Goal: Task Accomplishment & Management: Manage account settings

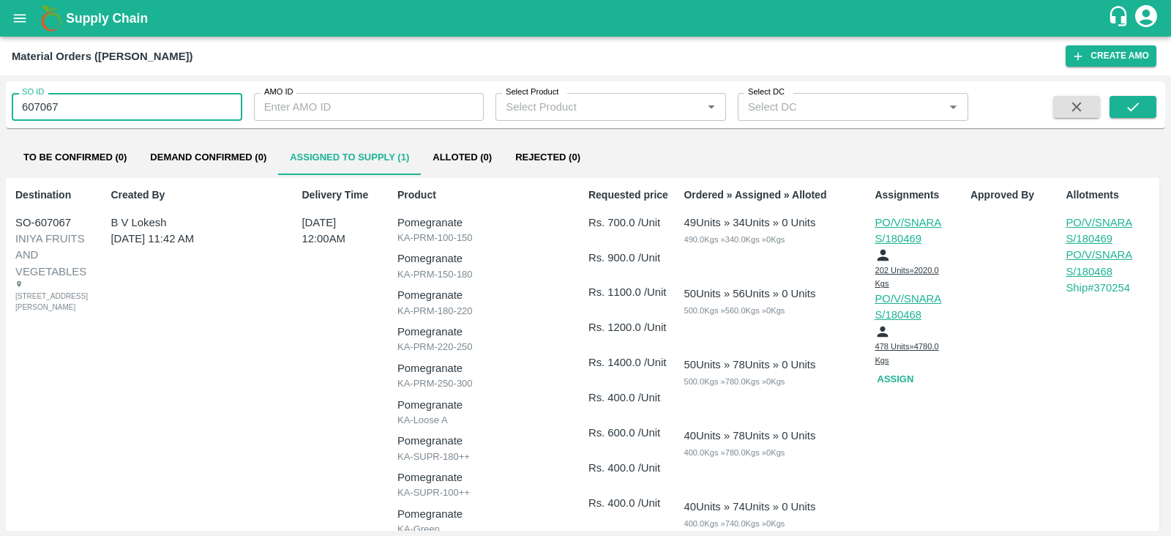
click at [100, 116] on input "607067" at bounding box center [127, 107] width 231 height 28
type input "607067"
type input "607093"
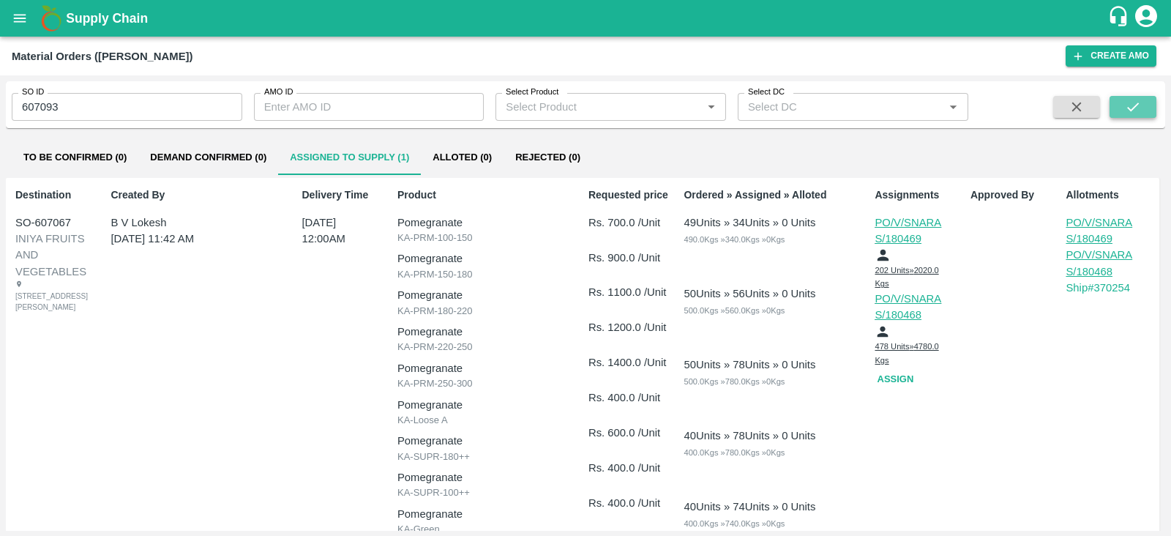
click at [1148, 102] on button "submit" at bounding box center [1133, 107] width 47 height 22
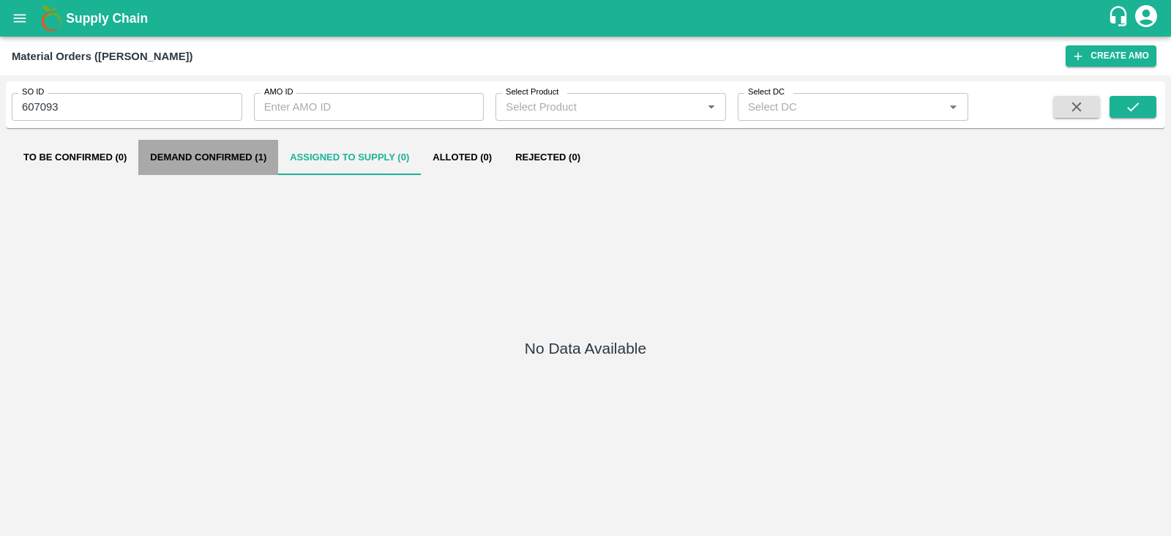
click at [269, 156] on button "Demand Confirmed (1)" at bounding box center [208, 157] width 140 height 35
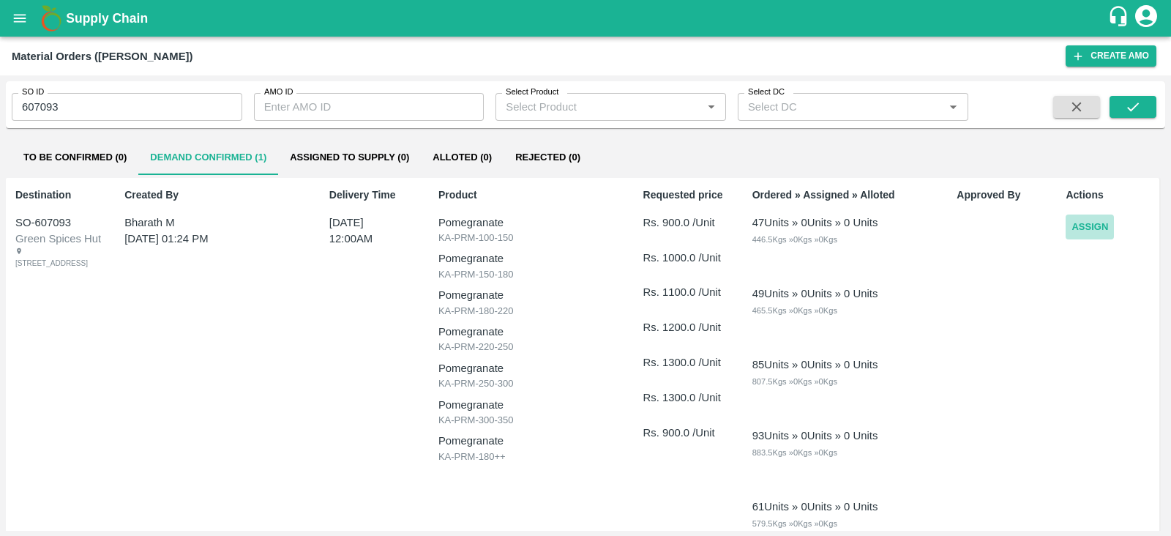
click at [1086, 228] on button "Assign" at bounding box center [1090, 228] width 48 height 26
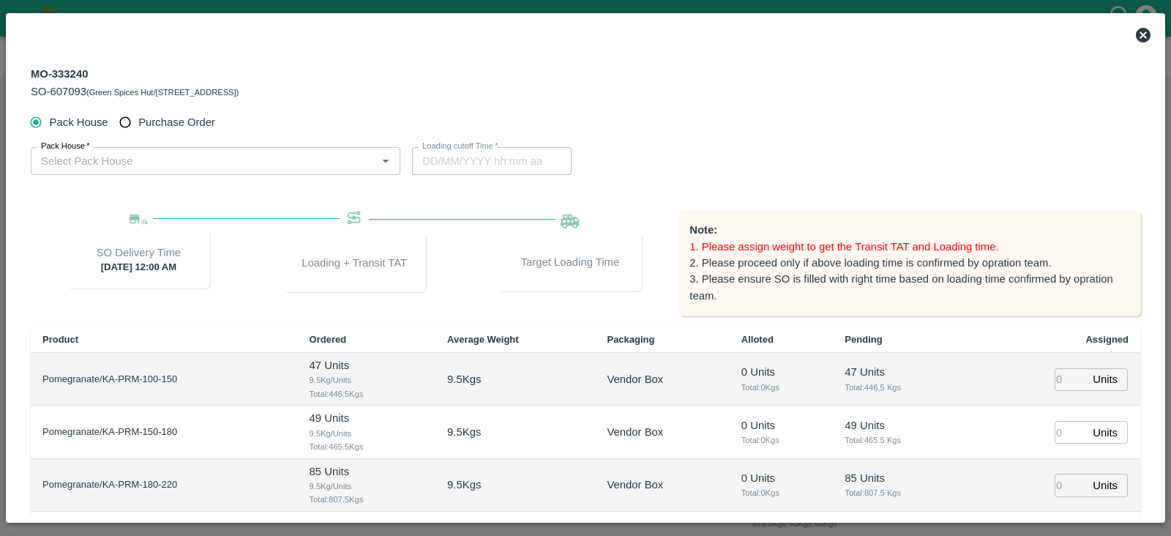
click at [204, 115] on span "Purchase Order" at bounding box center [176, 122] width 77 height 16
click at [139, 115] on input "Purchase Order" at bounding box center [125, 122] width 27 height 27
radio input "true"
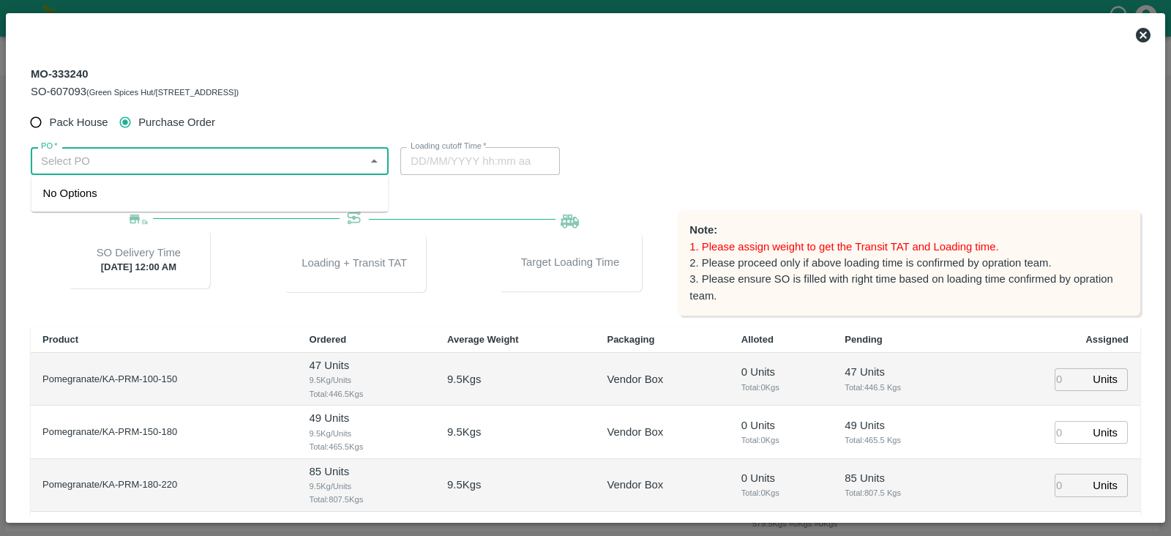
click at [199, 154] on input "PO   *" at bounding box center [197, 161] width 325 height 19
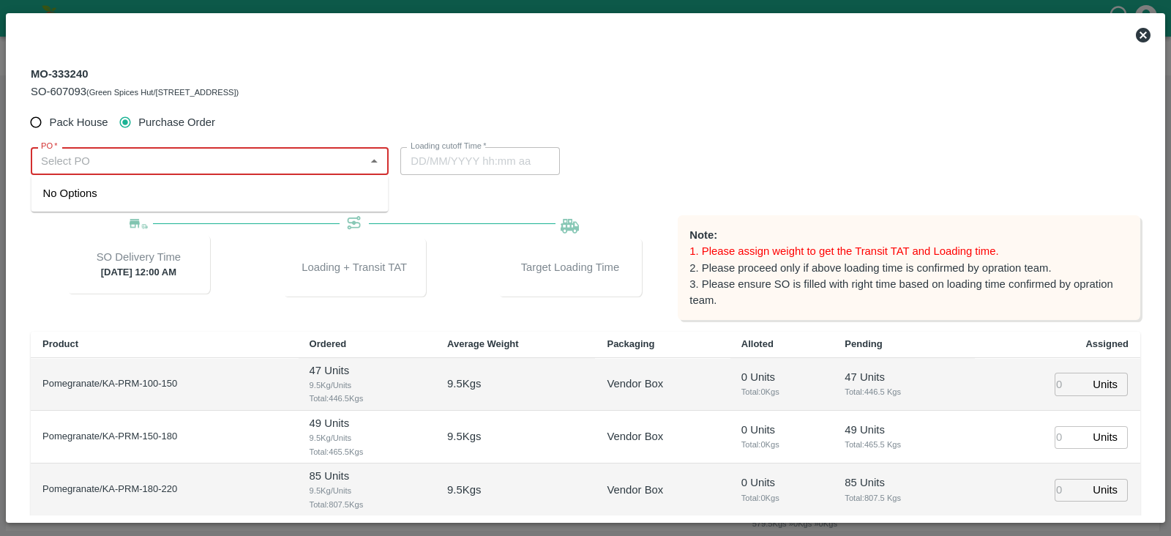
click at [179, 165] on input "PO   *" at bounding box center [197, 161] width 325 height 19
click at [197, 184] on div "PO-180314(S Narasimhamurthy-9945608836)" at bounding box center [209, 193] width 357 height 25
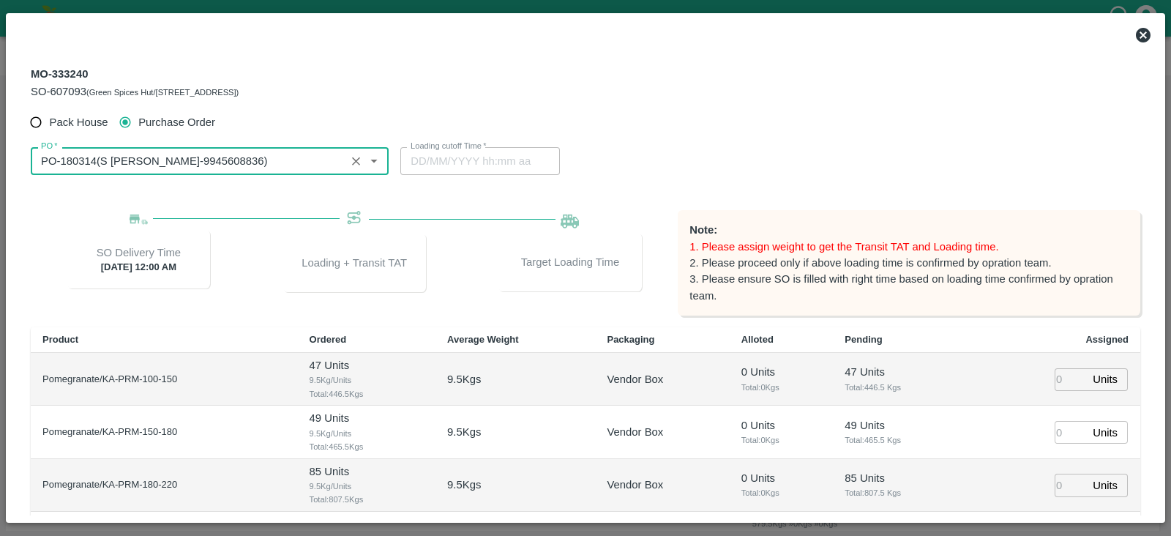
type input "PO-180314(S Narasimhamurthy-9945608836)"
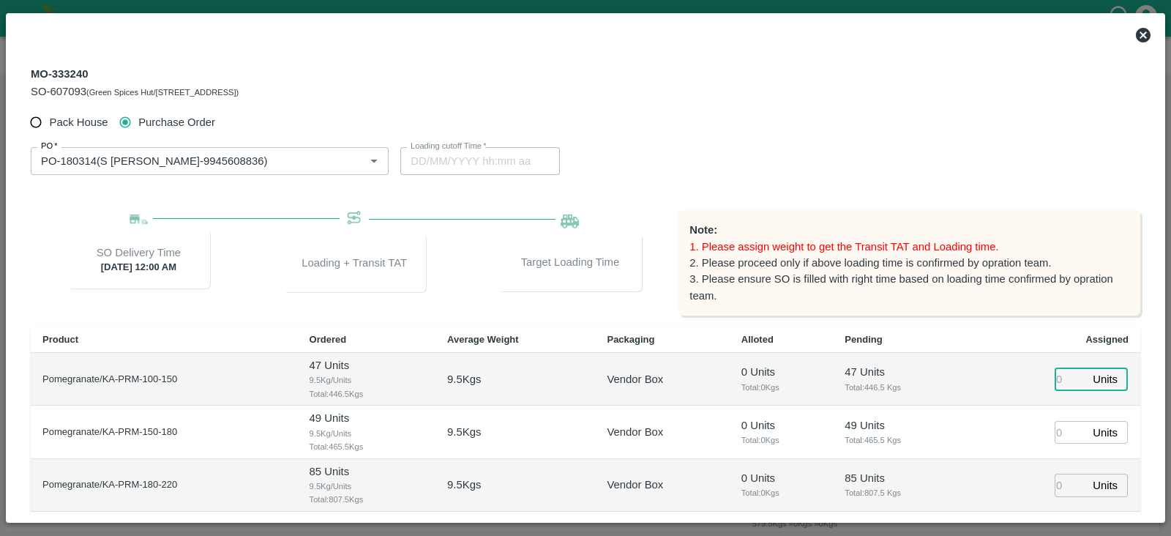
click at [1055, 373] on input "number" at bounding box center [1071, 379] width 32 height 23
type input "47"
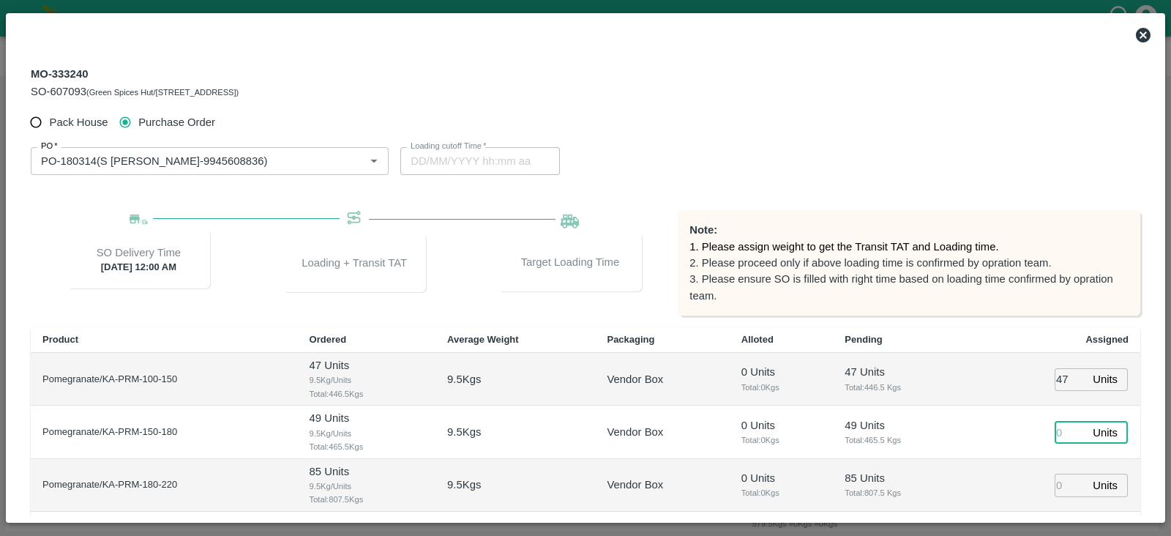
type input "13/10/2025 06:22 AM"
type input "48"
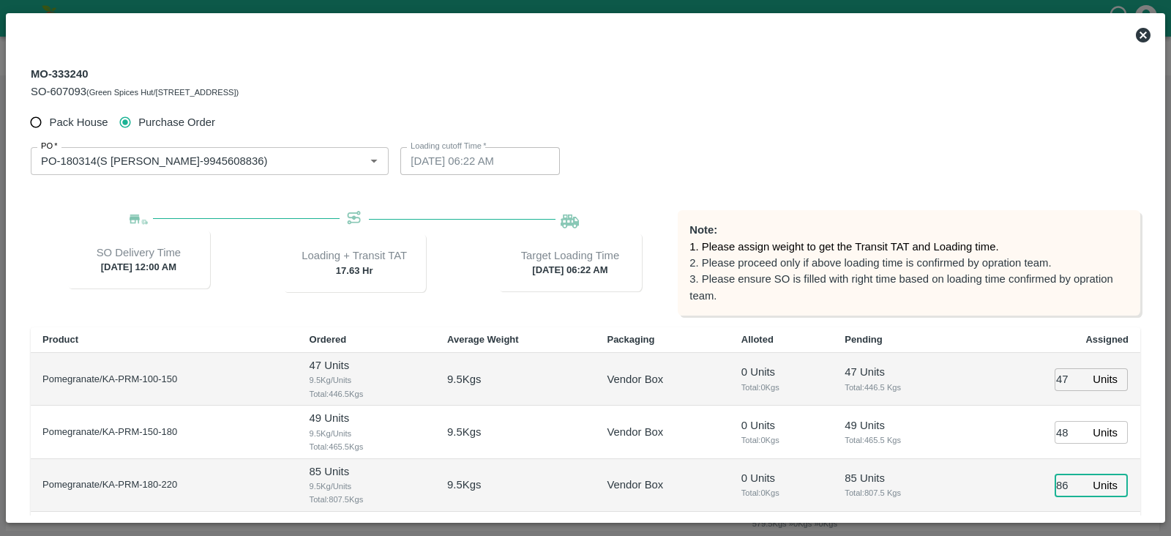
type input "86"
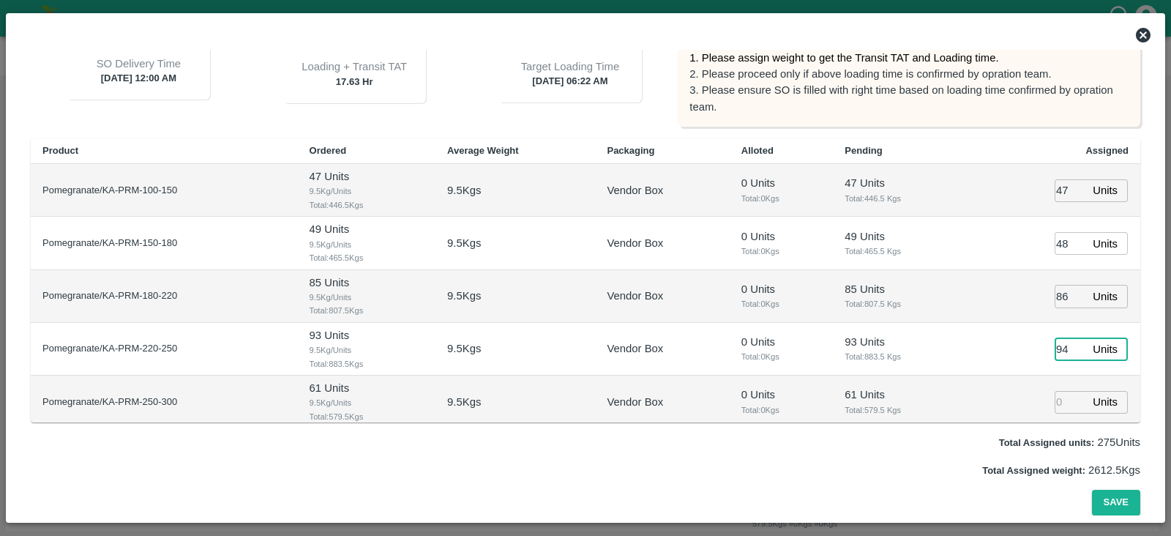
type input "94"
type input "13/10/2025 05:22 AM"
type input "61"
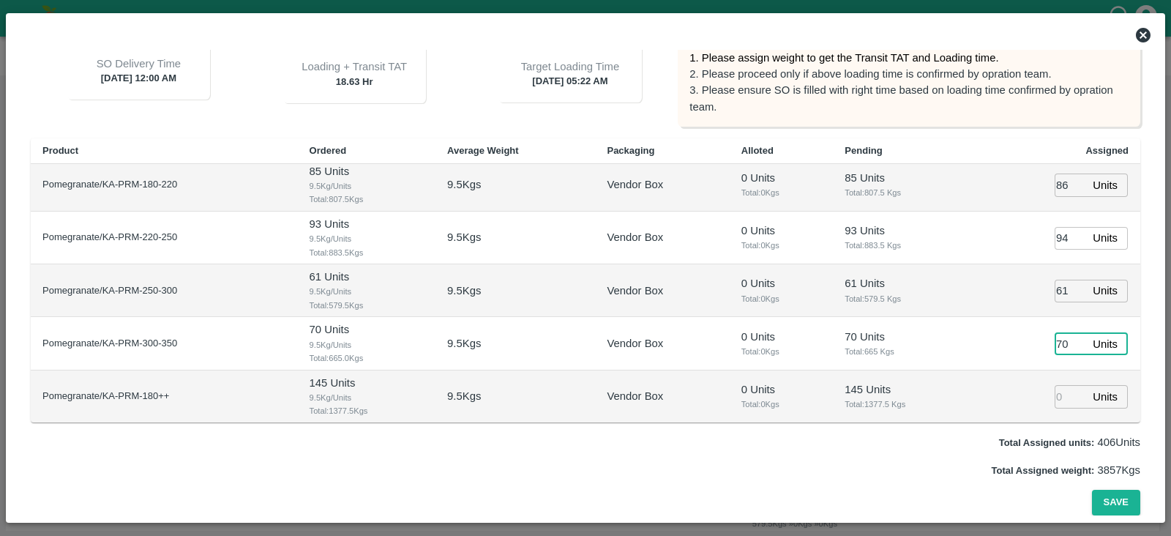
type input "70"
type input "144"
type input "13/10/2025 04:22 AM"
type input "144"
click at [1127, 490] on button "Save" at bounding box center [1116, 503] width 48 height 26
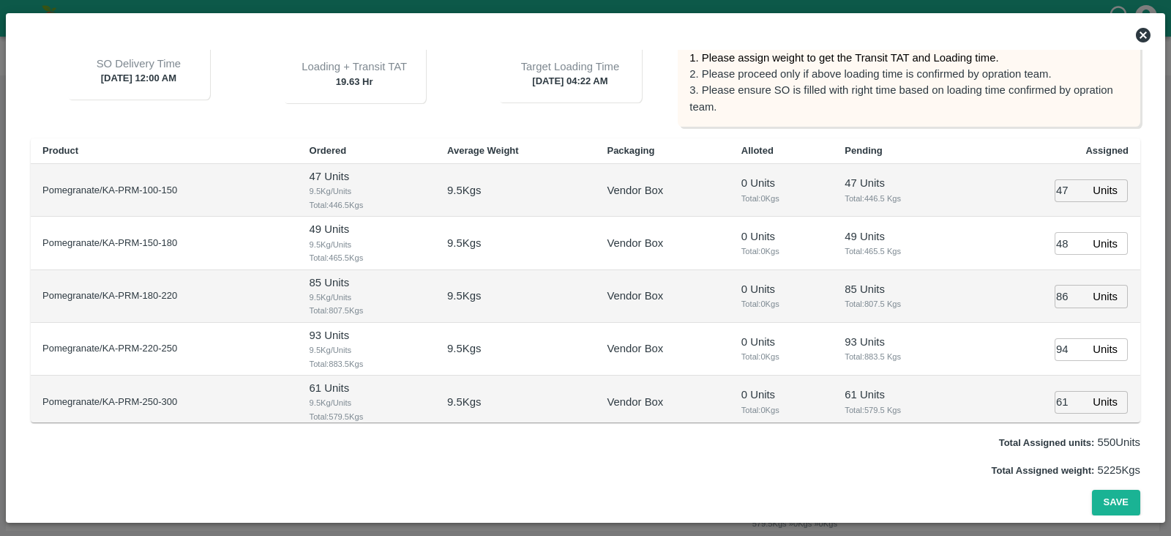
scroll to position [0, 0]
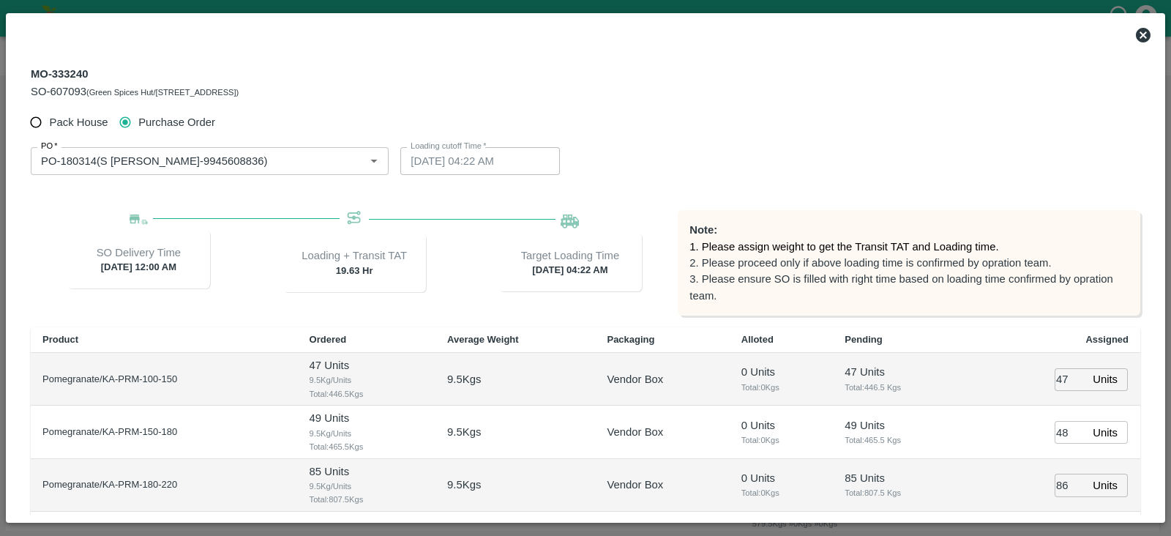
click at [1146, 29] on icon at bounding box center [1143, 35] width 15 height 15
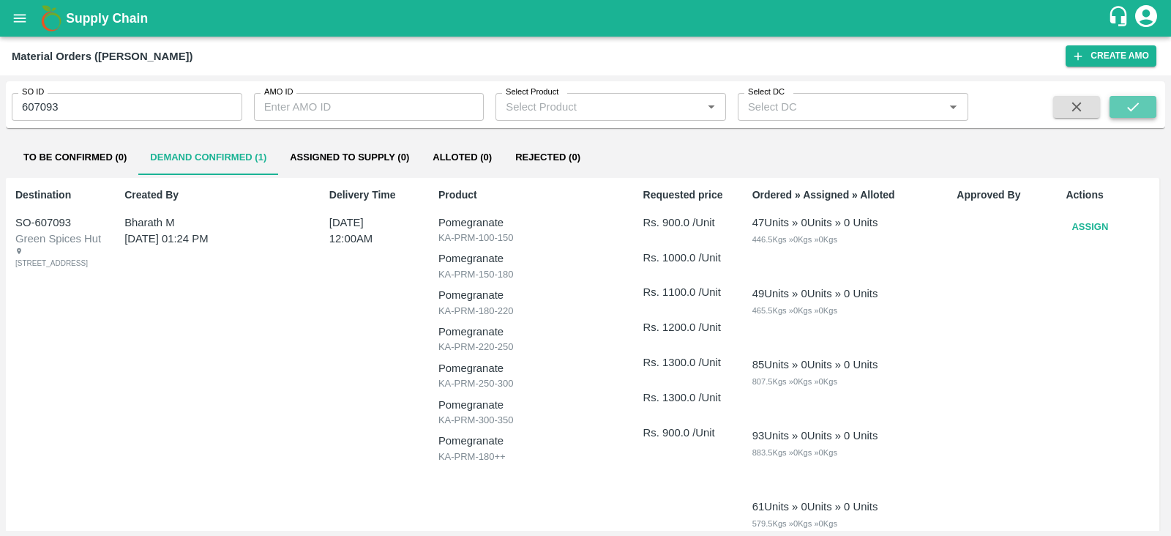
click at [1127, 100] on icon "submit" at bounding box center [1133, 107] width 16 height 16
click at [1083, 227] on button "Assign" at bounding box center [1090, 228] width 48 height 26
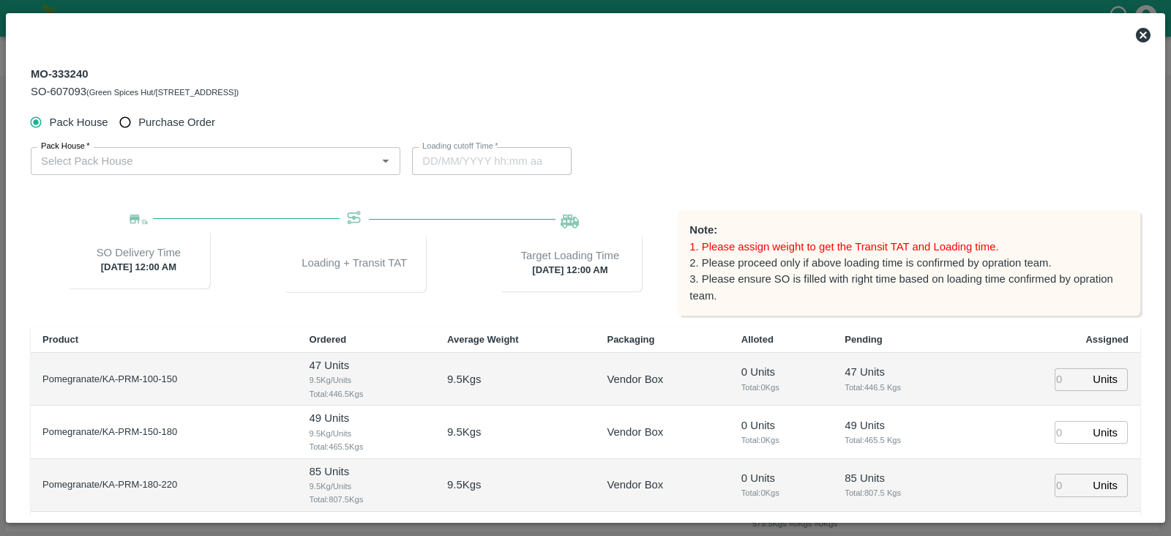
type input "16/10/2025 12:00 AM"
click at [168, 122] on span "Purchase Order" at bounding box center [176, 122] width 77 height 16
click at [139, 122] on input "Purchase Order" at bounding box center [125, 122] width 27 height 27
radio input "true"
click at [165, 175] on div "PO   * PO   *" at bounding box center [216, 160] width 370 height 51
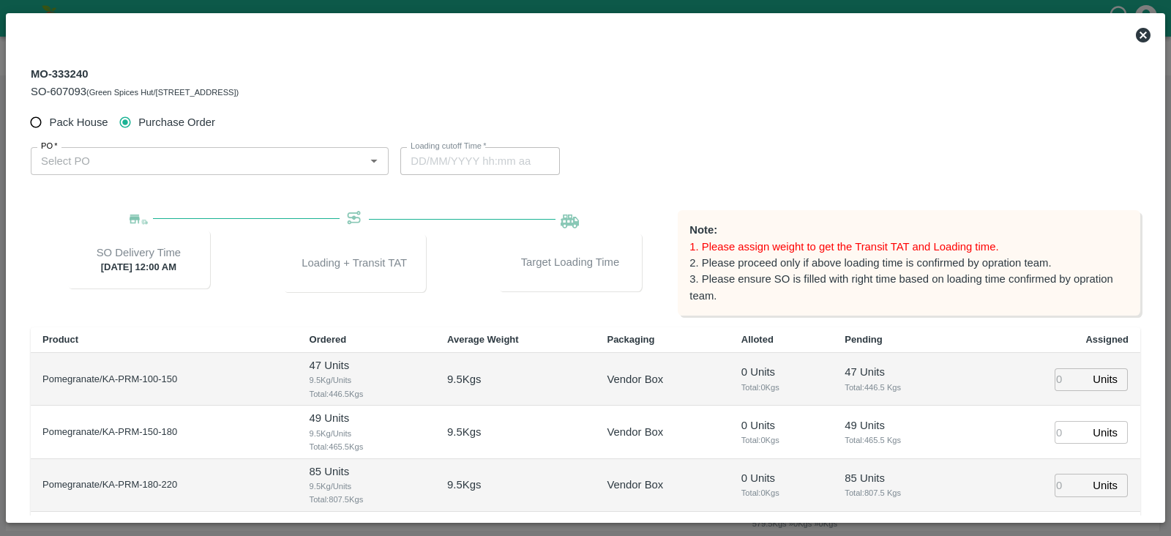
click at [165, 175] on div "PO   * PO   *" at bounding box center [216, 160] width 370 height 51
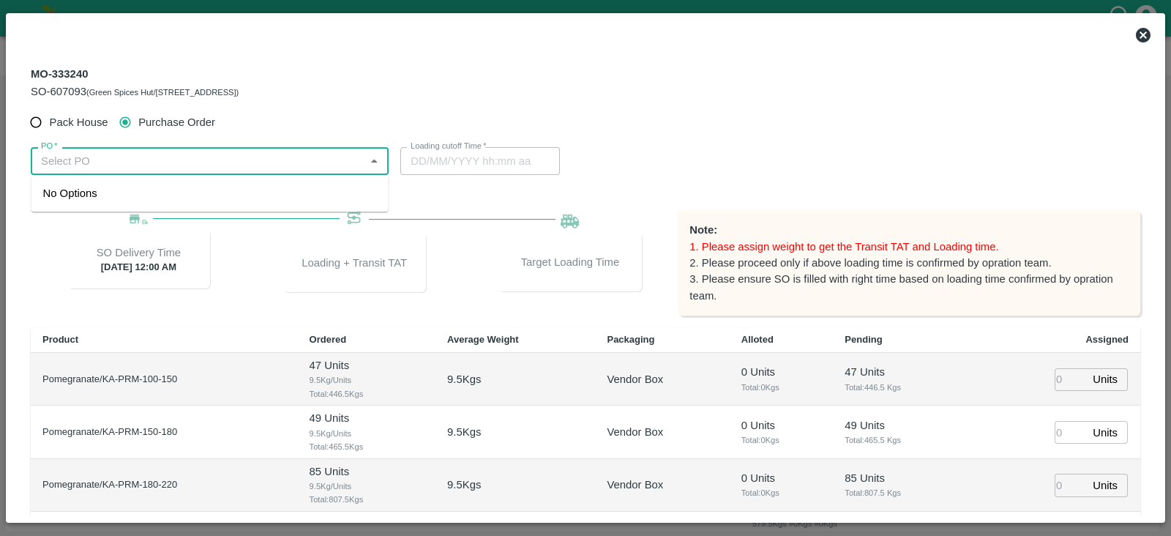
click at [164, 166] on input "PO   *" at bounding box center [197, 161] width 325 height 19
click at [180, 187] on div "PO-180314(S Narasimhamurthy-9945608836)" at bounding box center [156, 193] width 226 height 16
type input "PO-180314(S Narasimhamurthy-9945608836)"
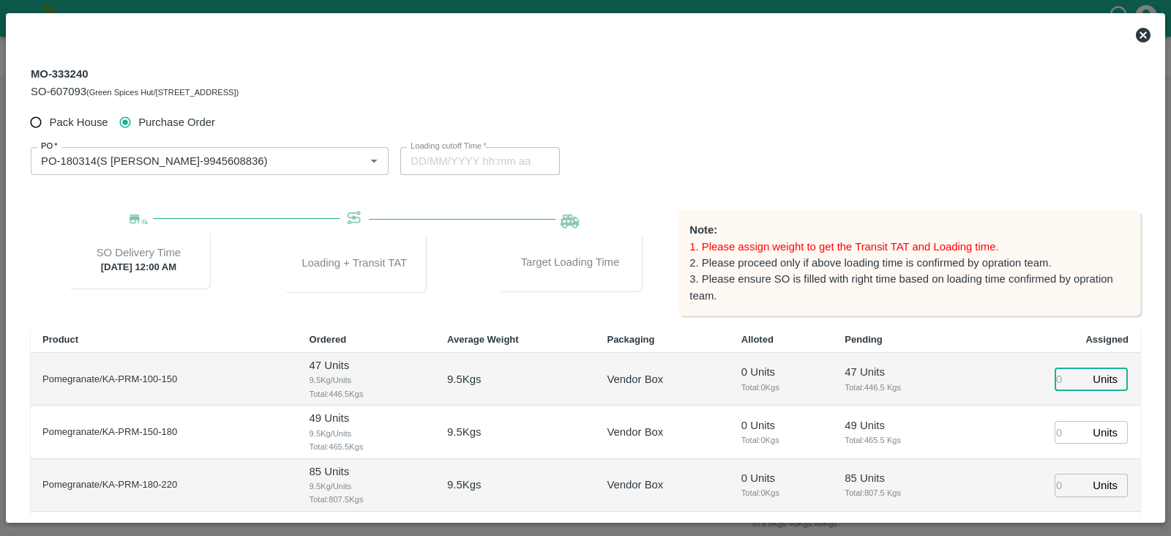
click at [1055, 379] on input "number" at bounding box center [1071, 379] width 32 height 23
click at [1055, 371] on input "number" at bounding box center [1071, 379] width 32 height 23
type input "47"
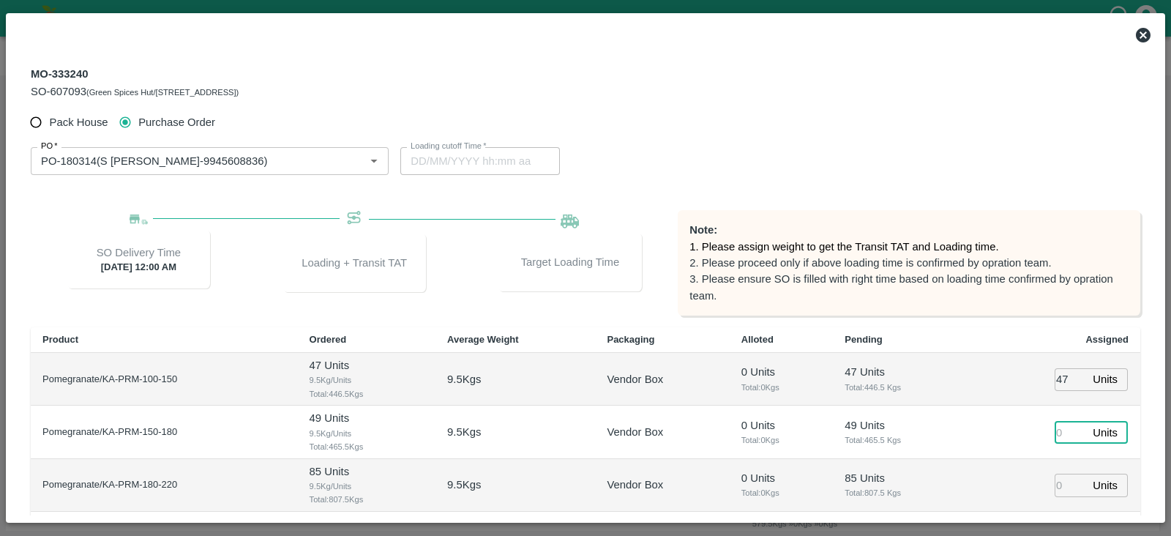
type input "15/10/2025 06:22 AM"
type input "48"
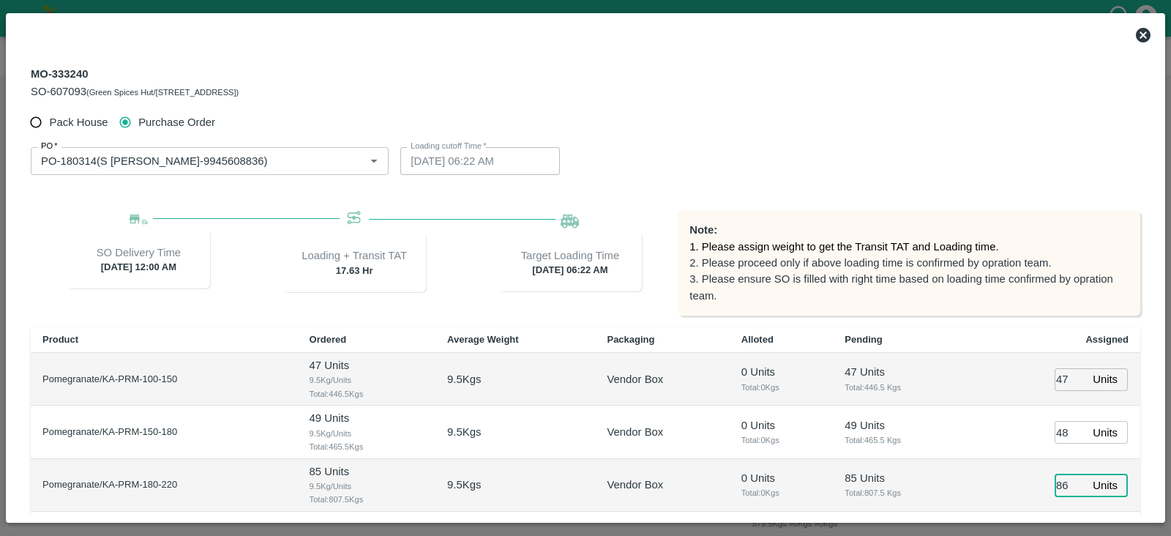
type input "86"
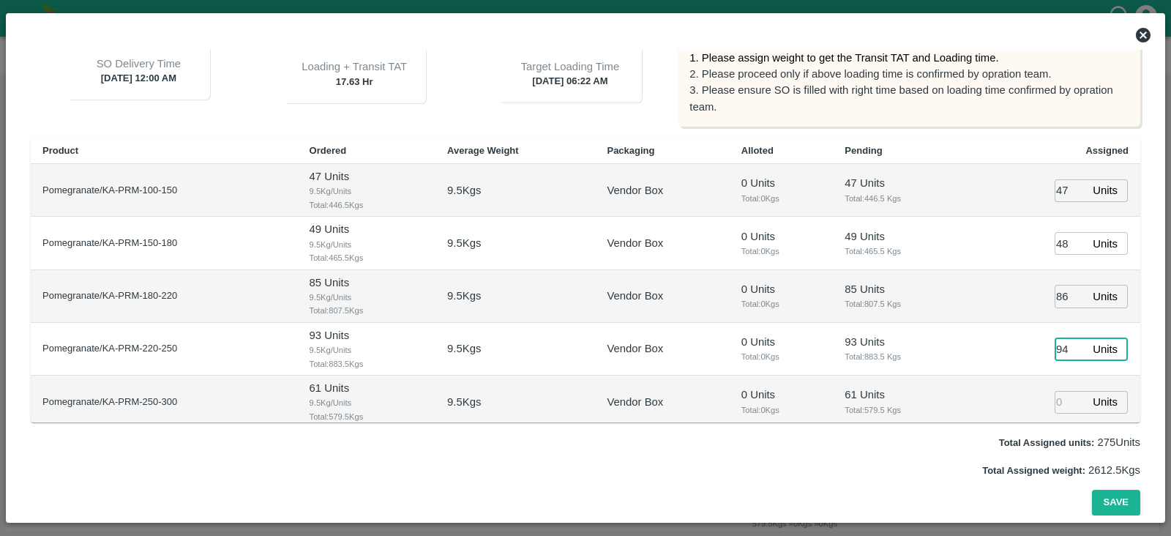
type input "94"
type input "[DATE] 05:22 AM"
type input "61"
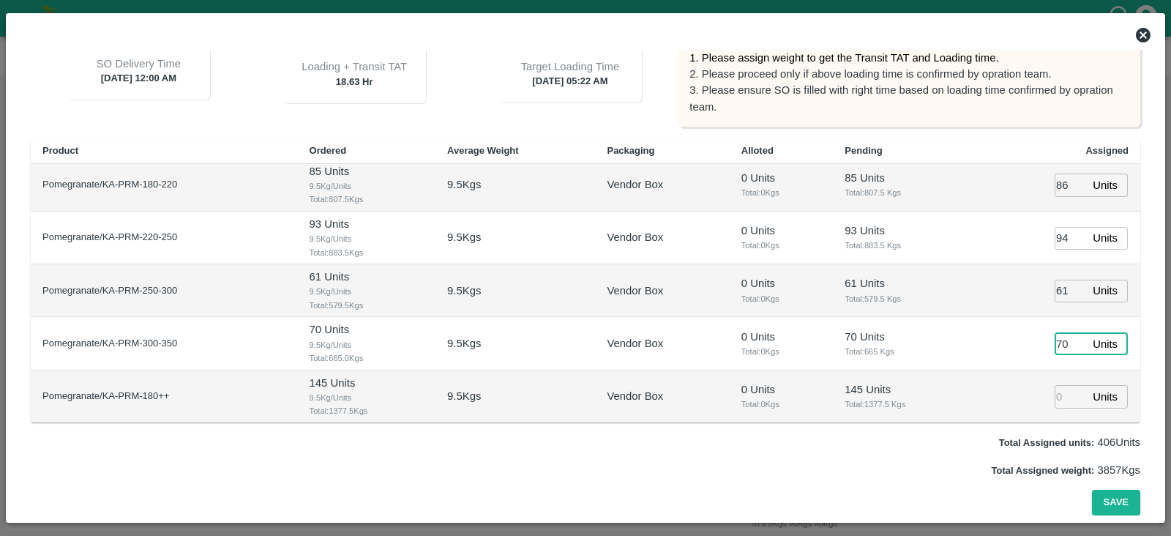
type input "70"
type input "144"
type input "15/10/2025 04:22 AM"
type input "144"
click at [1095, 482] on div "Pack House Purchase Order PO   * PO   * Loading cutoff Time   * 15/10/2025 04:2…" at bounding box center [586, 218] width 1110 height 596
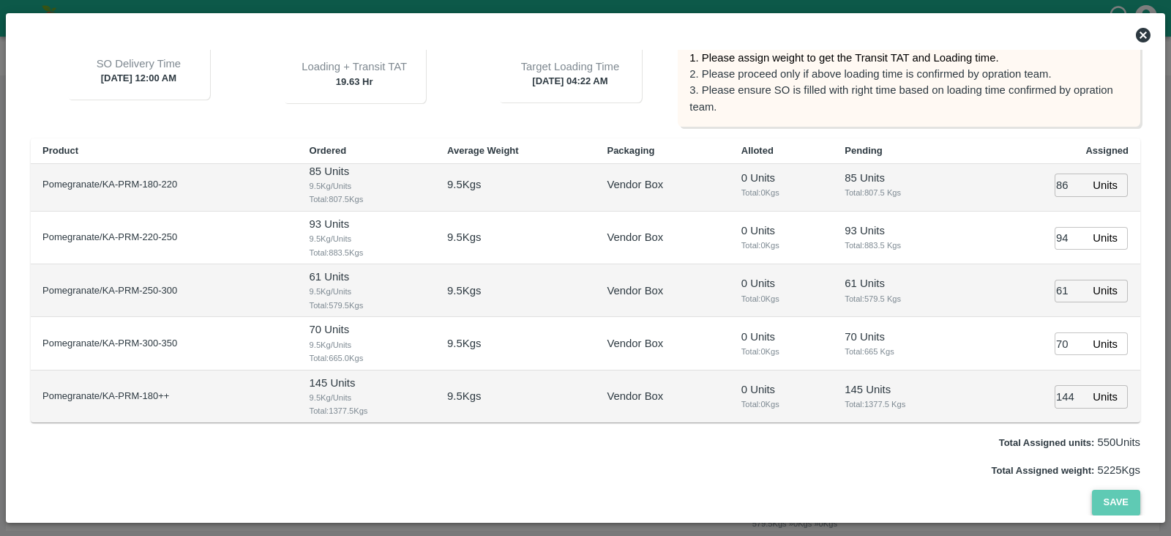
click at [1109, 491] on button "Save" at bounding box center [1116, 503] width 48 height 26
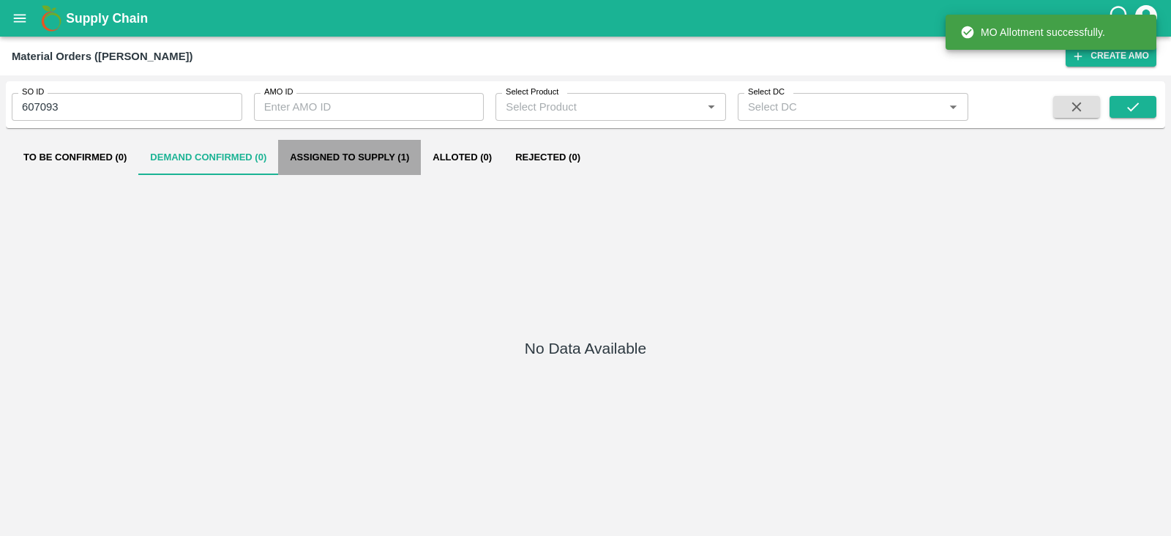
click at [355, 157] on button "Assigned to Supply (1)" at bounding box center [349, 157] width 143 height 35
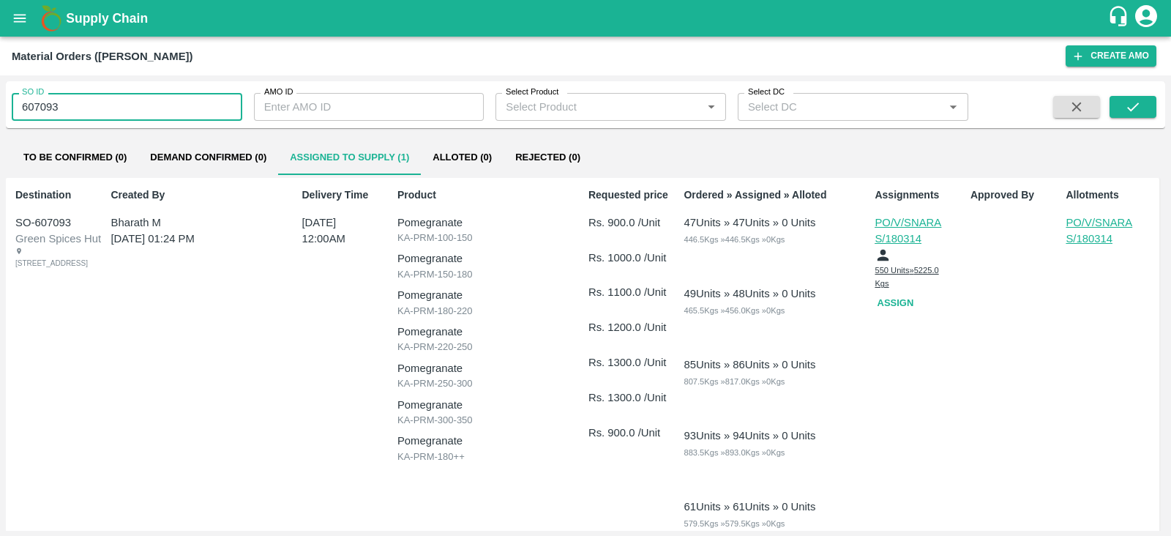
click at [64, 104] on input "607093" at bounding box center [127, 107] width 231 height 28
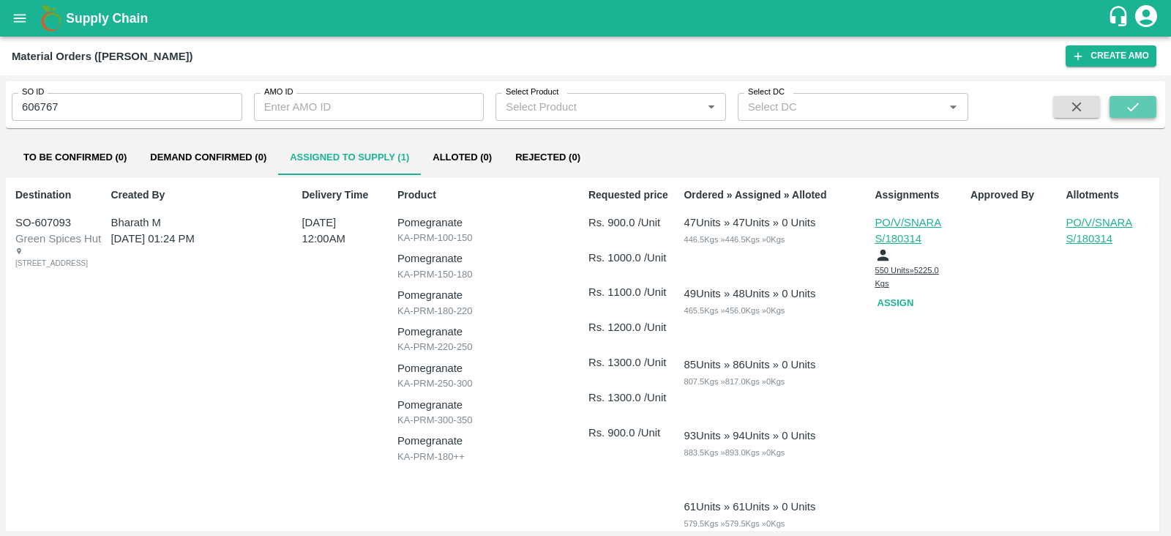
click at [1137, 103] on icon "submit" at bounding box center [1133, 107] width 16 height 16
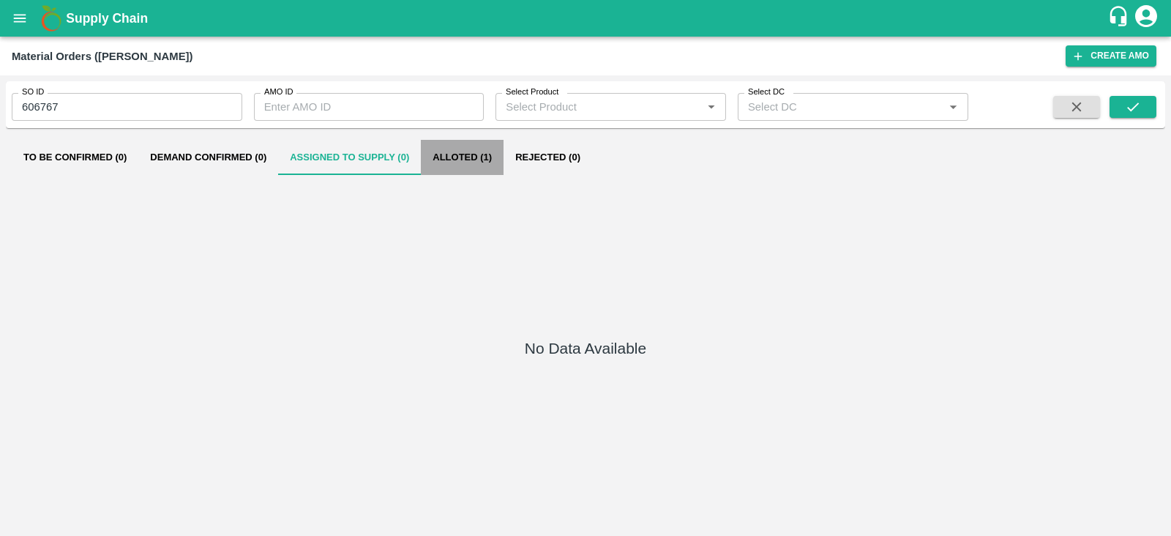
click at [459, 148] on button "Alloted (1)" at bounding box center [462, 157] width 83 height 35
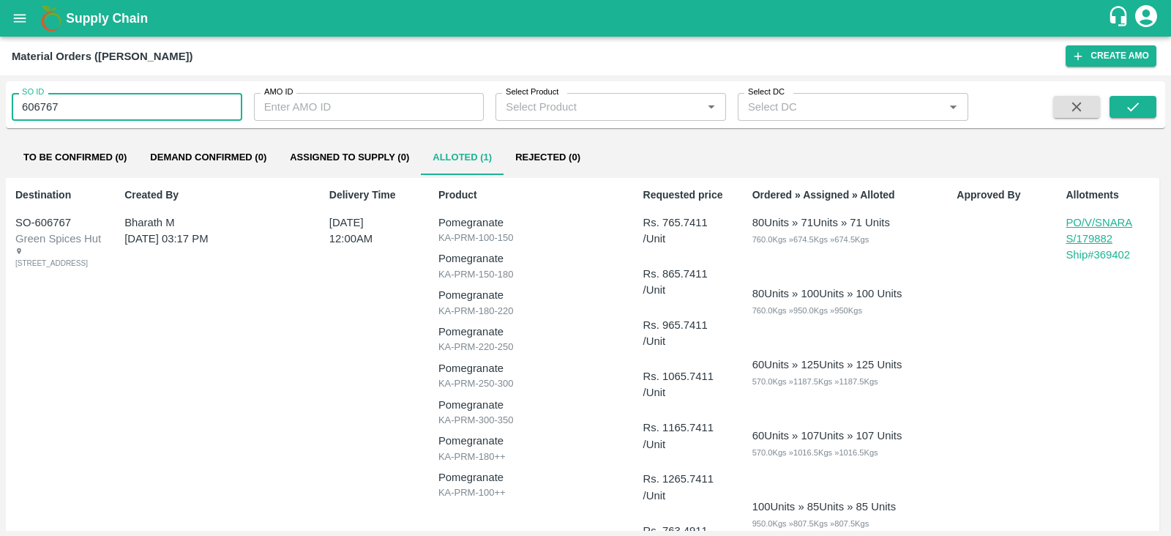
click at [167, 107] on input "606767" at bounding box center [127, 107] width 231 height 28
click at [155, 100] on input "60" at bounding box center [127, 107] width 231 height 28
type input "606767"
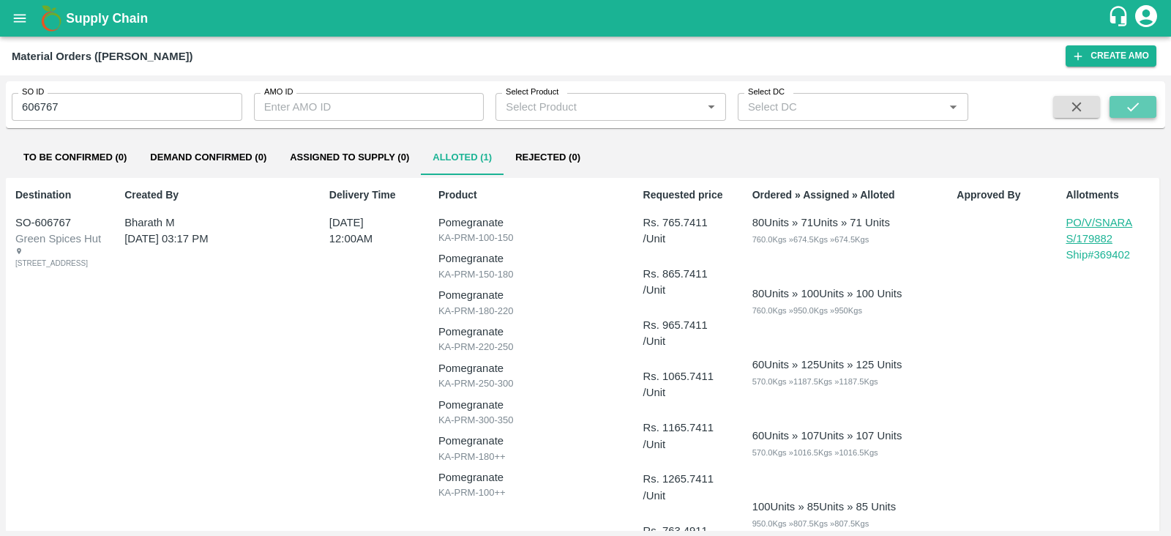
click at [1129, 100] on icon "submit" at bounding box center [1133, 107] width 16 height 16
click at [1106, 232] on p "PO/V/SNARAS/179882" at bounding box center [1102, 231] width 73 height 33
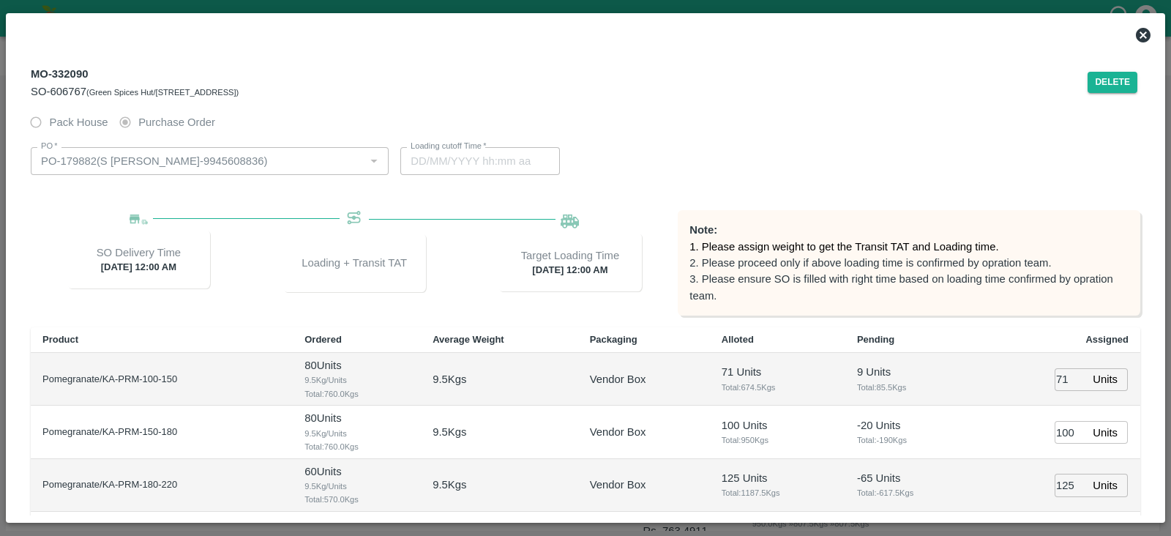
type input "[DATE] 12:00 AM"
click at [1114, 78] on button "Delete" at bounding box center [1113, 82] width 50 height 21
type input "09/10/2025 04:22 AM"
click at [1124, 73] on button "Delete" at bounding box center [1113, 82] width 50 height 21
click at [1111, 83] on button "Delete" at bounding box center [1113, 82] width 50 height 21
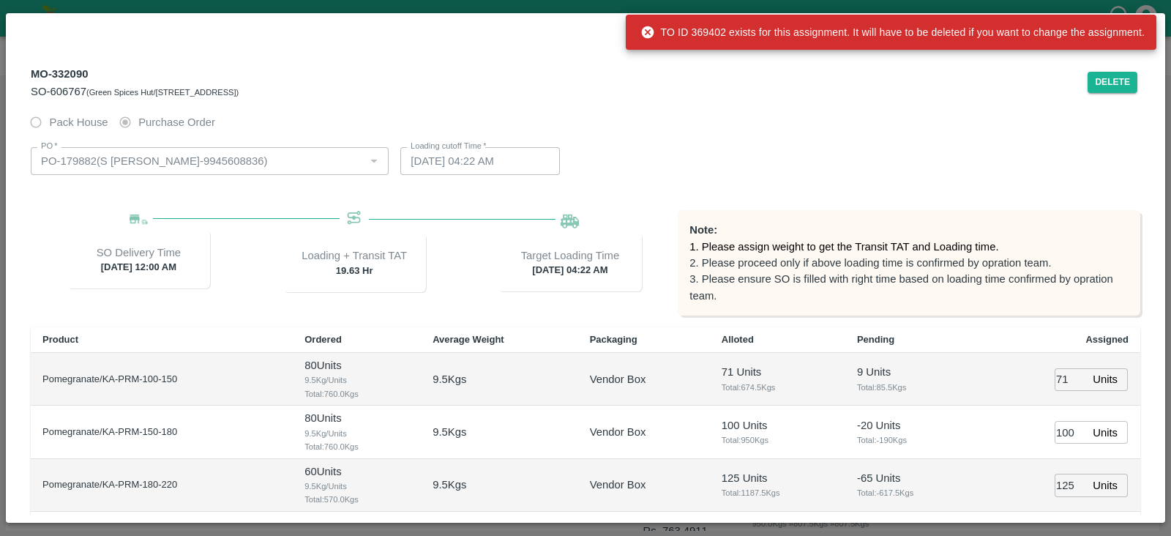
click at [1007, 88] on div "MO-332090 SO-606767 (Green Spices Hut/Shop no 74, MADURAI MATTUTHAVANI FRUIT MA…" at bounding box center [559, 81] width 1057 height 35
click at [1099, 164] on div "PO   * PO   * Loading cutoff Time   * 09/10/2025 04:22 AM Loading cutoff Time" at bounding box center [586, 160] width 1110 height 51
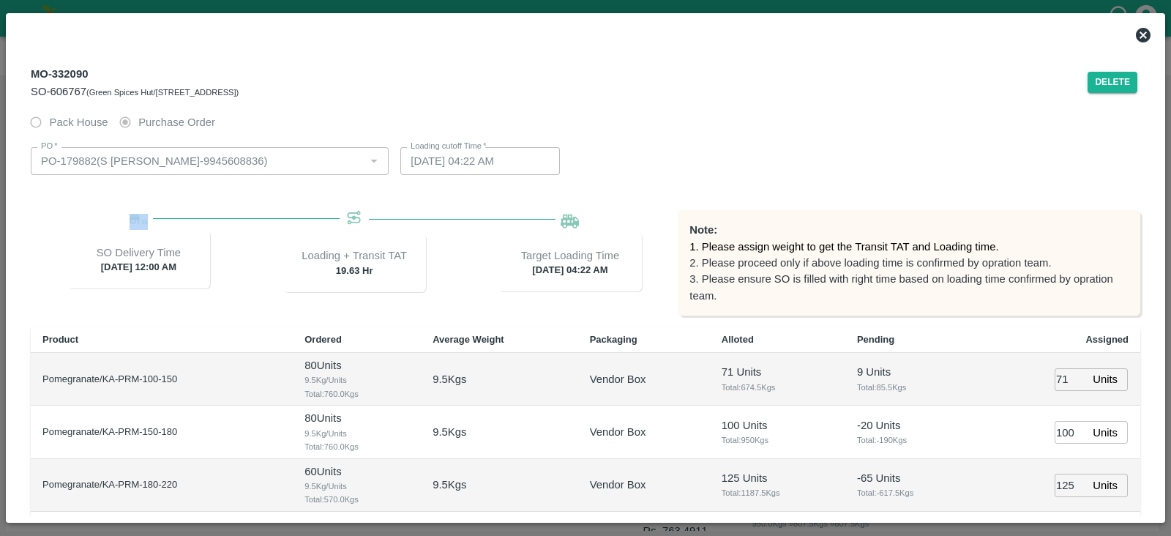
click at [1138, 30] on icon at bounding box center [1144, 35] width 18 height 18
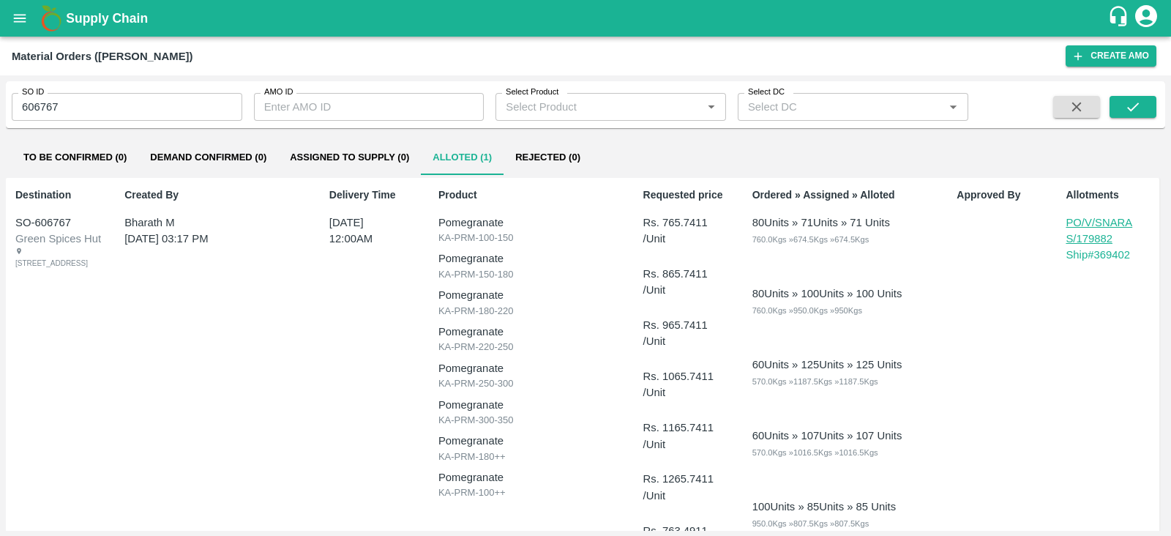
click at [1080, 224] on p "PO/V/SNARAS/179882" at bounding box center [1102, 231] width 73 height 33
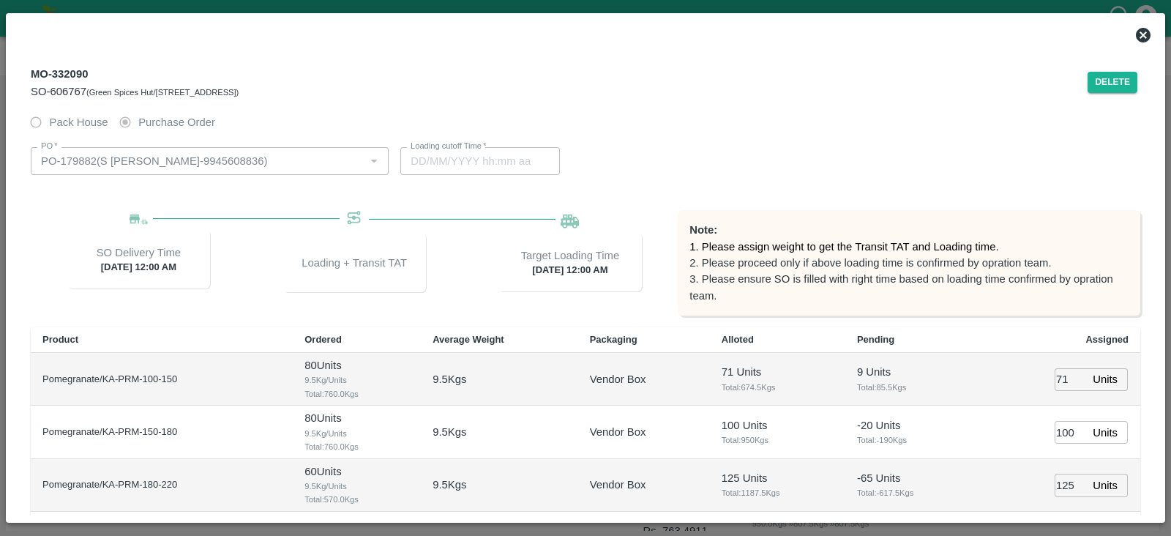
type input "[DATE] 12:00 AM"
click at [1117, 81] on button "Delete" at bounding box center [1113, 82] width 50 height 21
type input "09/10/2025 04:22 AM"
click at [1141, 29] on icon at bounding box center [1143, 35] width 15 height 15
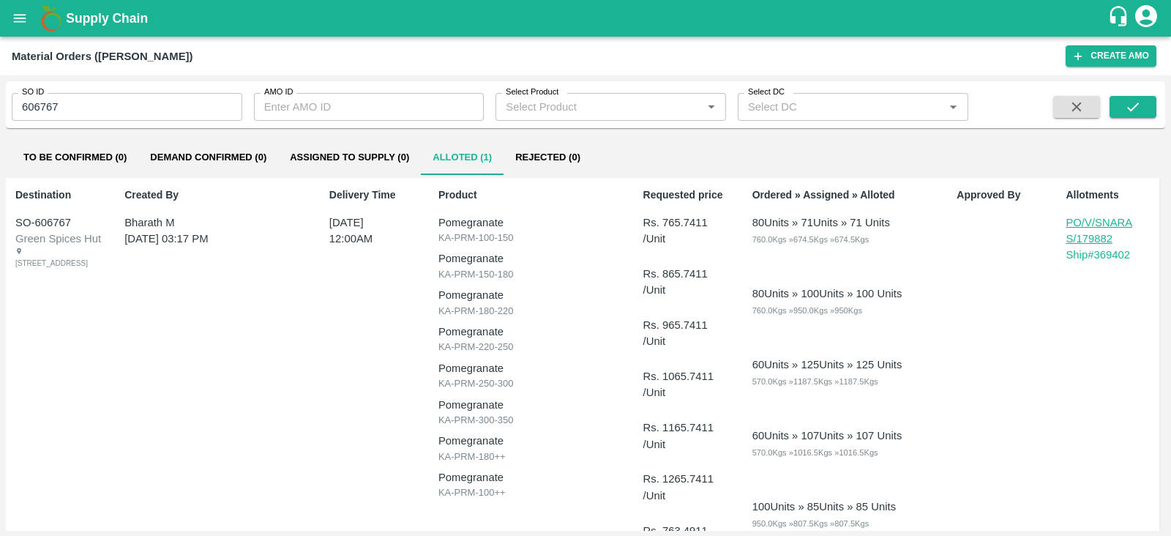
click at [1090, 225] on p "PO/V/SNARAS/179882" at bounding box center [1102, 231] width 73 height 33
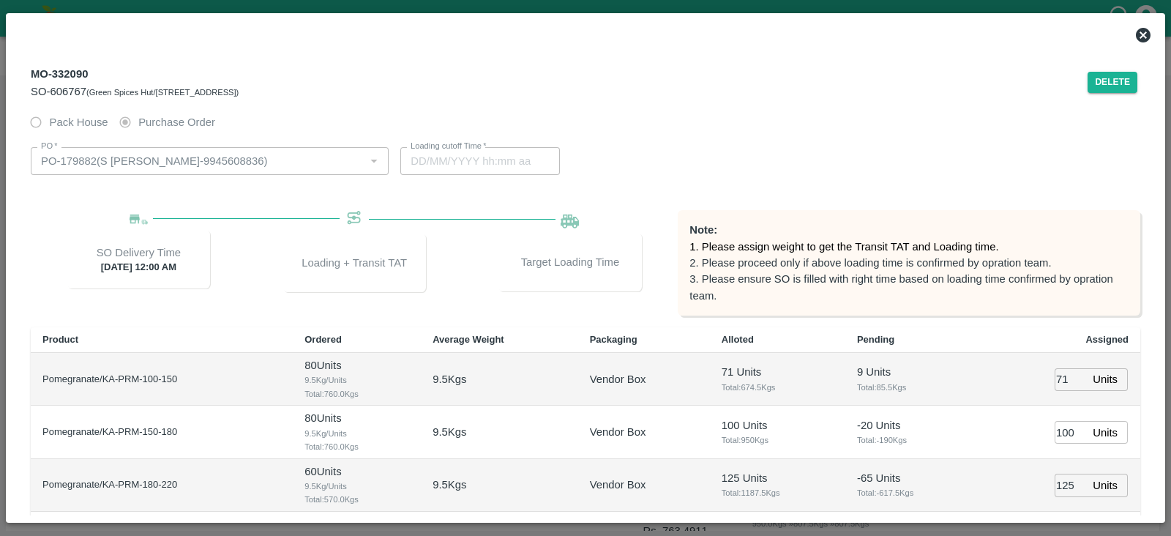
type input "09/10/2025 04:22 AM"
click at [1149, 32] on icon at bounding box center [1143, 35] width 15 height 15
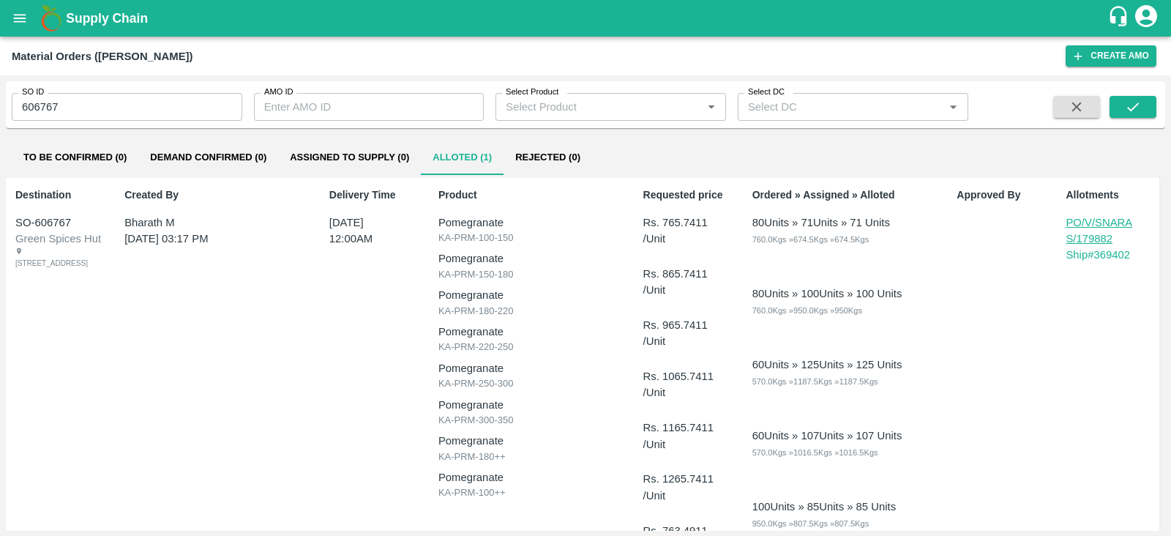
click at [985, 327] on div "Approved By" at bounding box center [998, 483] width 95 height 602
click at [1133, 105] on icon "submit" at bounding box center [1133, 107] width 16 height 16
click at [1037, 310] on div "Approved By" at bounding box center [998, 483] width 95 height 602
click at [1108, 236] on p "PO/V/SNARAS/179882" at bounding box center [1102, 231] width 73 height 33
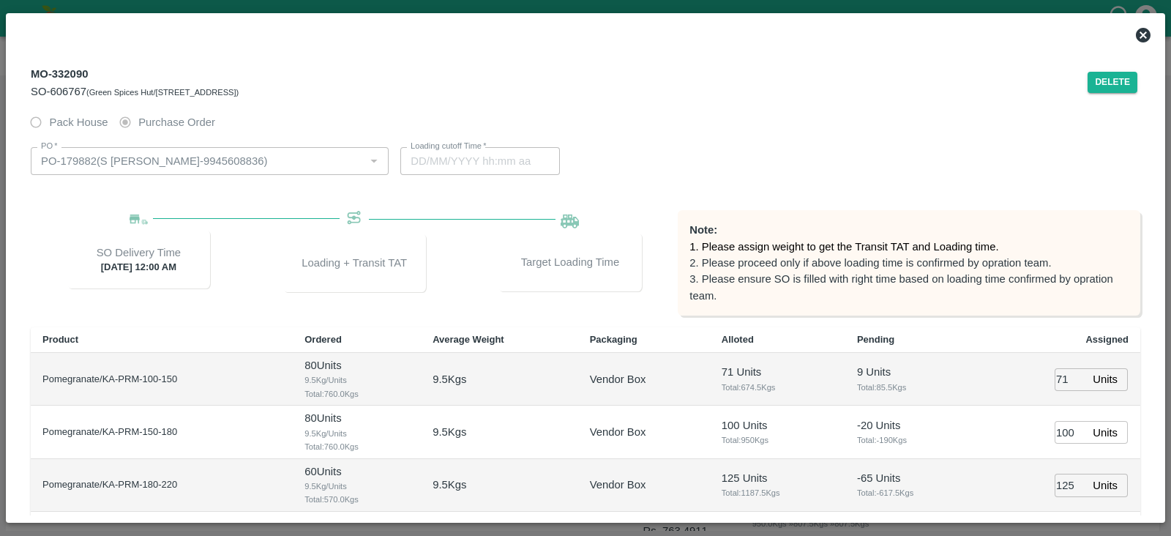
type input "09/10/2025 04:22 AM"
click at [1146, 28] on icon at bounding box center [1144, 35] width 18 height 18
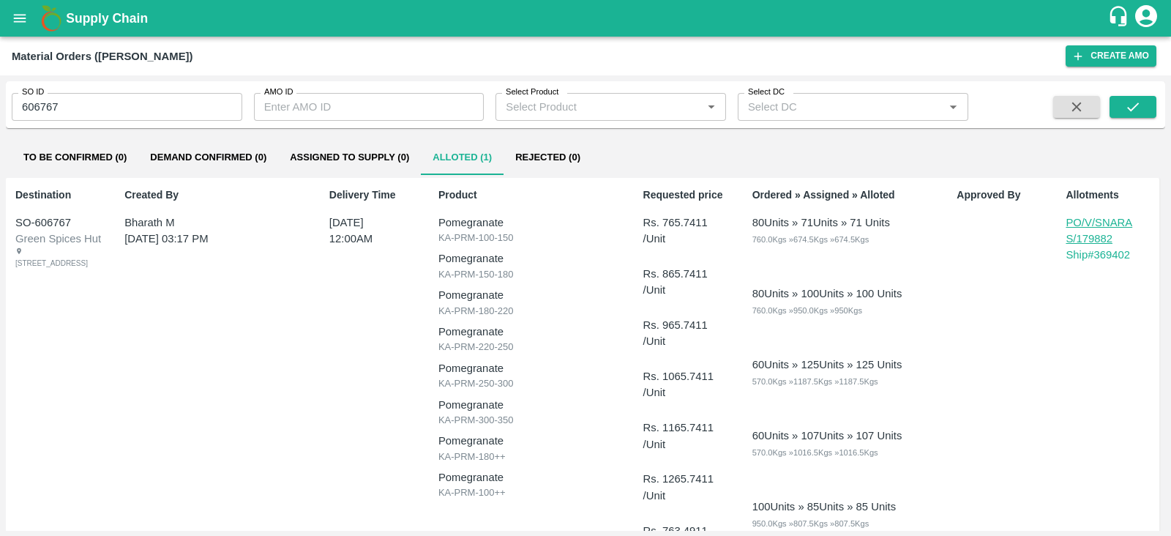
click at [62, 102] on input "606767" at bounding box center [127, 107] width 231 height 28
type input "607093"
click at [1137, 102] on icon "submit" at bounding box center [1133, 107] width 16 height 16
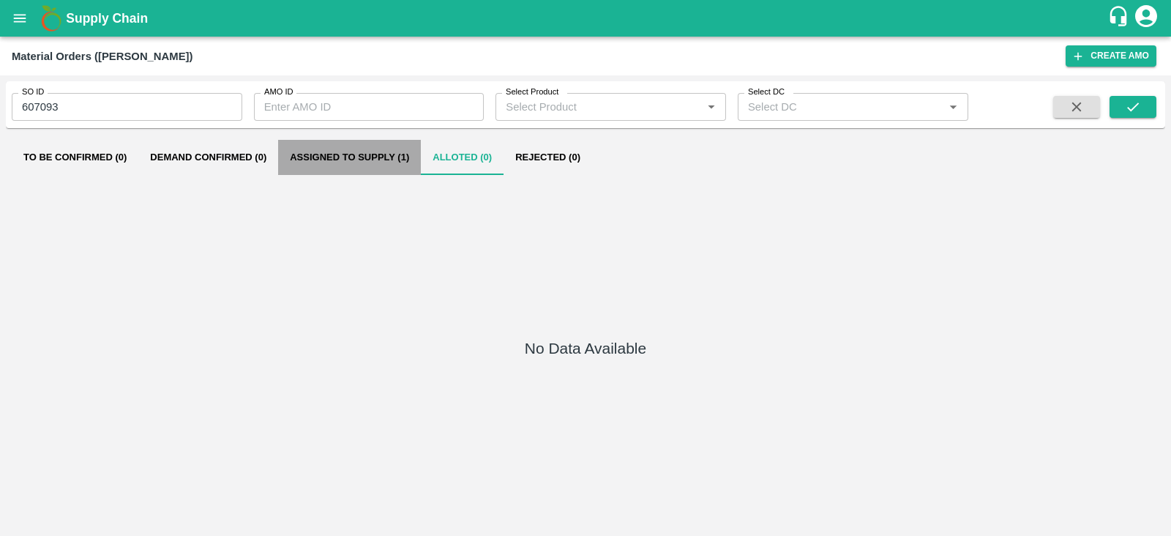
click at [405, 162] on button "Assigned to Supply (1)" at bounding box center [349, 157] width 143 height 35
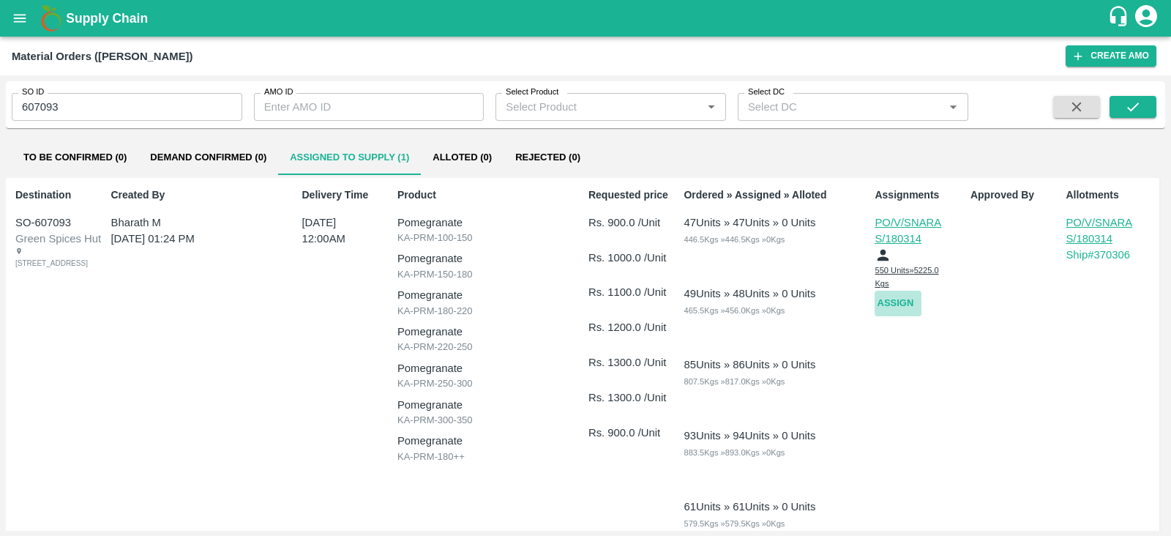
click at [892, 299] on button "Assign" at bounding box center [898, 304] width 47 height 26
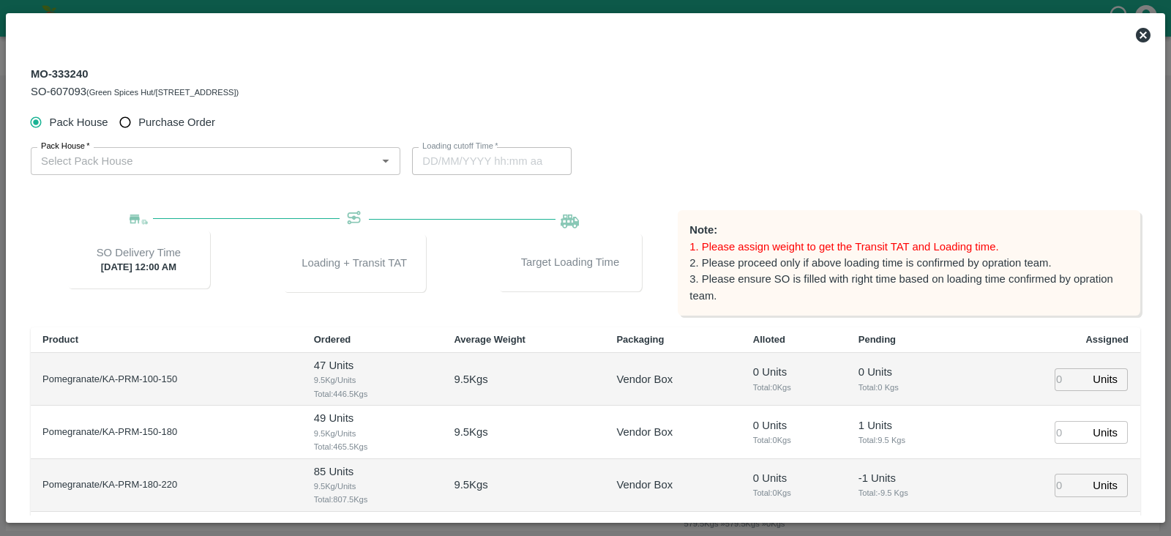
click at [174, 124] on span "Purchase Order" at bounding box center [176, 122] width 77 height 16
click at [139, 124] on input "Purchase Order" at bounding box center [125, 122] width 27 height 27
radio input "true"
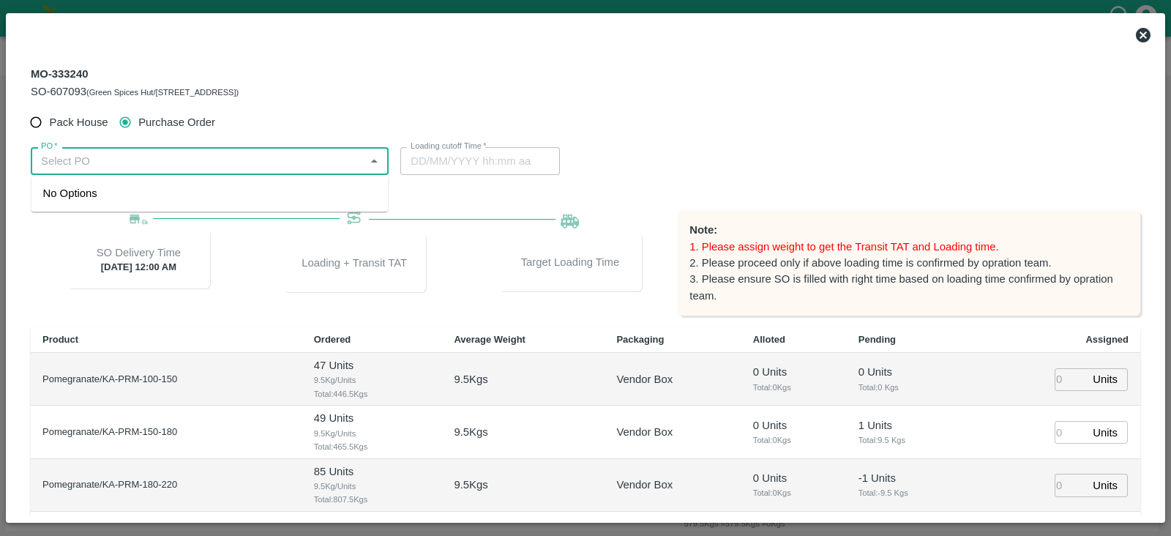
click at [138, 168] on input "PO   *" at bounding box center [197, 161] width 325 height 19
click at [171, 195] on div "PO-180313(S Narasimhamurthy-9945608836)" at bounding box center [156, 193] width 226 height 16
type input "PO-180313(S Narasimhamurthy-9945608836)"
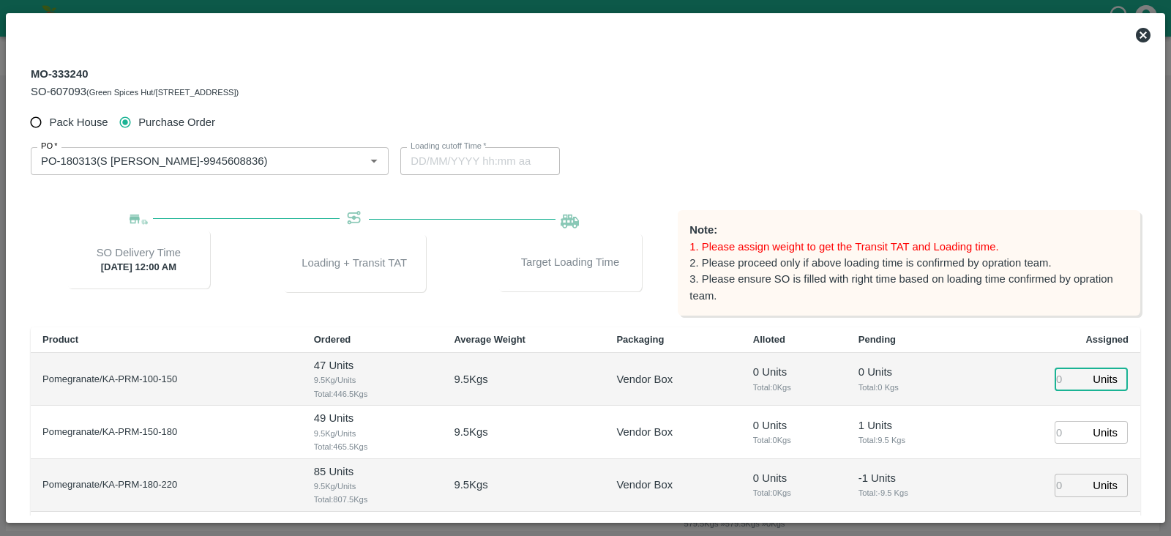
click at [1058, 386] on input "number" at bounding box center [1071, 379] width 32 height 23
type input "23"
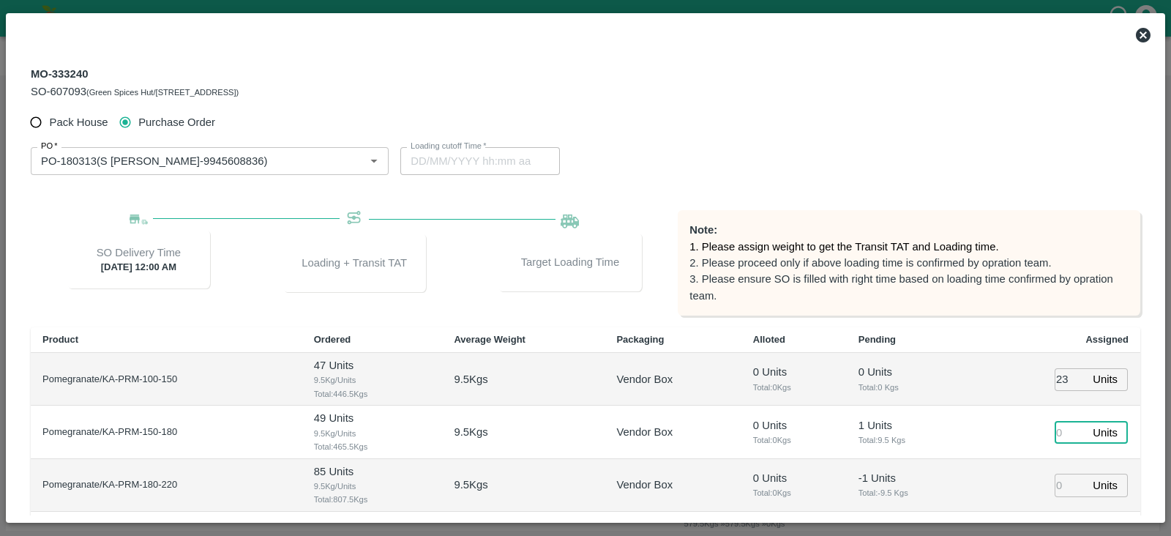
type input "15/10/2025 06:22 AM"
type input "26"
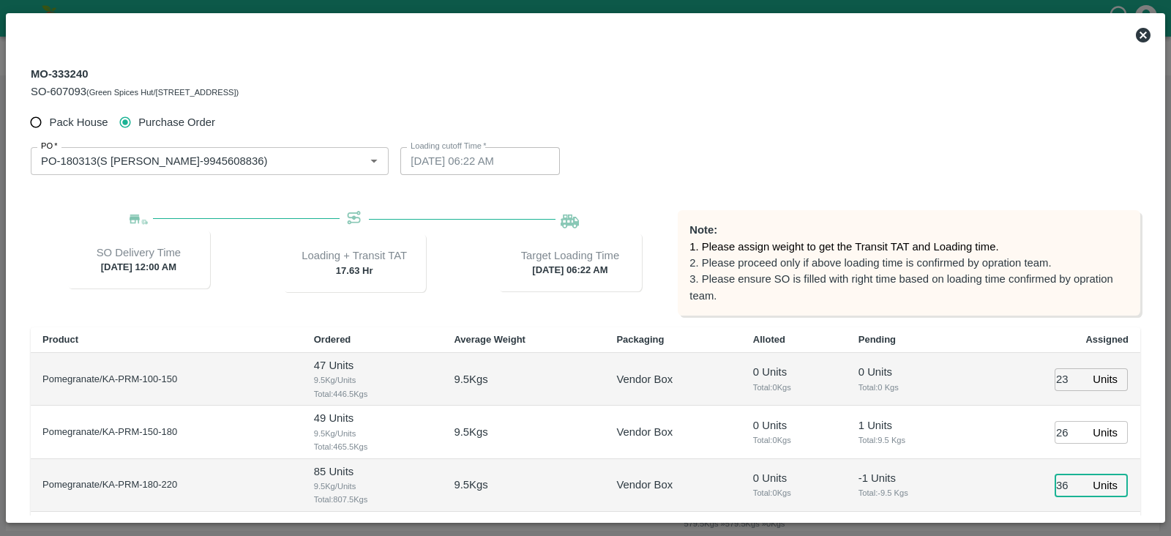
type input "36"
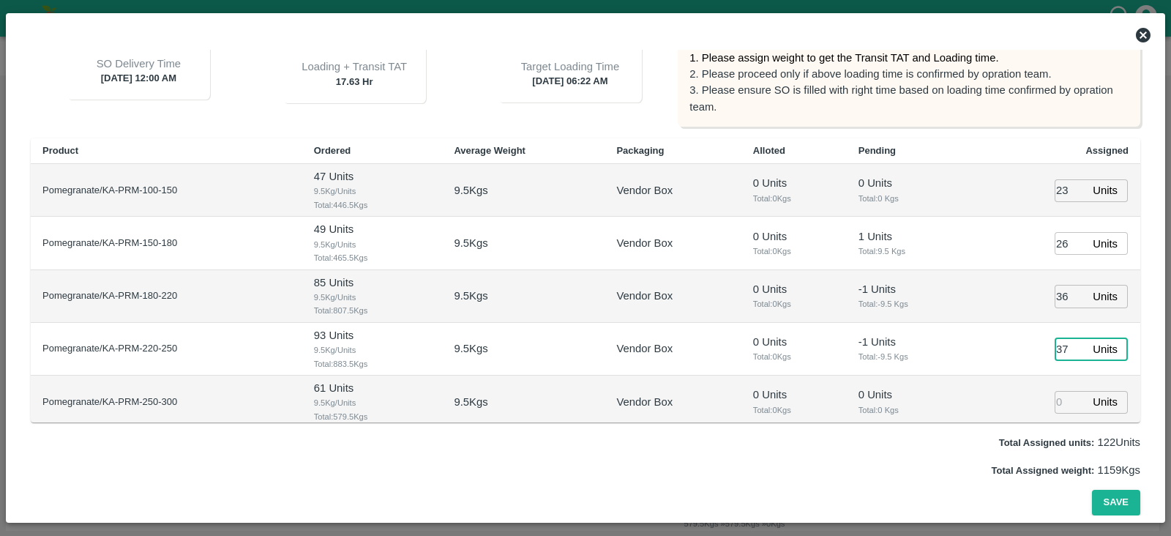
type input "37"
type input "32"
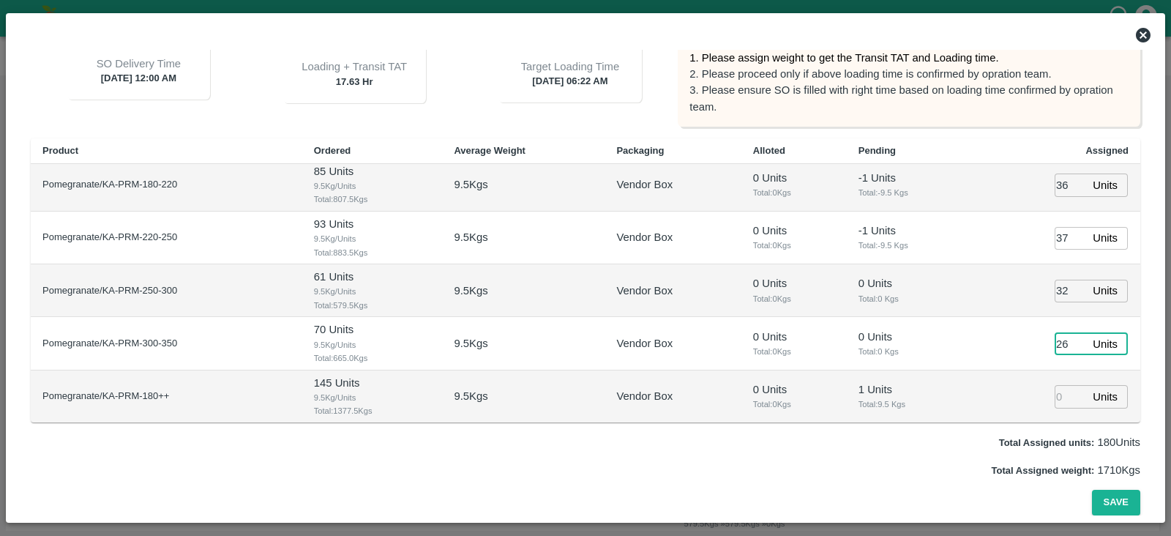
type input "26"
type input "202"
type input "[DATE] 05:22 AM"
click at [1056, 389] on input "202" at bounding box center [1071, 396] width 32 height 23
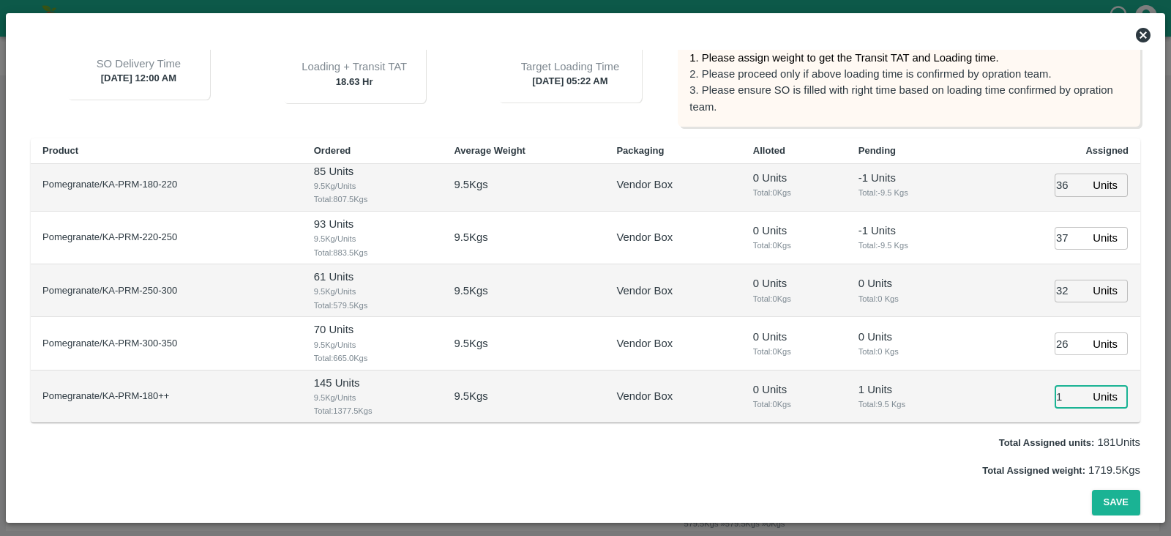
type input "0"
type input "15/10/2025 06:22 AM"
type input "0213"
type input "[DATE] 05:22 AM"
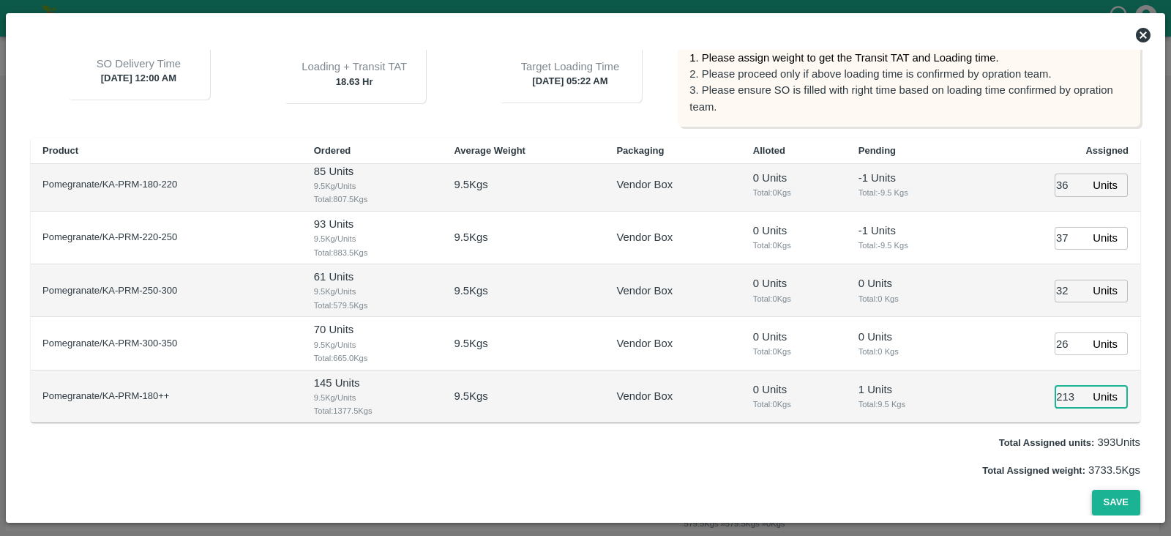
type input "0213"
click at [1115, 497] on button "Save" at bounding box center [1116, 503] width 48 height 26
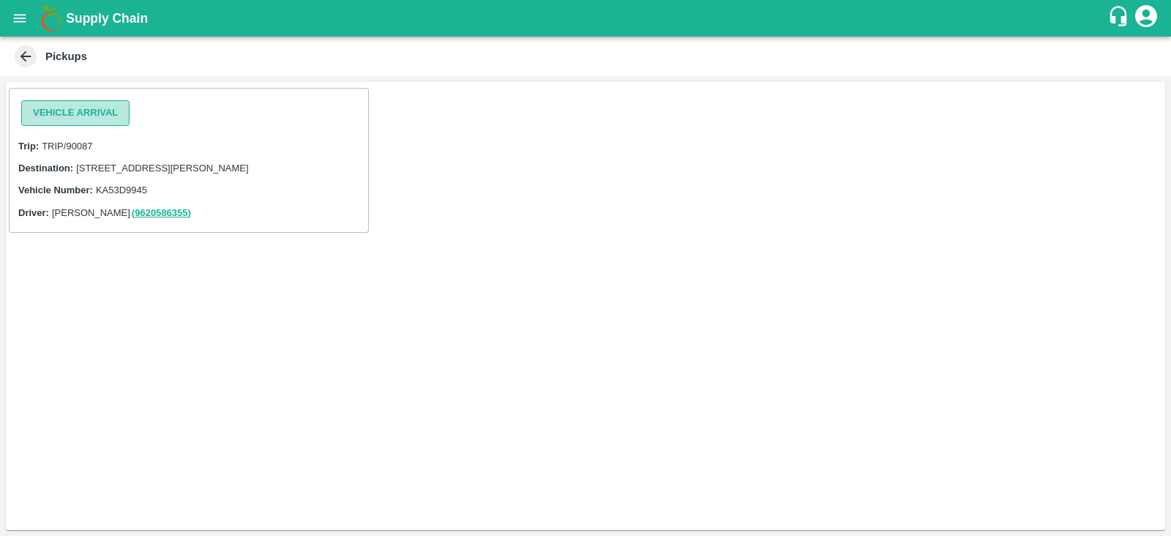
click at [123, 111] on button "Vehicle Arrival" at bounding box center [75, 113] width 108 height 26
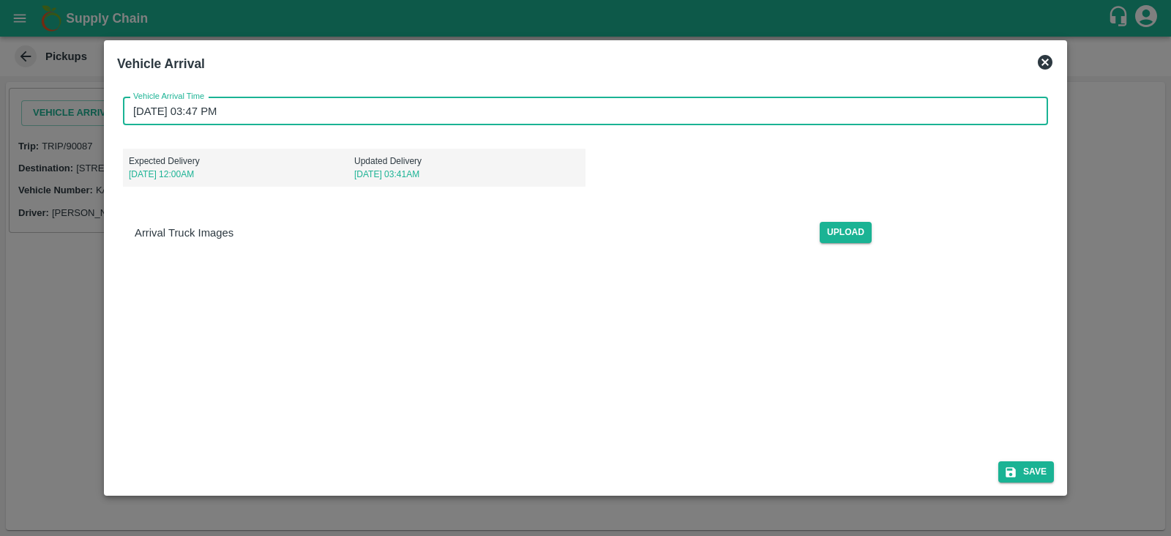
click at [154, 112] on input "13/10/2025 03:47 PM" at bounding box center [580, 111] width 915 height 28
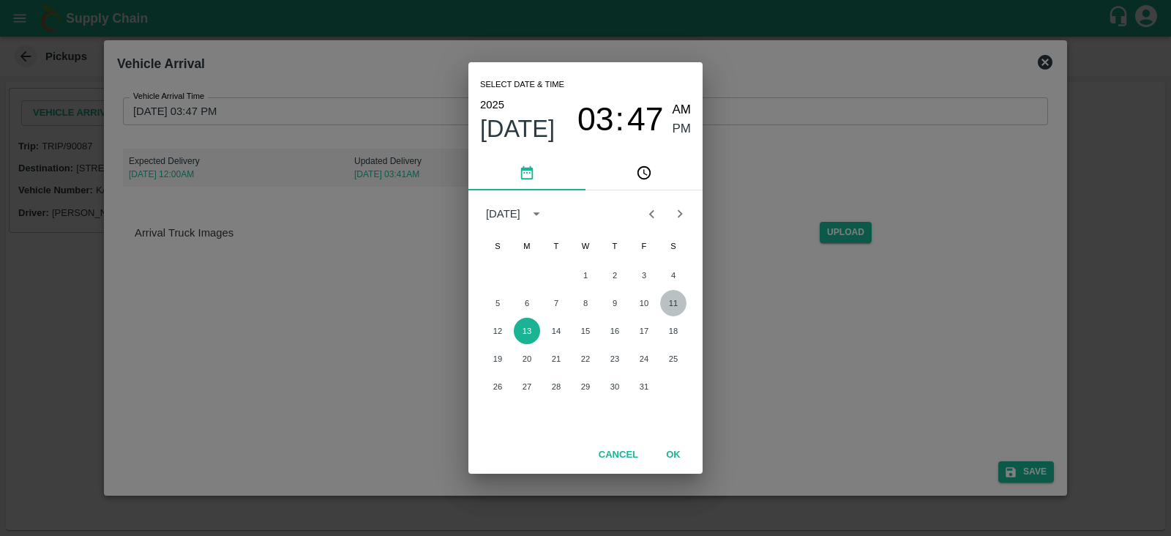
click at [677, 296] on button "11" at bounding box center [673, 303] width 26 height 26
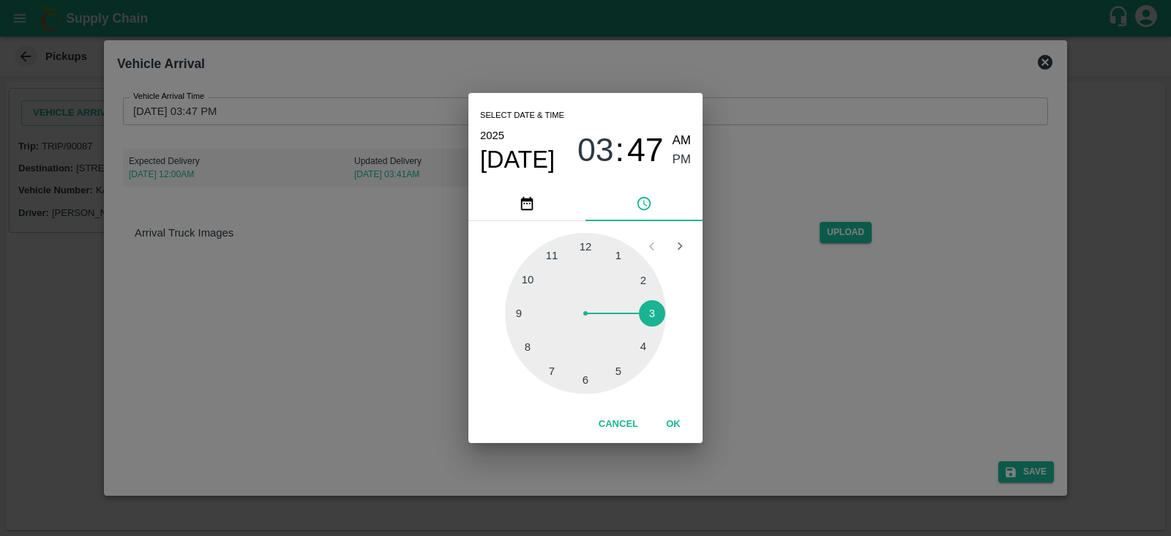
click at [617, 255] on div at bounding box center [585, 313] width 161 height 161
type input "11/10/2025 01:47 PM"
click at [674, 156] on span "PM" at bounding box center [682, 160] width 19 height 20
click at [674, 420] on button "OK" at bounding box center [673, 424] width 47 height 26
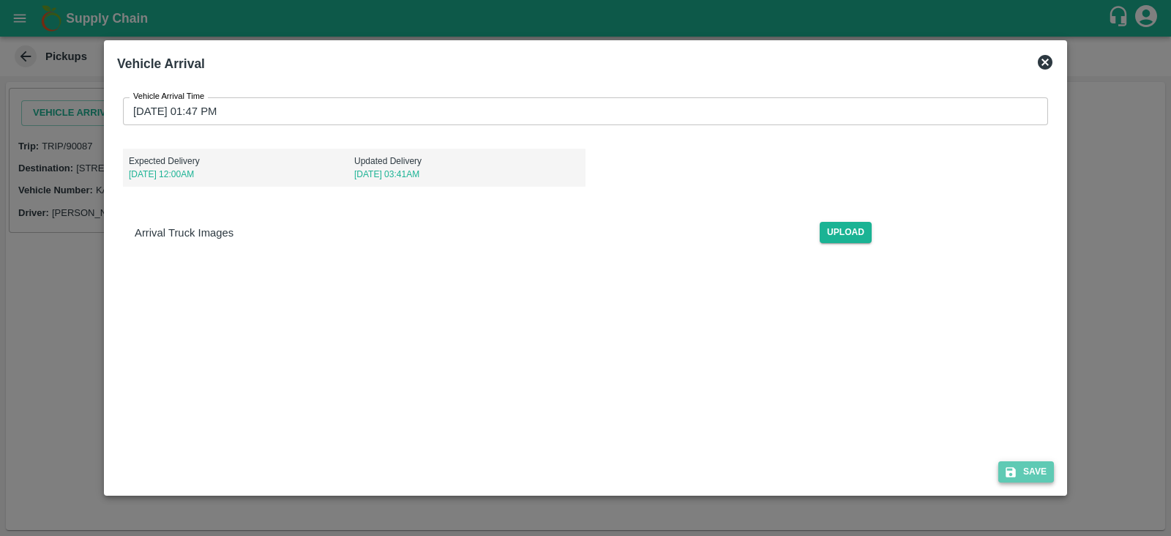
click at [1037, 481] on button "Save" at bounding box center [1027, 471] width 56 height 21
drag, startPoint x: 125, startPoint y: 155, endPoint x: 205, endPoint y: 145, distance: 80.5
click at [205, 145] on div "Expected Delivery 15 Oct, 12:00AM Updated Delivery 12 Oct, 01:41AM" at bounding box center [585, 162] width 925 height 50
click at [290, 186] on div "Expected Delivery 15 Oct, 12:00AM Updated Delivery 12 Oct, 01:41AM" at bounding box center [354, 168] width 463 height 38
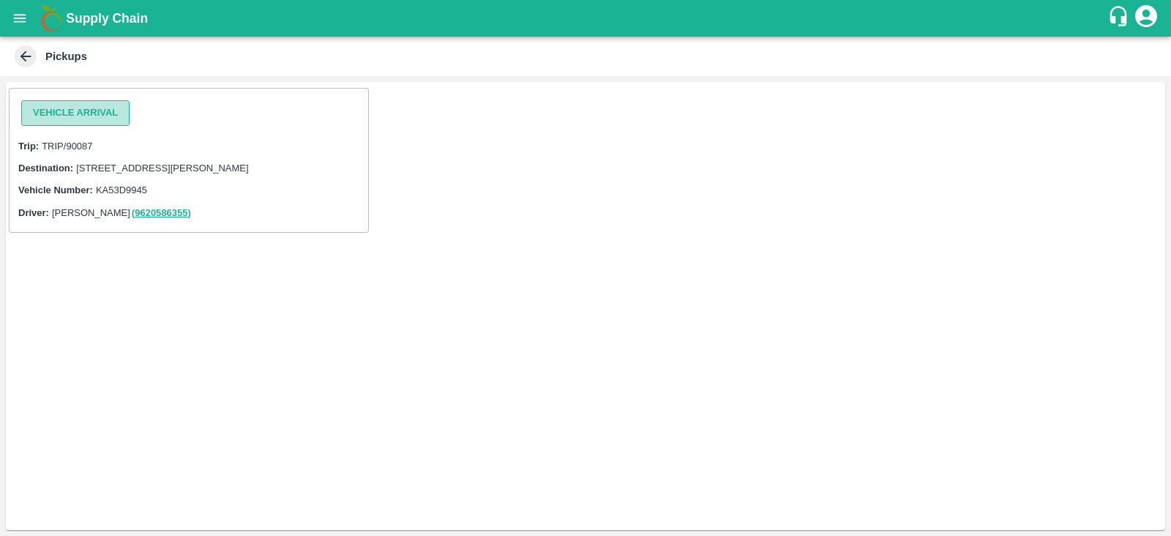
click at [97, 121] on button "Vehicle Arrival" at bounding box center [75, 113] width 108 height 26
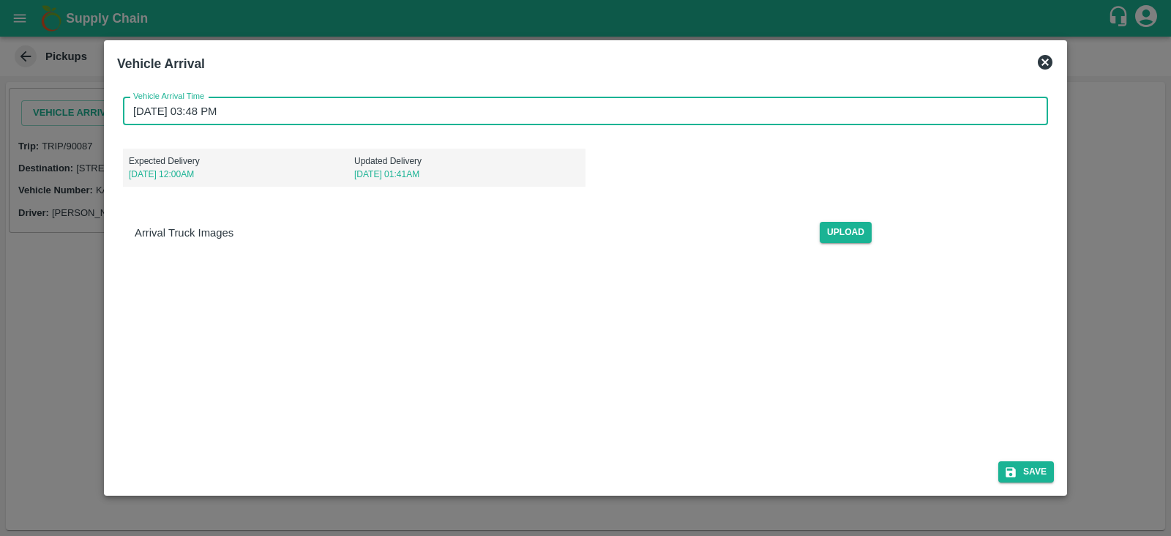
click at [199, 118] on input "13/10/2025 03:48 PM" at bounding box center [580, 111] width 915 height 28
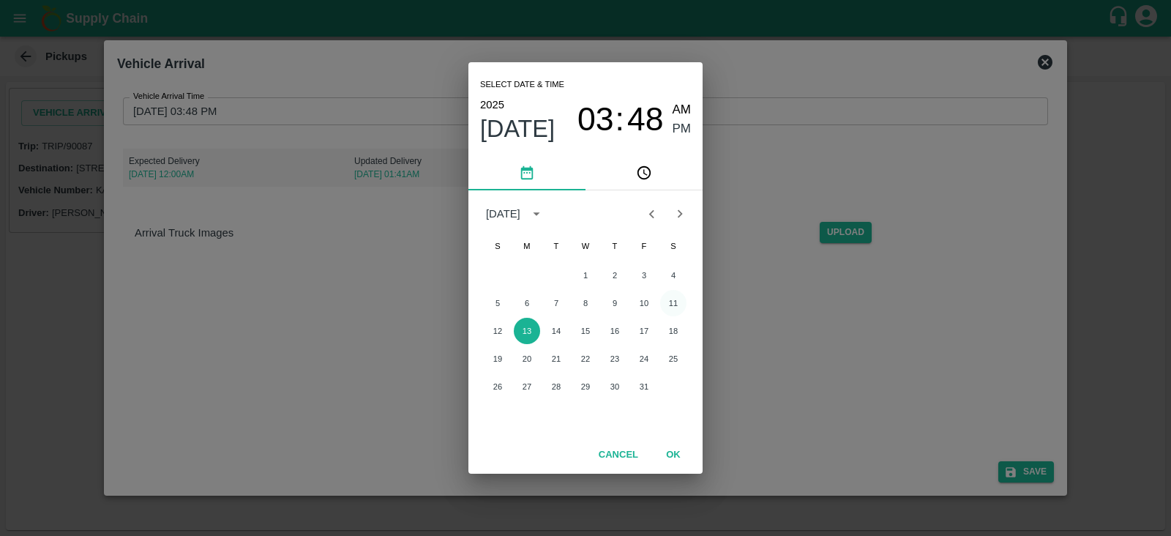
click at [670, 303] on button "11" at bounding box center [673, 303] width 26 height 26
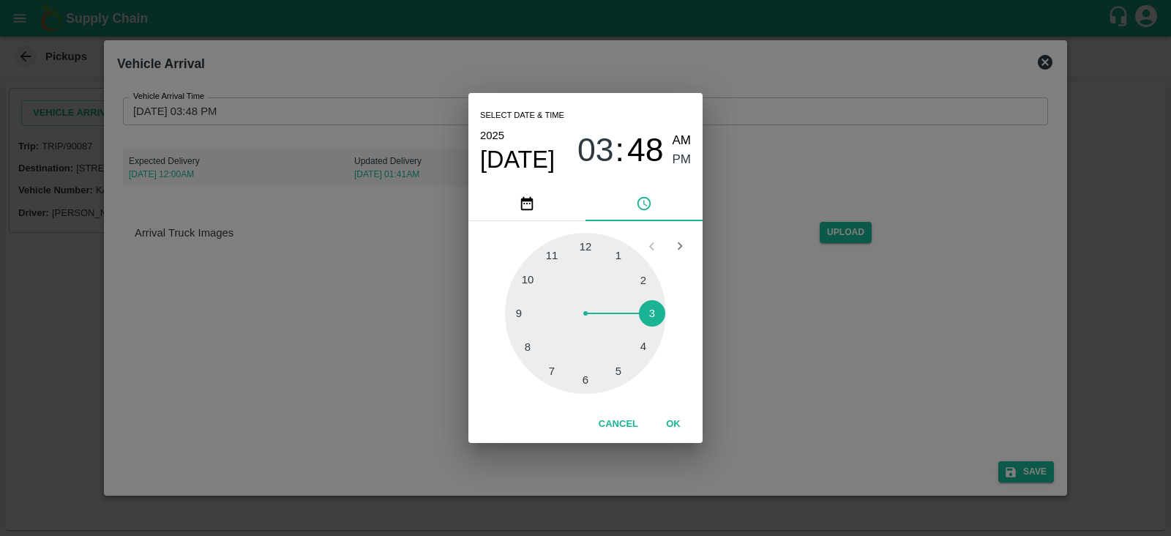
click at [616, 255] on div at bounding box center [585, 313] width 161 height 161
type input "11/10/2025 01:48 PM"
click at [685, 160] on span "PM" at bounding box center [682, 160] width 19 height 20
click at [679, 419] on button "OK" at bounding box center [673, 424] width 47 height 26
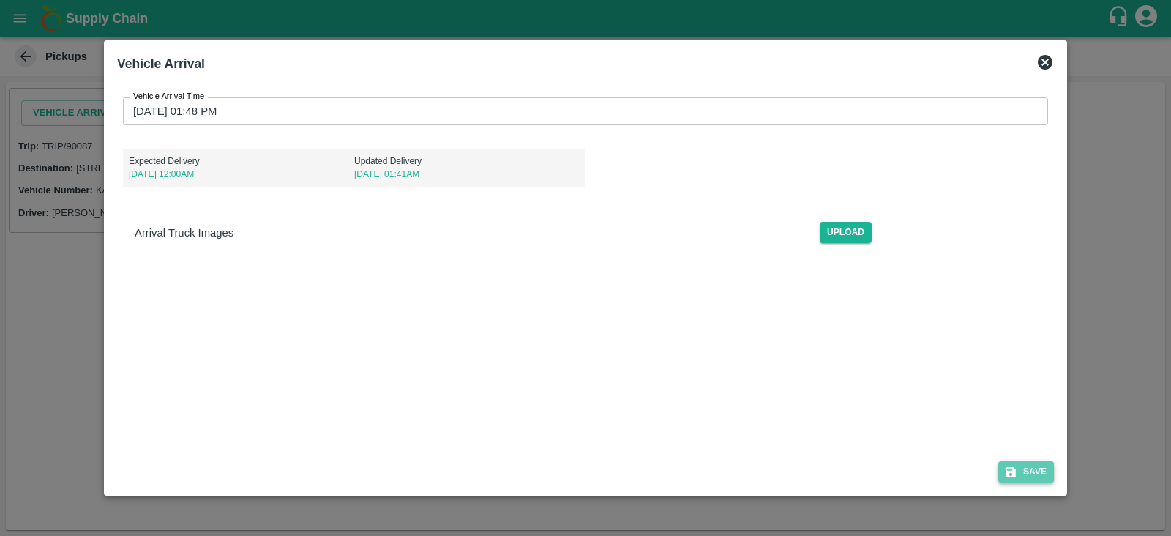
click at [1021, 471] on button "Save" at bounding box center [1027, 471] width 56 height 21
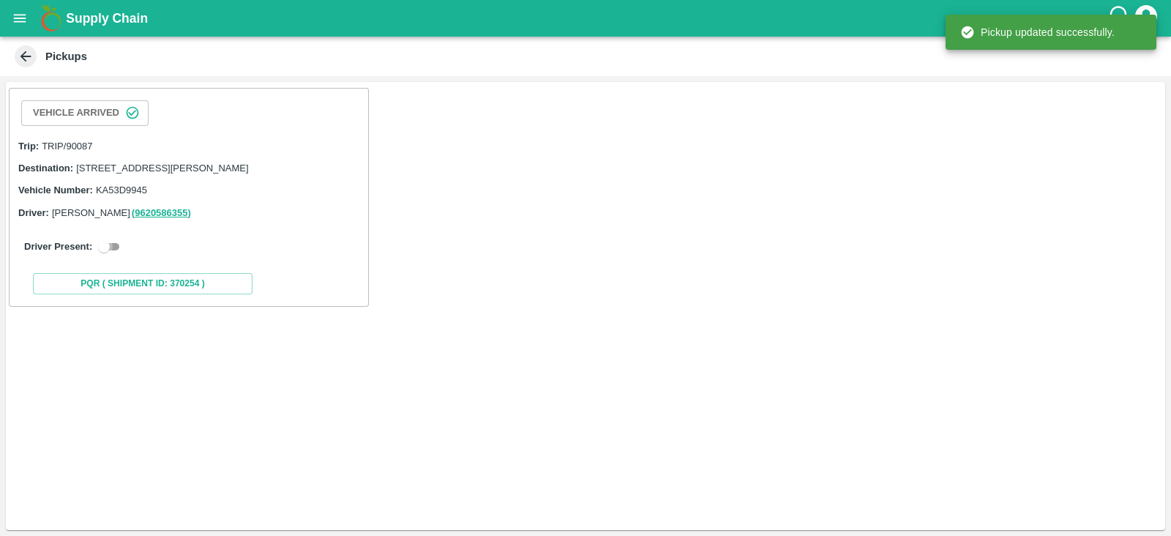
click at [113, 254] on input "checkbox" at bounding box center [104, 247] width 53 height 18
checkbox input "true"
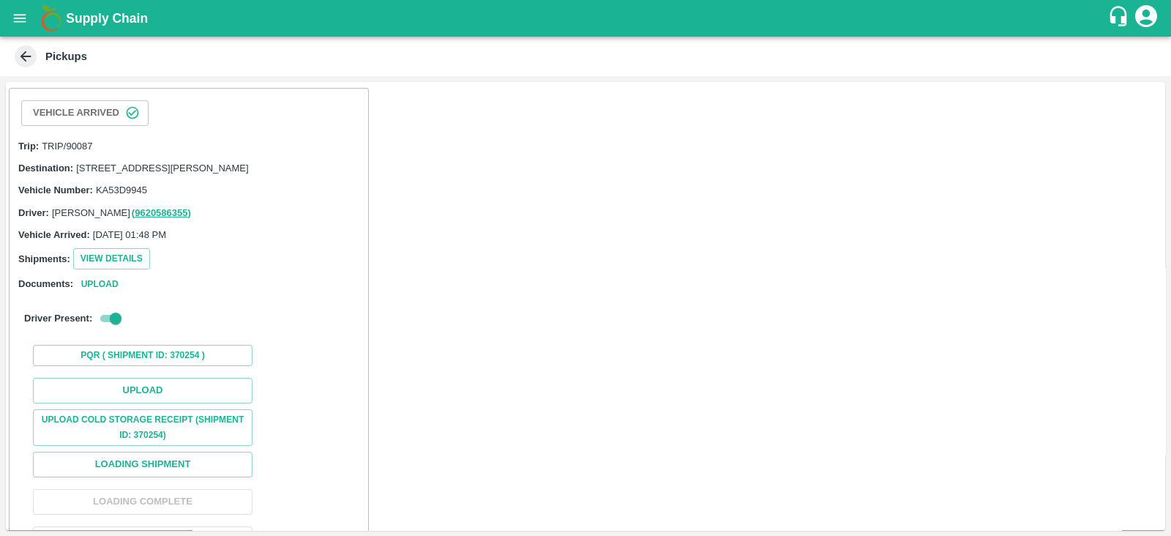
scroll to position [91, 0]
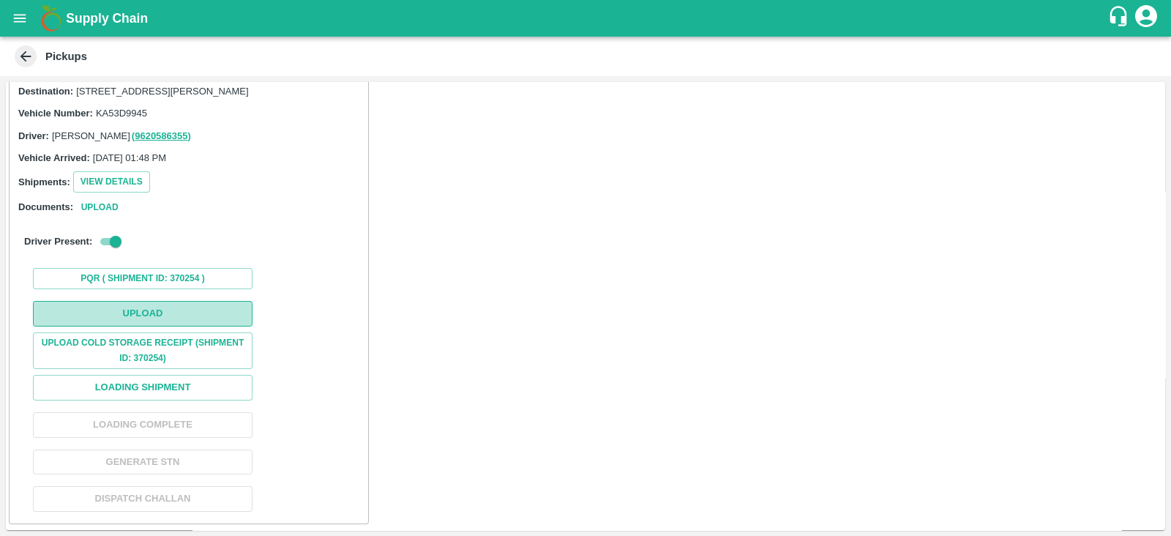
click at [228, 310] on button "Upload" at bounding box center [143, 314] width 220 height 26
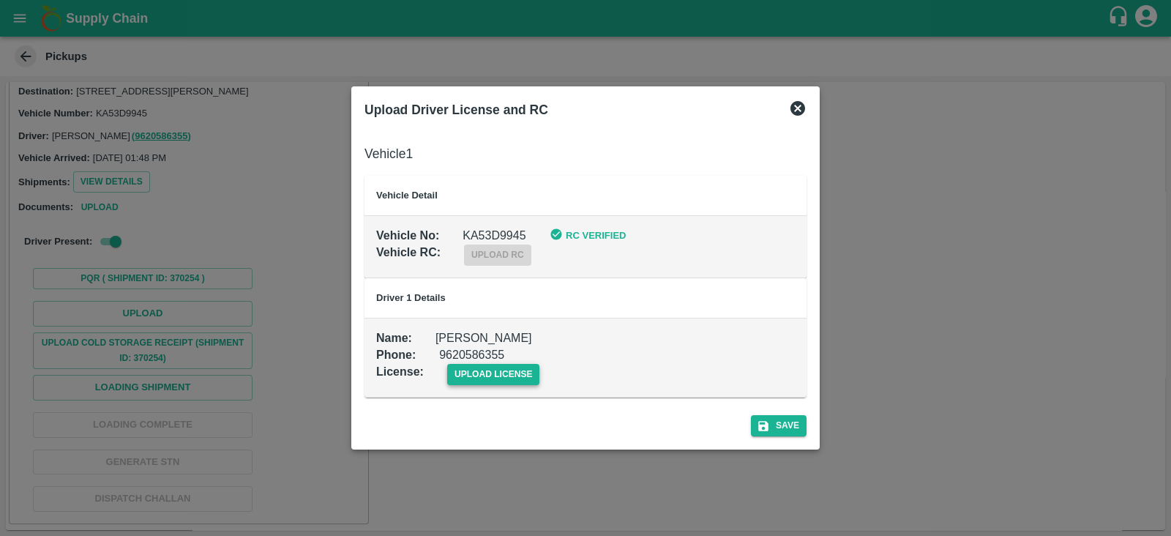
click at [484, 376] on span "upload license" at bounding box center [493, 374] width 93 height 21
click at [0, 0] on input "upload license" at bounding box center [0, 0] width 0 height 0
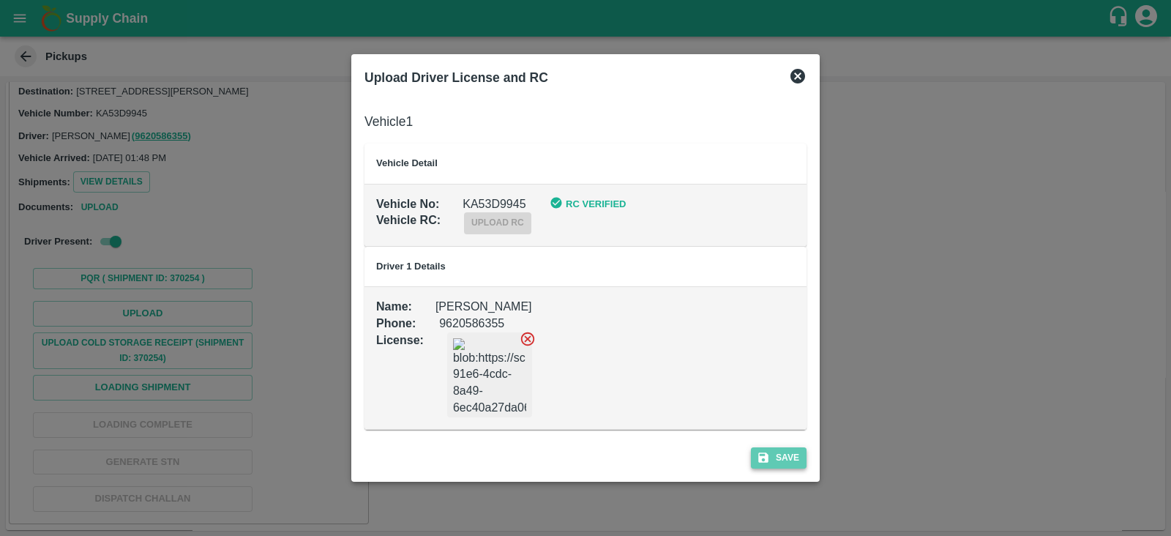
click at [780, 464] on button "Save" at bounding box center [779, 457] width 56 height 21
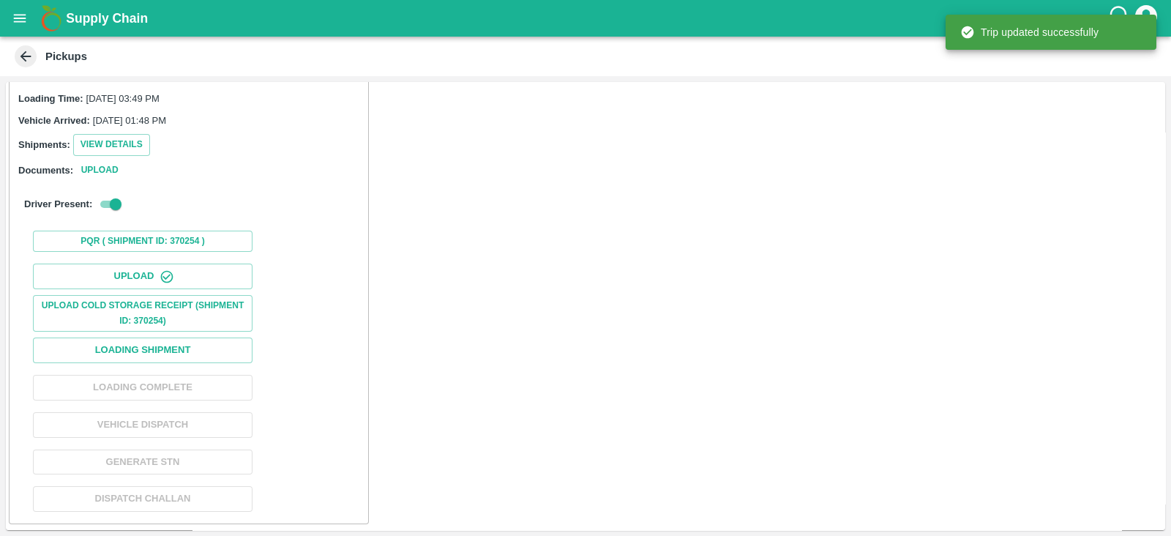
scroll to position [149, 0]
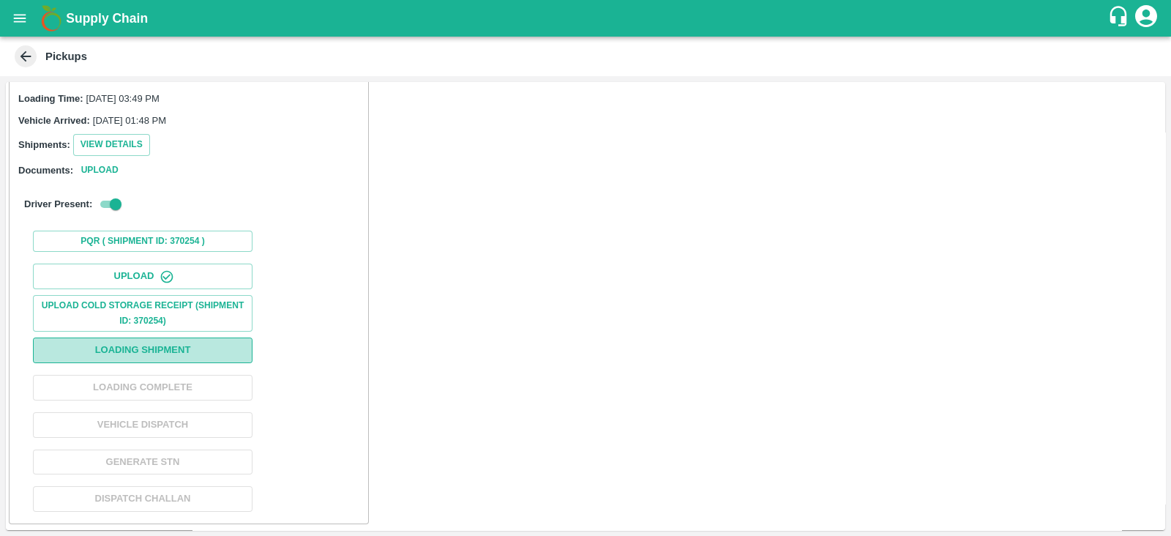
click at [227, 348] on button "Loading Shipment" at bounding box center [143, 350] width 220 height 26
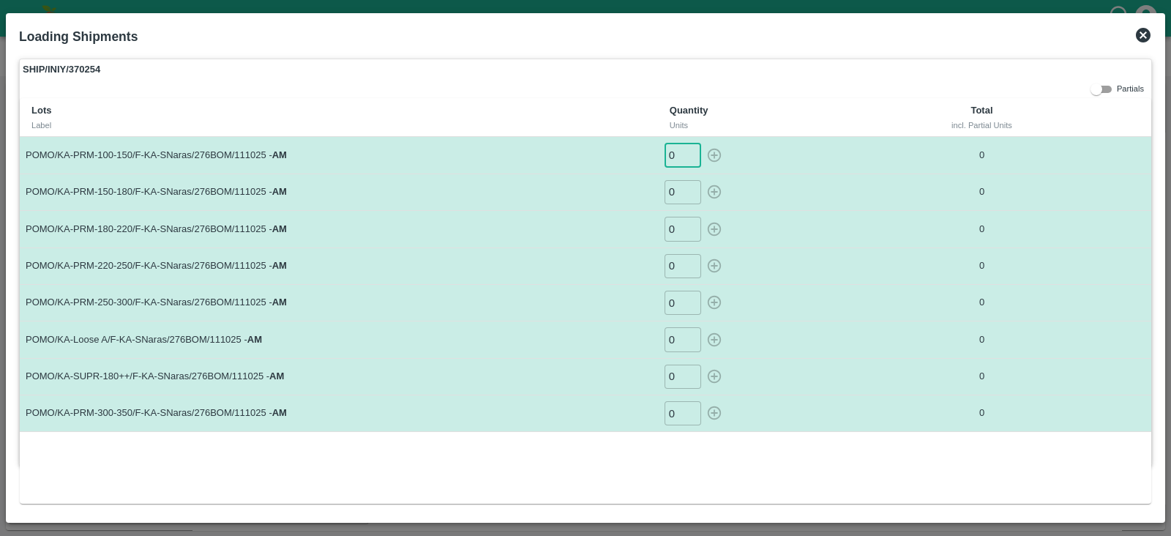
click at [680, 159] on input "0" at bounding box center [683, 155] width 37 height 24
type input "22"
type input "36"
type input "55"
type input "56"
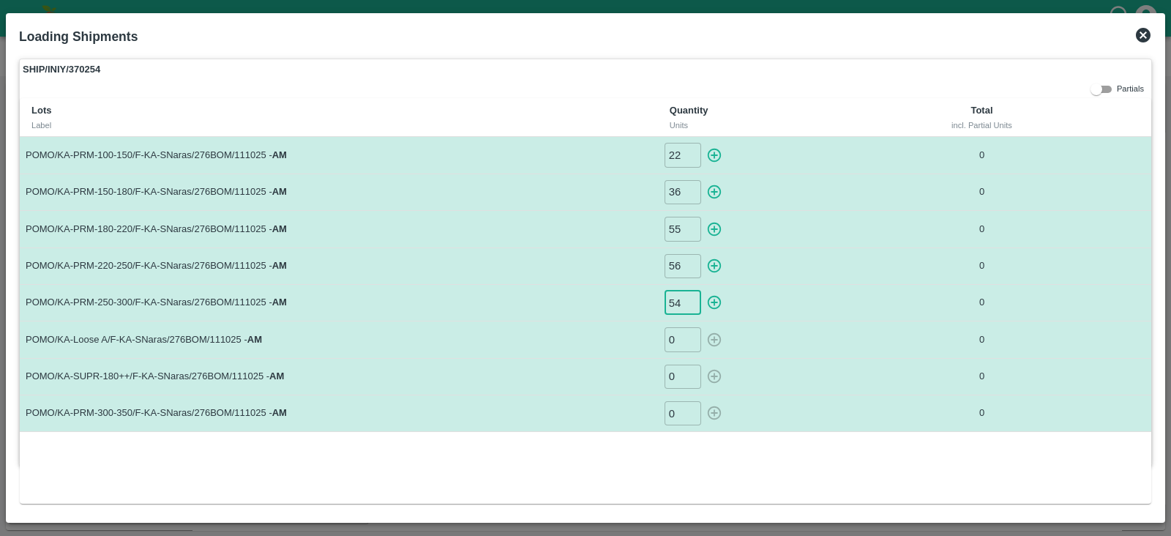
type input "54"
type input "66"
type input "177"
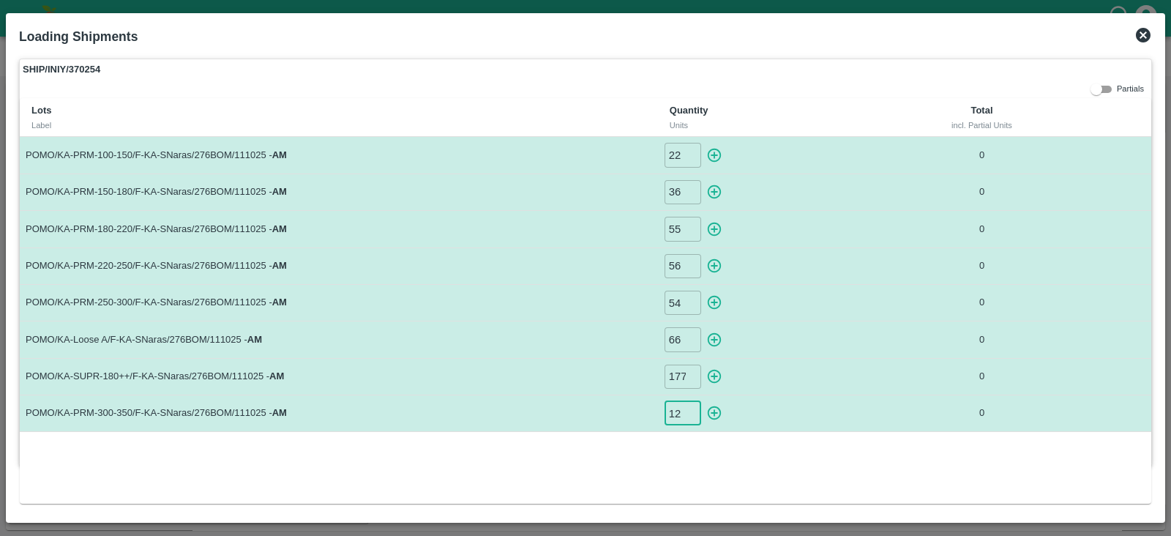
type input "12"
click at [717, 153] on icon "button" at bounding box center [714, 155] width 16 height 16
type input "0"
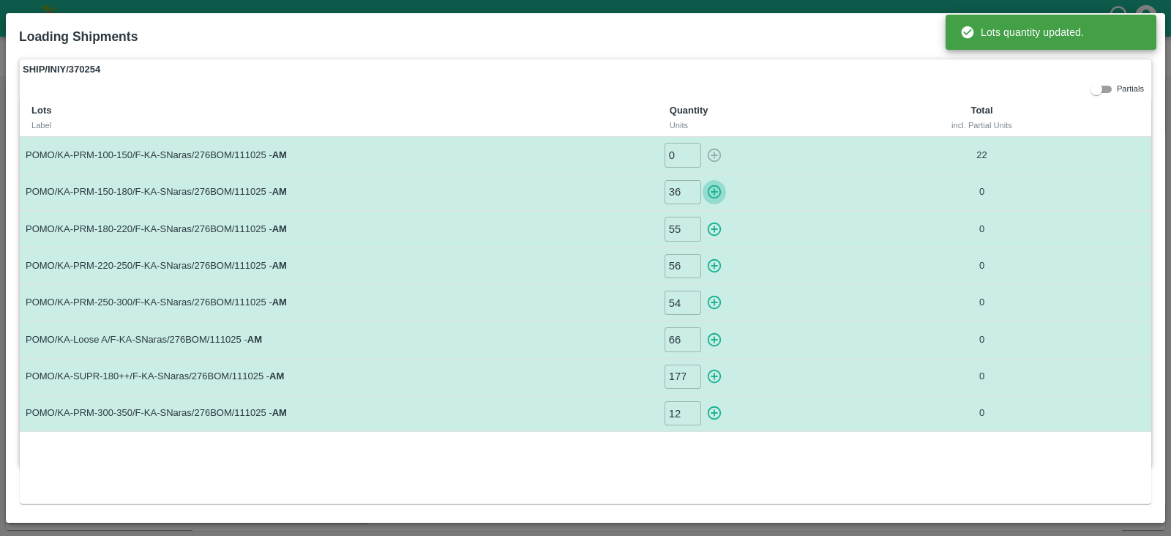
click at [710, 188] on icon "button" at bounding box center [715, 192] width 14 height 14
type input "0"
click at [718, 226] on icon "button" at bounding box center [714, 229] width 16 height 16
type input "0"
click at [721, 264] on icon "button" at bounding box center [715, 266] width 14 height 14
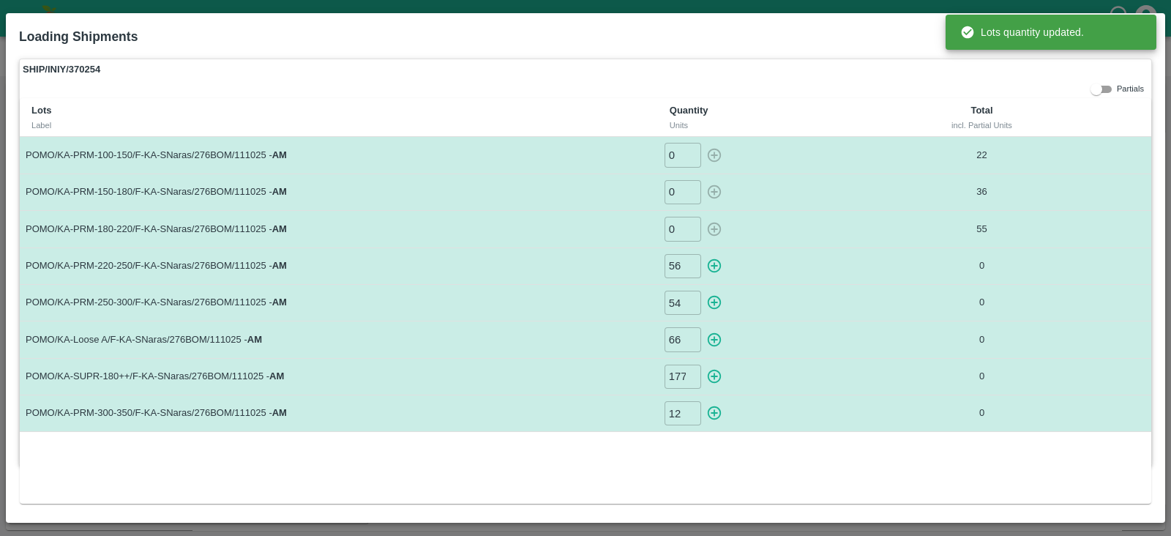
type input "0"
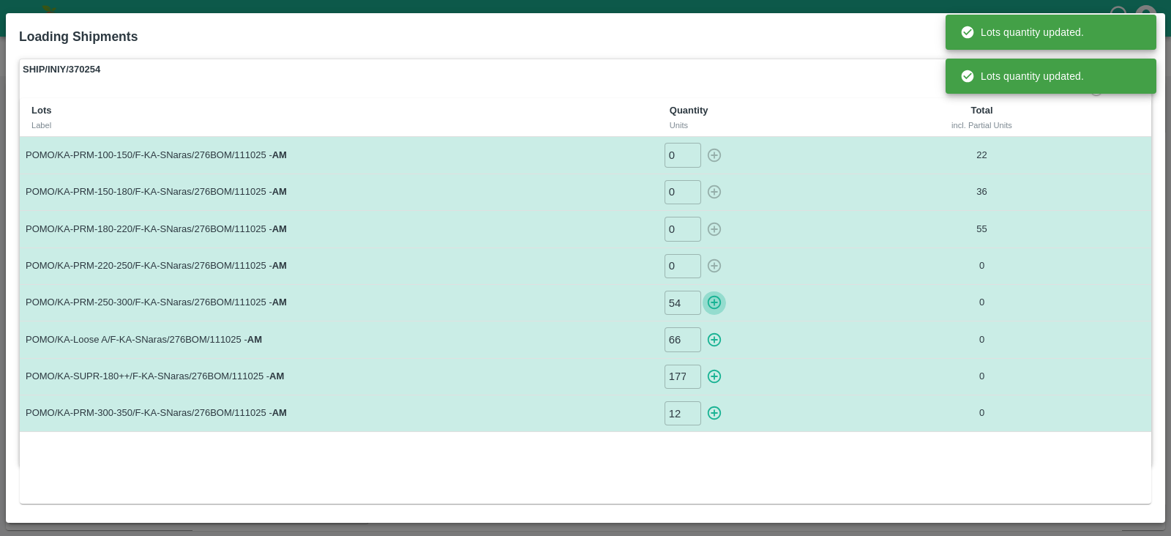
click at [718, 298] on icon "button" at bounding box center [714, 302] width 16 height 16
type input "0"
click at [709, 343] on icon "button" at bounding box center [715, 340] width 14 height 14
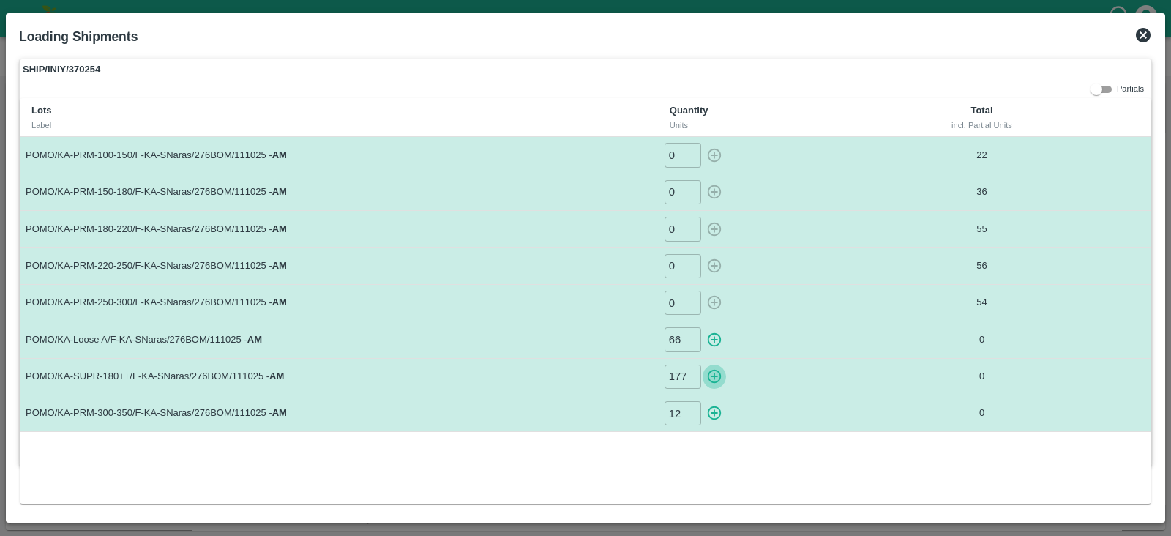
type input "0"
click at [712, 370] on icon "button" at bounding box center [715, 377] width 14 height 14
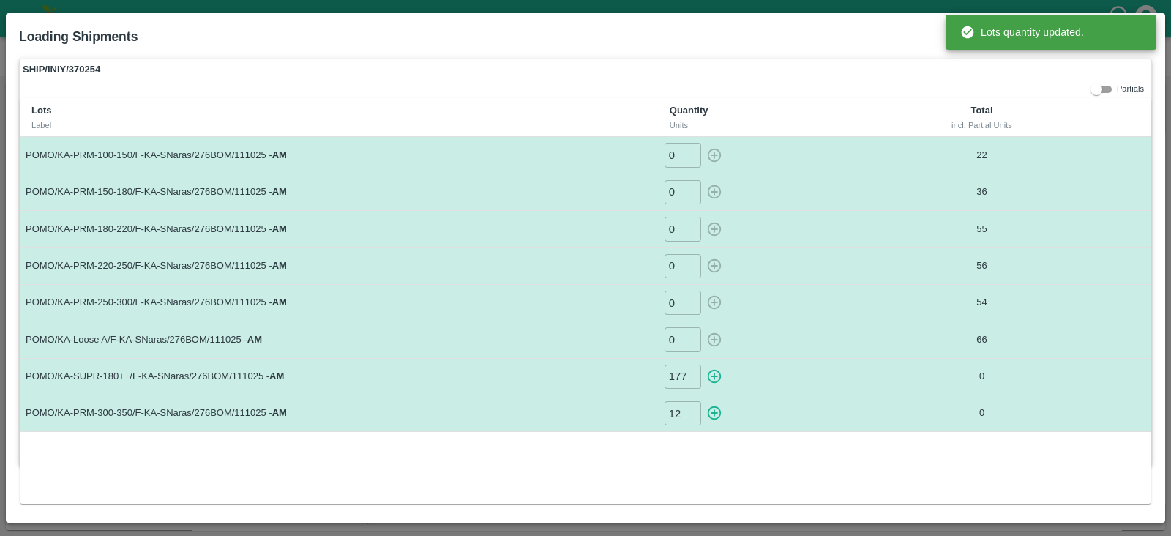
type input "0"
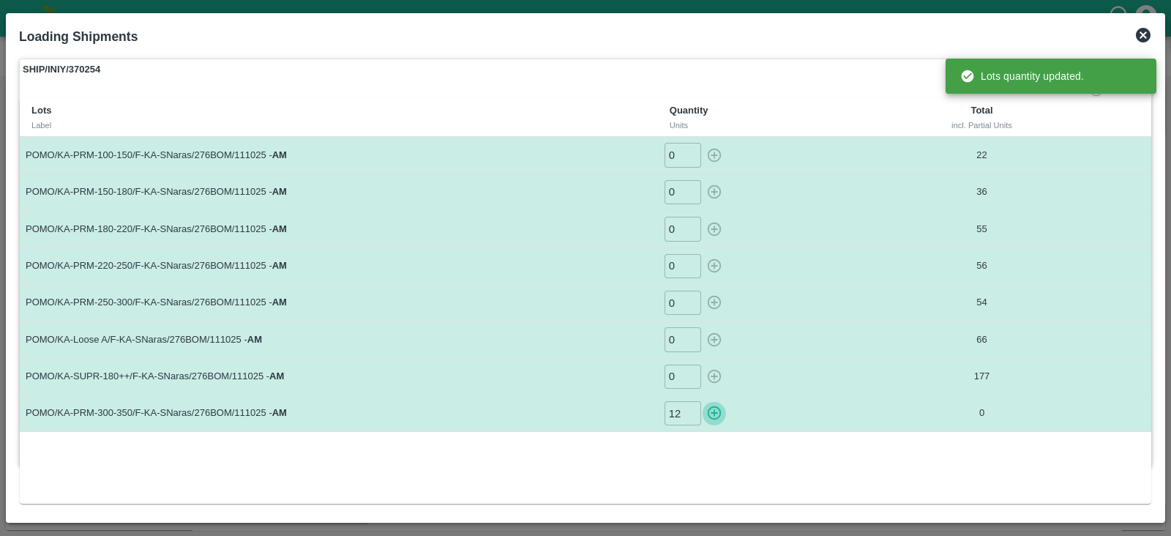
click at [720, 412] on icon "button" at bounding box center [714, 413] width 16 height 16
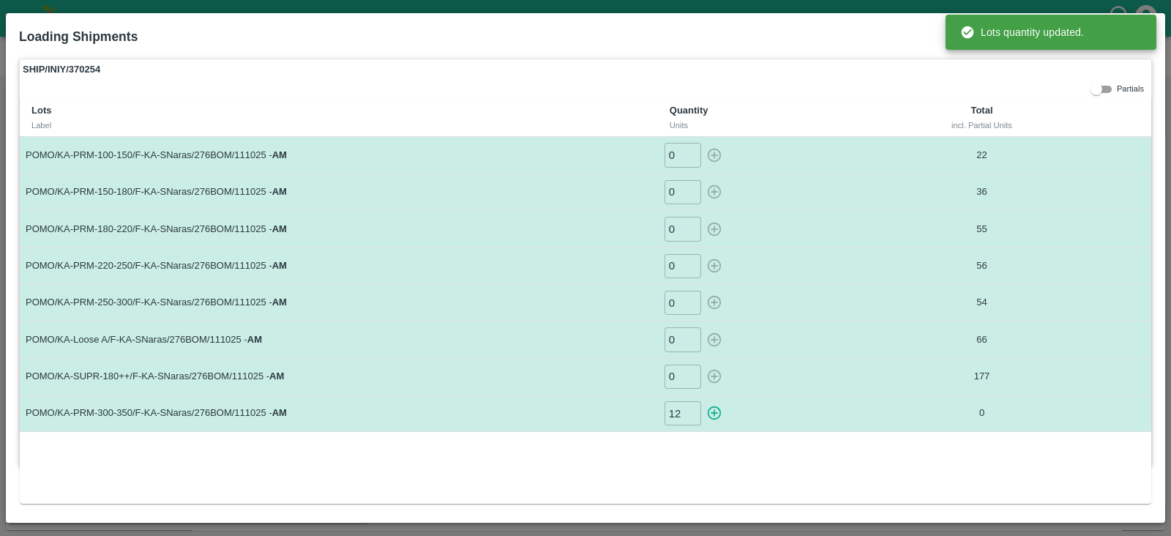
type input "0"
click at [819, 229] on div "0 ​" at bounding box center [770, 229] width 213 height 24
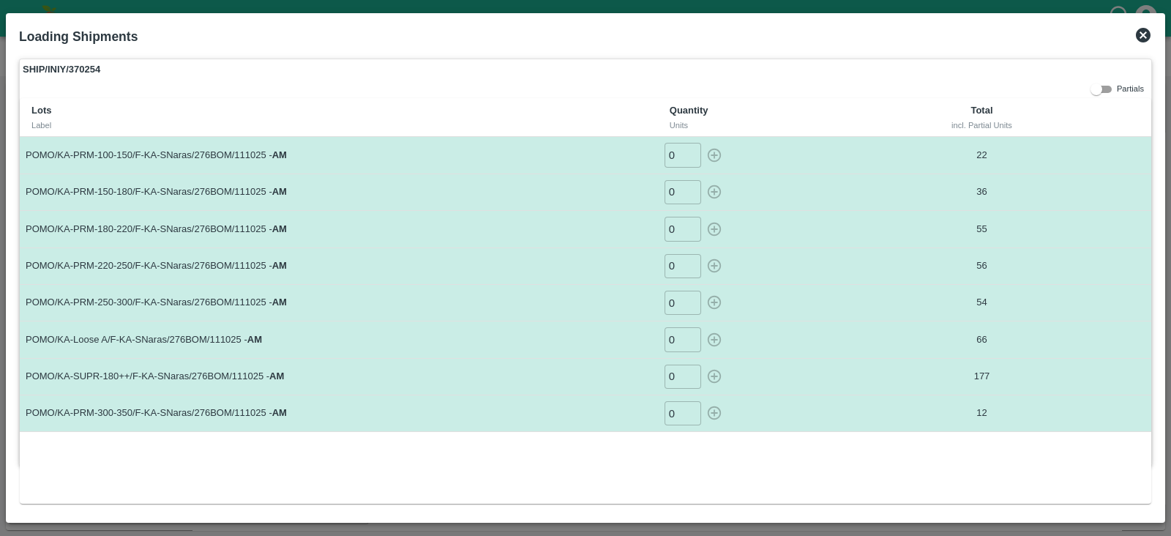
click at [1143, 34] on icon at bounding box center [1144, 35] width 18 height 18
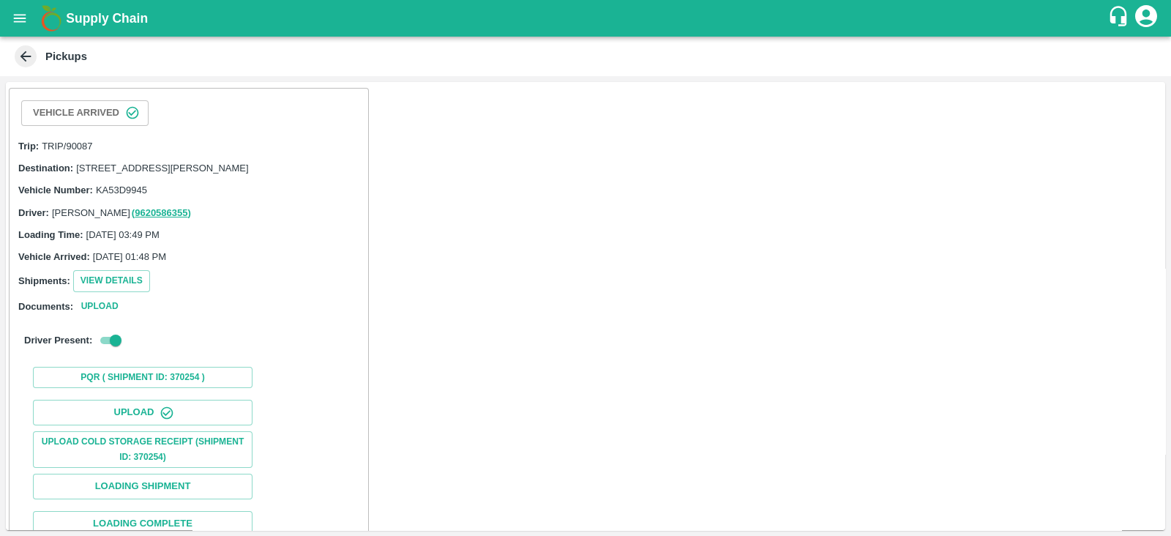
scroll to position [149, 0]
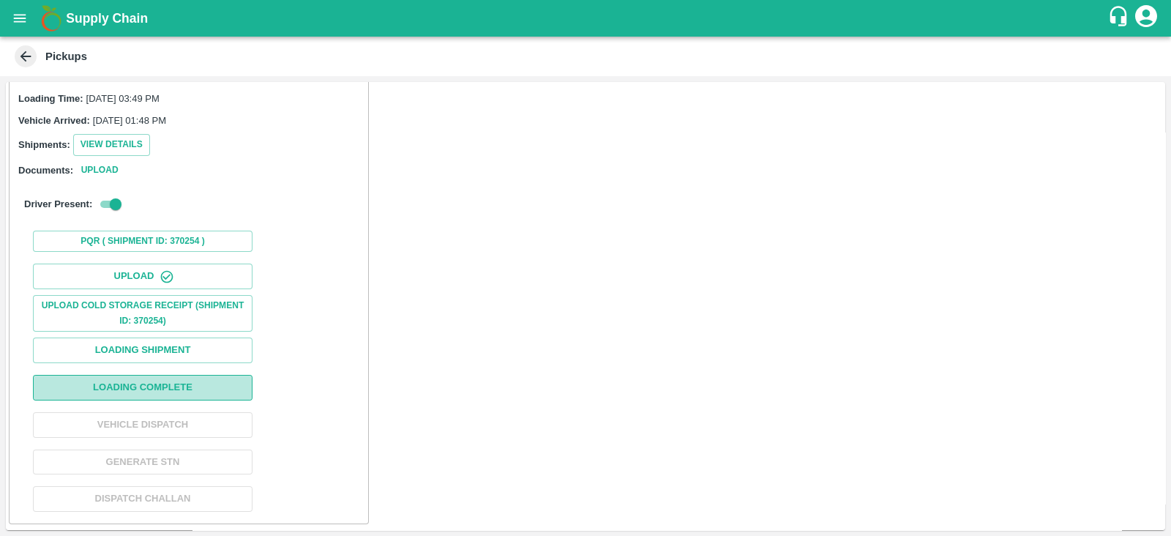
click at [201, 386] on button "Loading Complete" at bounding box center [143, 388] width 220 height 26
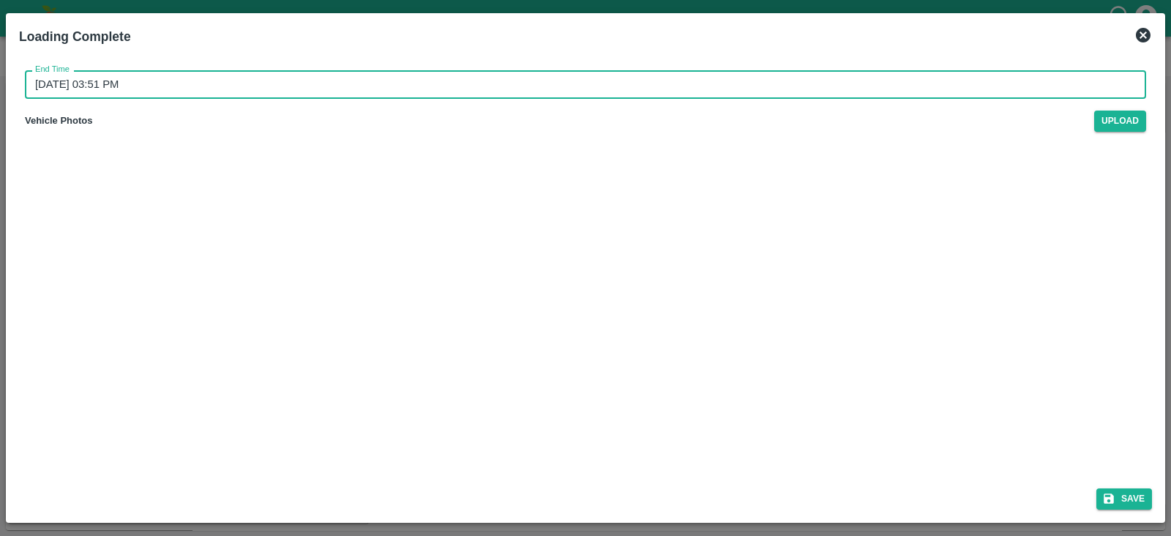
click at [161, 97] on input "13/10/2025 03:51 PM" at bounding box center [580, 84] width 1111 height 28
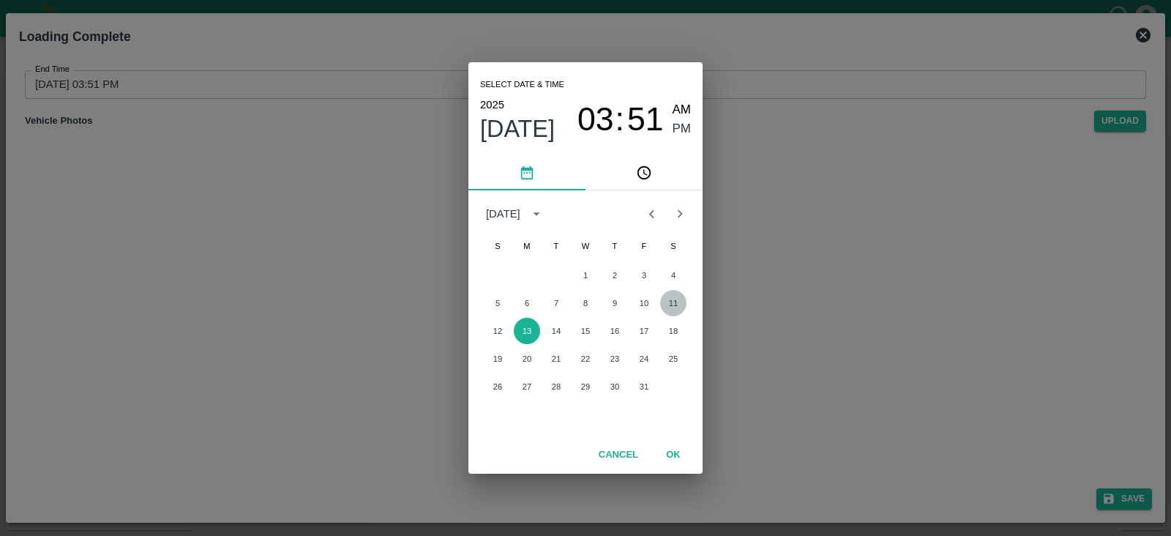
click at [671, 302] on button "11" at bounding box center [673, 303] width 26 height 26
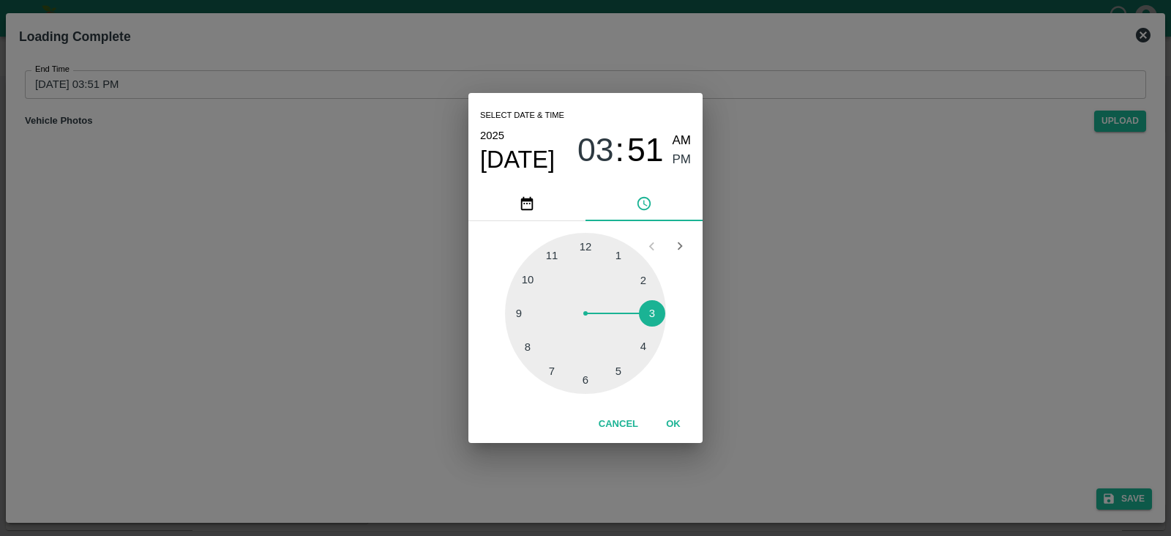
click at [618, 368] on div at bounding box center [585, 313] width 161 height 161
click at [679, 155] on span "PM" at bounding box center [682, 160] width 19 height 20
click at [679, 428] on button "OK" at bounding box center [673, 424] width 47 height 26
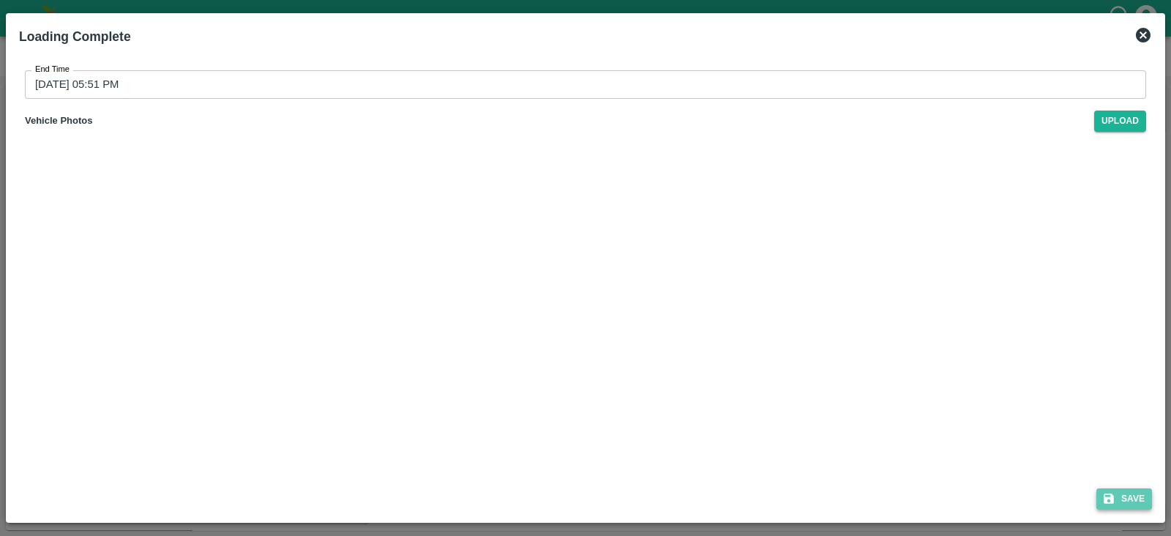
click at [1124, 495] on button "Save" at bounding box center [1125, 498] width 56 height 21
type input "13/10/2025 03:51 PM"
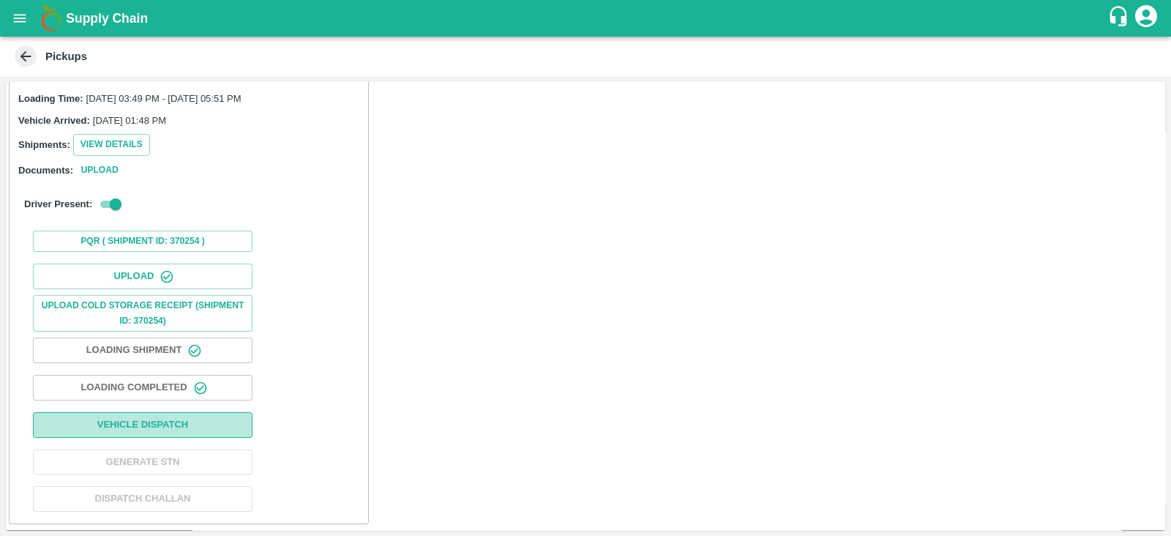
click at [204, 430] on button "Vehicle Dispatch" at bounding box center [143, 425] width 220 height 26
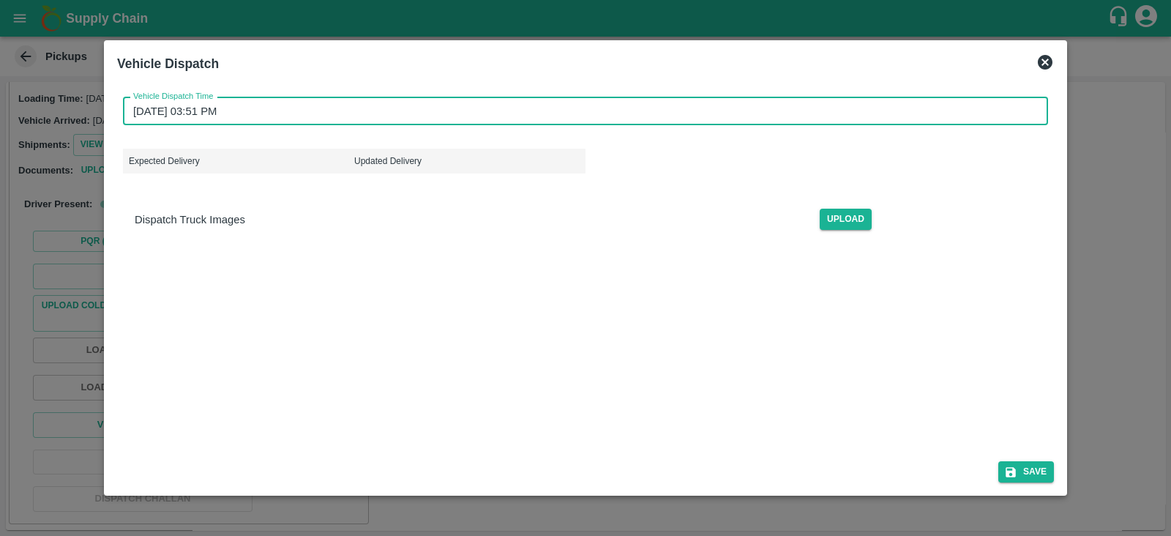
click at [181, 111] on input "13/10/2025 03:51 PM" at bounding box center [580, 111] width 915 height 28
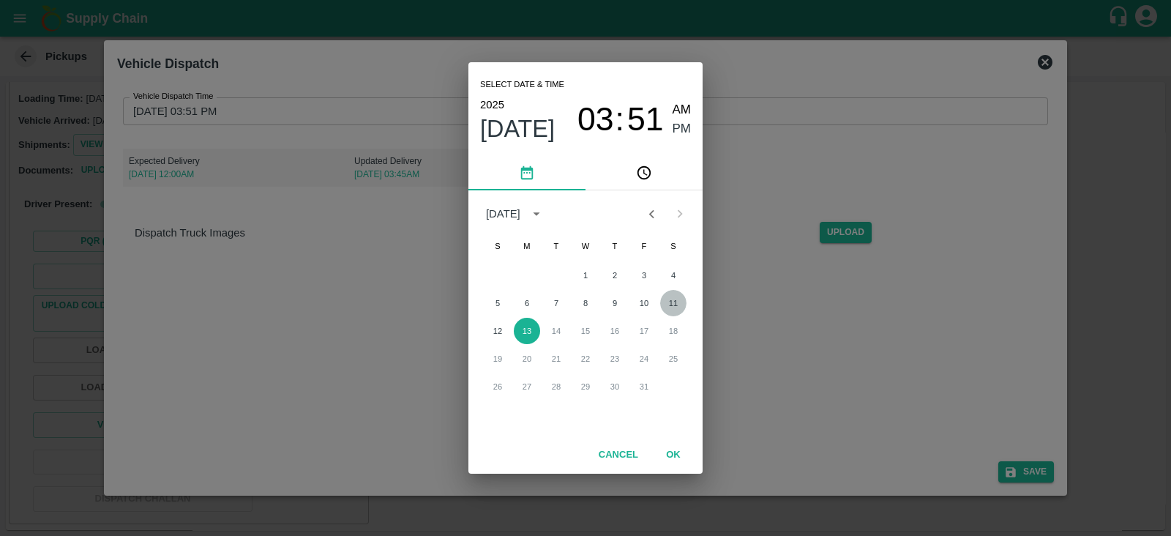
click at [669, 302] on button "11" at bounding box center [673, 303] width 26 height 26
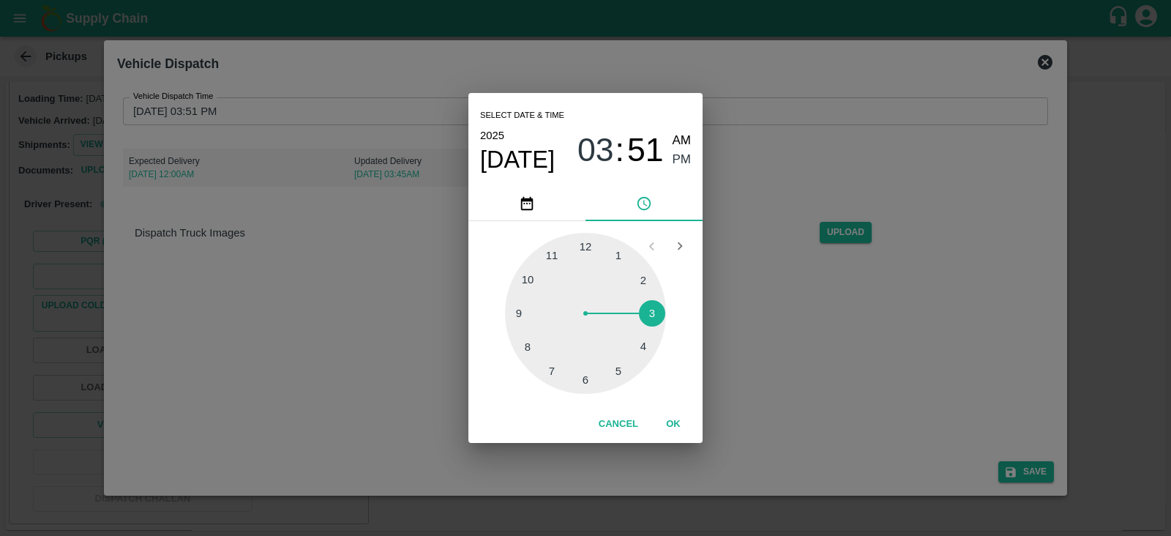
click at [615, 360] on div at bounding box center [585, 313] width 161 height 161
type input "11/10/2025 05:51 PM"
click at [681, 161] on span "PM" at bounding box center [682, 160] width 19 height 20
click at [674, 431] on button "OK" at bounding box center [673, 424] width 47 height 26
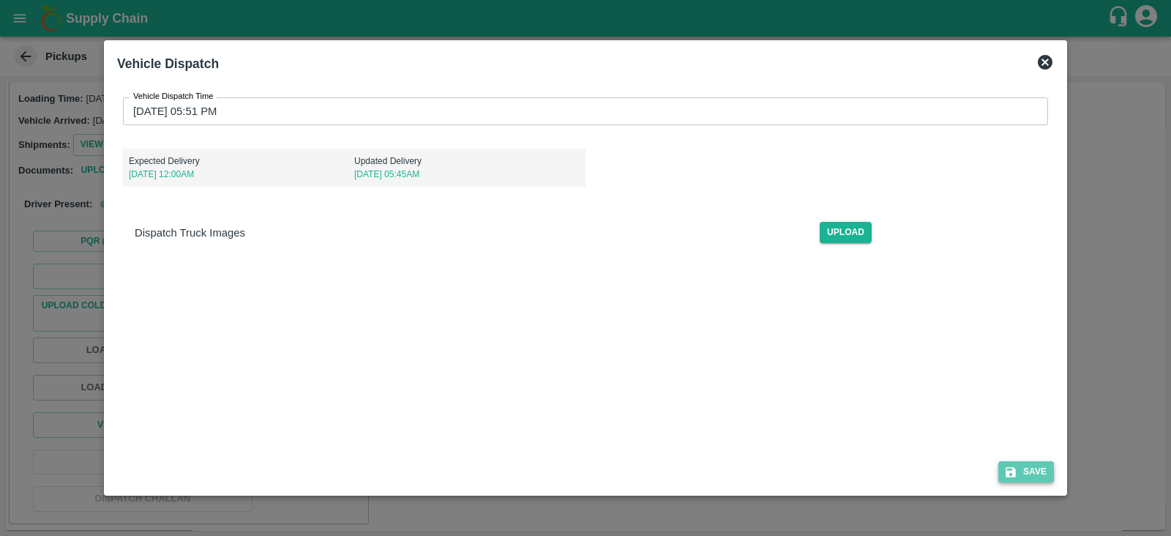
click at [1029, 476] on button "Save" at bounding box center [1027, 471] width 56 height 21
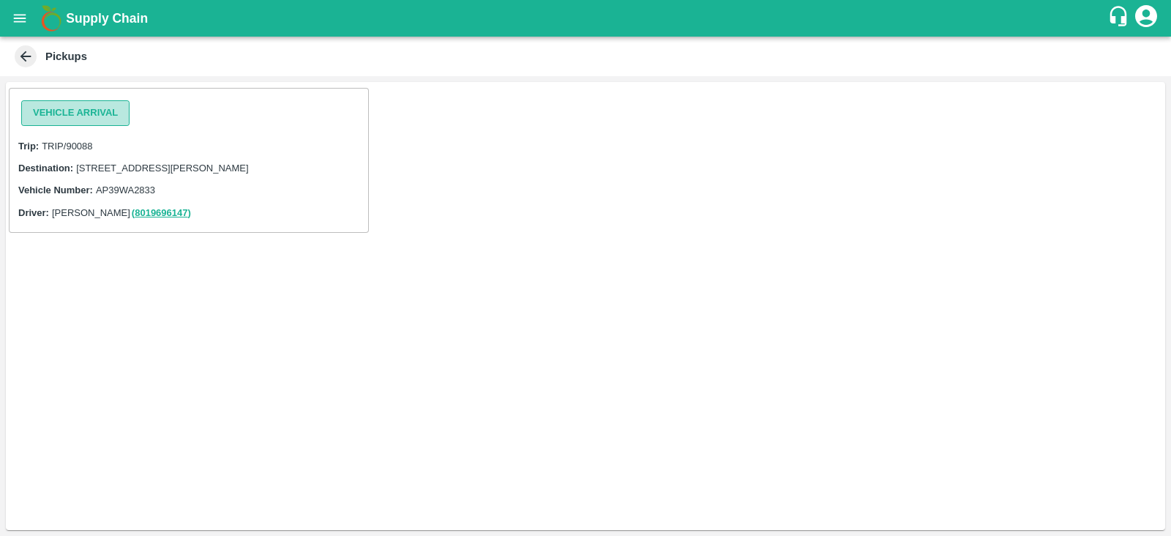
click at [108, 103] on button "Vehicle Arrival" at bounding box center [75, 113] width 108 height 26
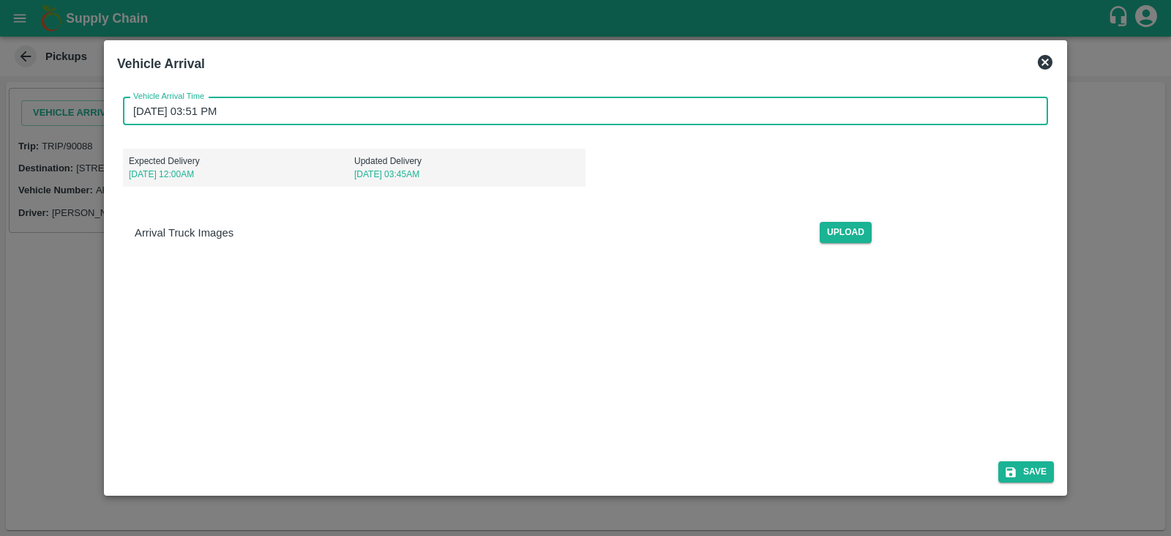
click at [228, 113] on input "13/10/2025 03:51 PM" at bounding box center [580, 111] width 915 height 28
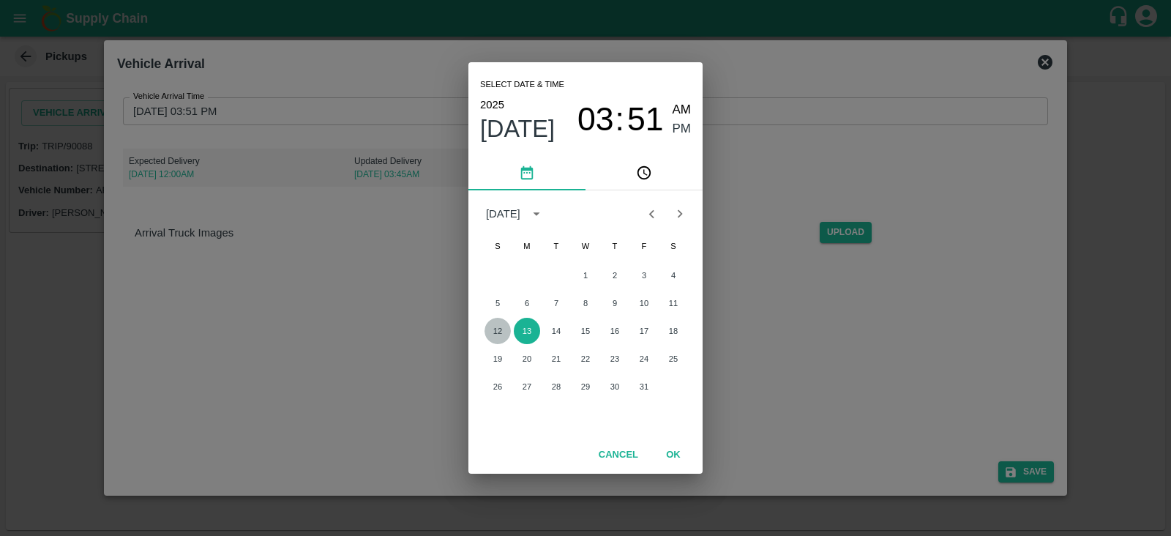
click at [501, 331] on button "12" at bounding box center [498, 331] width 26 height 26
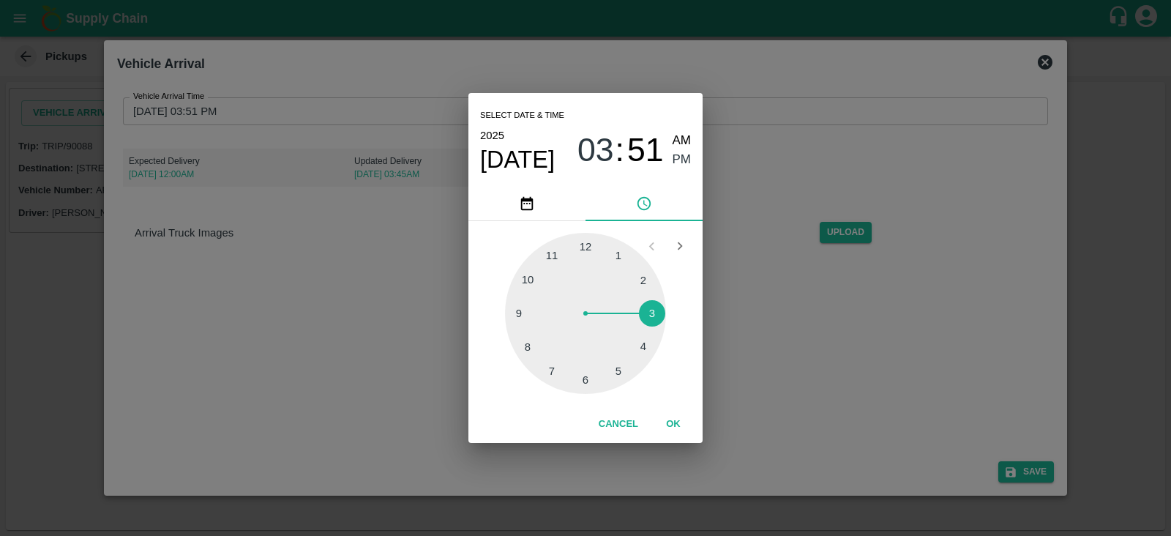
click at [612, 253] on div at bounding box center [585, 313] width 161 height 161
type input "12/10/2025 01:51 PM"
click at [681, 154] on span "PM" at bounding box center [682, 160] width 19 height 20
click at [671, 427] on button "OK" at bounding box center [673, 424] width 47 height 26
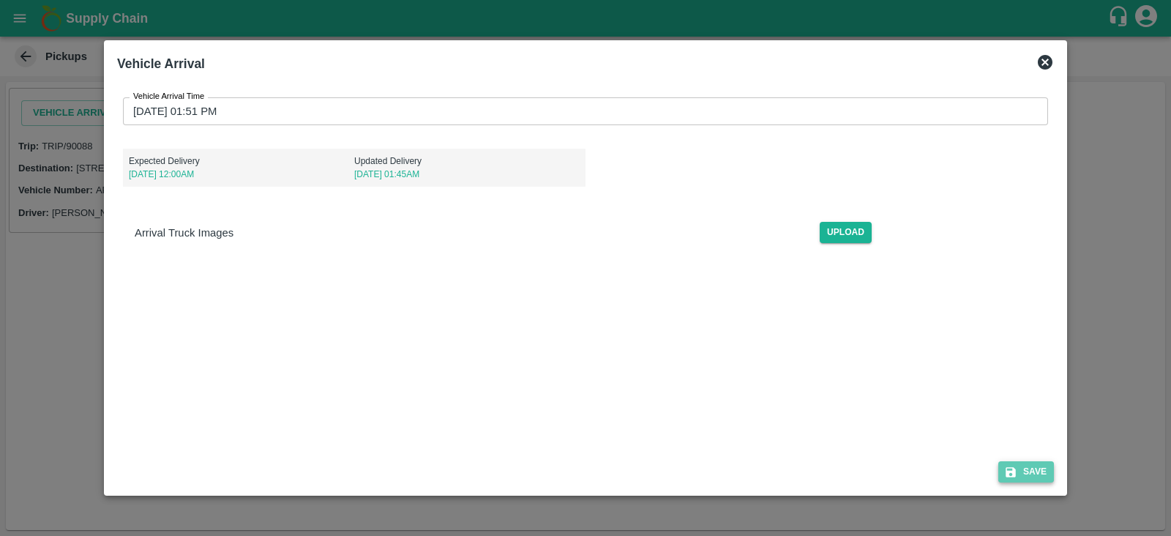
click at [1044, 472] on button "Save" at bounding box center [1027, 471] width 56 height 21
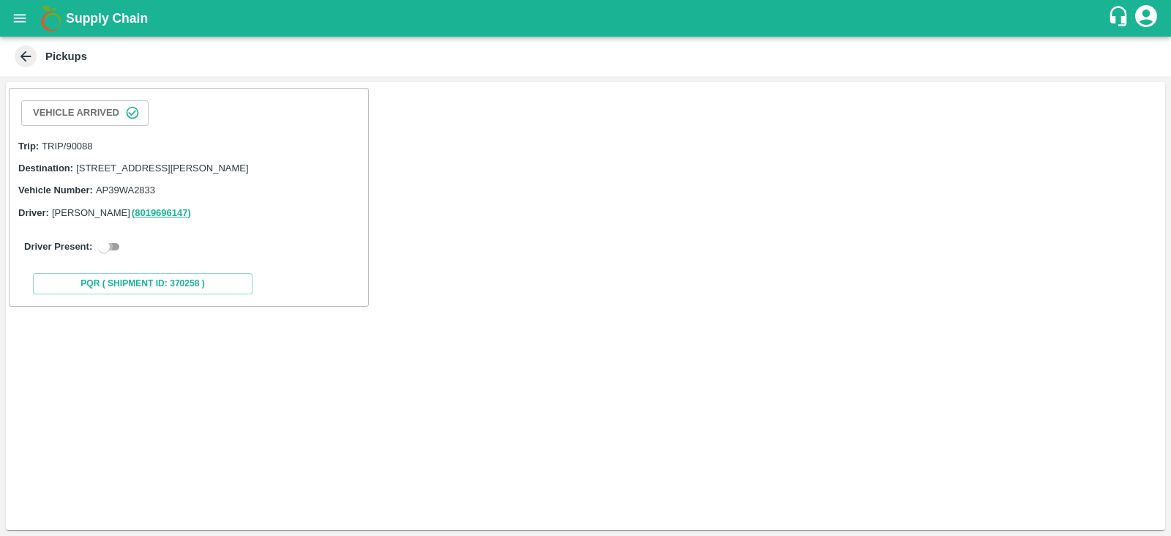
click at [108, 255] on input "checkbox" at bounding box center [104, 247] width 53 height 18
checkbox input "true"
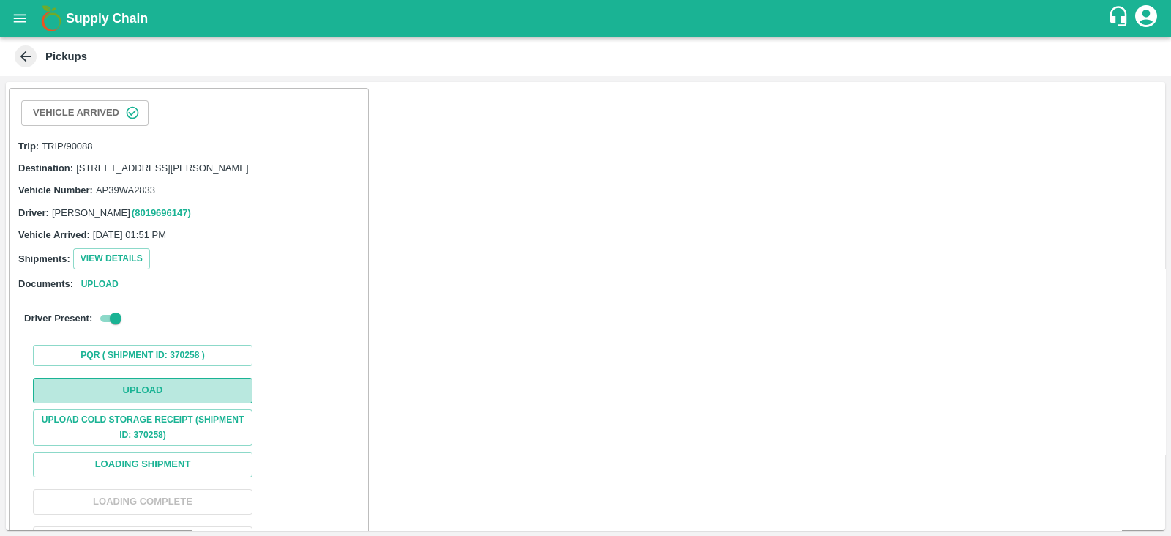
click at [215, 403] on button "Upload" at bounding box center [143, 391] width 220 height 26
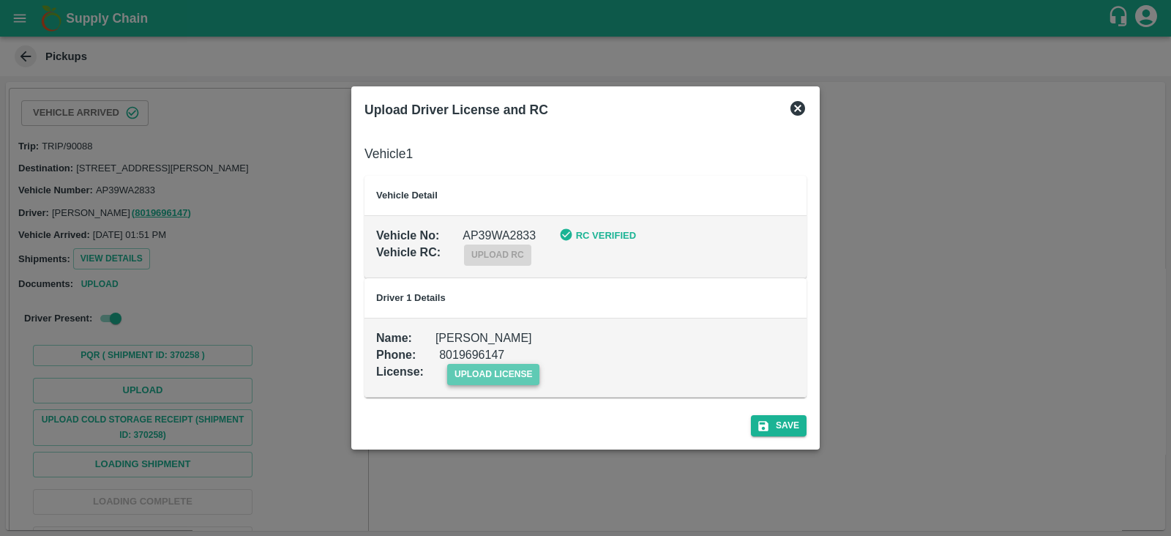
click at [508, 378] on span "upload license" at bounding box center [493, 374] width 93 height 21
click at [0, 0] on input "upload license" at bounding box center [0, 0] width 0 height 0
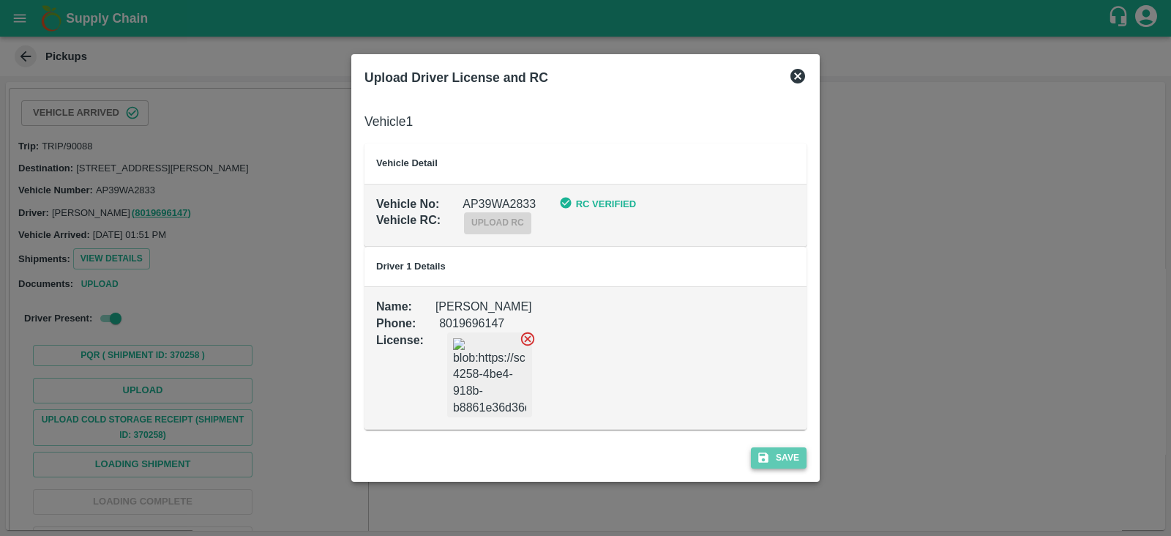
click at [787, 455] on button "Save" at bounding box center [779, 457] width 56 height 21
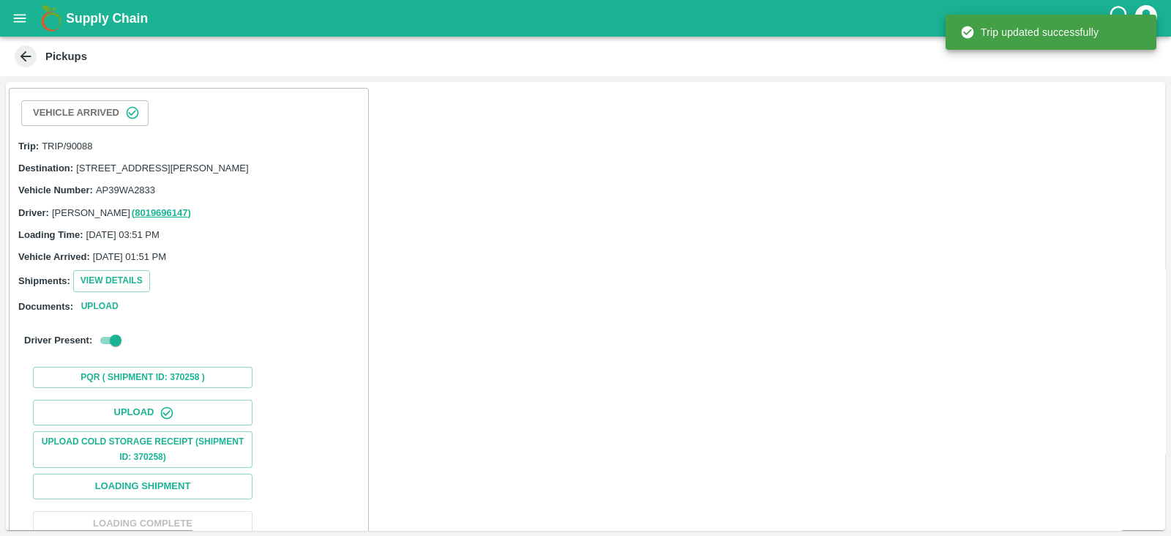
scroll to position [149, 0]
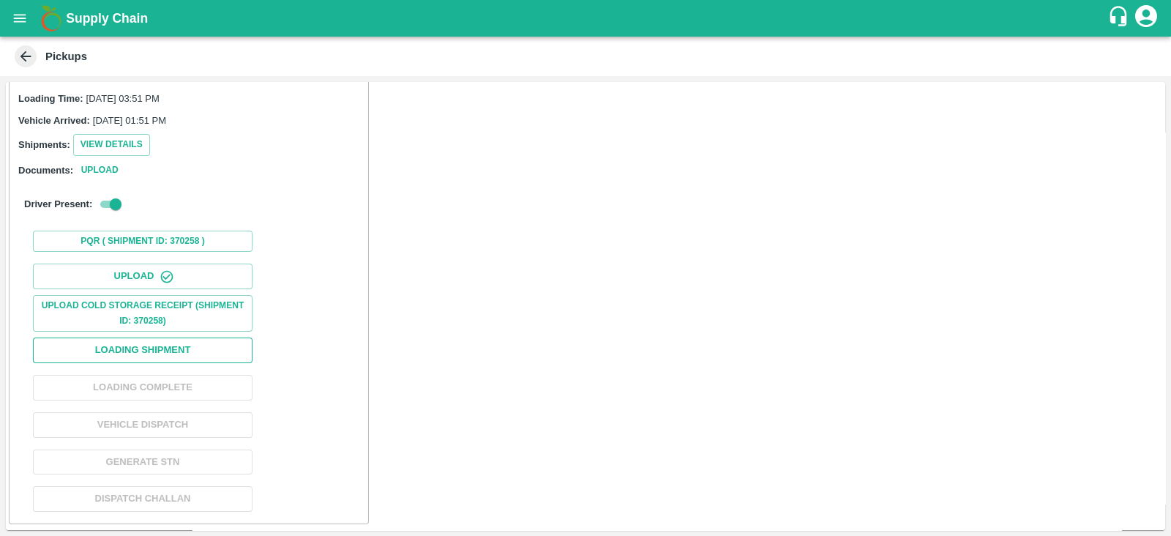
click at [242, 351] on button "Loading Shipment" at bounding box center [143, 350] width 220 height 26
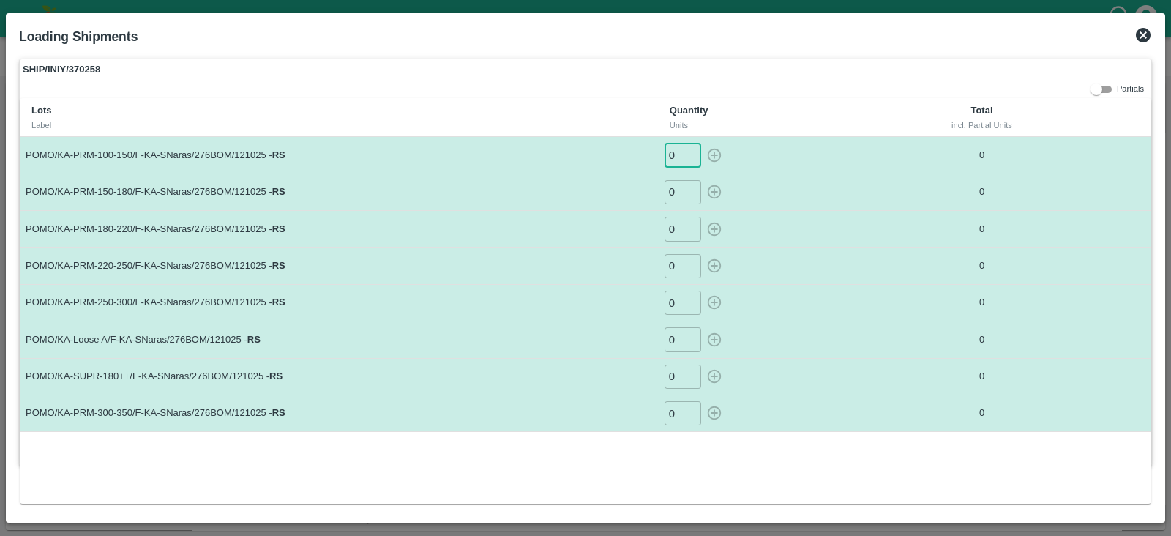
click at [679, 147] on input "0" at bounding box center [683, 155] width 37 height 24
type input "47"
type input "48"
type input "86"
type input "94"
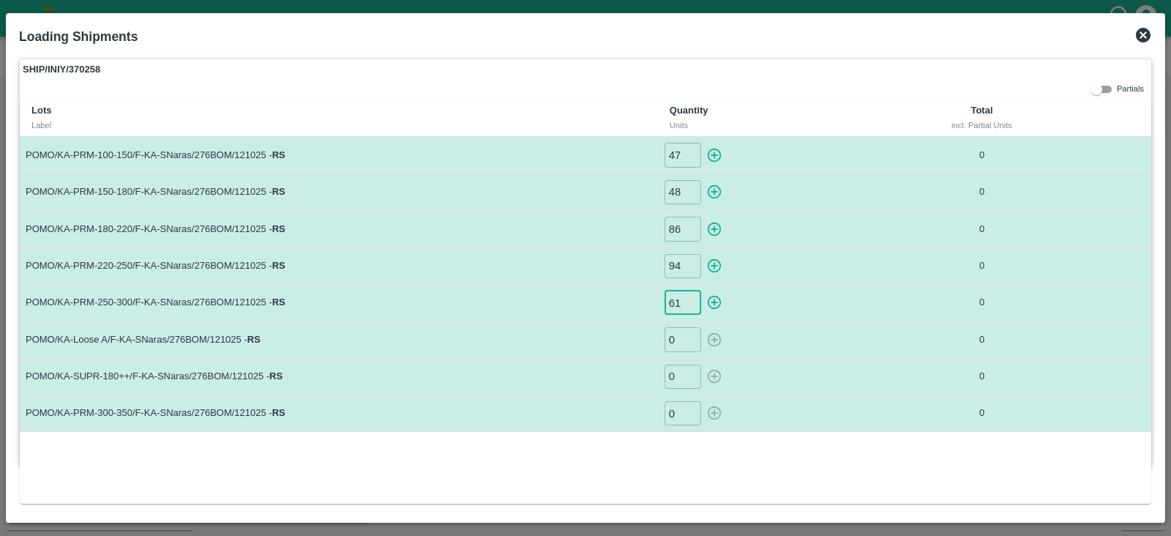
type input "61"
type input "70"
type input "144"
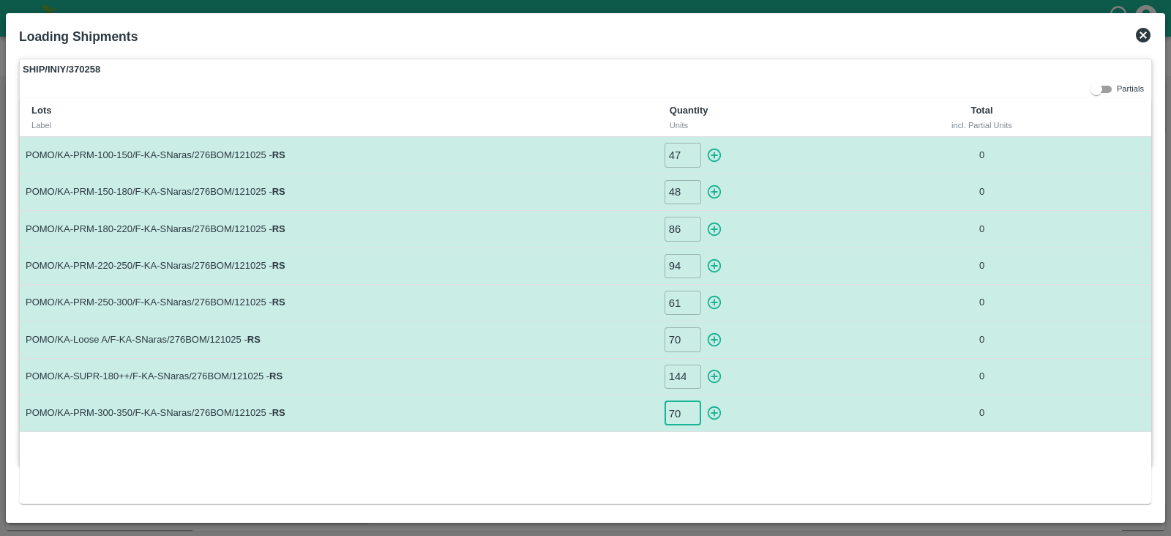
type input "70"
click at [687, 333] on input "71" at bounding box center [683, 339] width 37 height 24
type input "72"
click at [687, 333] on input "72" at bounding box center [683, 339] width 37 height 24
click at [679, 150] on input "47" at bounding box center [683, 155] width 37 height 24
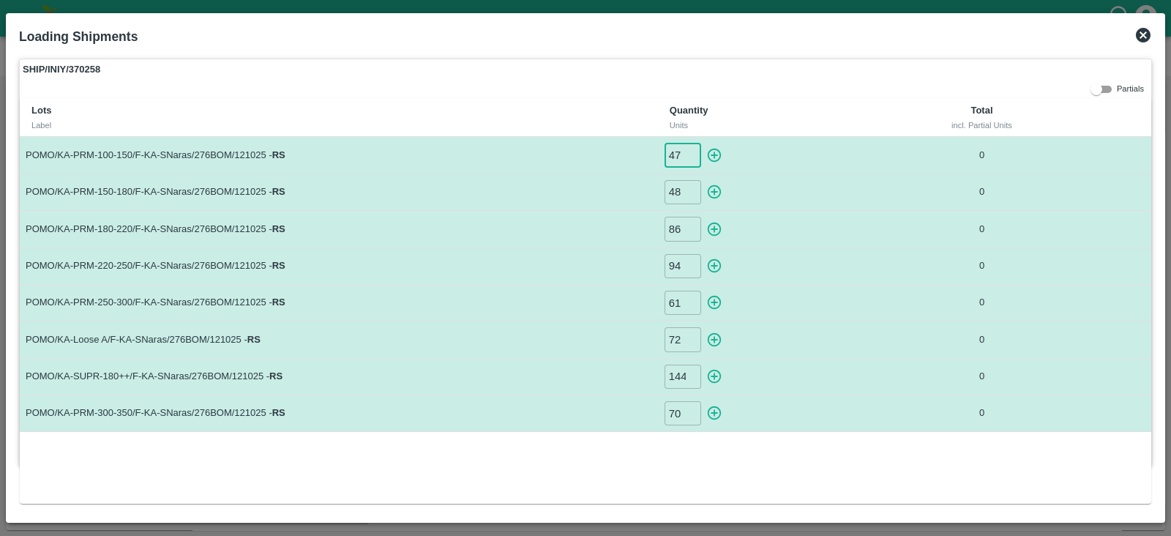
click at [679, 150] on input "47" at bounding box center [683, 155] width 37 height 24
type input "4"
type input "12"
type input "20"
type input "23"
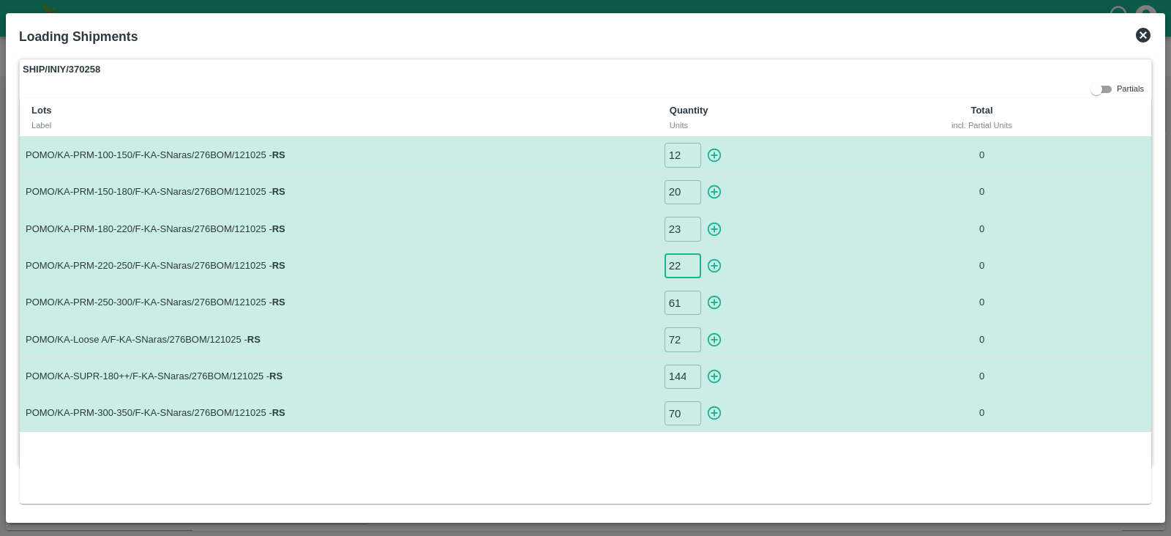
type input "22"
type input "20"
type input "7"
type input "70"
type input "28"
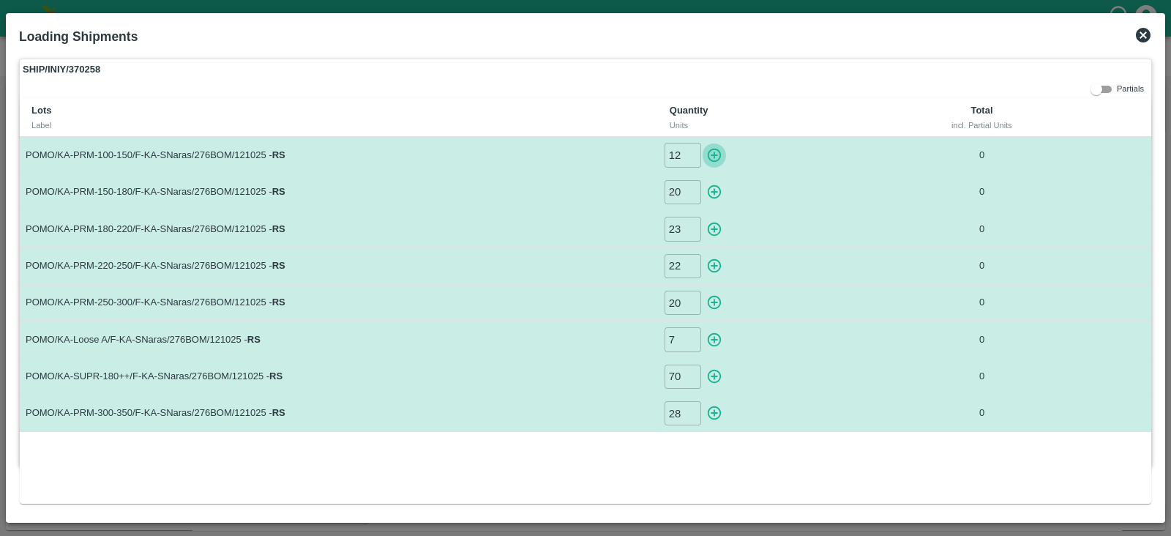
click at [717, 152] on icon "button" at bounding box center [714, 155] width 16 height 16
type input "0"
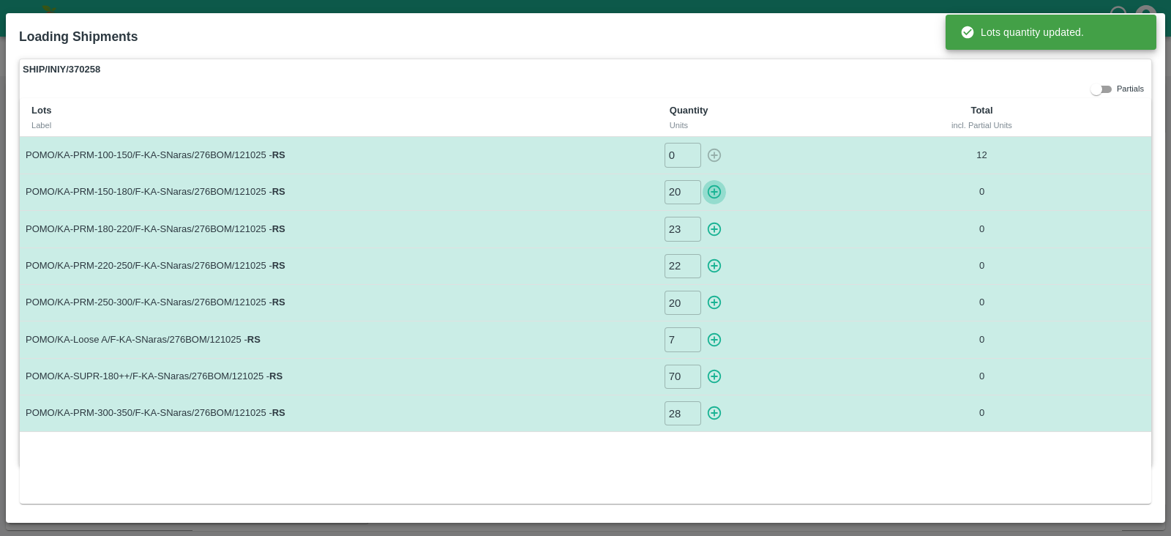
click at [717, 191] on icon "button" at bounding box center [714, 192] width 16 height 16
type input "0"
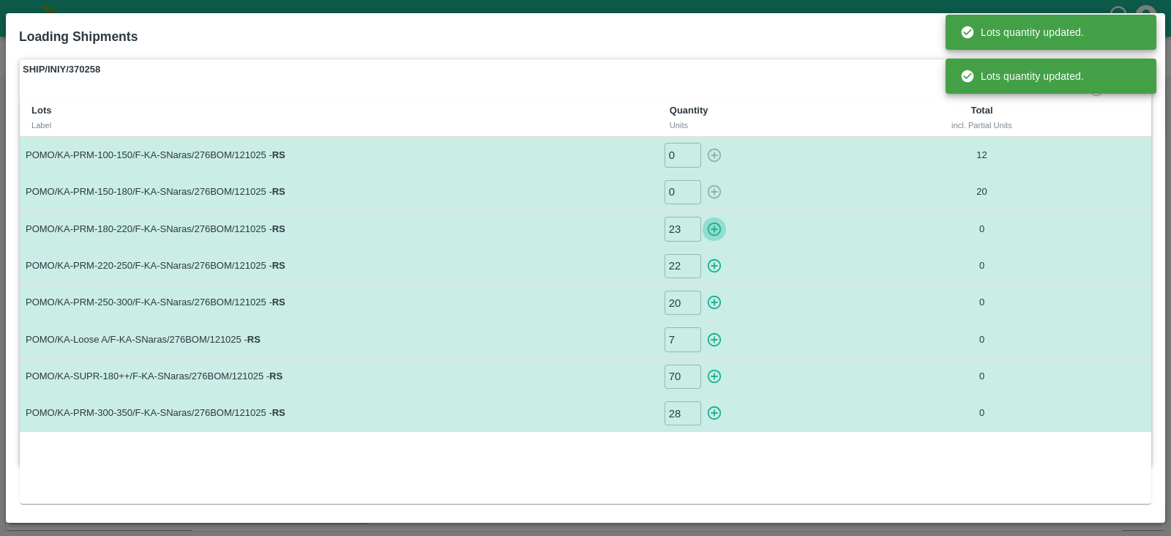
click at [714, 225] on icon "button" at bounding box center [714, 229] width 16 height 16
type input "0"
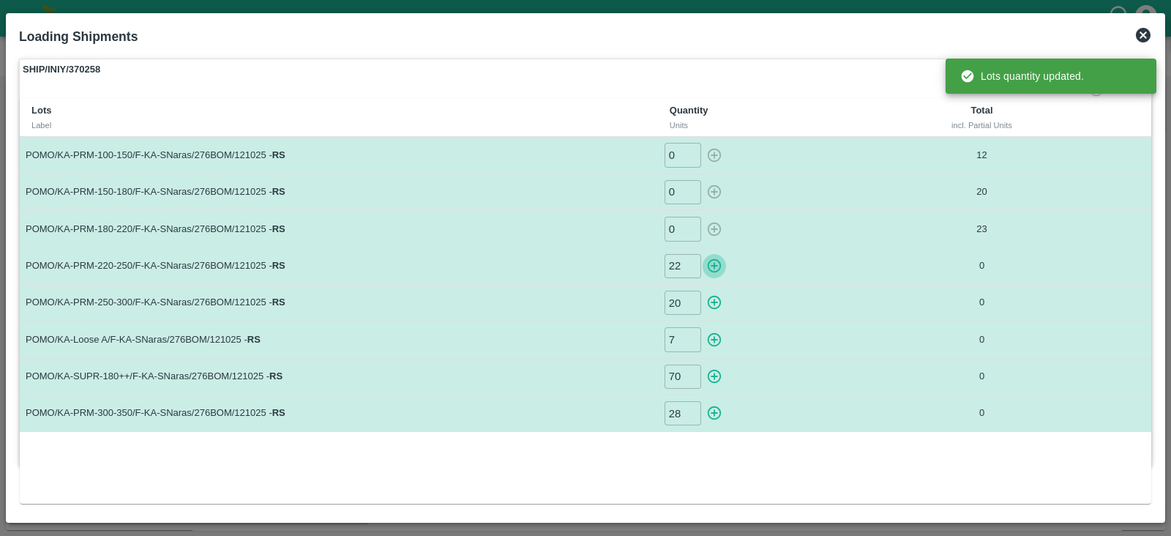
click at [715, 265] on icon "button" at bounding box center [715, 266] width 14 height 14
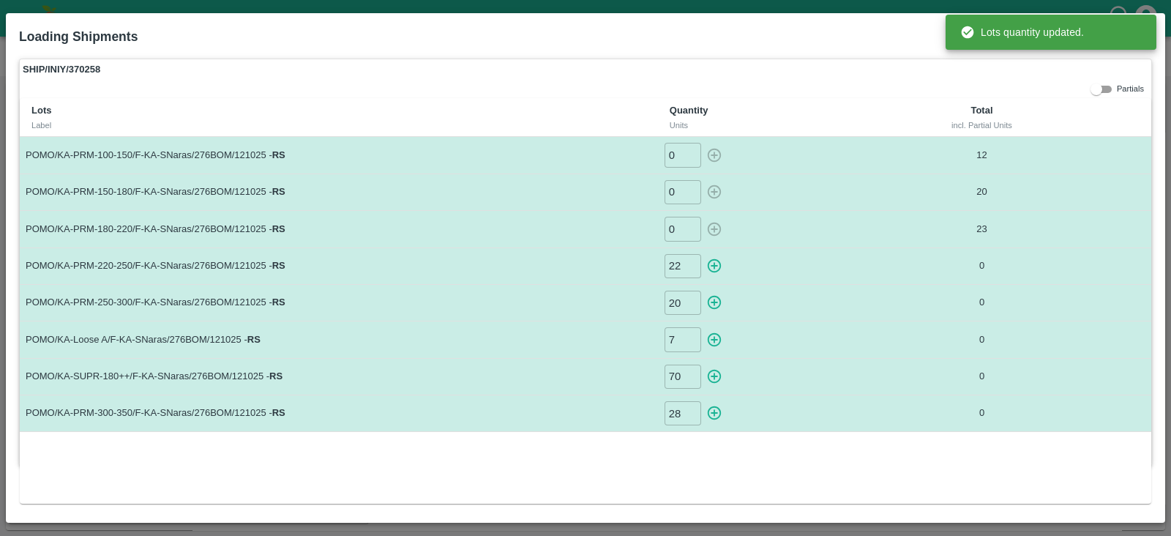
type input "0"
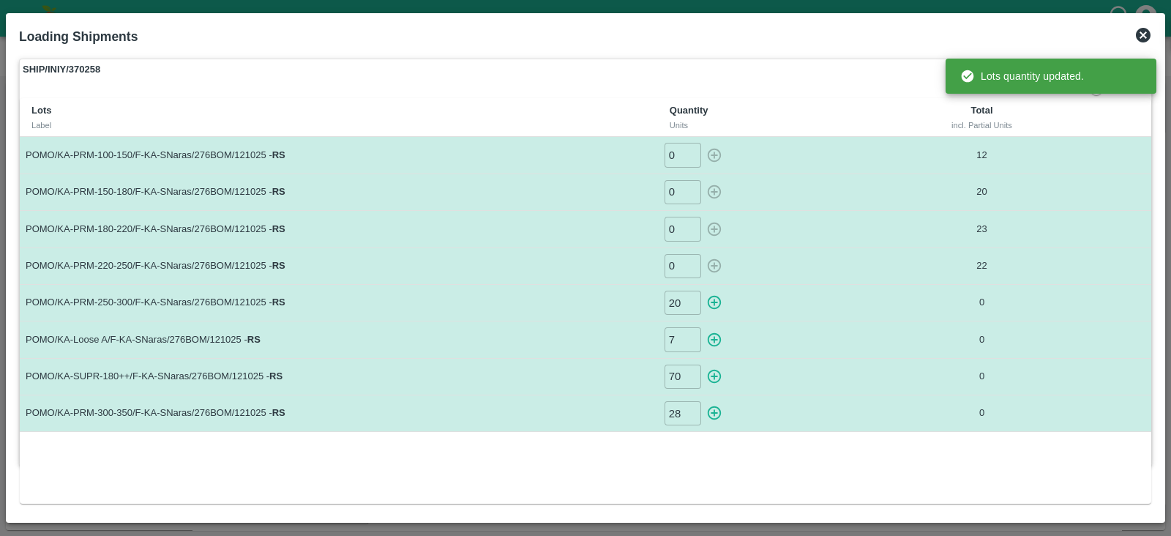
click at [714, 303] on icon "button" at bounding box center [715, 303] width 14 height 14
type input "0"
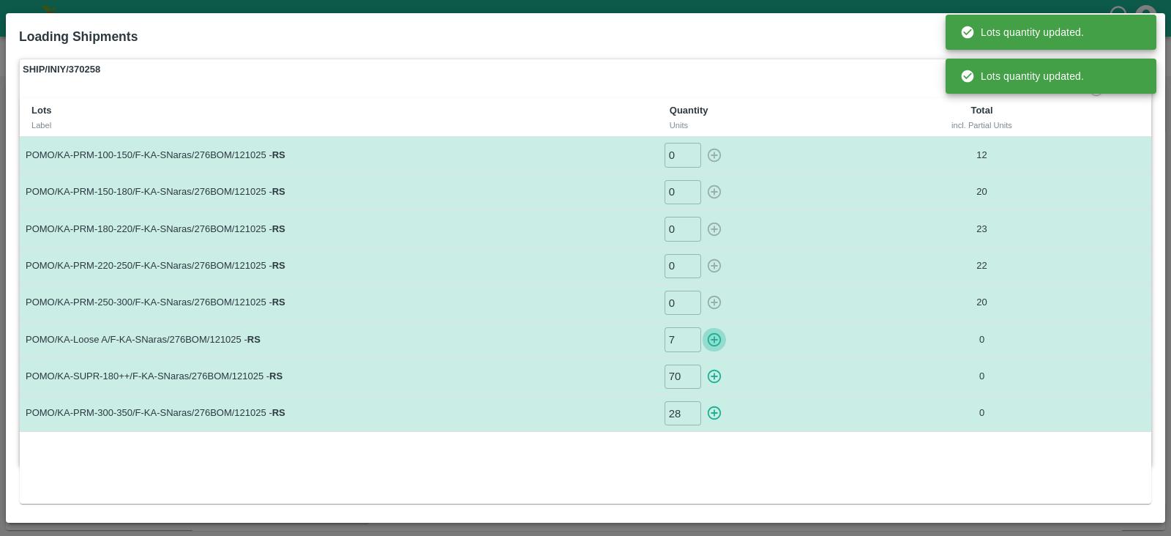
click at [715, 336] on icon "button" at bounding box center [714, 340] width 16 height 16
type input "0"
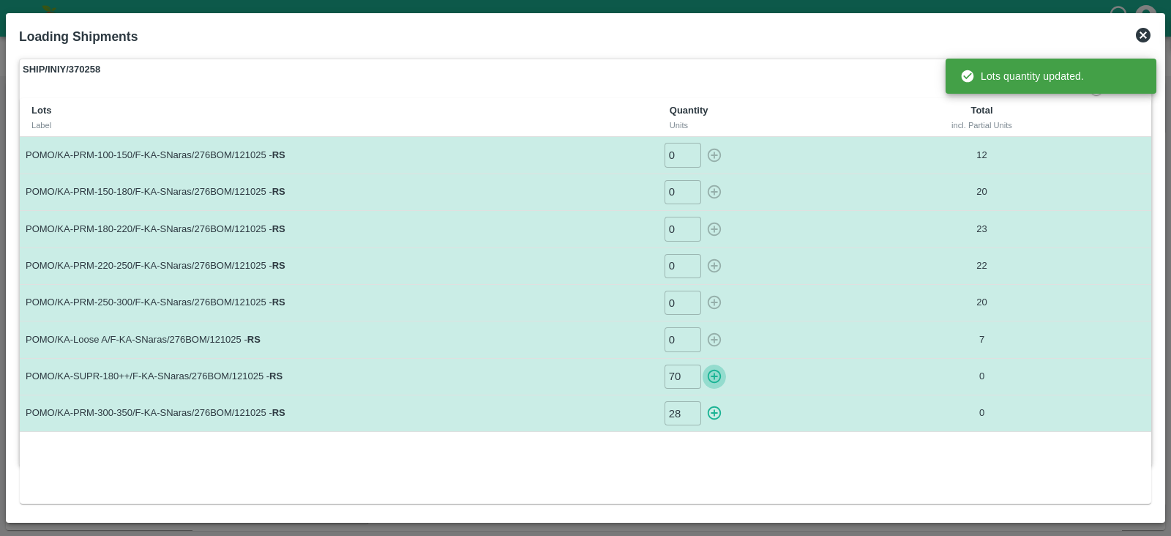
click at [715, 375] on icon "button" at bounding box center [715, 377] width 14 height 14
type input "0"
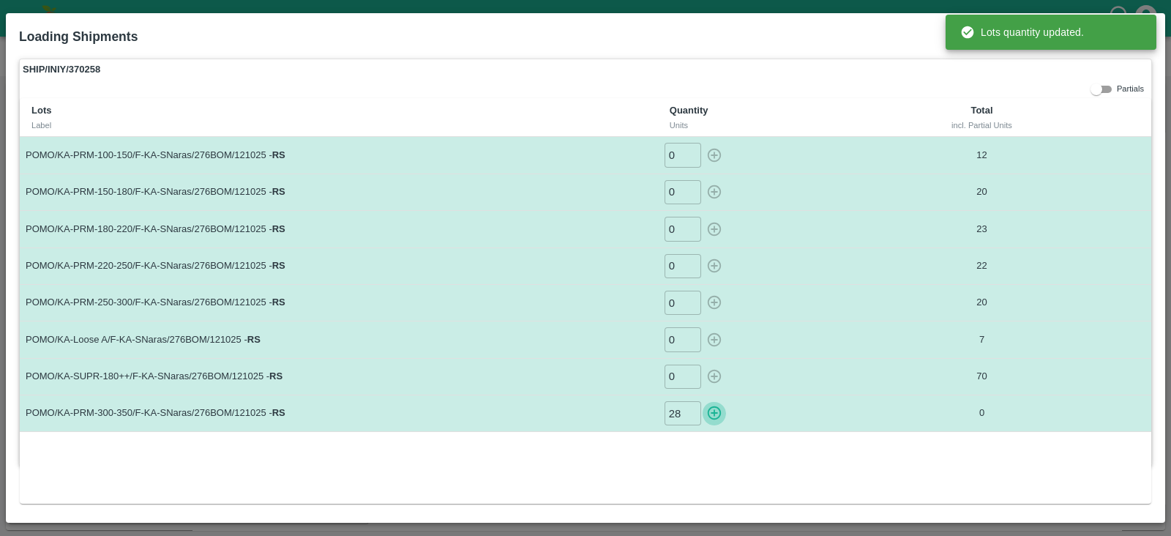
click at [712, 406] on icon "button" at bounding box center [715, 413] width 14 height 14
type input "0"
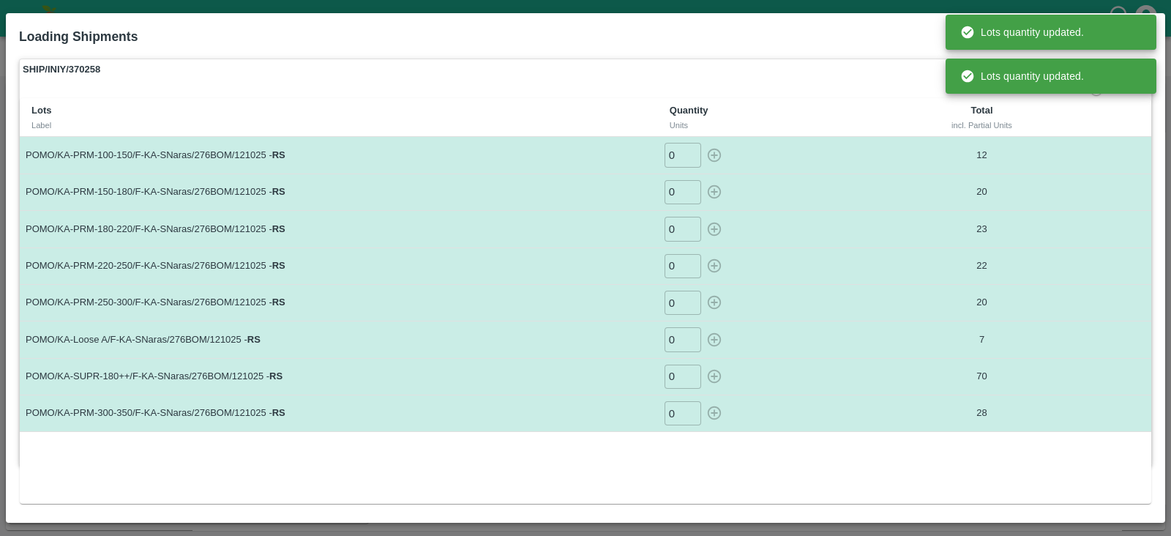
click at [835, 141] on td "0 ​" at bounding box center [770, 155] width 225 height 37
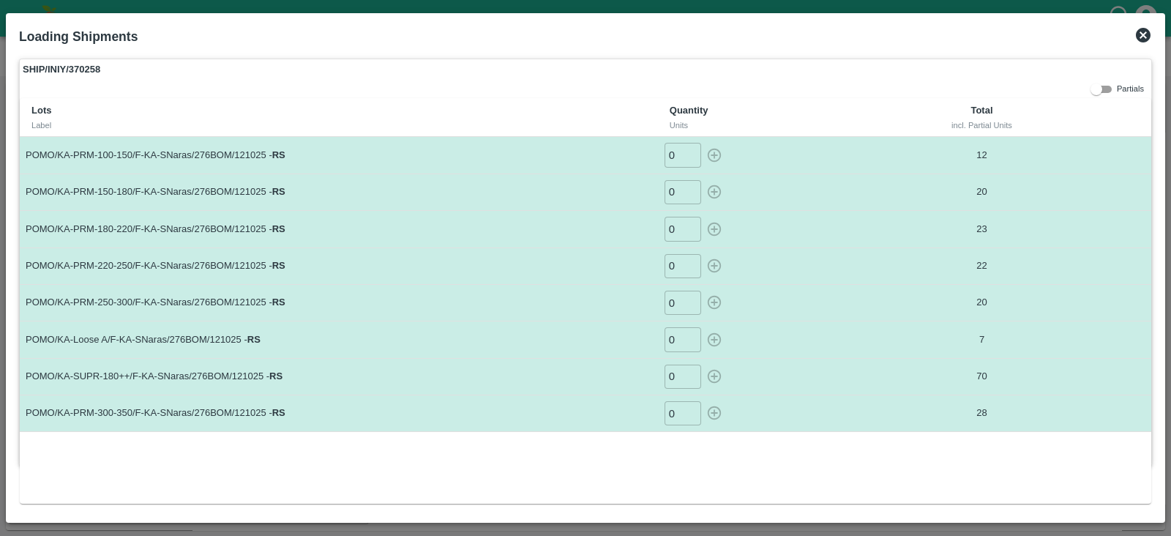
click at [1149, 34] on icon at bounding box center [1143, 35] width 15 height 15
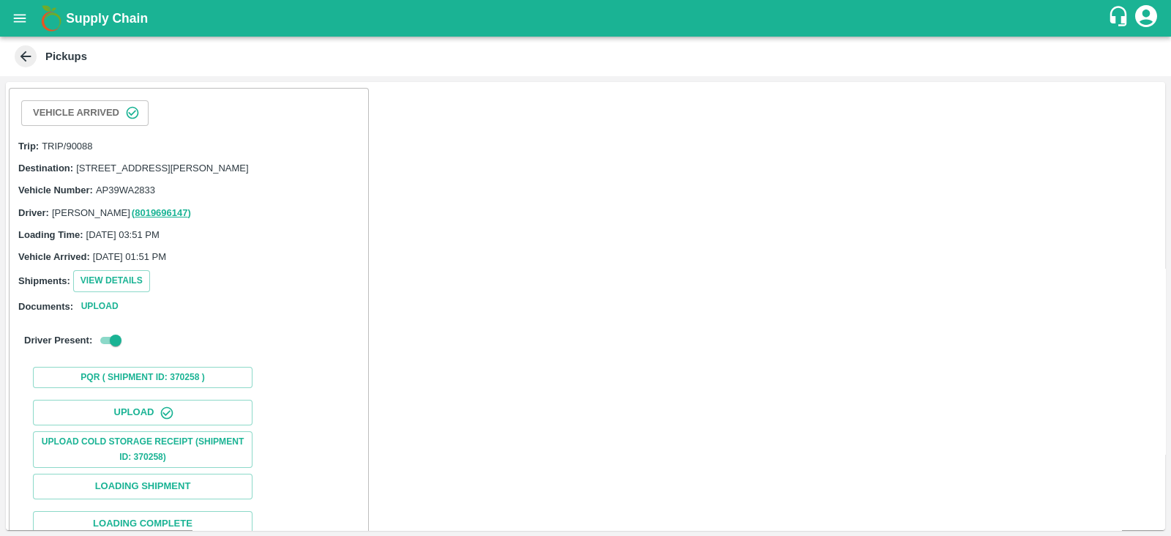
scroll to position [149, 0]
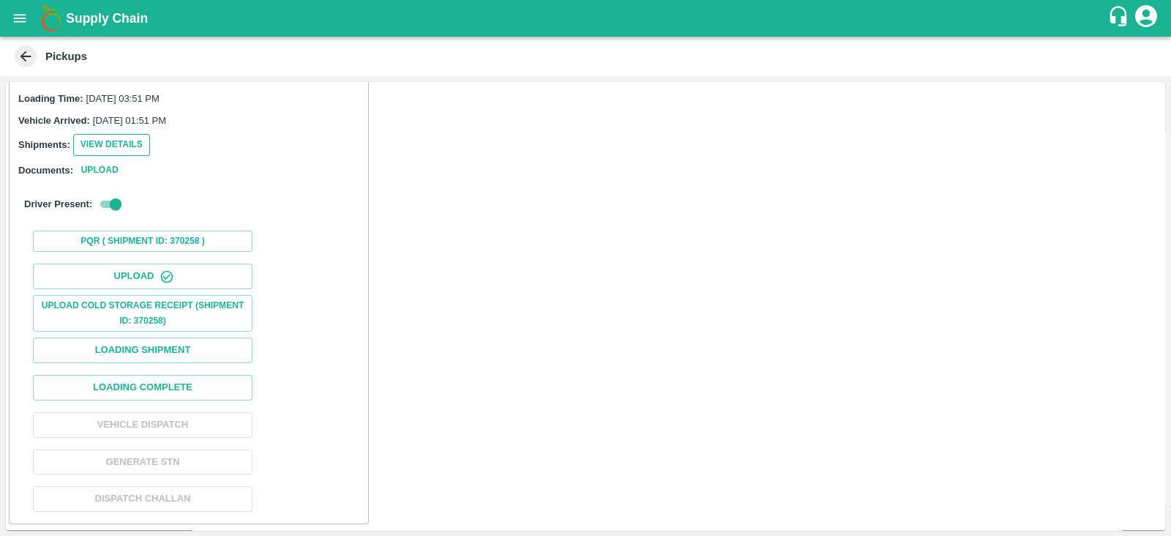
click at [111, 154] on button "View Details" at bounding box center [111, 144] width 77 height 21
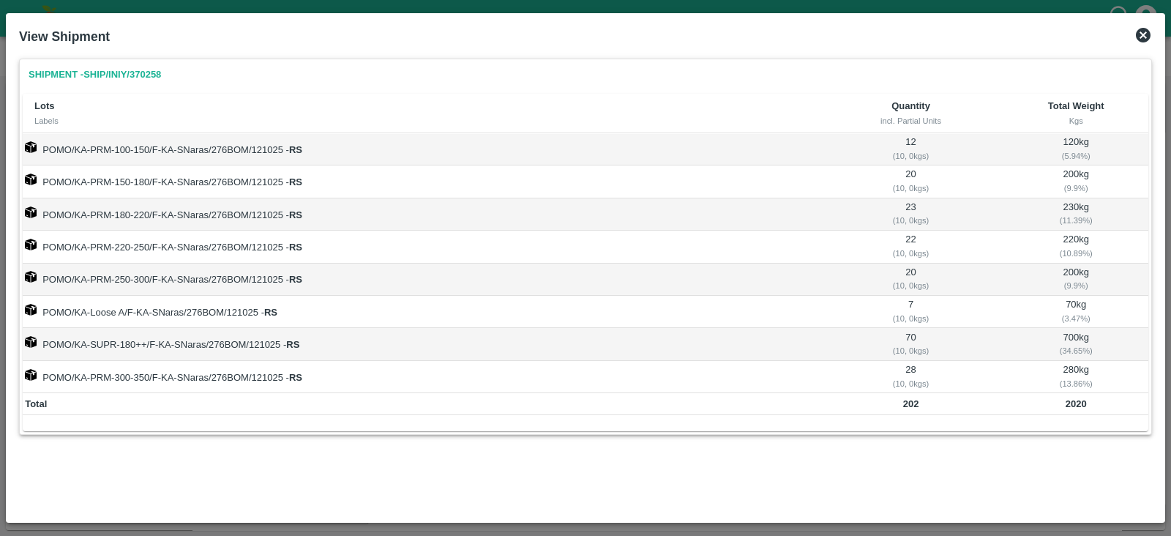
click at [1142, 33] on icon at bounding box center [1144, 35] width 18 height 18
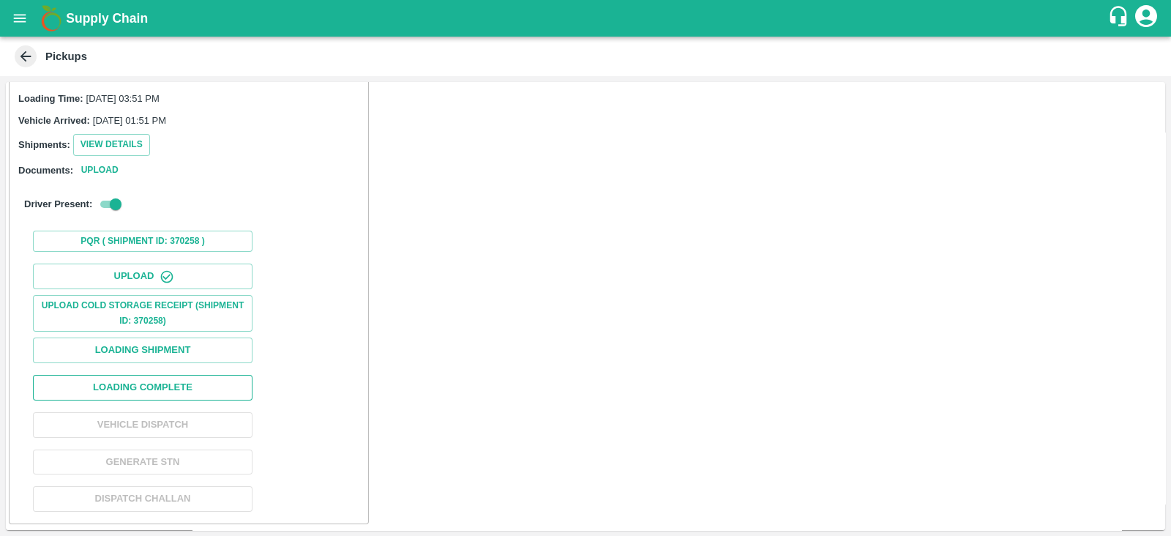
click at [152, 389] on button "Loading Complete" at bounding box center [143, 388] width 220 height 26
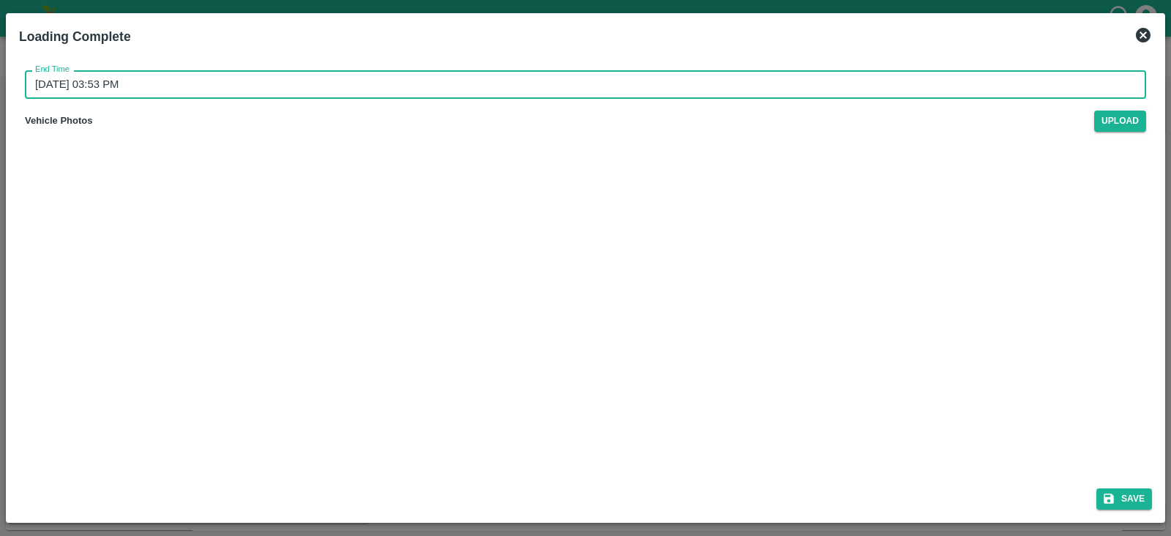
click at [90, 86] on input "13/10/2025 03:53 PM" at bounding box center [580, 84] width 1111 height 28
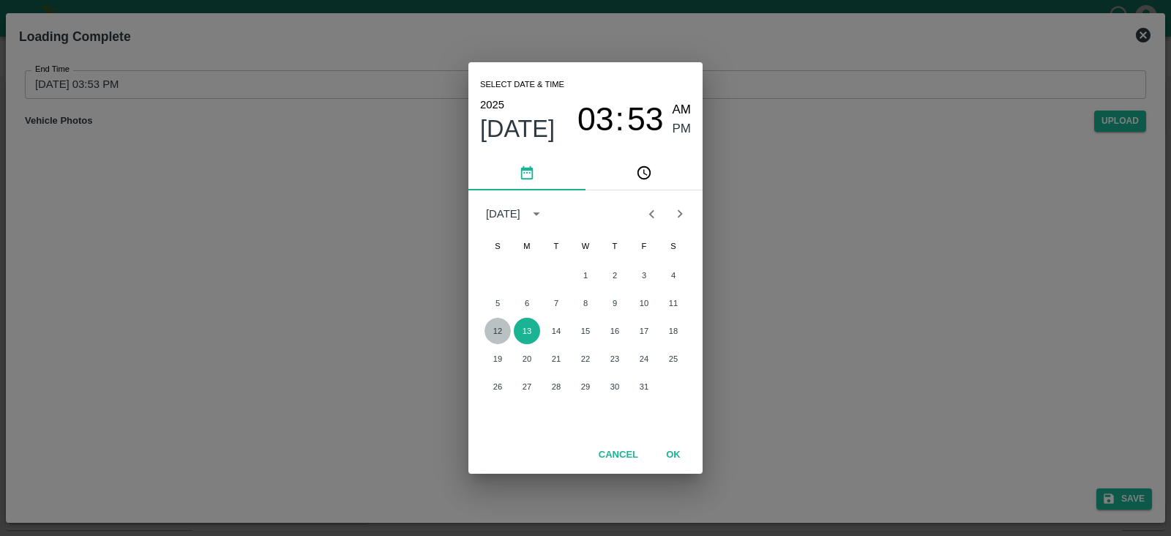
click at [498, 335] on button "12" at bounding box center [498, 331] width 26 height 26
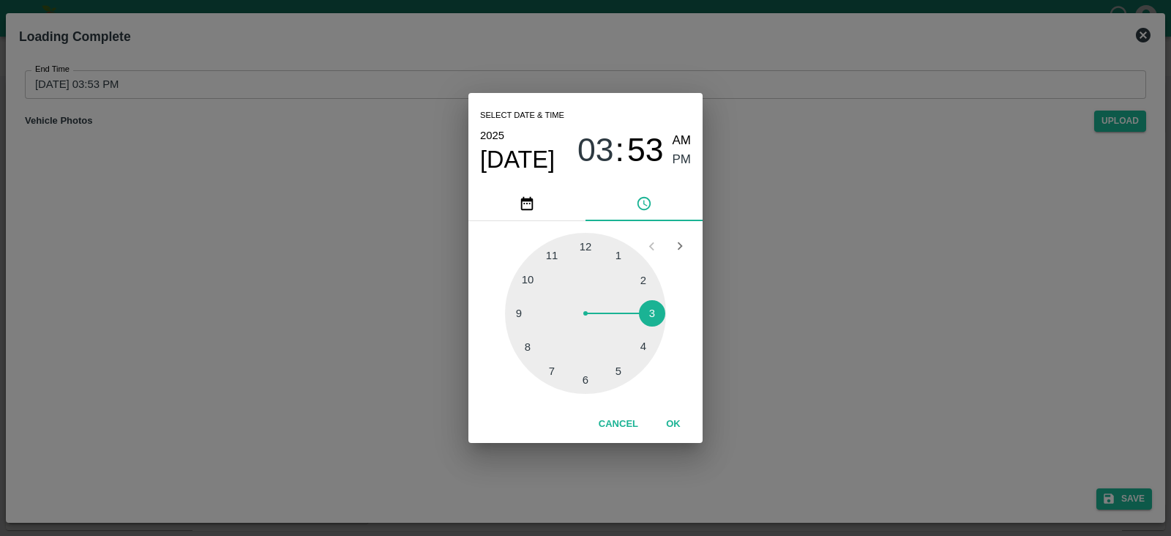
click at [622, 366] on div at bounding box center [585, 313] width 161 height 161
click at [677, 163] on span "PM" at bounding box center [682, 160] width 19 height 20
click at [679, 433] on button "OK" at bounding box center [673, 424] width 47 height 26
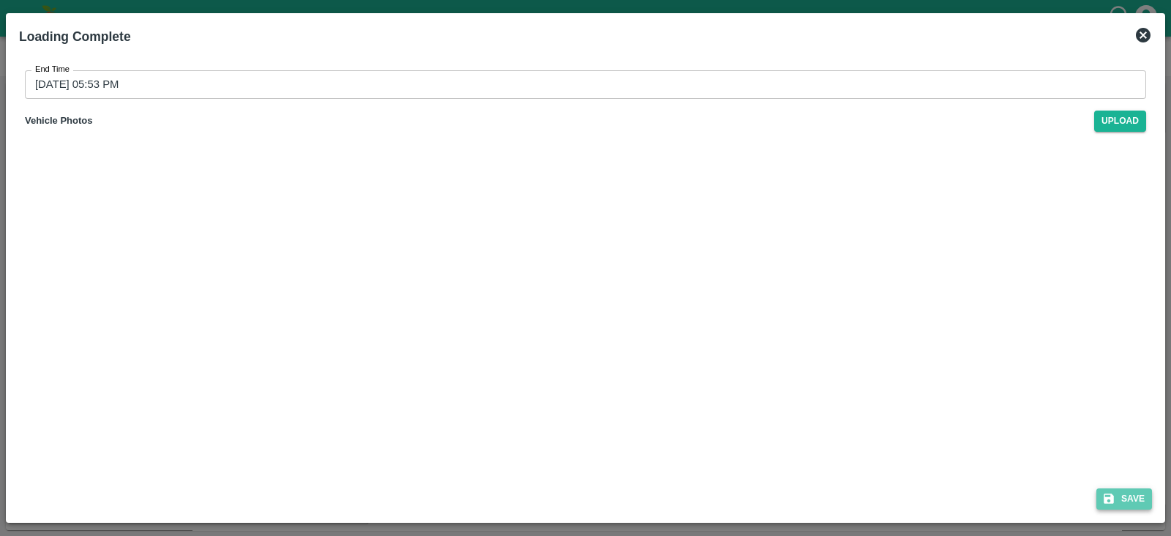
click at [1138, 494] on button "Save" at bounding box center [1125, 498] width 56 height 21
type input "13/10/2025 03:54 PM"
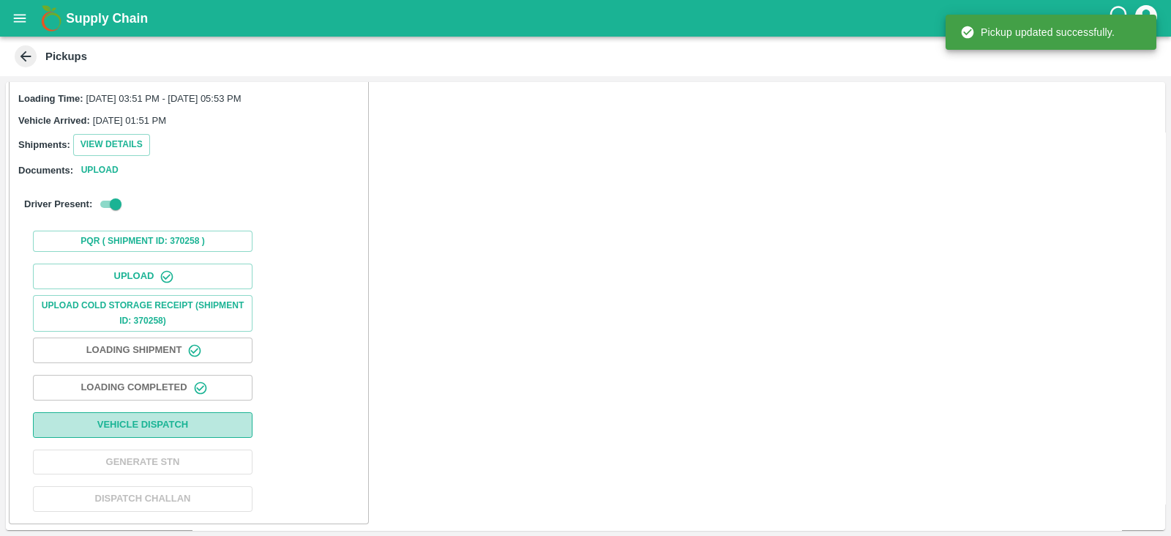
click at [193, 425] on button "Vehicle Dispatch" at bounding box center [143, 425] width 220 height 26
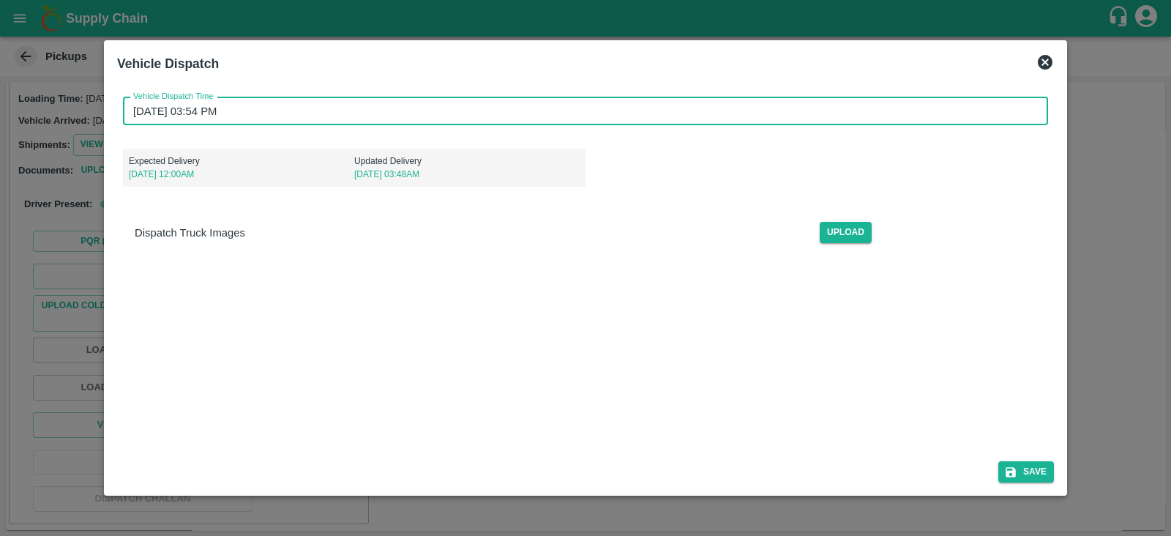
click at [166, 118] on input "13/10/2025 03:54 PM" at bounding box center [580, 111] width 915 height 28
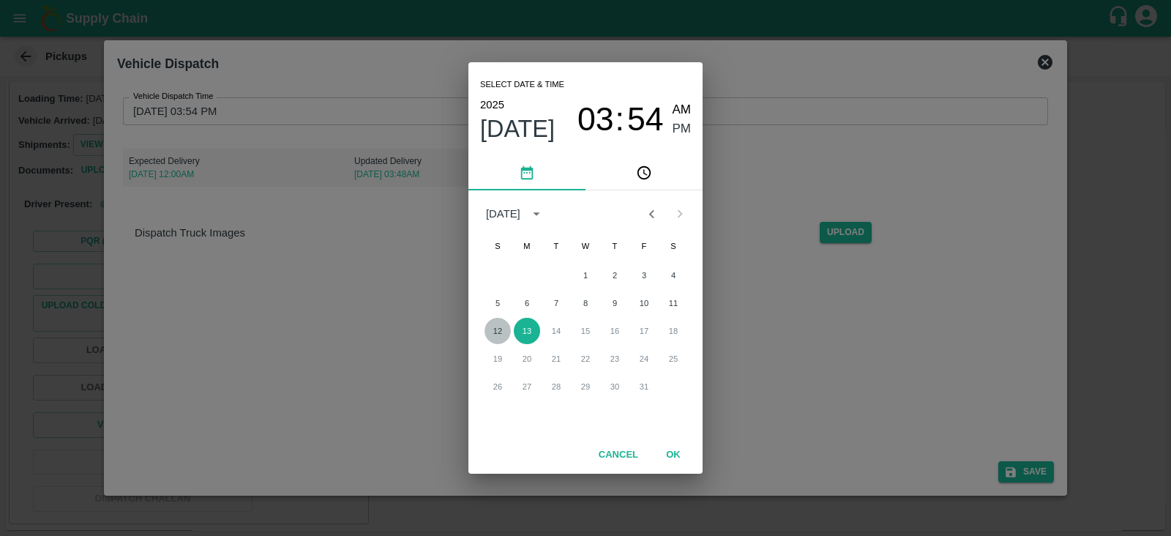
click at [509, 333] on button "12" at bounding box center [498, 331] width 26 height 26
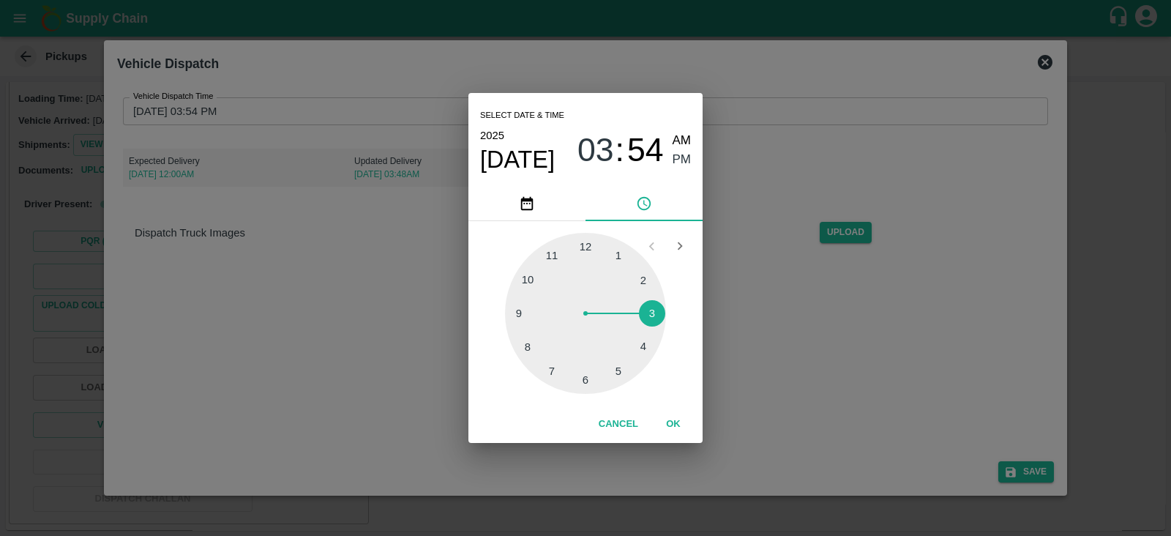
click at [594, 381] on div at bounding box center [585, 313] width 161 height 161
type input "12/10/2025 06:54 PM"
click at [681, 158] on span "PM" at bounding box center [682, 160] width 19 height 20
click at [677, 424] on button "OK" at bounding box center [673, 424] width 47 height 26
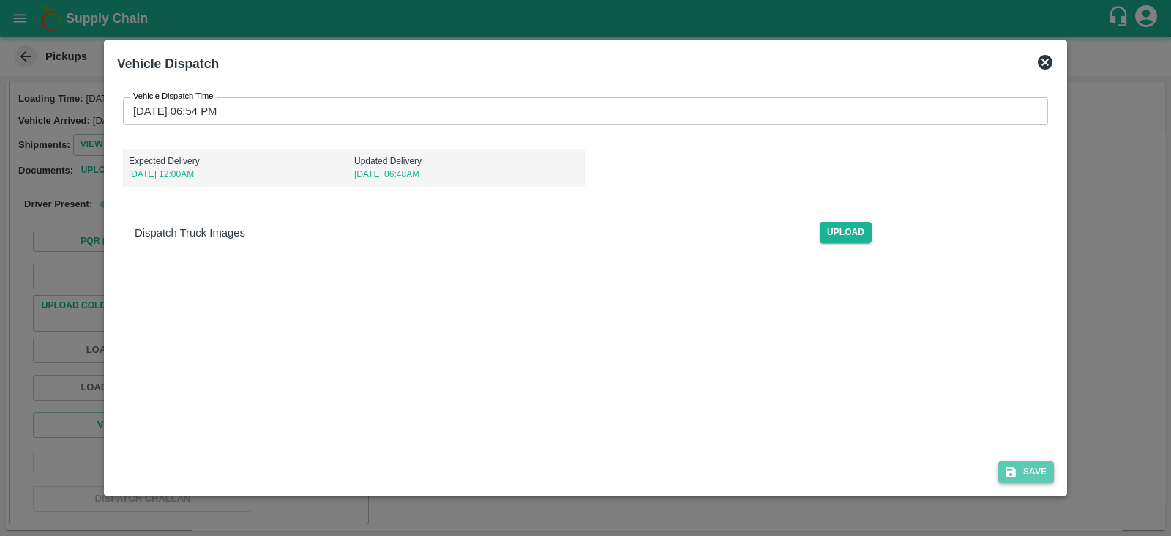
click at [1021, 471] on button "Save" at bounding box center [1027, 471] width 56 height 21
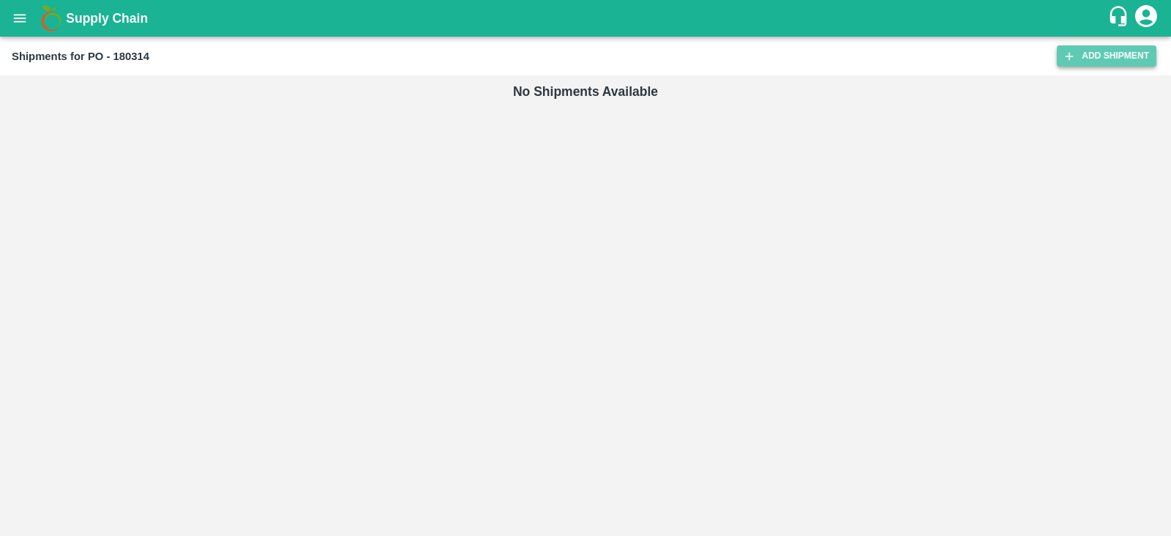
click at [1110, 51] on link "Add Shipment" at bounding box center [1107, 55] width 100 height 21
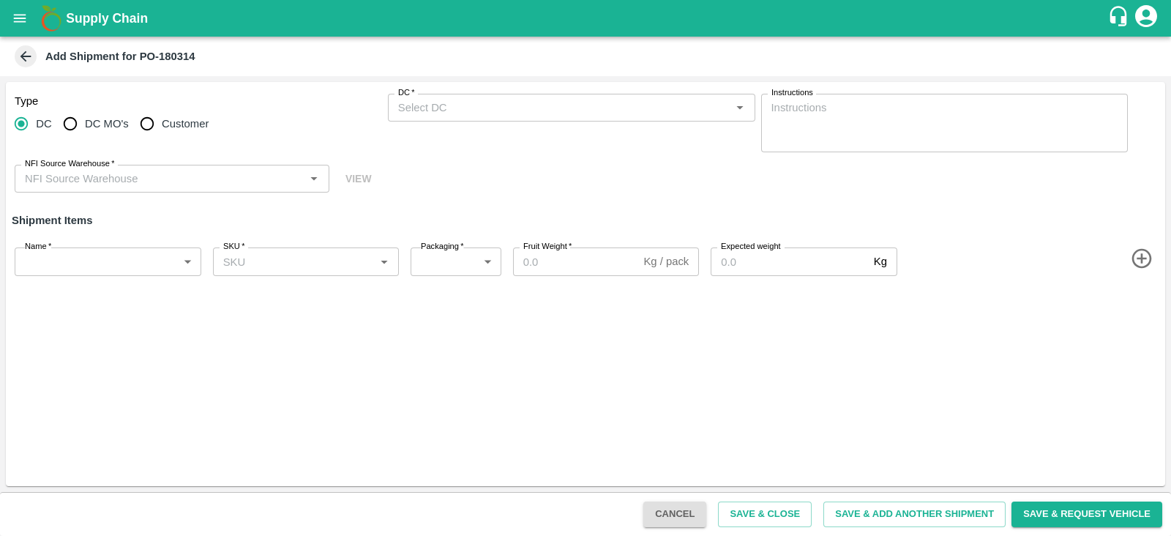
click at [118, 122] on span "DC MO's" at bounding box center [107, 124] width 44 height 16
click at [85, 122] on input "DC MO's" at bounding box center [70, 123] width 29 height 29
radio input "true"
click at [157, 119] on input "Customer" at bounding box center [147, 123] width 29 height 29
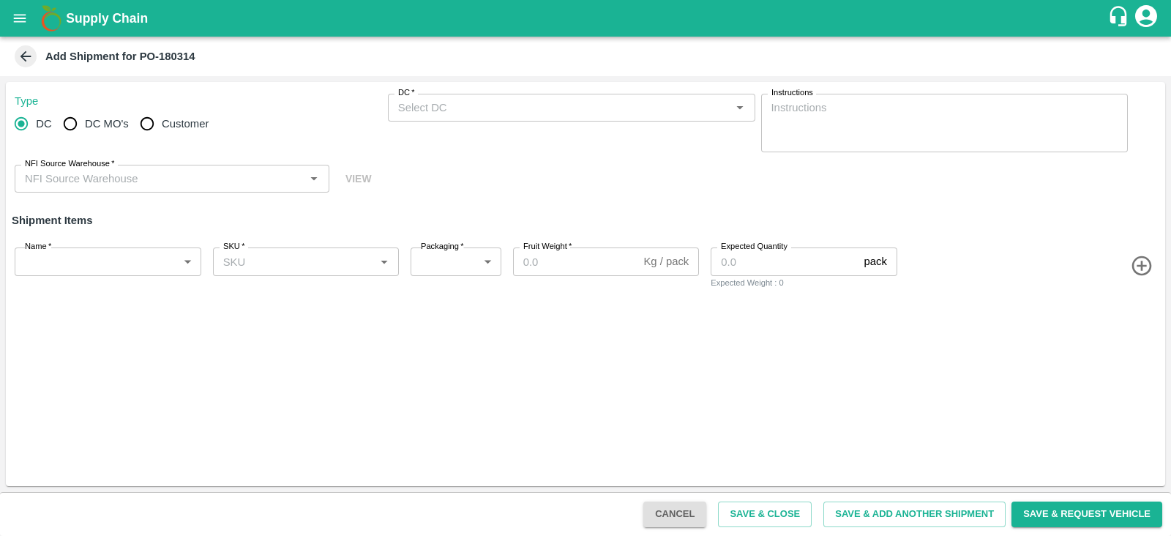
radio input "true"
click at [469, 116] on input "Customer (Material Orders)   *" at bounding box center [559, 107] width 335 height 19
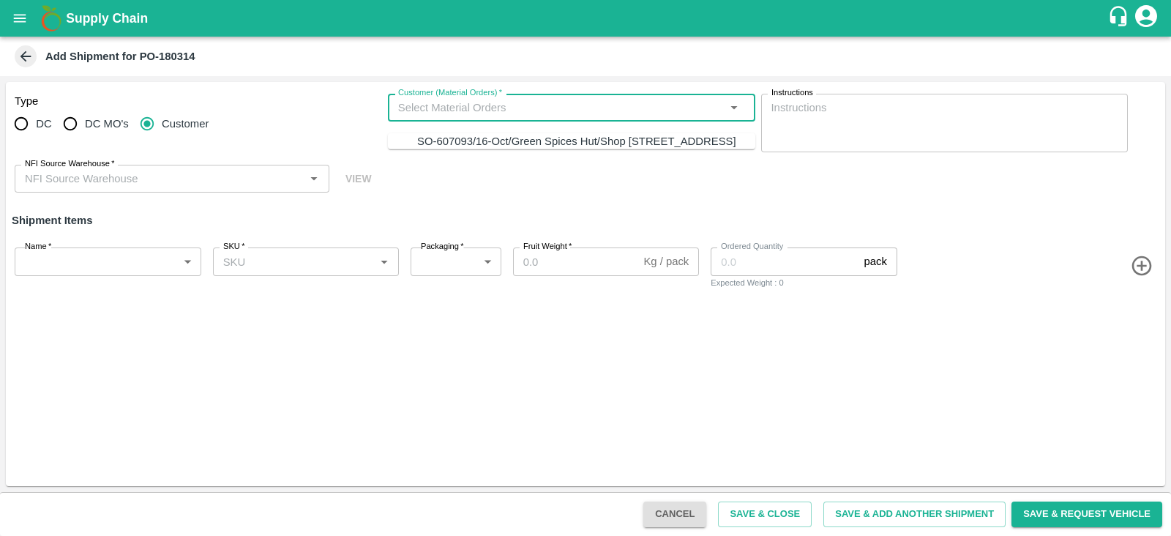
click at [469, 148] on div "SO-607093/16-Oct/Green Spices Hut/Shop [STREET_ADDRESS]" at bounding box center [576, 141] width 319 height 16
type input "KA-PRM-100-150"
type input "276"
type input "9.5"
type input "47"
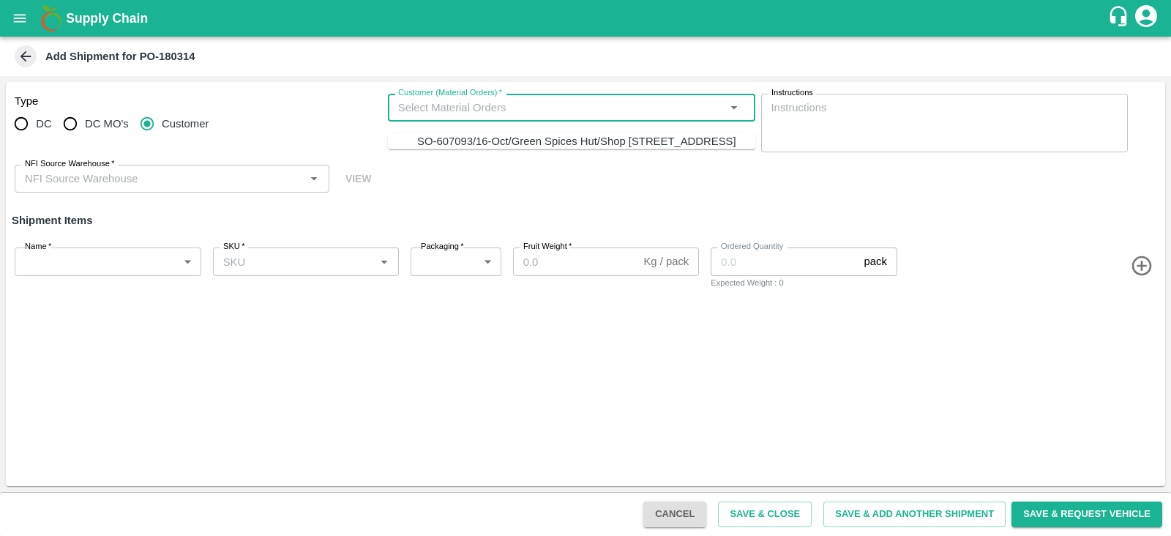
type input "SO-607093/16-Oct/Green Spices Hut/Shop [STREET_ADDRESS]"
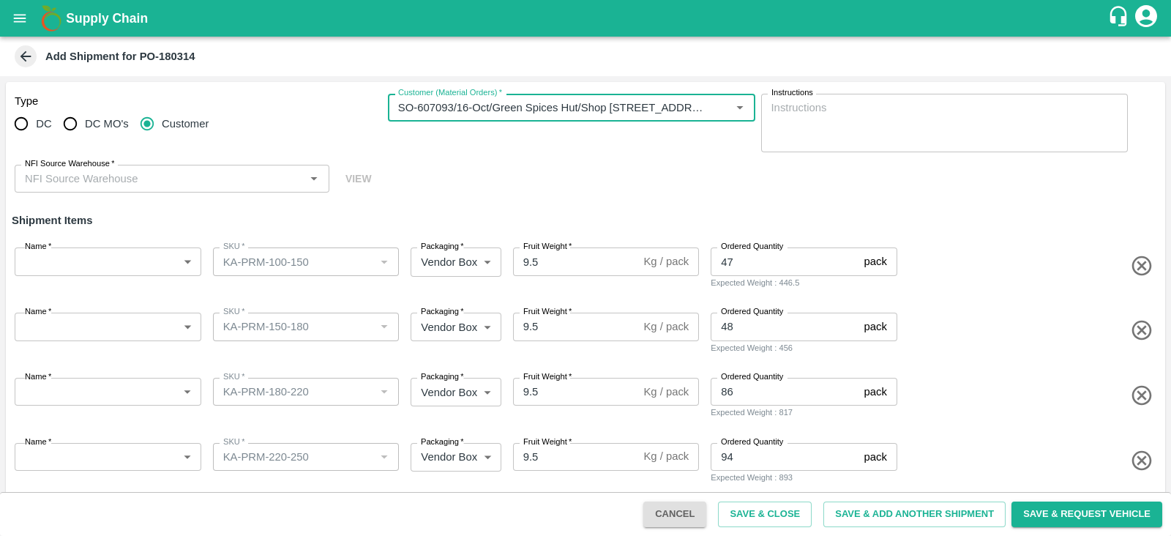
click at [149, 171] on input "NFI Source Warehouse   *" at bounding box center [160, 178] width 282 height 19
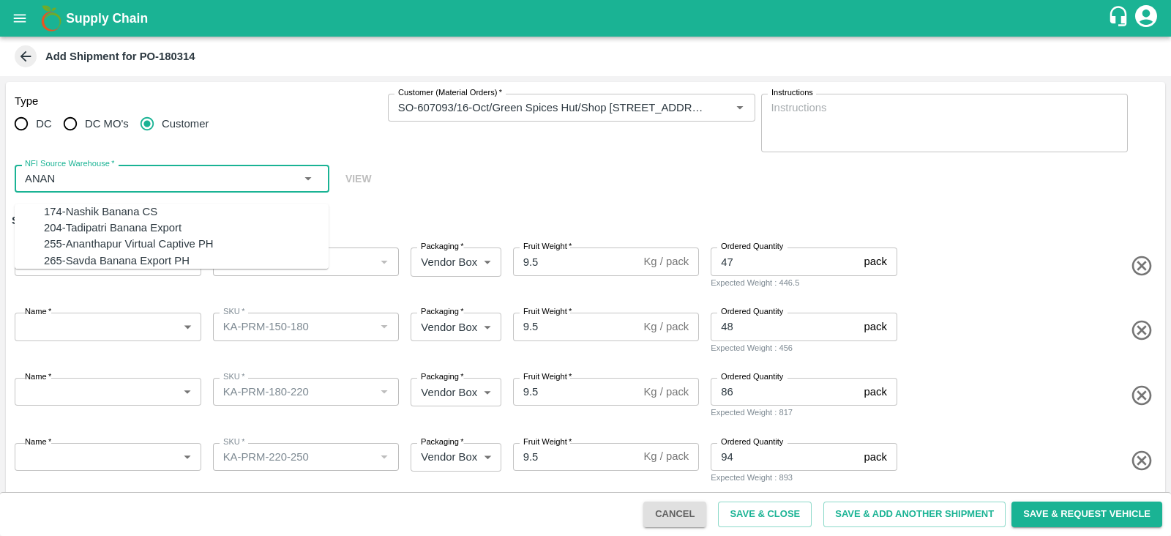
click at [153, 250] on div "255-Ananthapur Virtual Captive PH" at bounding box center [186, 244] width 285 height 16
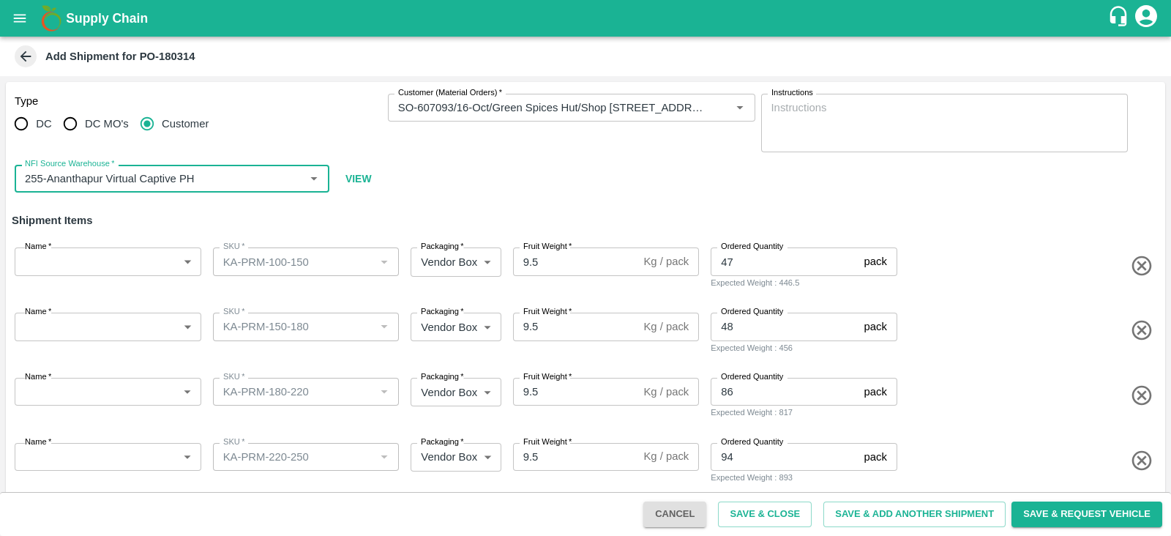
type input "255-Ananthapur Virtual Captive PH"
click at [154, 274] on body "Supply Chain Add Shipment for PO-180314 Type DC DC MO's Customer Customer (Mate…" at bounding box center [585, 268] width 1171 height 536
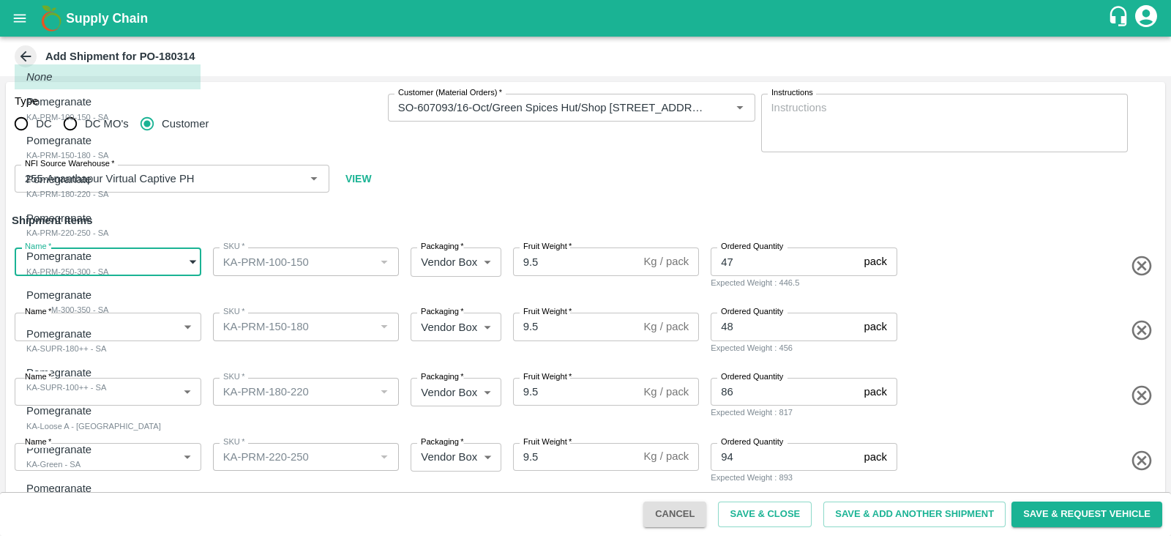
click at [109, 105] on div "Pomegranate KA-PRM-100-150 - SA" at bounding box center [67, 109] width 83 height 30
type input "2107765"
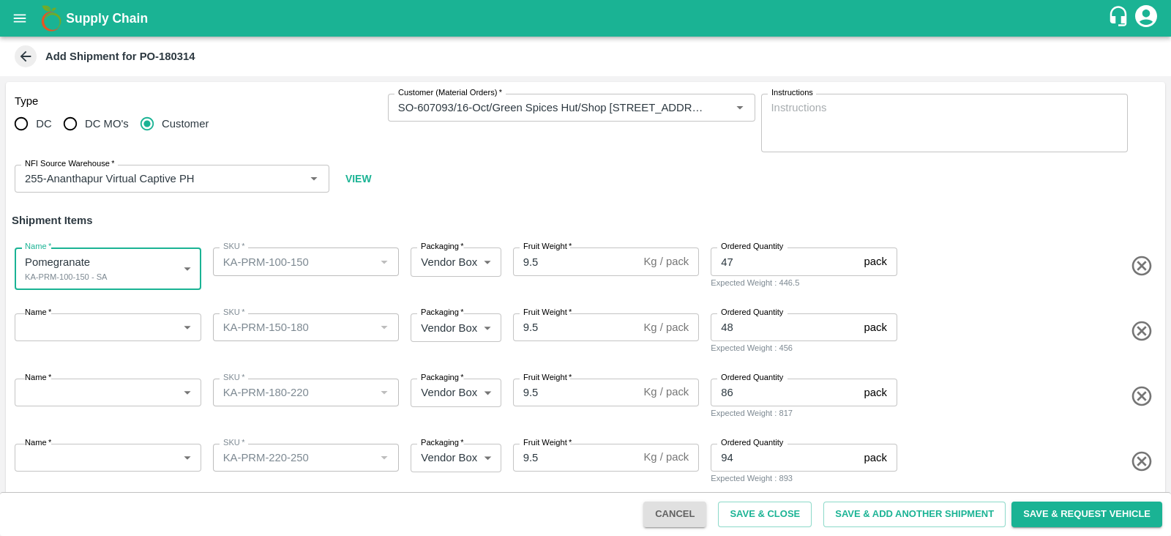
click at [141, 337] on body "Supply Chain Add Shipment for PO-180314 Type DC DC MO's Customer Customer (Mate…" at bounding box center [585, 268] width 1171 height 536
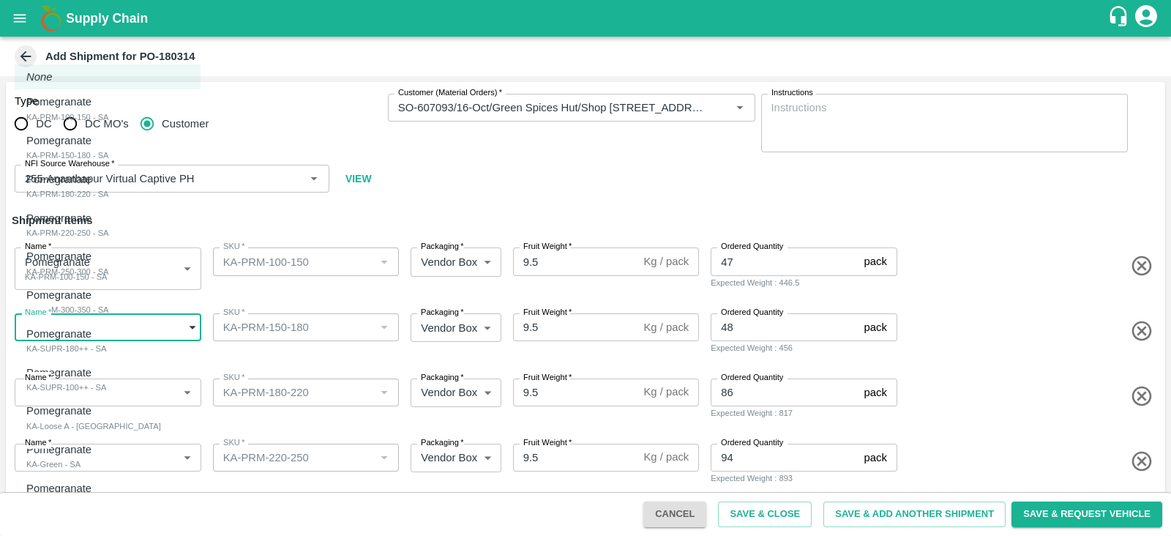
click at [109, 144] on div "Pomegranate KA-PRM-150-180 - SA" at bounding box center [67, 148] width 83 height 30
type input "2107766"
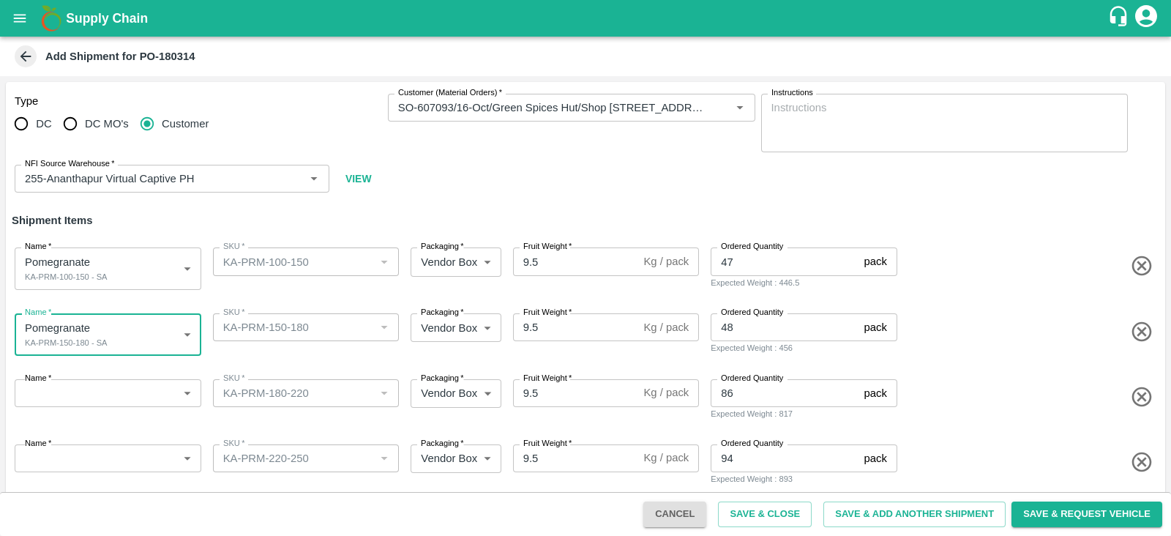
click at [146, 414] on div "Name   * ​ Name" at bounding box center [105, 397] width 193 height 48
click at [150, 384] on body "Supply Chain Add Shipment for PO-180314 Type DC DC MO's Customer Customer (Mate…" at bounding box center [585, 268] width 1171 height 536
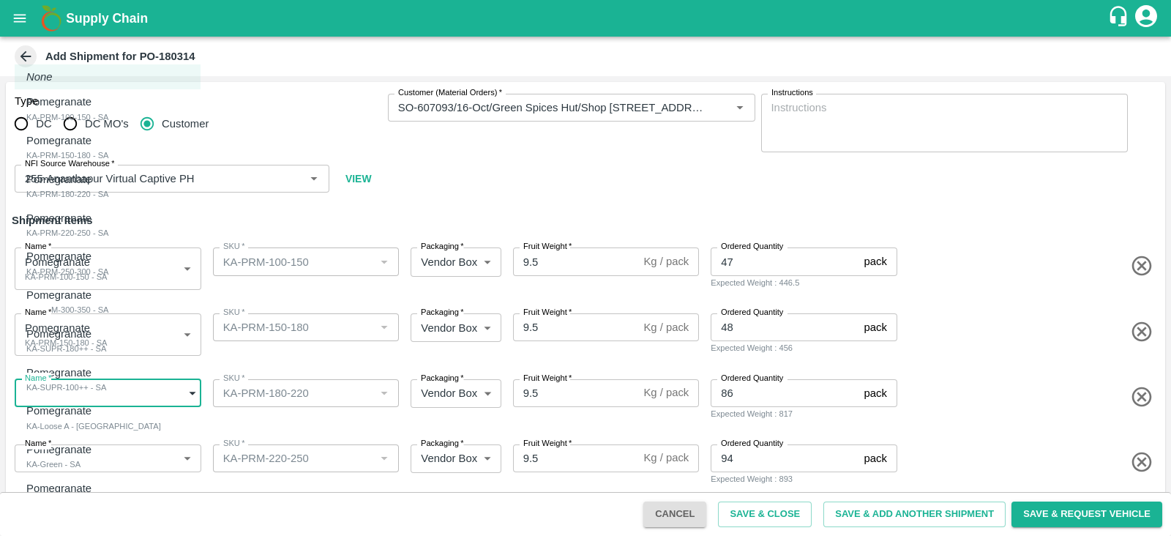
click at [124, 203] on li "Pomegranate KA-PRM-180-220 - SA" at bounding box center [108, 186] width 186 height 39
type input "2107767"
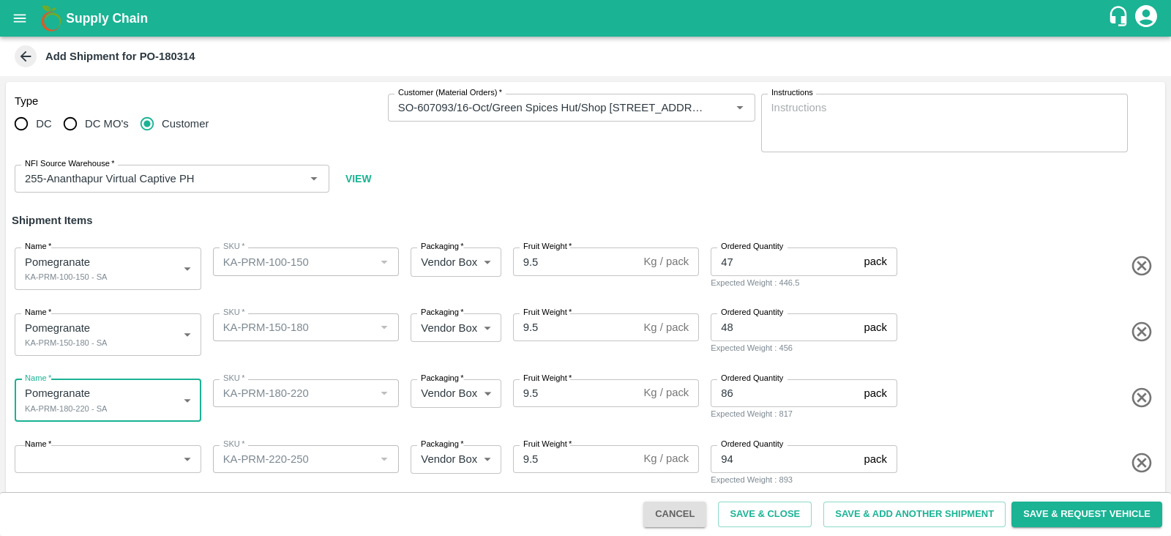
click at [162, 474] on div "Name   * ​ Name" at bounding box center [105, 463] width 193 height 48
click at [162, 471] on body "Supply Chain Add Shipment for PO-180314 Type DC DC MO's Customer Customer (Mate…" at bounding box center [585, 268] width 1171 height 536
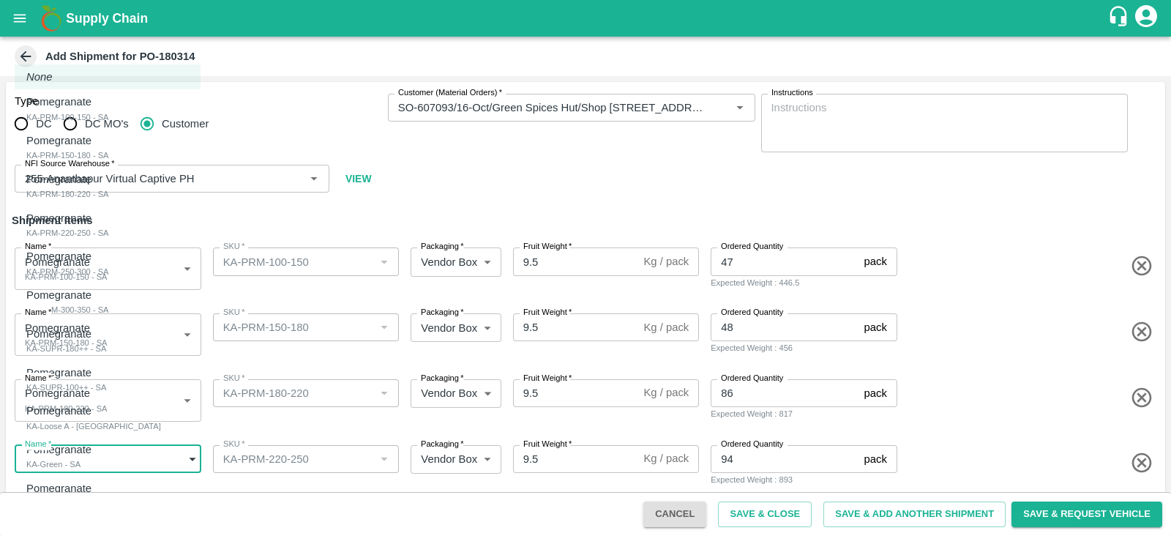
click at [105, 241] on li "Pomegranate KA-PRM-220-250 - SA" at bounding box center [108, 225] width 186 height 39
type input "2107768"
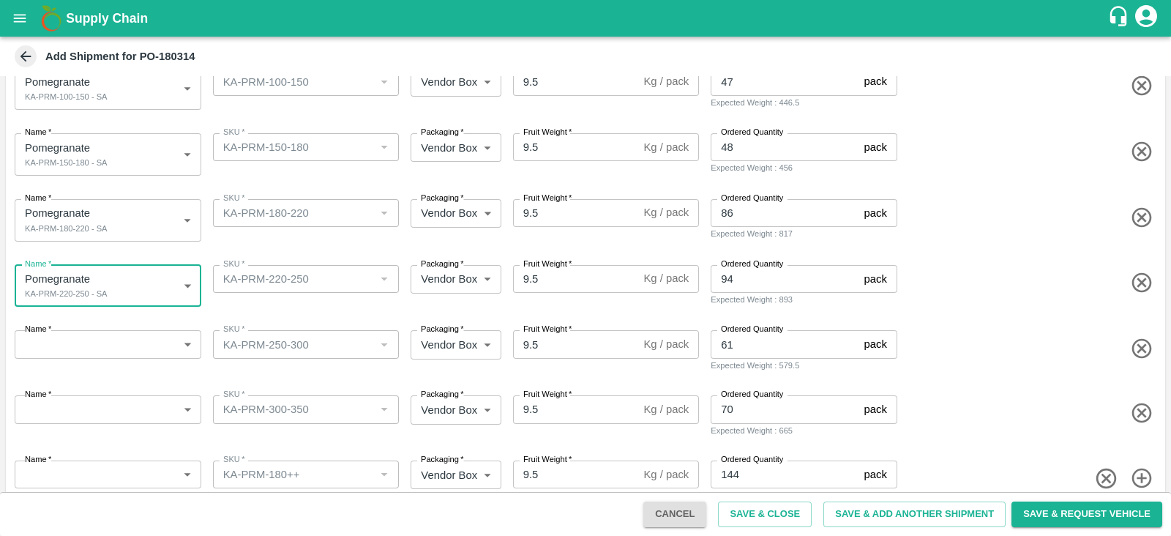
scroll to position [181, 0]
click at [101, 347] on body "Supply Chain Add Shipment for PO-180314 Type DC DC MO's Customer Customer (Mate…" at bounding box center [585, 268] width 1171 height 536
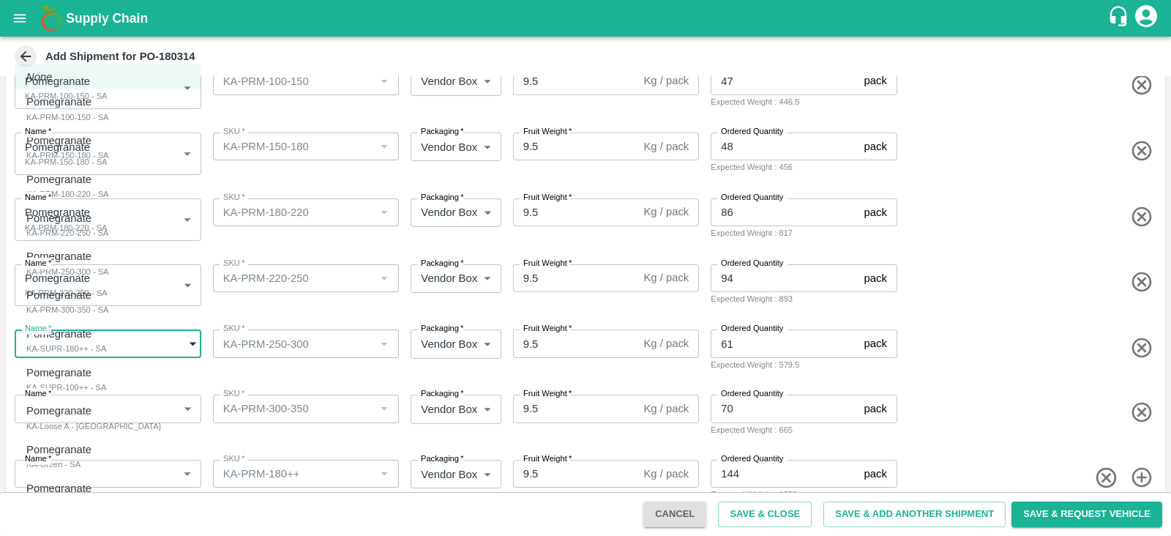
drag, startPoint x: 108, startPoint y: 290, endPoint x: 109, endPoint y: 271, distance: 19.0
click at [109, 271] on ul "None Pomegranate KA-PRM-100-150 - SA Pomegranate KA-PRM-150-180 - SA Pomegranat…" at bounding box center [108, 309] width 186 height 500
click at [109, 271] on div "Pomegranate KA-PRM-250-300 - SA" at bounding box center [67, 263] width 83 height 30
type input "2107769"
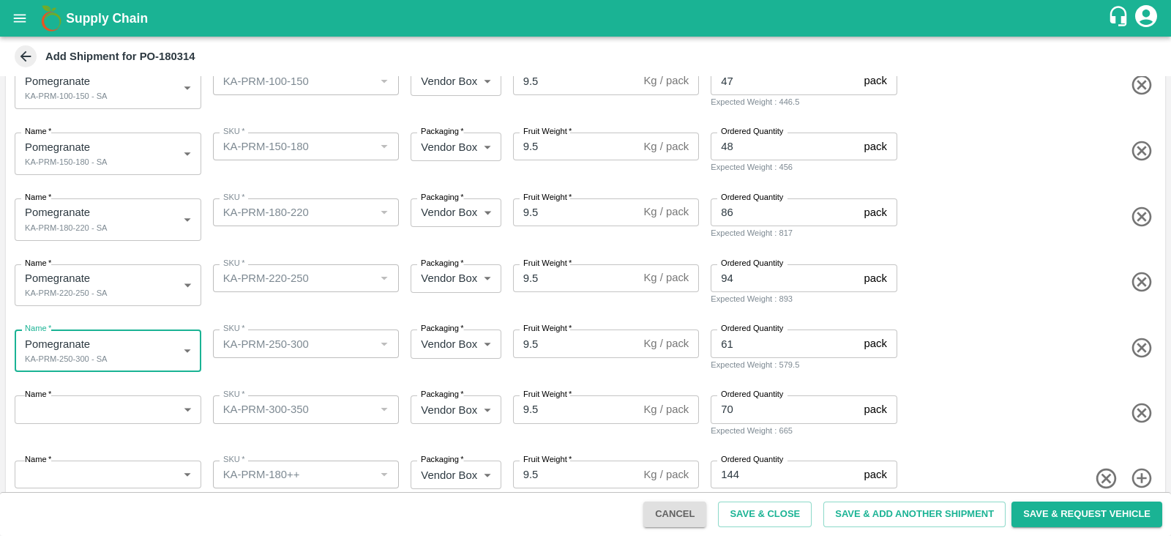
click at [139, 416] on body "Supply Chain Add Shipment for PO-180314 Type DC DC MO's Customer Customer (Mate…" at bounding box center [585, 268] width 1171 height 536
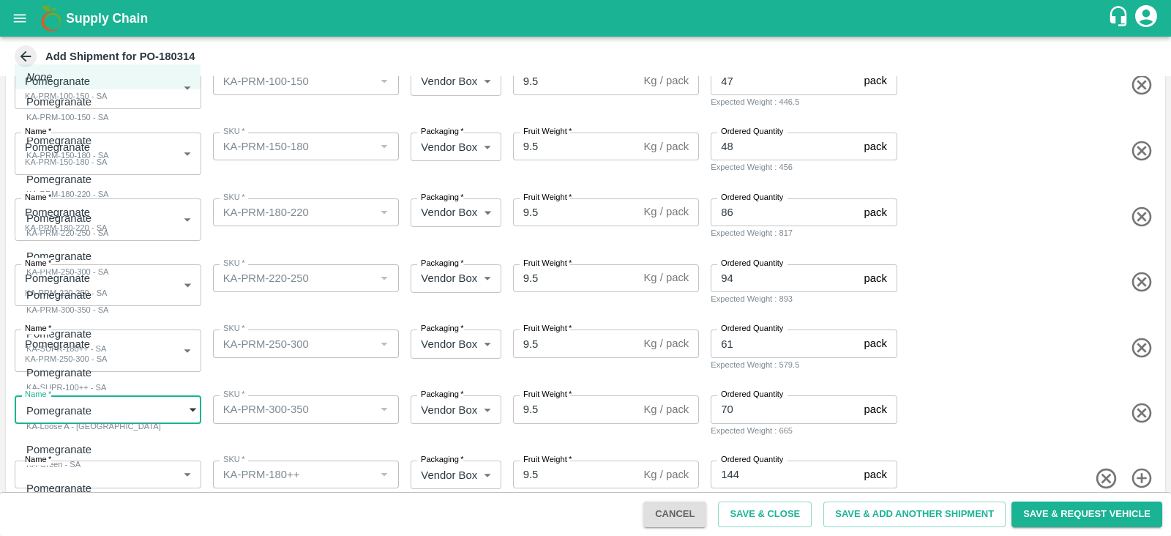
click at [109, 309] on div "Pomegranate KA-PRM-300-350 - SA" at bounding box center [67, 302] width 83 height 30
type input "2107770"
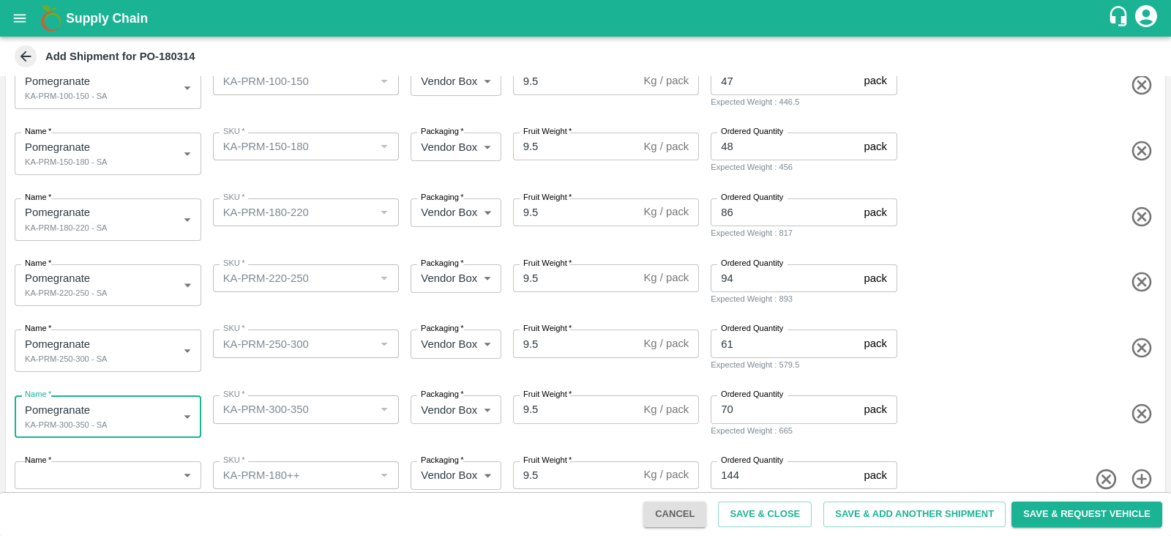
click at [150, 474] on body "Supply Chain Add Shipment for PO-180314 Type DC DC MO's Customer Customer (Mate…" at bounding box center [585, 268] width 1171 height 536
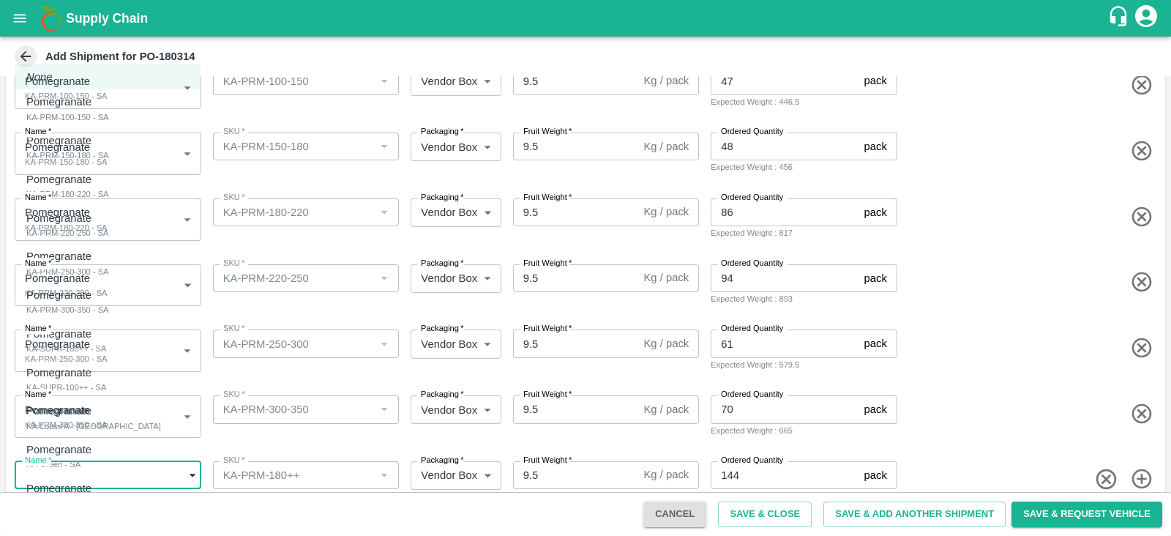
click at [106, 343] on div "Pomegranate KA-SUPR-180++ - SA" at bounding box center [66, 341] width 80 height 30
type input "2107771"
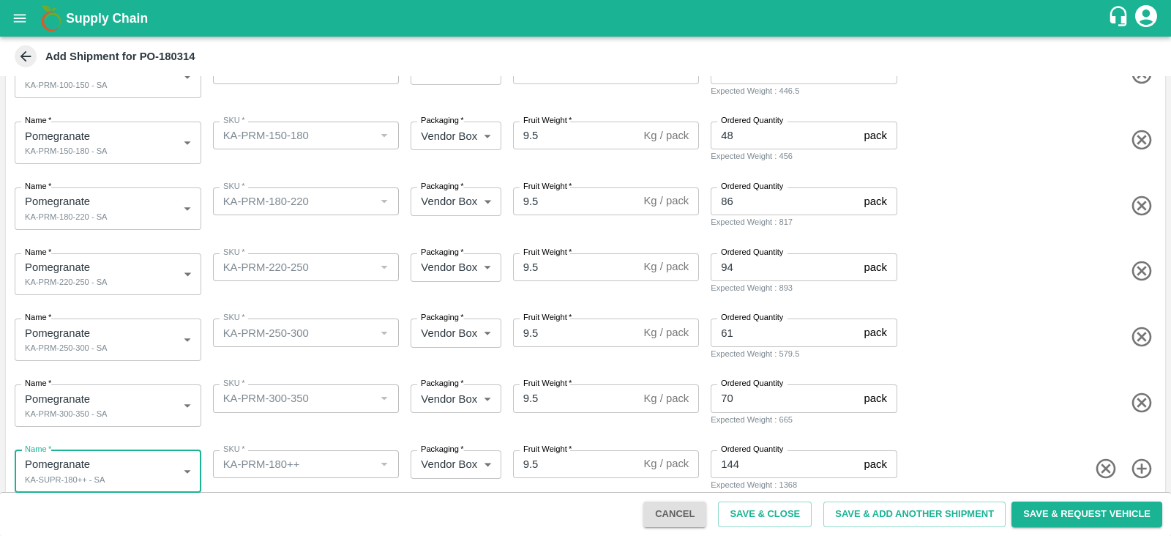
scroll to position [209, 0]
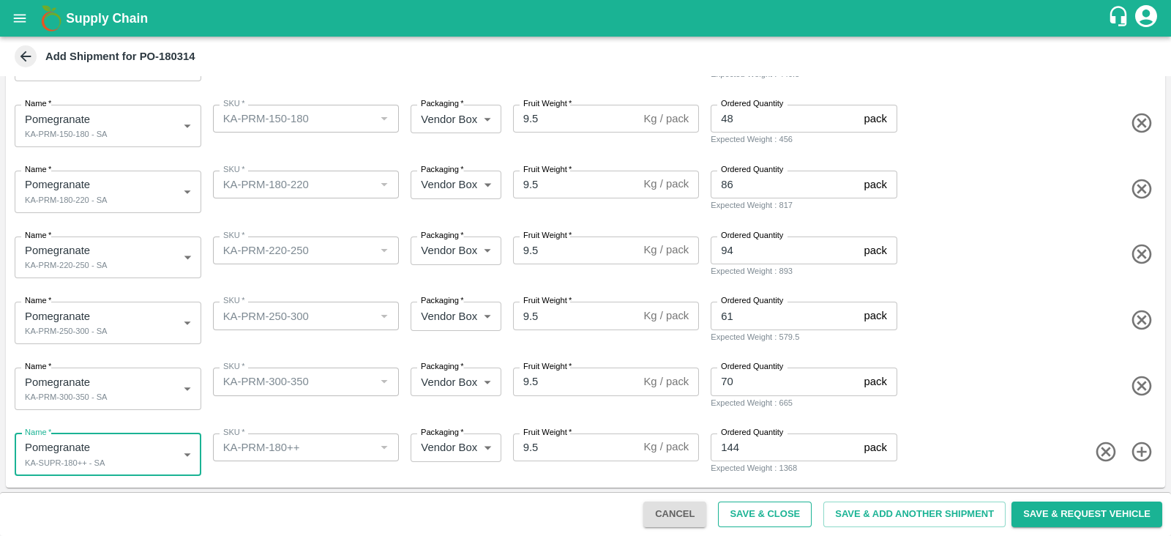
click at [802, 516] on button "Save & Close" at bounding box center [765, 514] width 94 height 26
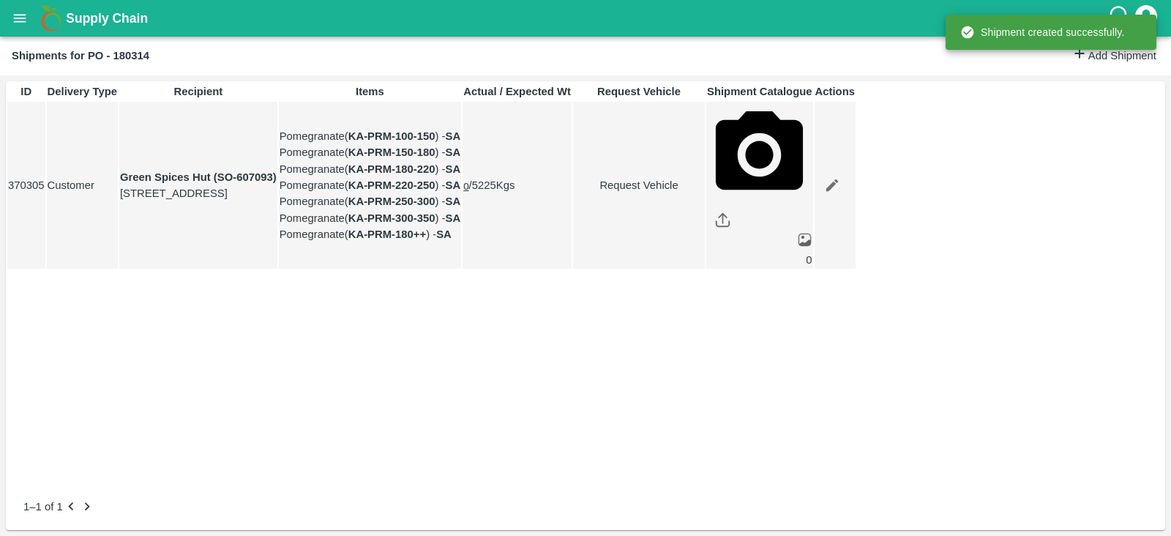
click at [704, 193] on link "Request Vehicle" at bounding box center [639, 185] width 130 height 16
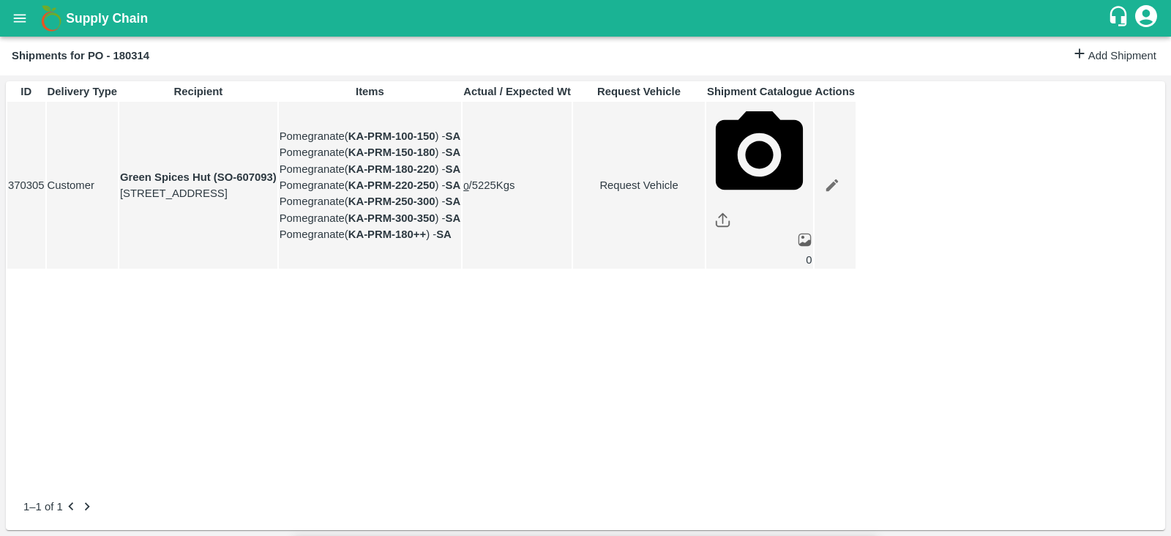
type input "[DATE] 04:22 AM"
type input "DD/MM/YYYY hh:mm aa"
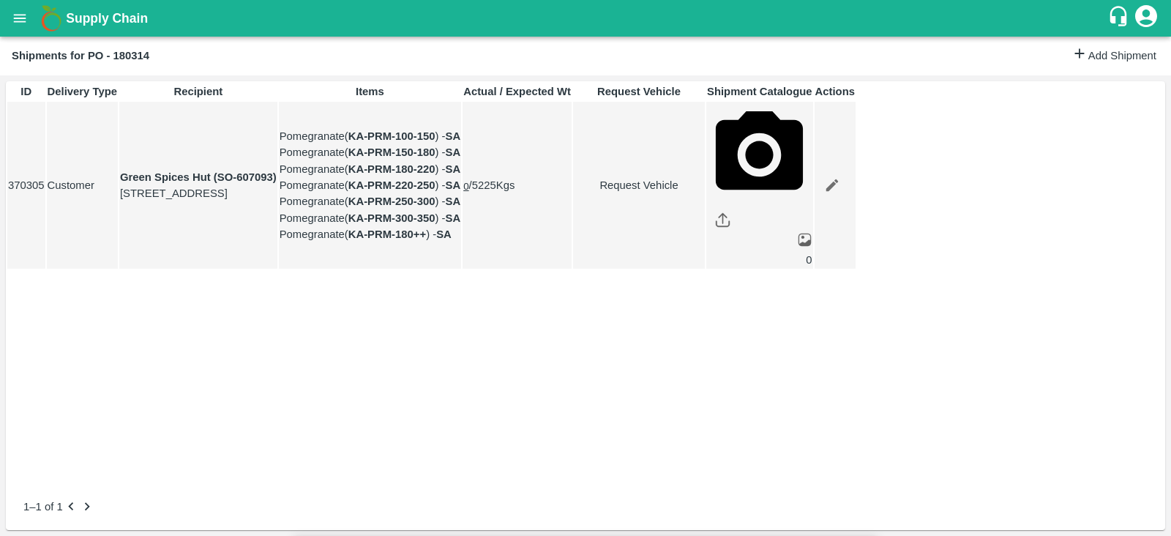
type input "[DATE] 01:00 PM"
click at [816, 89] on body "Supply Chain Shipments for PO - 180314 Add Shipment ID Delivery Type Recipient …" at bounding box center [585, 268] width 1171 height 536
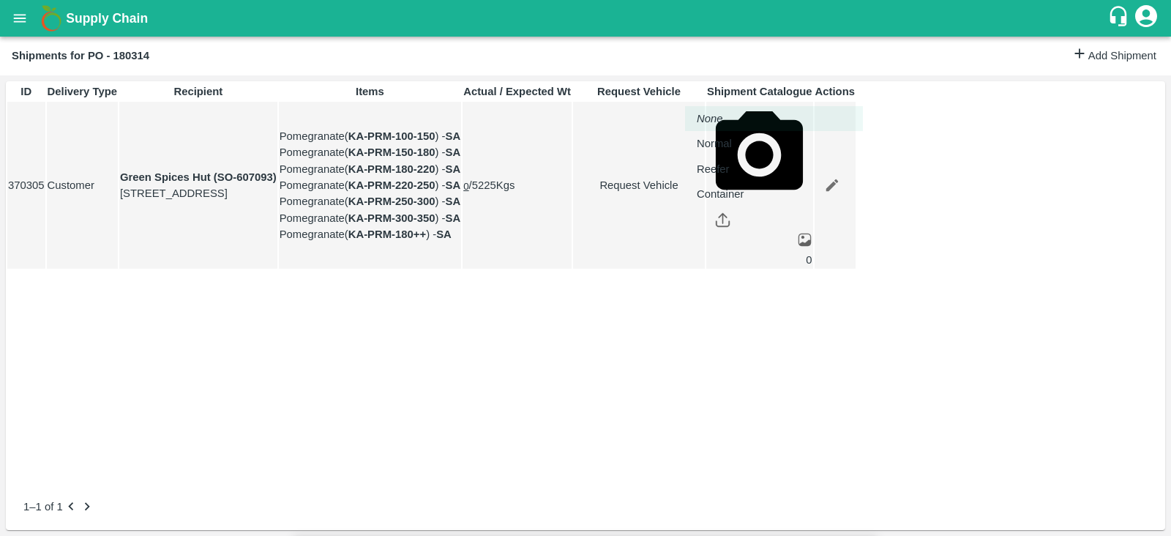
click at [805, 131] on li "Normal" at bounding box center [774, 143] width 178 height 25
type input "1"
click at [838, 192] on icon "Edit" at bounding box center [832, 185] width 12 height 12
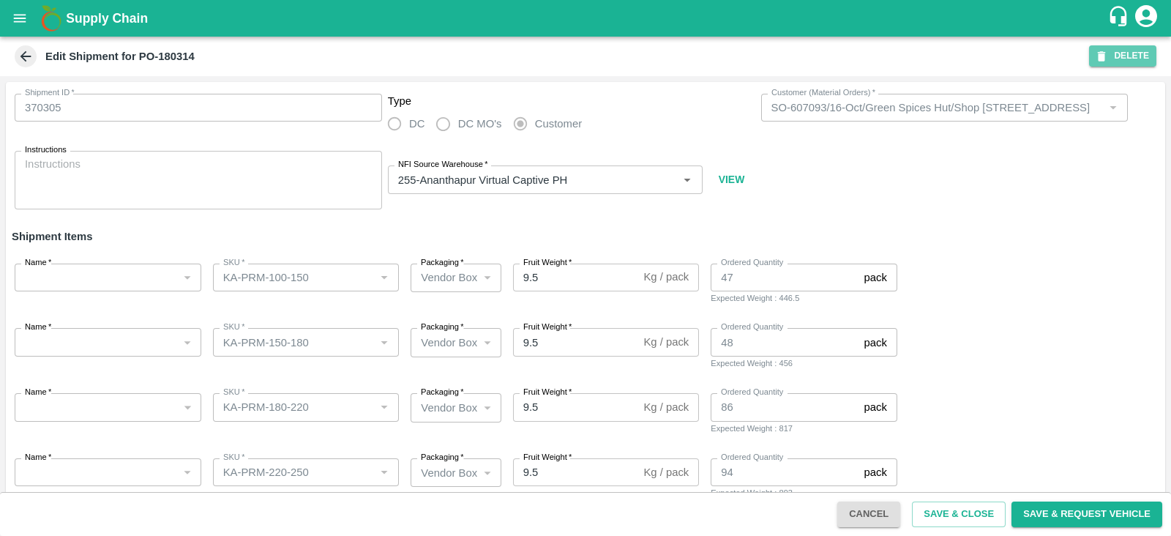
click at [1117, 48] on button "DELETE" at bounding box center [1122, 55] width 67 height 21
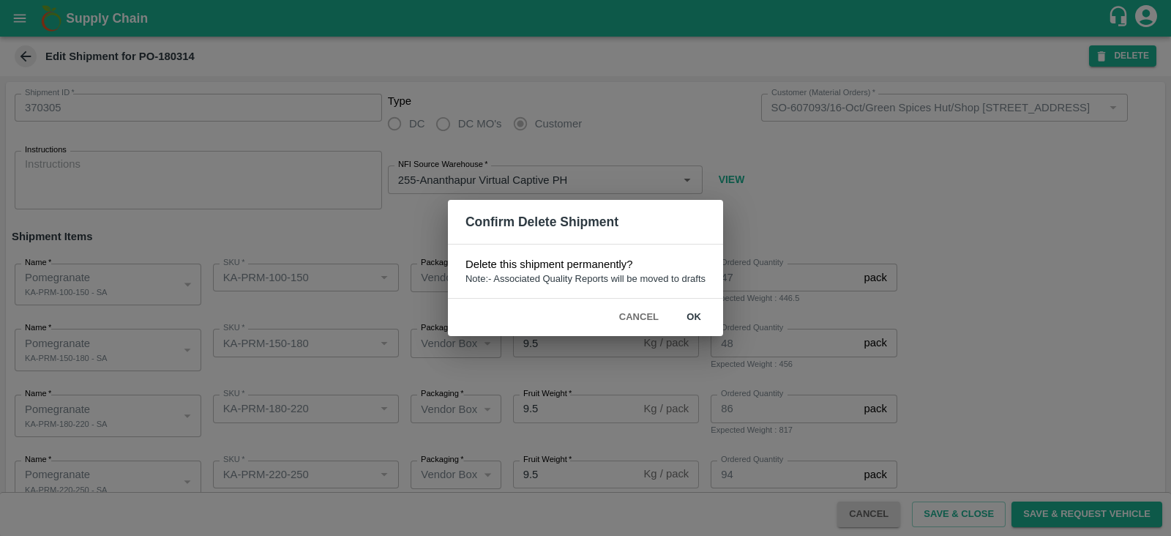
click at [684, 316] on button "ok" at bounding box center [694, 318] width 47 height 26
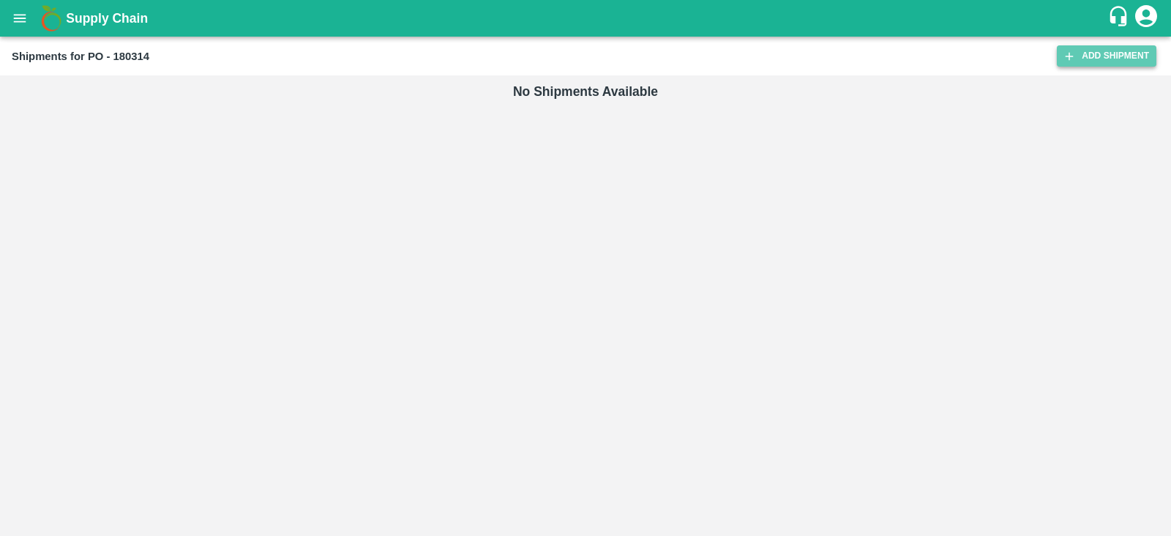
click at [1087, 45] on link "Add Shipment" at bounding box center [1107, 55] width 100 height 21
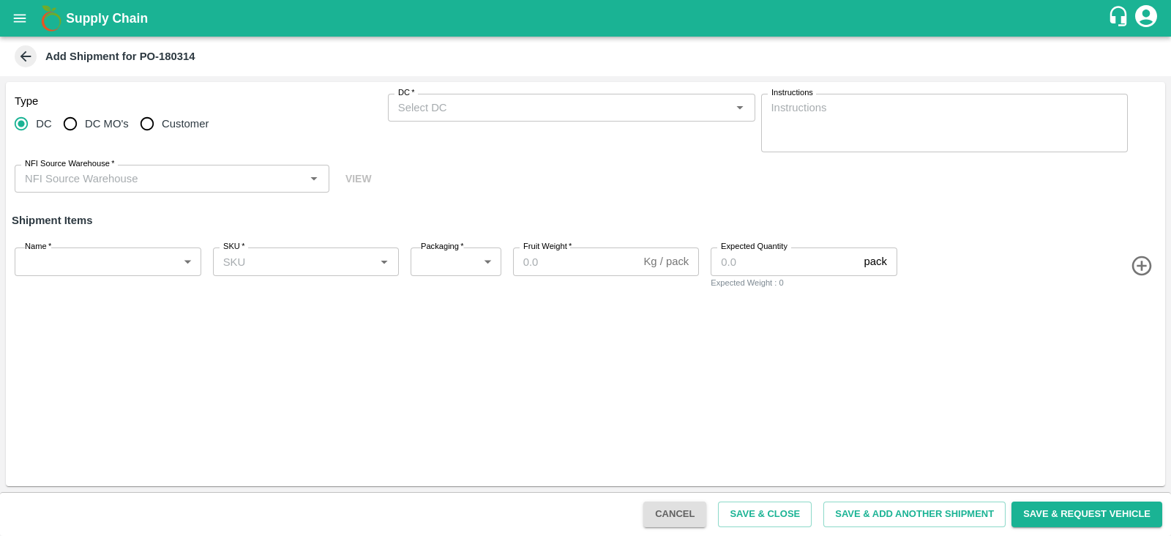
click at [184, 117] on span "Customer" at bounding box center [185, 124] width 47 height 16
click at [162, 117] on input "Customer" at bounding box center [147, 123] width 29 height 29
radio input "true"
click at [425, 101] on input "Customer (Material Orders)   *" at bounding box center [559, 107] width 335 height 19
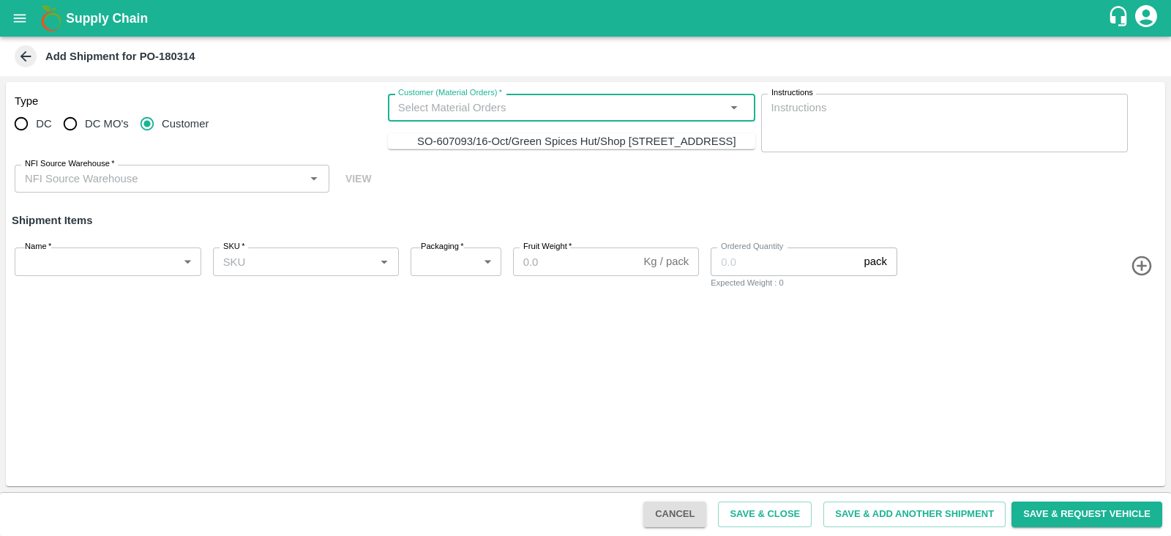
click at [444, 145] on div "SO-607093/16-Oct/Green Spices Hut/Shop [STREET_ADDRESS]" at bounding box center [576, 141] width 319 height 16
type input "SO-607093/16-Oct/Green Spices Hut/Shop [STREET_ADDRESS]"
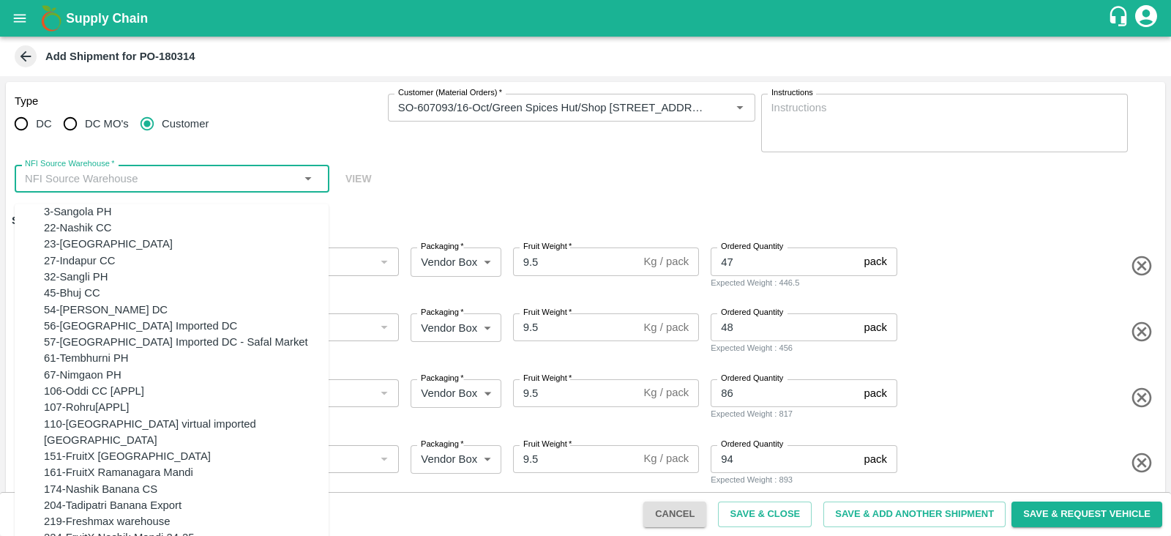
click at [244, 180] on input "NFI Source Warehouse   *" at bounding box center [160, 178] width 282 height 19
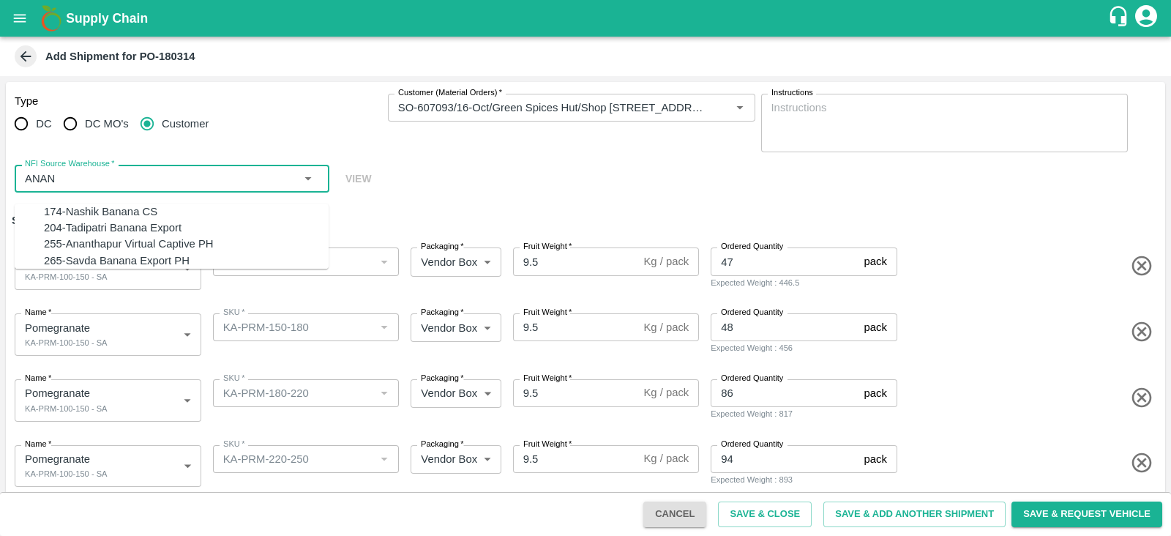
click at [172, 250] on div "255-Ananthapur Virtual Captive PH" at bounding box center [186, 244] width 285 height 16
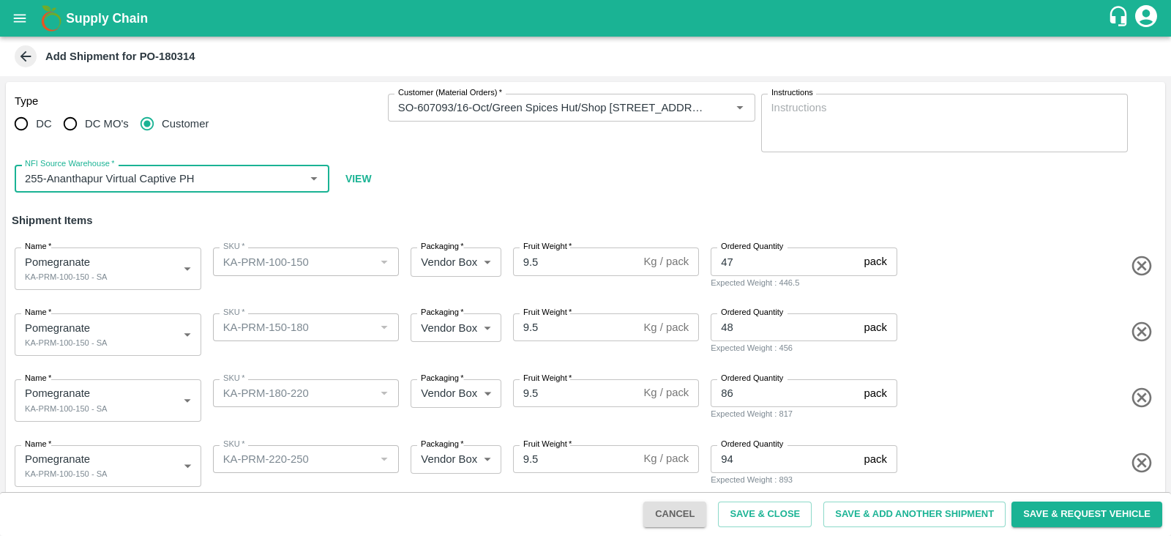
type input "255-Ananthapur Virtual Captive PH"
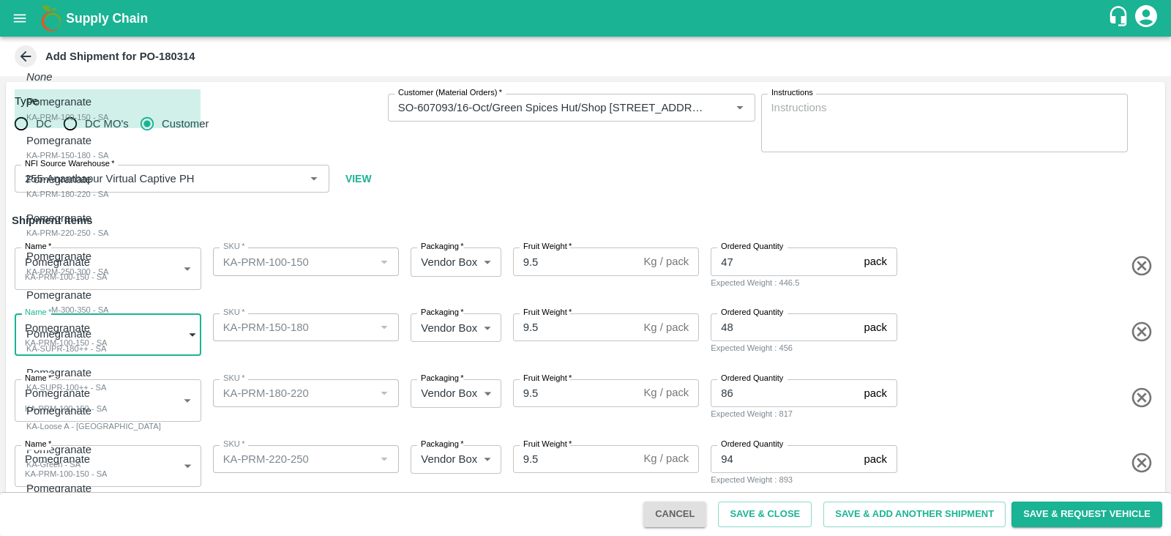
click at [157, 338] on body "Supply Chain Add Shipment for PO-180314 Type DC DC MO's Customer Customer (Mate…" at bounding box center [585, 268] width 1171 height 536
click at [129, 163] on li "Pomegranate KA-PRM-150-180 - SA" at bounding box center [108, 147] width 186 height 39
type input "2107766"
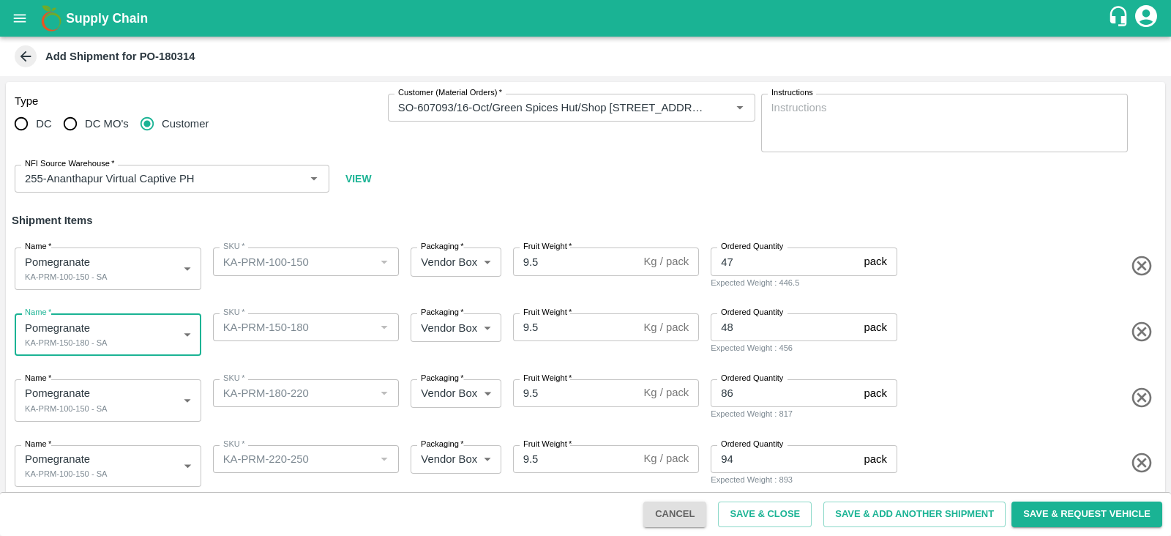
click at [160, 398] on body "Supply Chain Add Shipment for PO-180314 Type DC DC MO's Customer Customer (Mate…" at bounding box center [585, 268] width 1171 height 536
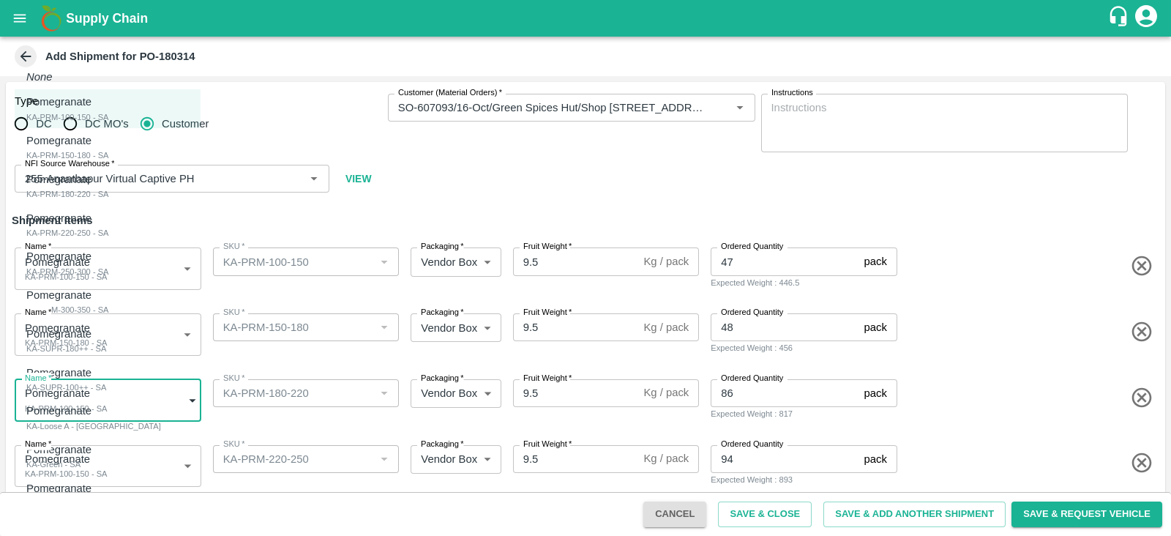
click at [102, 186] on div "Pomegranate KA-PRM-180-220 - SA" at bounding box center [67, 186] width 83 height 30
type input "2107767"
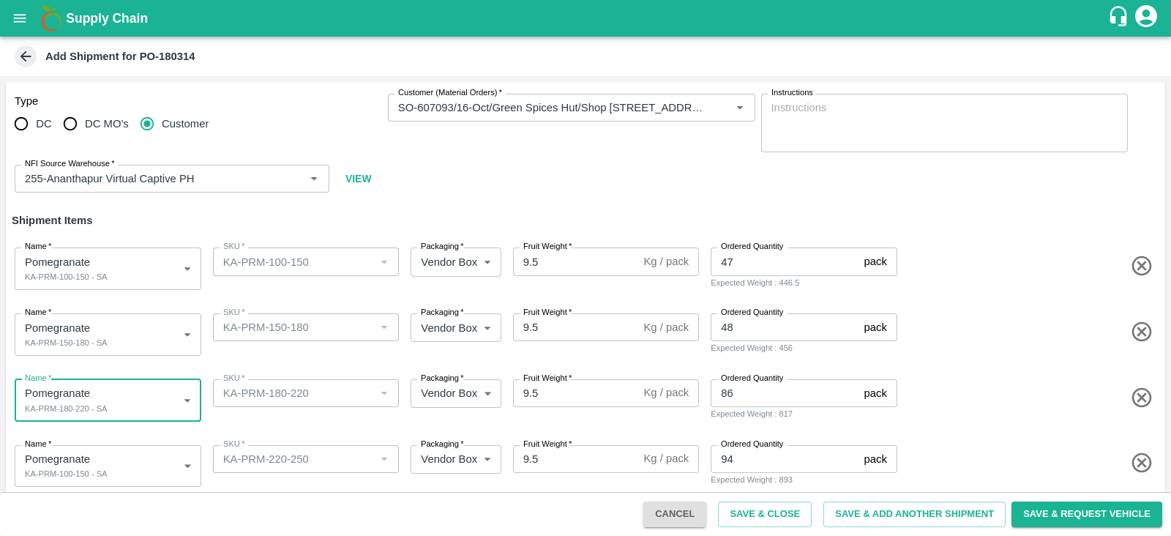
click at [138, 460] on body "Supply Chain Add Shipment for PO-180314 Type DC DC MO's Customer Customer (Mate…" at bounding box center [585, 268] width 1171 height 536
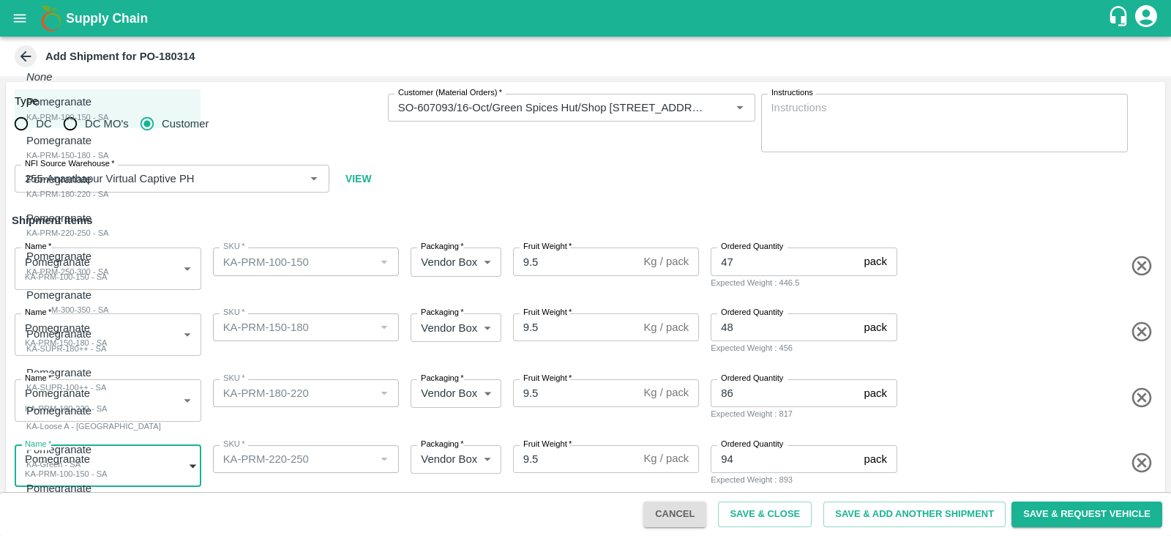
click at [109, 236] on div "Pomegranate KA-PRM-220-250 - SA" at bounding box center [67, 225] width 83 height 30
type input "2107768"
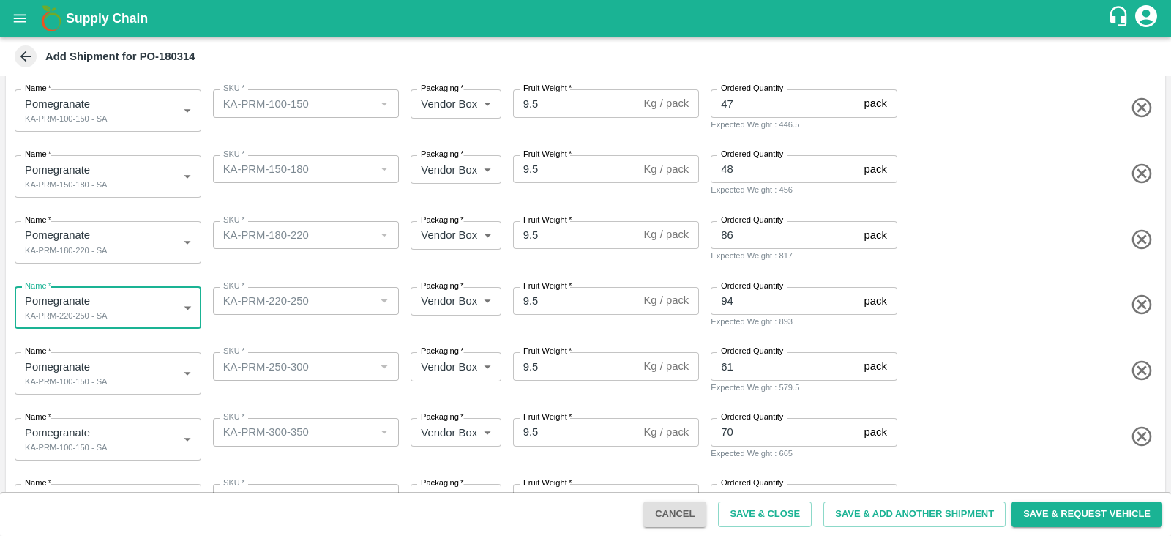
scroll to position [160, 0]
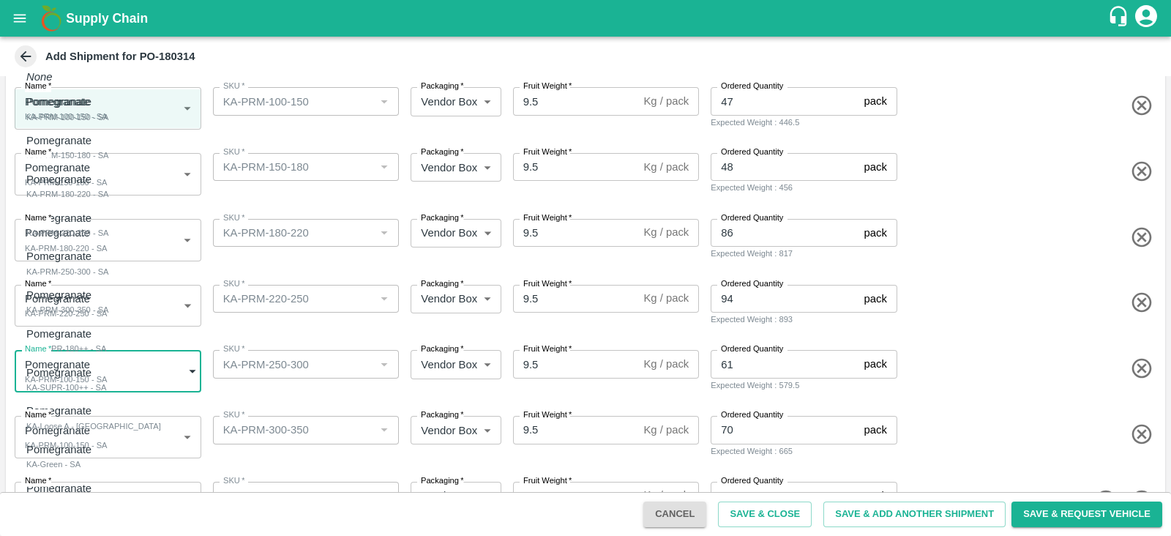
click at [121, 365] on body "Supply Chain Add Shipment for PO-180314 Type DC DC MO's Customer Customer (Mate…" at bounding box center [585, 268] width 1171 height 536
click at [109, 277] on div "Pomegranate KA-PRM-250-300 - SA" at bounding box center [67, 263] width 83 height 30
type input "2107769"
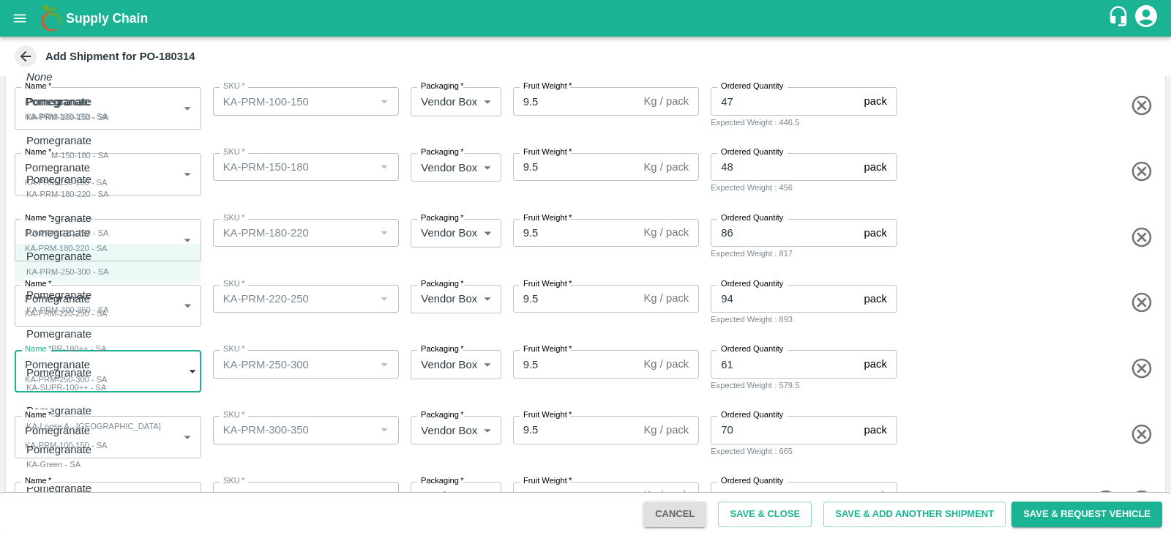
click at [124, 378] on body "Supply Chain Add Shipment for PO-180314 Type DC DC MO's Customer Customer (Mate…" at bounding box center [585, 268] width 1171 height 536
click at [246, 408] on div at bounding box center [585, 268] width 1171 height 536
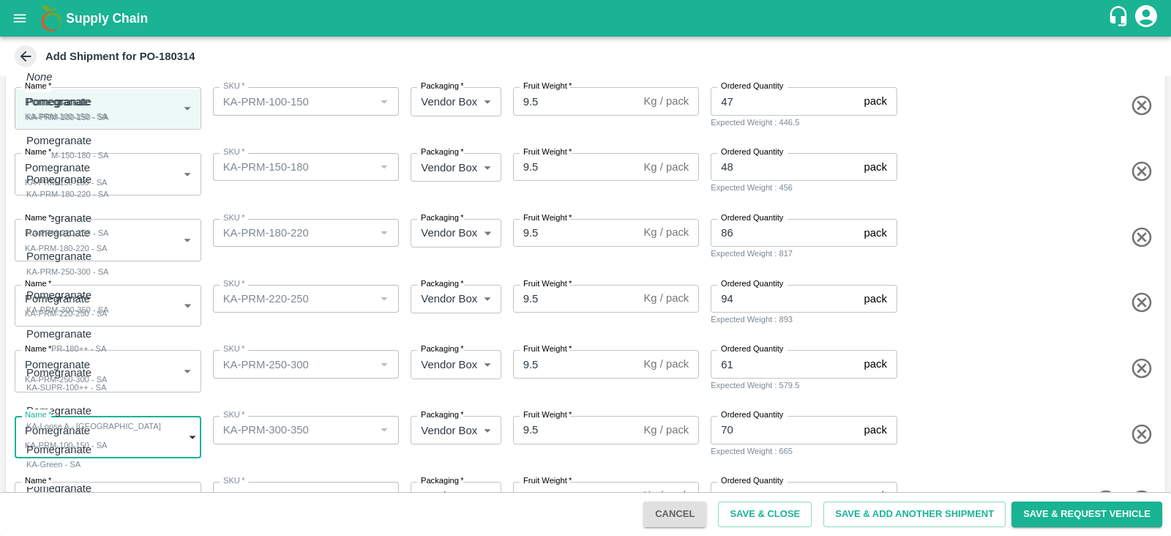
click at [152, 443] on body "Supply Chain Add Shipment for PO-180314 Type DC DC MO's Customer Customer (Mate…" at bounding box center [585, 268] width 1171 height 536
click at [109, 298] on div "Pomegranate KA-PRM-300-350 - SA" at bounding box center [67, 302] width 83 height 30
type input "2107770"
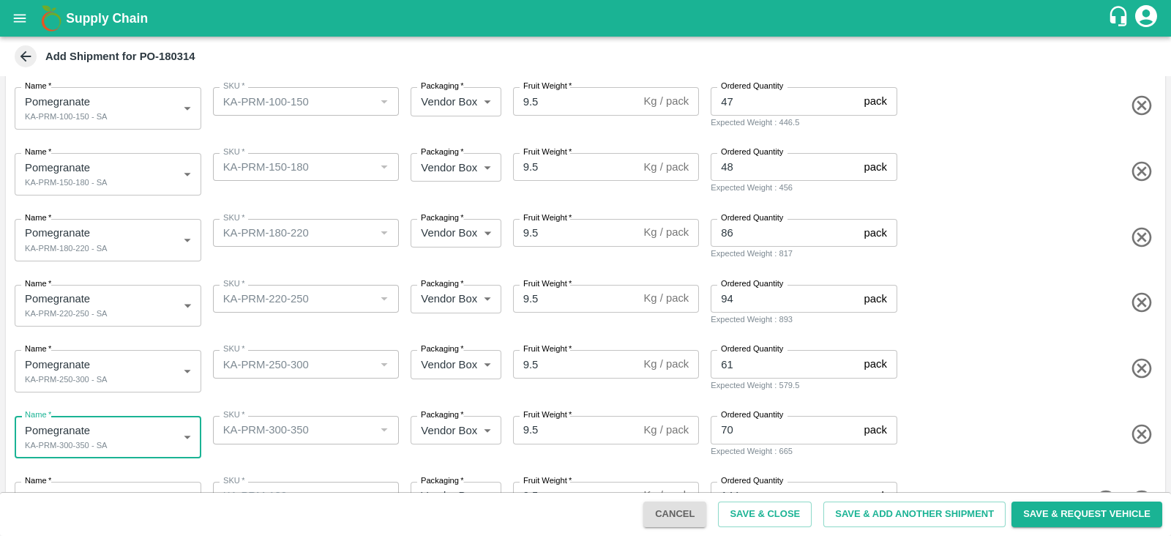
scroll to position [209, 0]
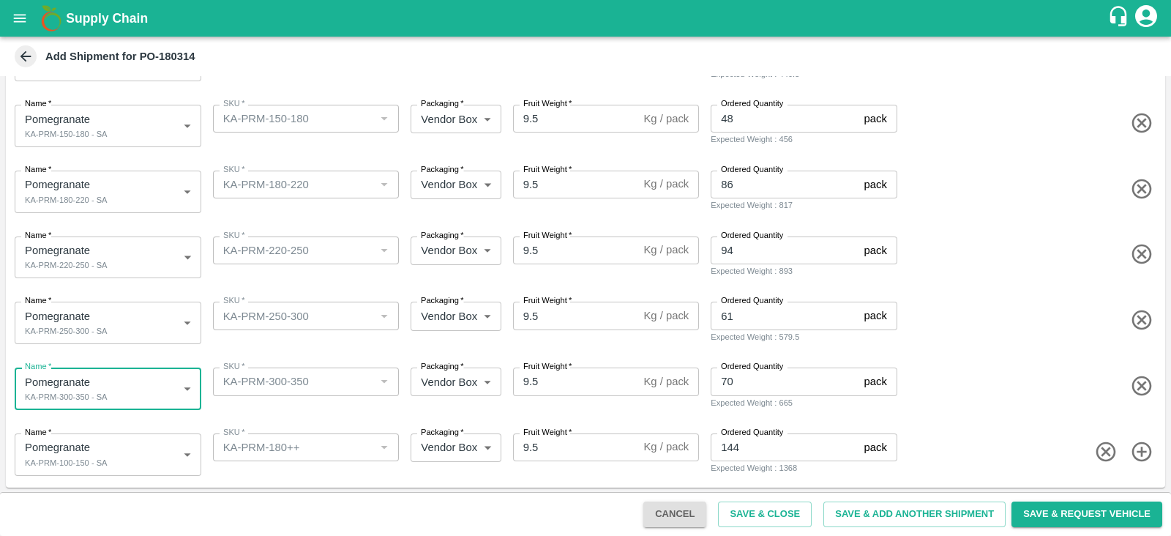
click at [143, 444] on body "Supply Chain Add Shipment for PO-180314 Type DC DC MO's Customer Customer (Mate…" at bounding box center [585, 268] width 1171 height 536
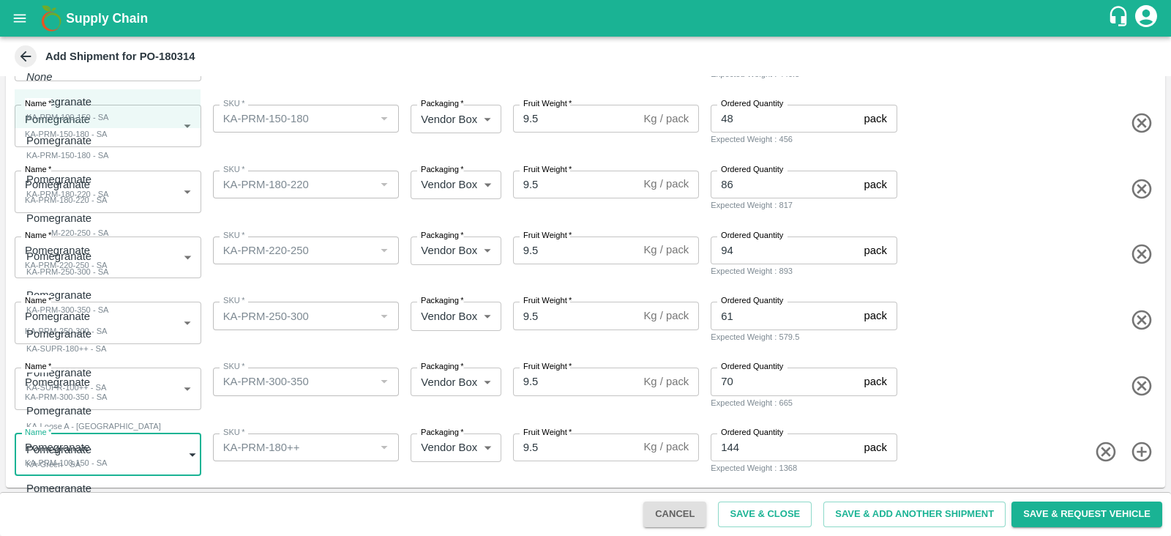
click at [106, 336] on div "Pomegranate KA-SUPR-180++ - SA" at bounding box center [66, 341] width 80 height 30
type input "2107771"
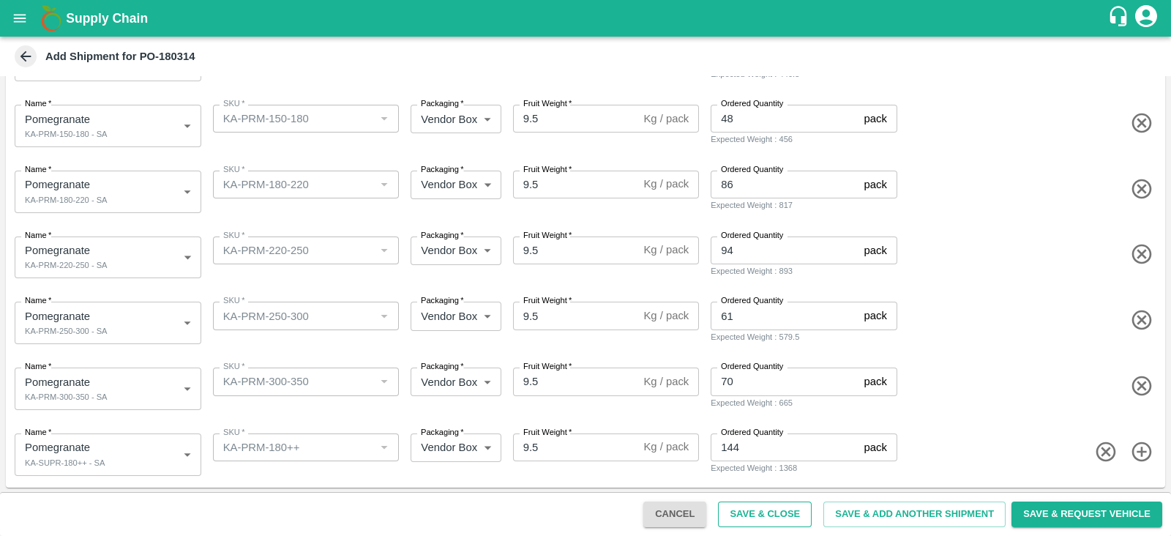
click at [765, 501] on button "Save & Close" at bounding box center [765, 514] width 94 height 26
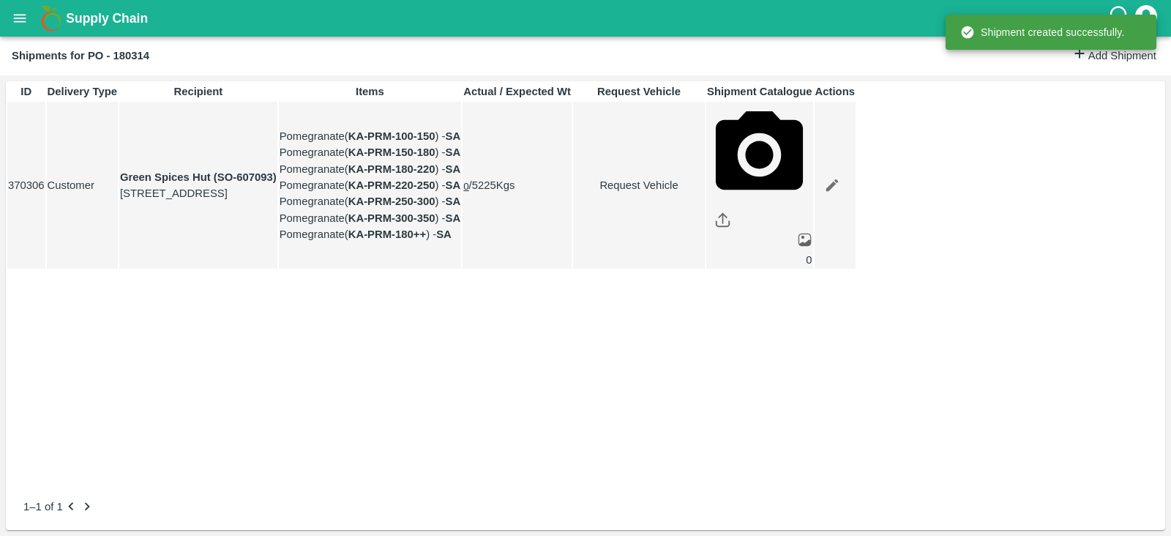
click at [704, 193] on link "Request Vehicle" at bounding box center [639, 185] width 130 height 16
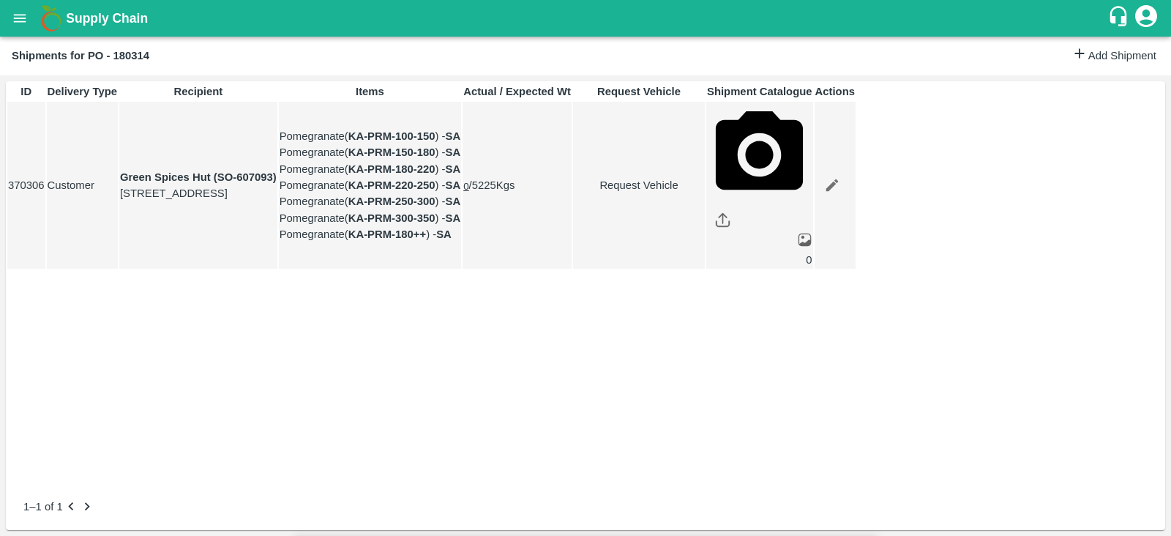
type input "15/10/2025 04:22 AM"
type input "DD/MM/YYYY hh:mm aa"
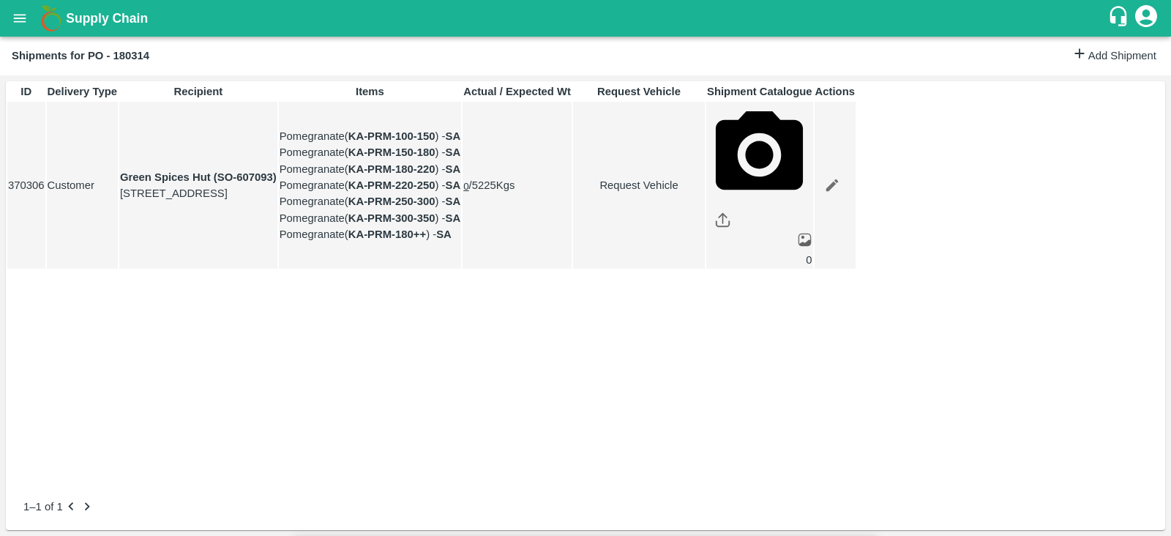
type input "11/10/2025 01:00 PM"
click at [776, 89] on body "Supply Chain Shipments for PO - 180314 Add Shipment ID Delivery Type Recipient …" at bounding box center [585, 268] width 1171 height 536
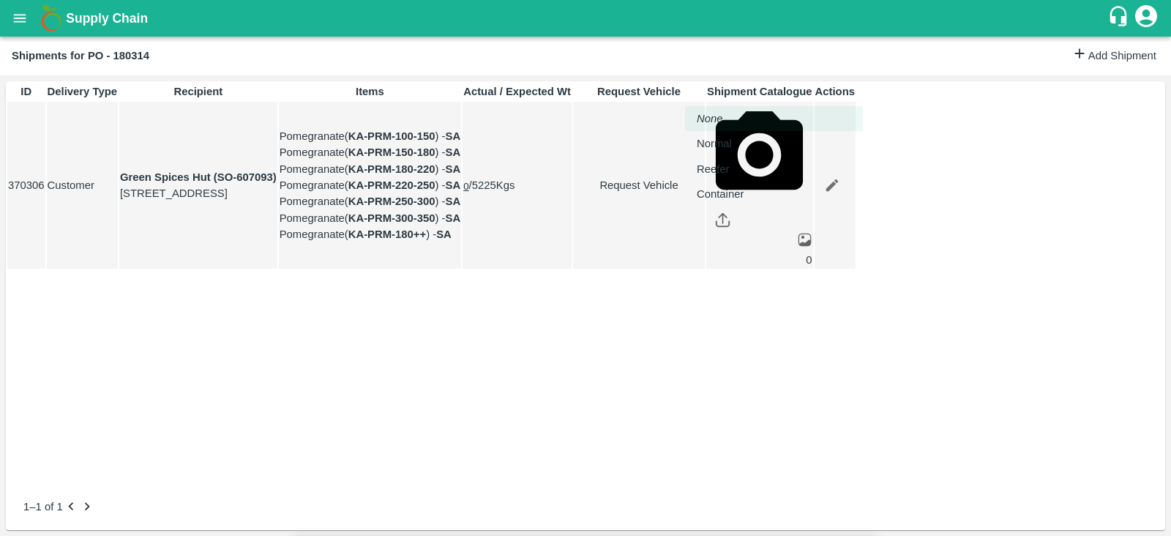
click at [739, 141] on div "Normal" at bounding box center [718, 143] width 42 height 16
type input "1"
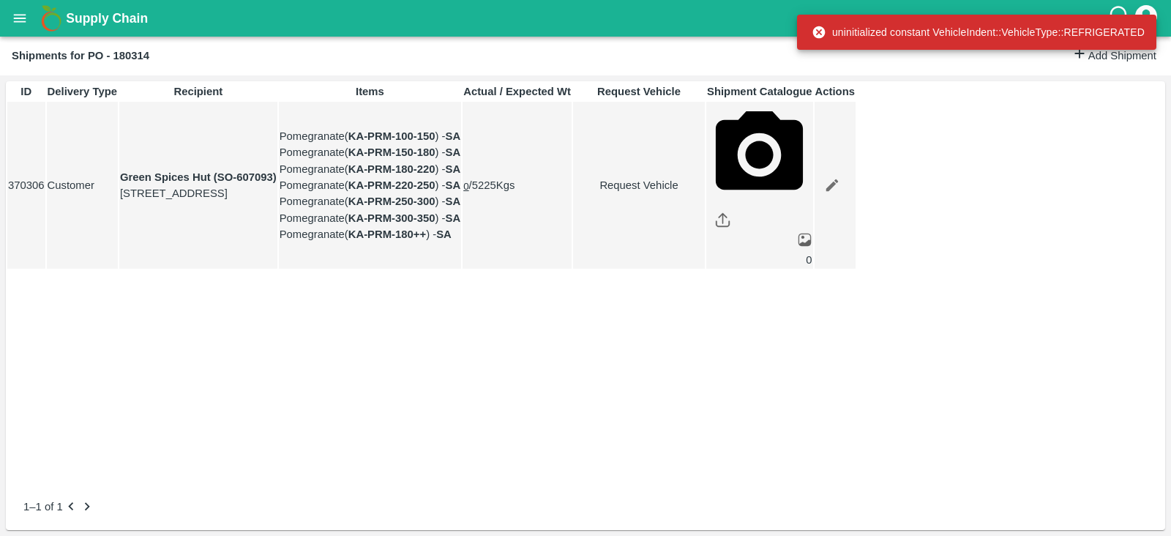
click at [704, 193] on link "Request Vehicle" at bounding box center [639, 185] width 130 height 16
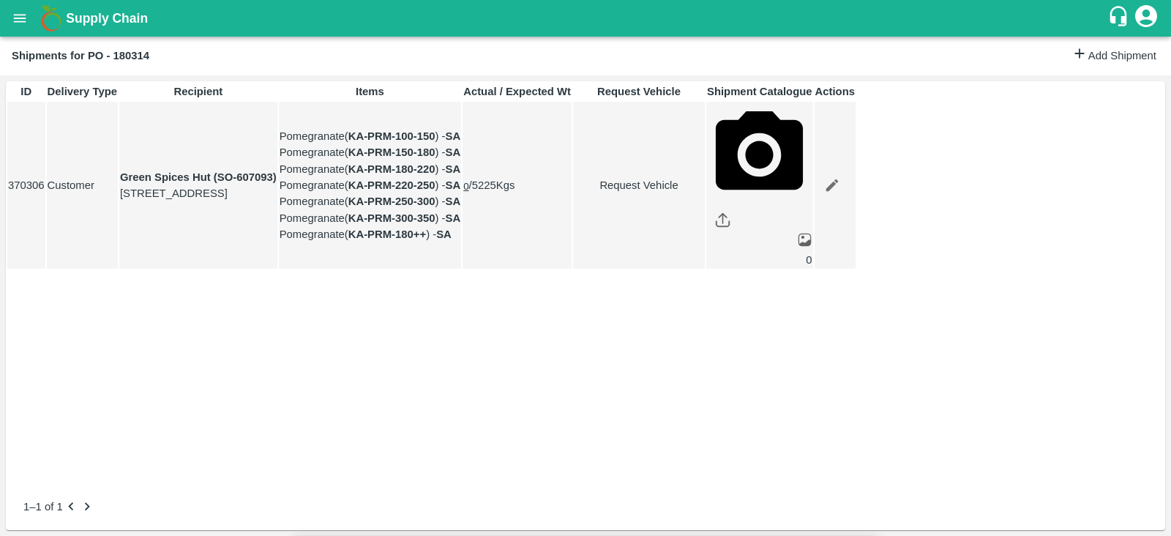
type input "1"
type input "11/10/2025 01:00 PM"
type input "12/10/2025 04:22 AM"
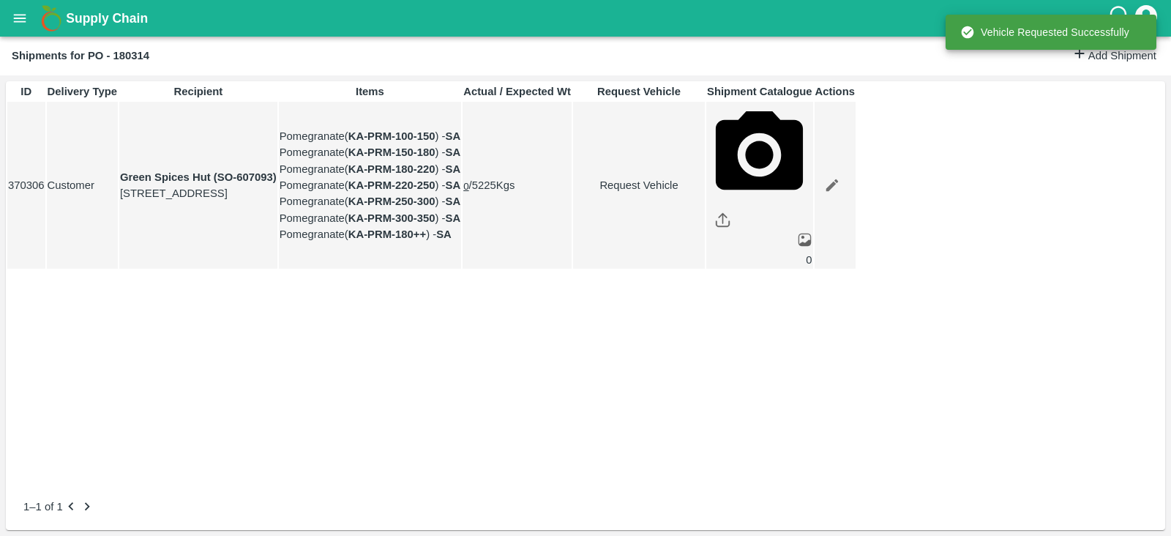
click at [1070, 409] on div "ID Delivery Type Recipient Items Actual / Expected Wt Request Vehicle Shipment …" at bounding box center [586, 282] width 1160 height 402
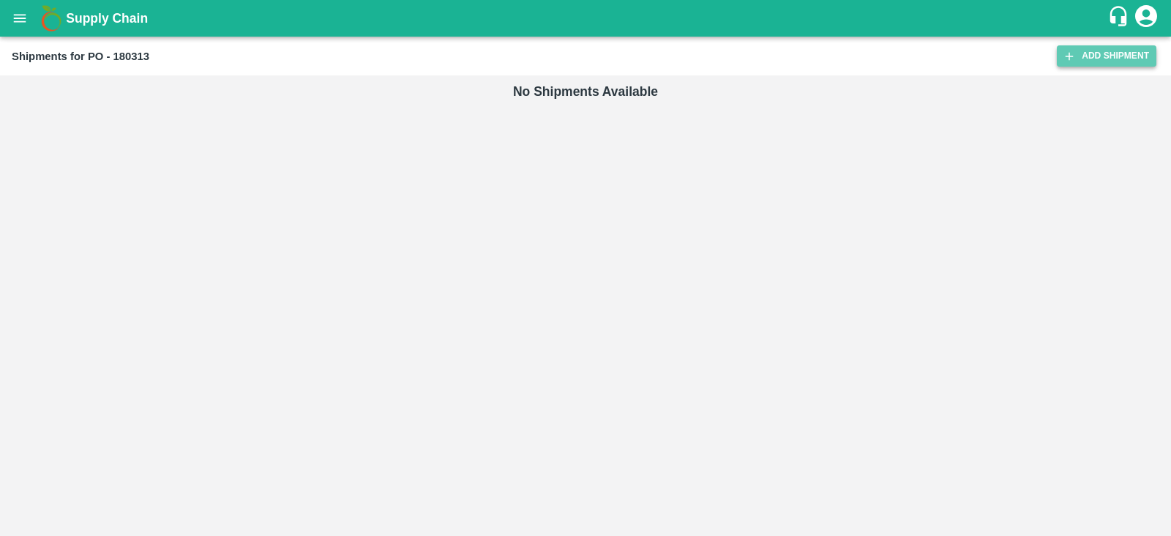
click at [1081, 56] on link "Add Shipment" at bounding box center [1107, 55] width 100 height 21
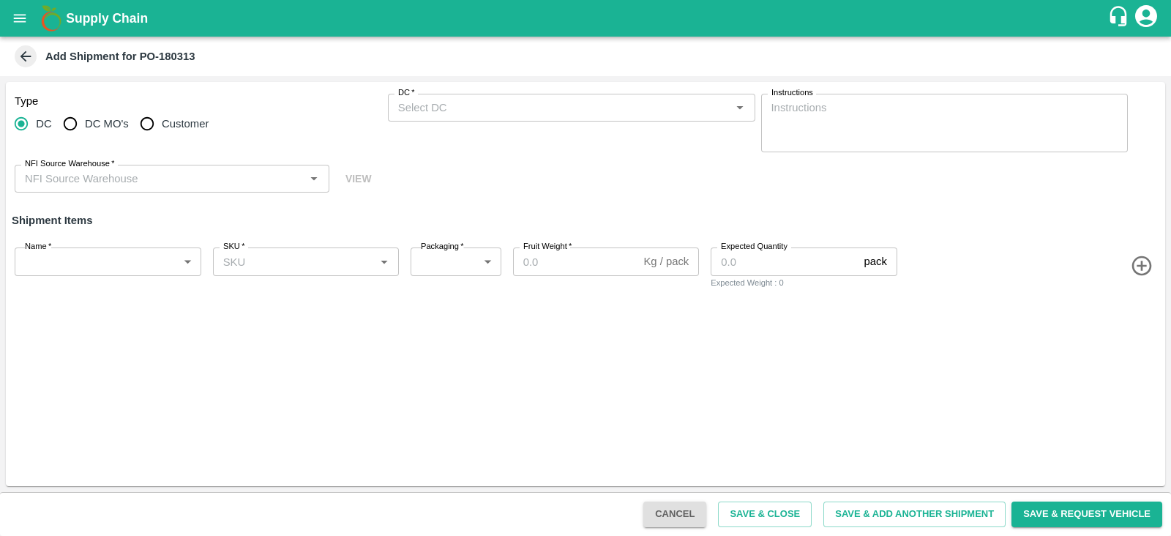
click at [179, 126] on span "Customer" at bounding box center [185, 124] width 47 height 16
click at [162, 126] on input "Customer" at bounding box center [147, 123] width 29 height 29
radio input "true"
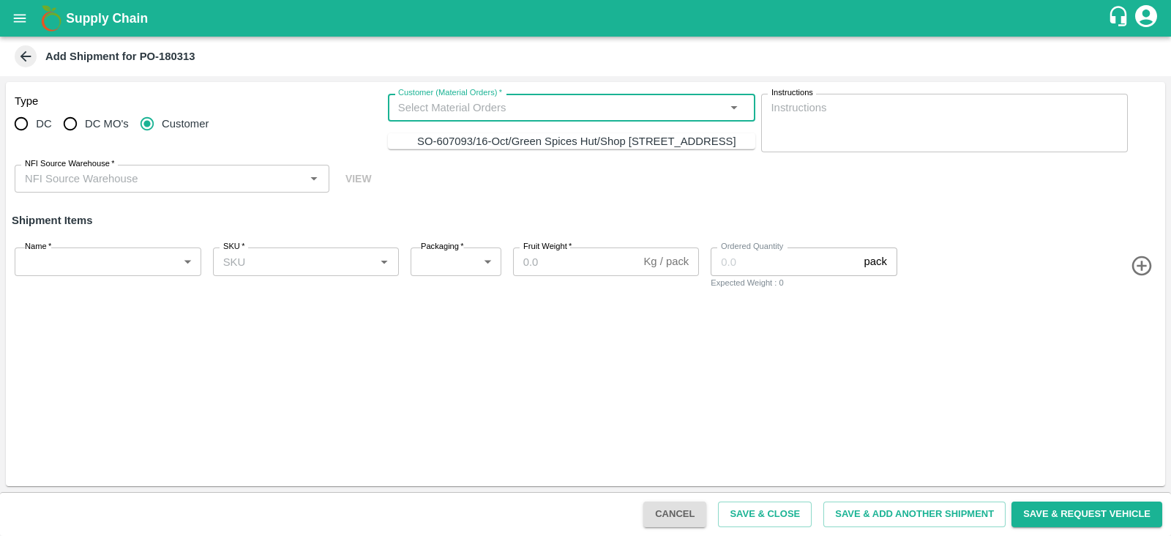
drag, startPoint x: 498, startPoint y: 110, endPoint x: 504, endPoint y: 148, distance: 38.6
click at [504, 148] on body "Supply Chain Add Shipment for PO-180313 Type DC DC MO's Customer Customer (Mate…" at bounding box center [585, 268] width 1171 height 536
click at [504, 148] on div "SO-607093/16-Oct/Green Spices Hut/Shop [STREET_ADDRESS]" at bounding box center [576, 141] width 319 height 16
type input "SO-607093/16-Oct/Green Spices Hut/Shop [STREET_ADDRESS]"
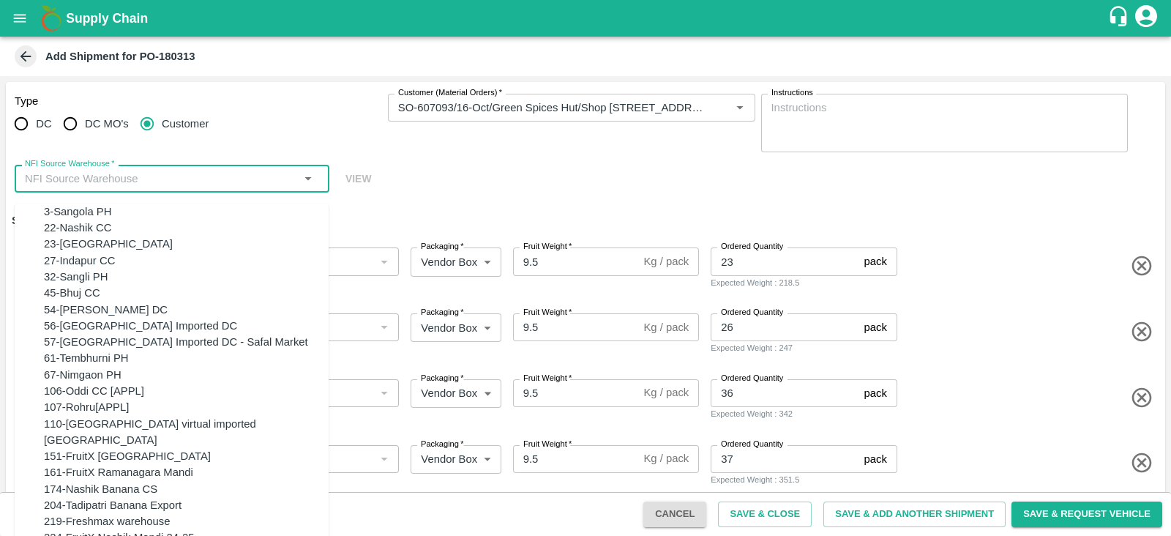
click at [248, 174] on input "NFI Source Warehouse   *" at bounding box center [160, 178] width 282 height 19
type input "Q"
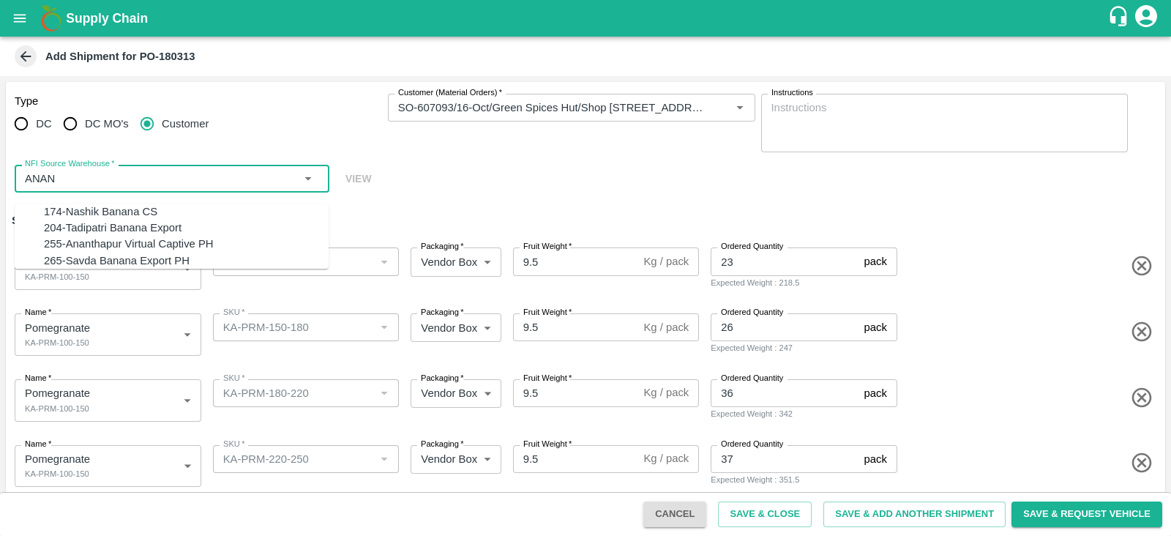
click at [176, 253] on div "255-Ananthapur Virtual Captive PH" at bounding box center [129, 244] width 170 height 16
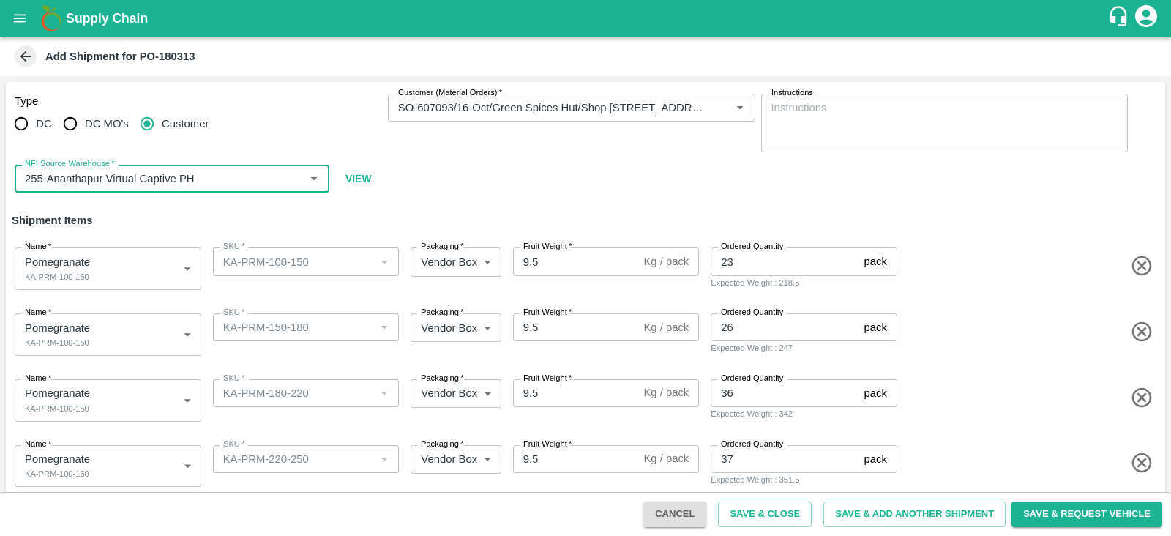
type input "255-Ananthapur Virtual Captive PH"
click at [146, 329] on body "Supply Chain Add Shipment for PO-180313 Type DC DC MO's Customer Customer (Mate…" at bounding box center [585, 268] width 1171 height 536
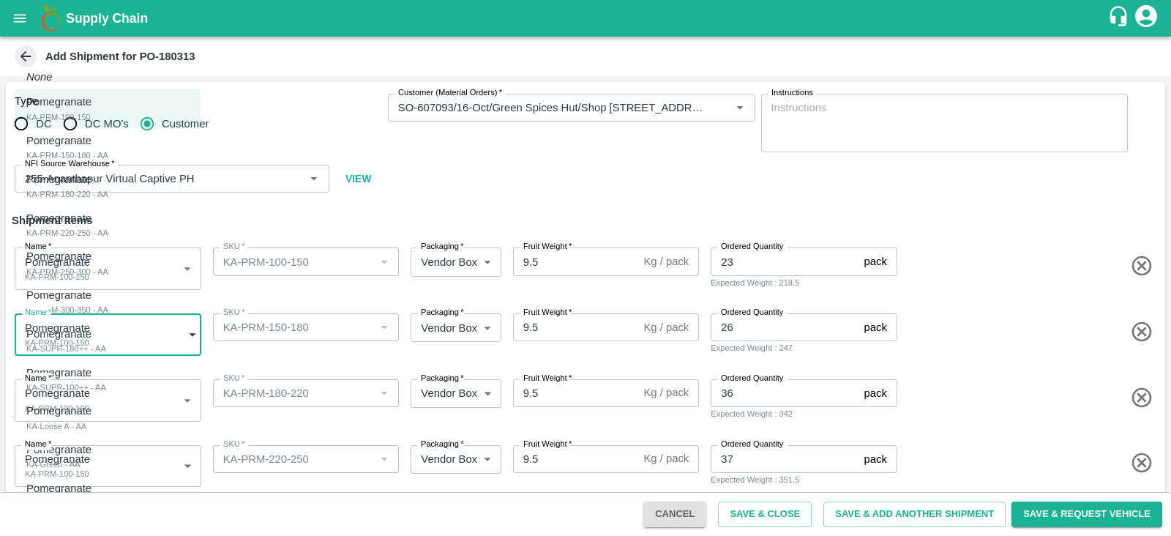
click at [141, 163] on li "Pomegranate KA-PRM-150-180 - AA" at bounding box center [108, 147] width 186 height 39
type input "2107754"
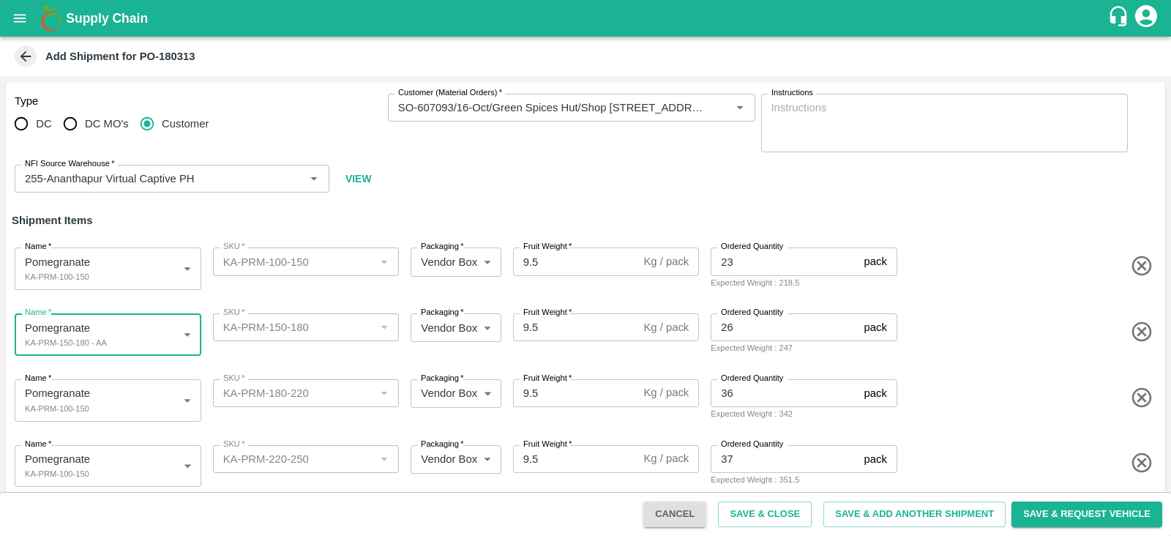
click at [132, 388] on body "Supply Chain Add Shipment for PO-180313 Type DC DC MO's Customer Customer (Mate…" at bounding box center [585, 268] width 1171 height 536
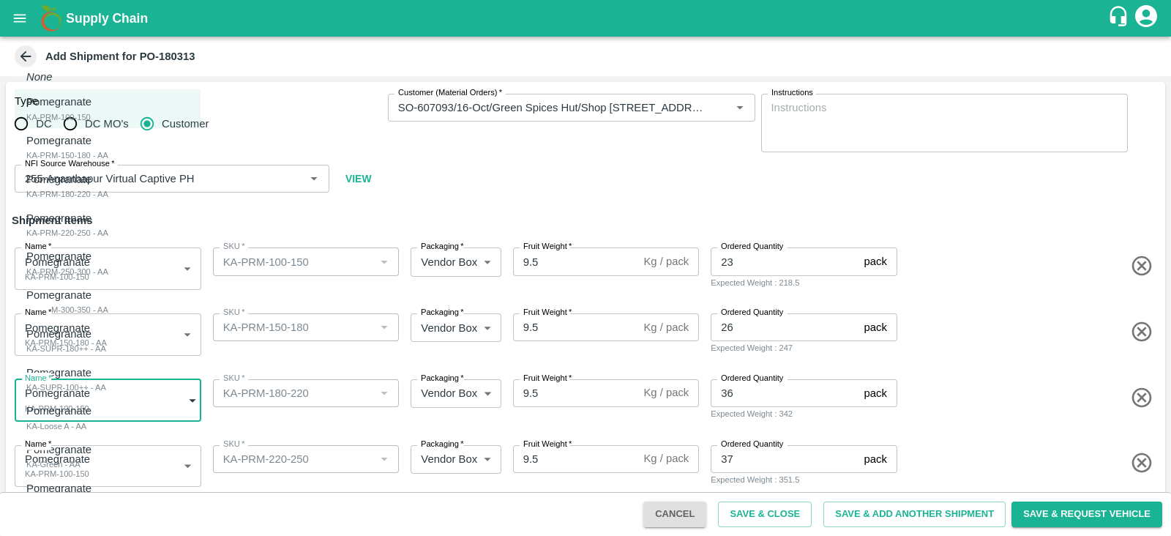
click at [108, 193] on div "Pomegranate KA-PRM-180-220 - AA" at bounding box center [67, 186] width 82 height 30
type input "2107755"
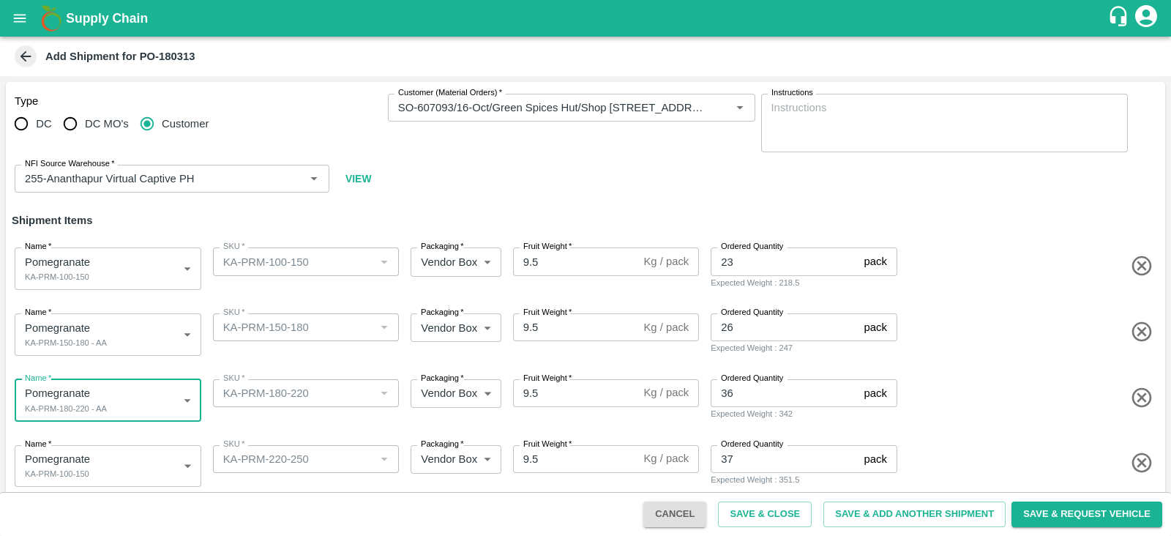
click at [130, 451] on body "Supply Chain Add Shipment for PO-180313 Type DC DC MO's Customer Customer (Mate…" at bounding box center [585, 268] width 1171 height 536
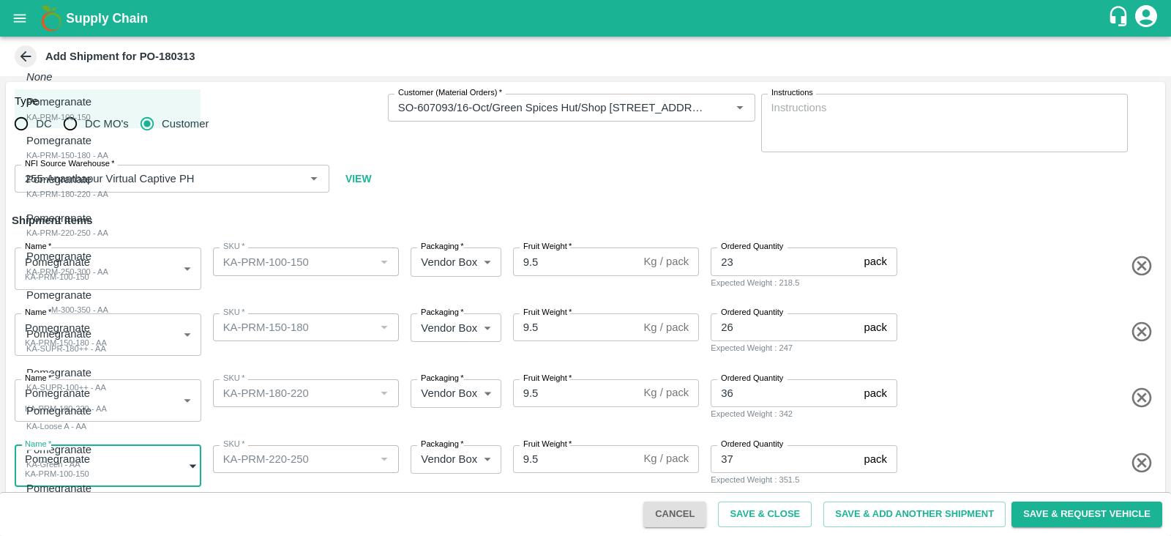
click at [108, 228] on div "Pomegranate KA-PRM-220-250 - AA" at bounding box center [67, 225] width 82 height 30
type input "2107756"
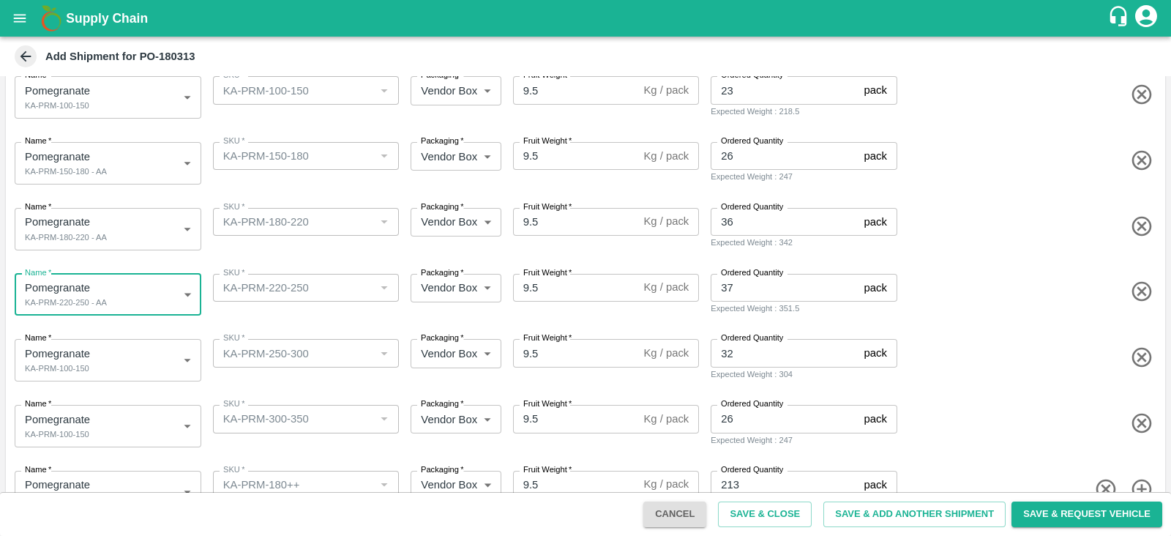
scroll to position [174, 0]
click at [152, 361] on body "Supply Chain Add Shipment for PO-180313 Type DC DC MO's Customer Customer (Mate…" at bounding box center [585, 268] width 1171 height 536
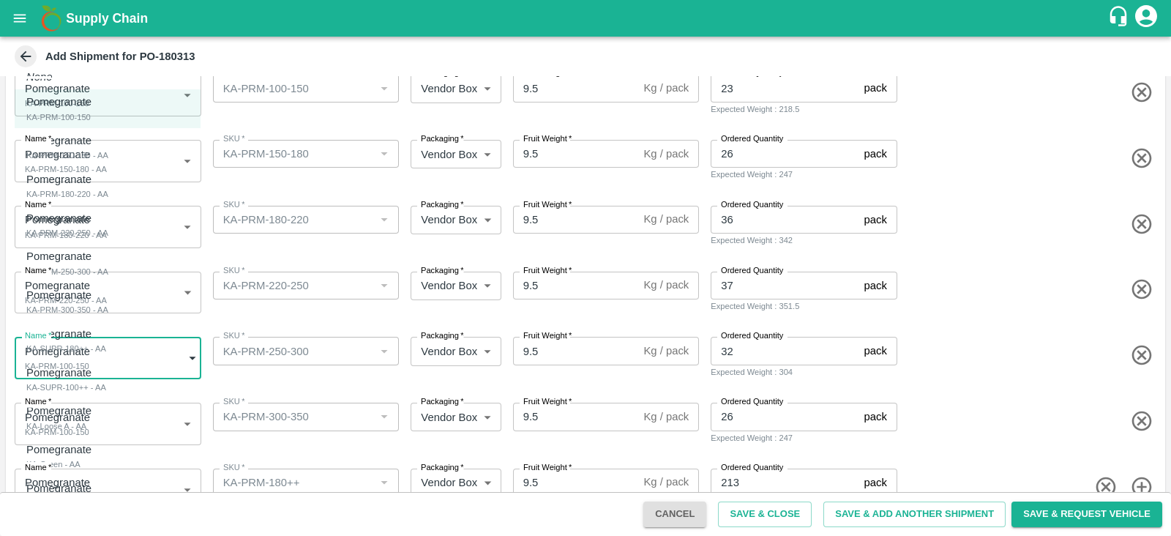
click at [108, 270] on div "Pomegranate KA-PRM-250-300 - AA" at bounding box center [67, 263] width 82 height 30
type input "2107757"
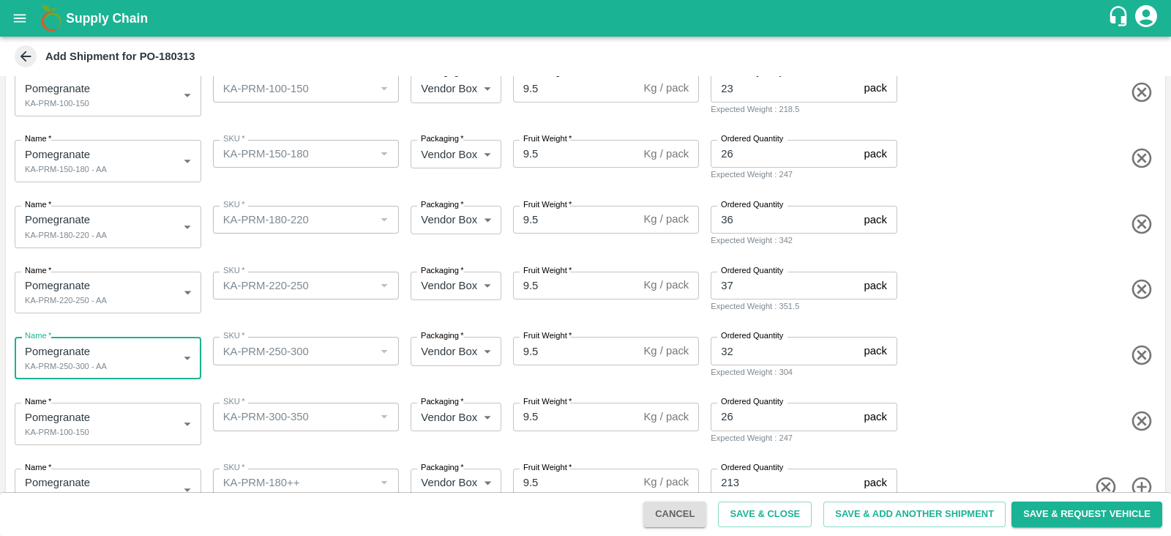
scroll to position [209, 0]
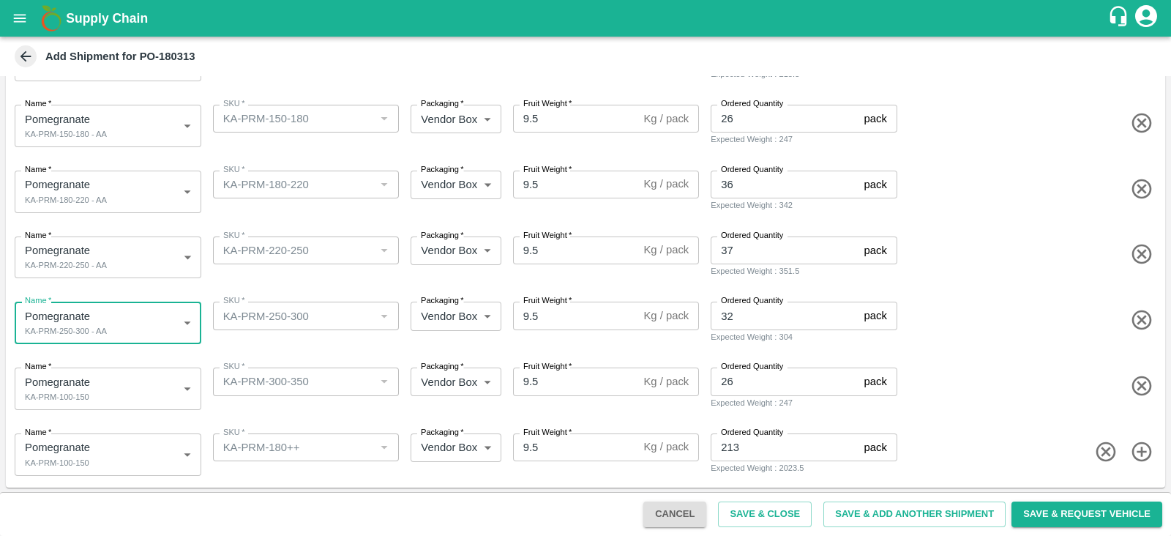
click at [155, 376] on body "Supply Chain Add Shipment for PO-180313 Type DC DC MO's Customer Customer (Mate…" at bounding box center [585, 268] width 1171 height 536
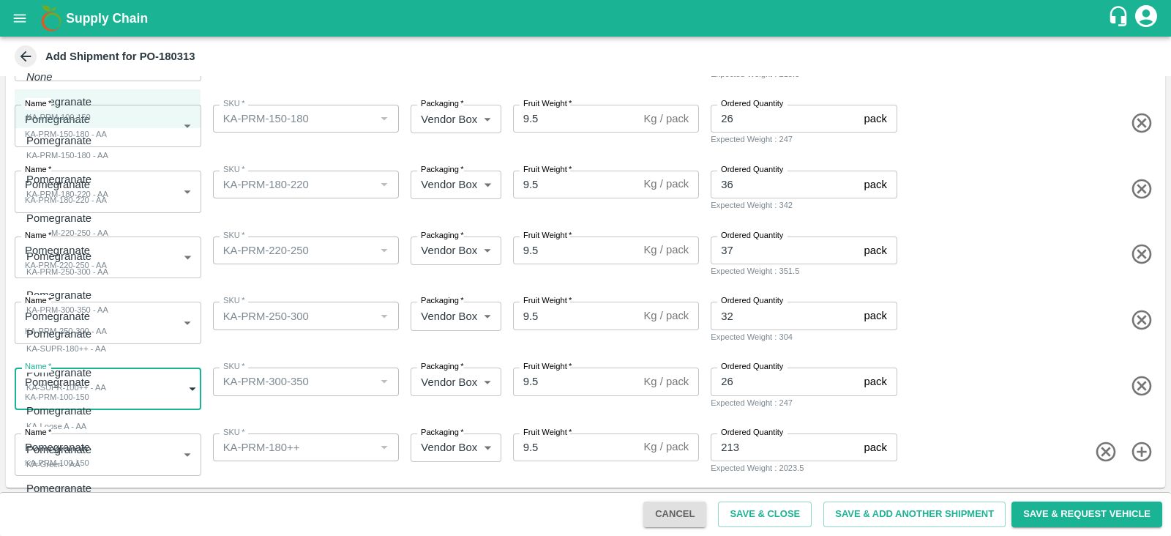
click at [108, 289] on div "Pomegranate KA-PRM-300-350 - AA" at bounding box center [67, 302] width 82 height 30
type input "2107758"
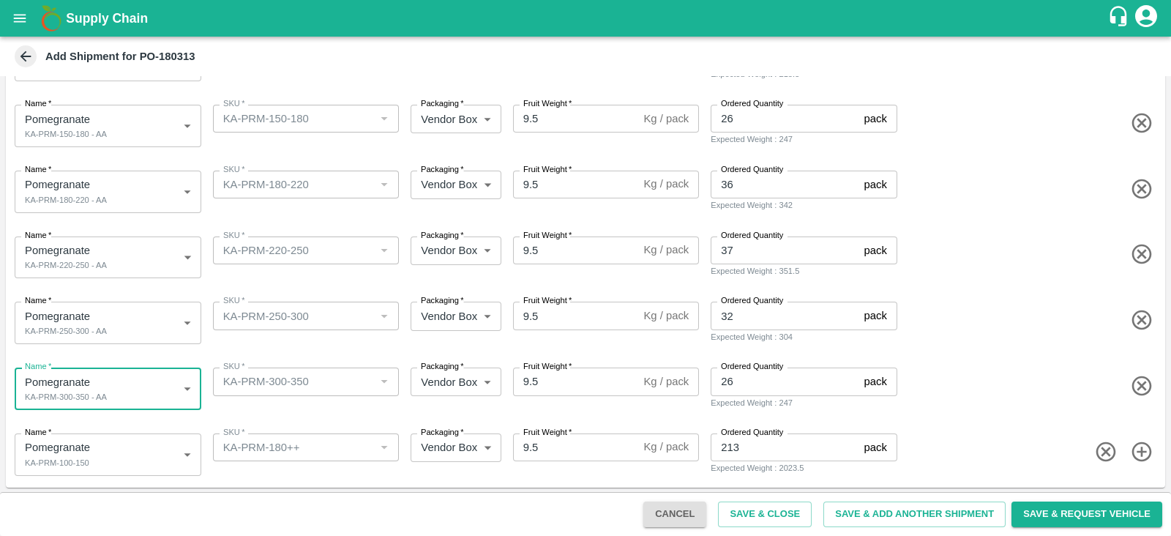
click at [142, 441] on body "Supply Chain Add Shipment for PO-180313 Type DC DC MO's Customer Customer (Mate…" at bounding box center [585, 268] width 1171 height 536
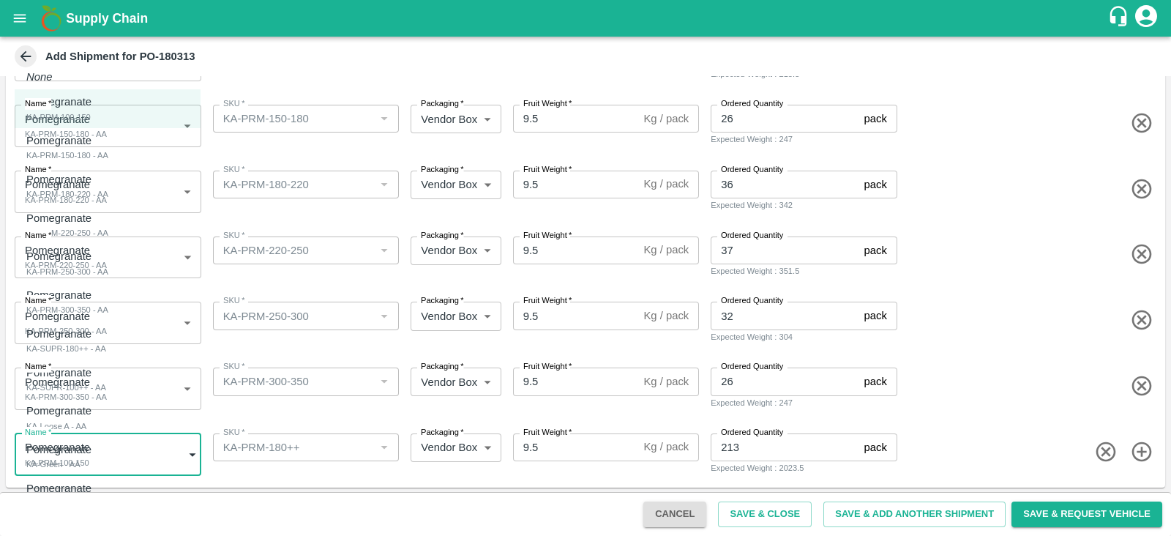
click at [106, 354] on div "Pomegranate KA-SUPR-180++ - AA" at bounding box center [66, 341] width 80 height 30
type input "2107759"
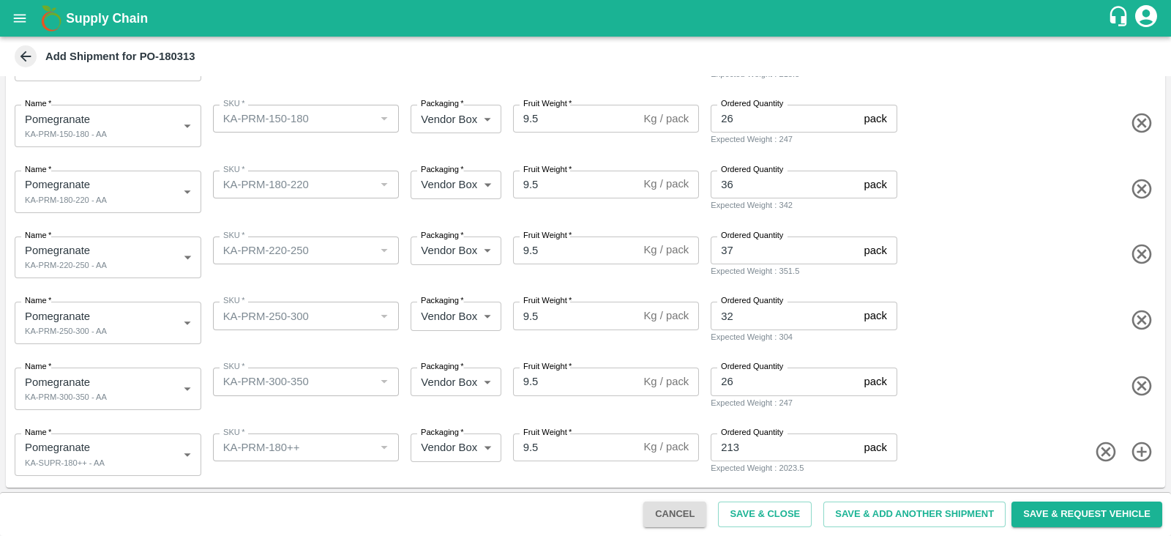
click at [607, 419] on div "Name   * Pomegranate KA-SUPR-180++ - AA 2107759 Name SKU   * SKU   * Packaging …" at bounding box center [582, 452] width 1165 height 72
click at [772, 507] on button "Save & Close" at bounding box center [765, 514] width 94 height 26
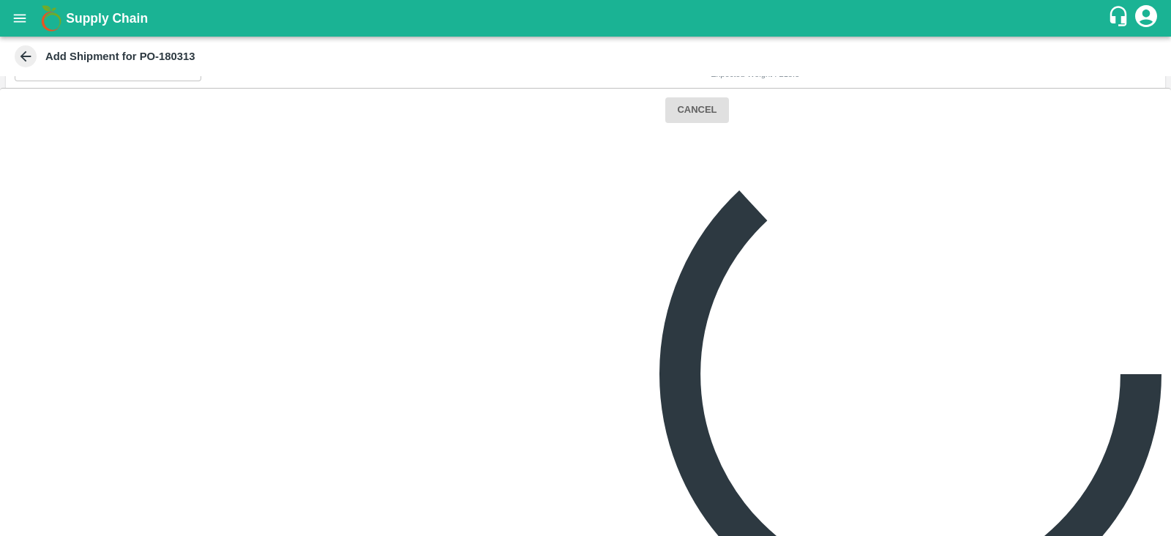
scroll to position [0, 0]
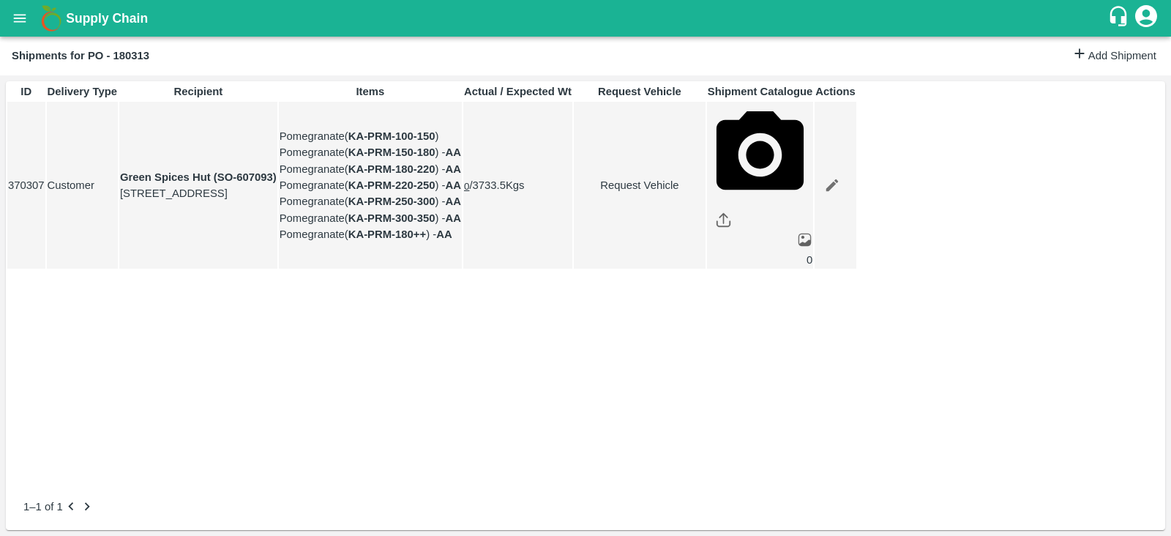
click at [705, 193] on link "Request Vehicle" at bounding box center [640, 185] width 130 height 16
type input "[DATE] 05:22 AM"
type input "DD/MM/YYYY hh:mm aa"
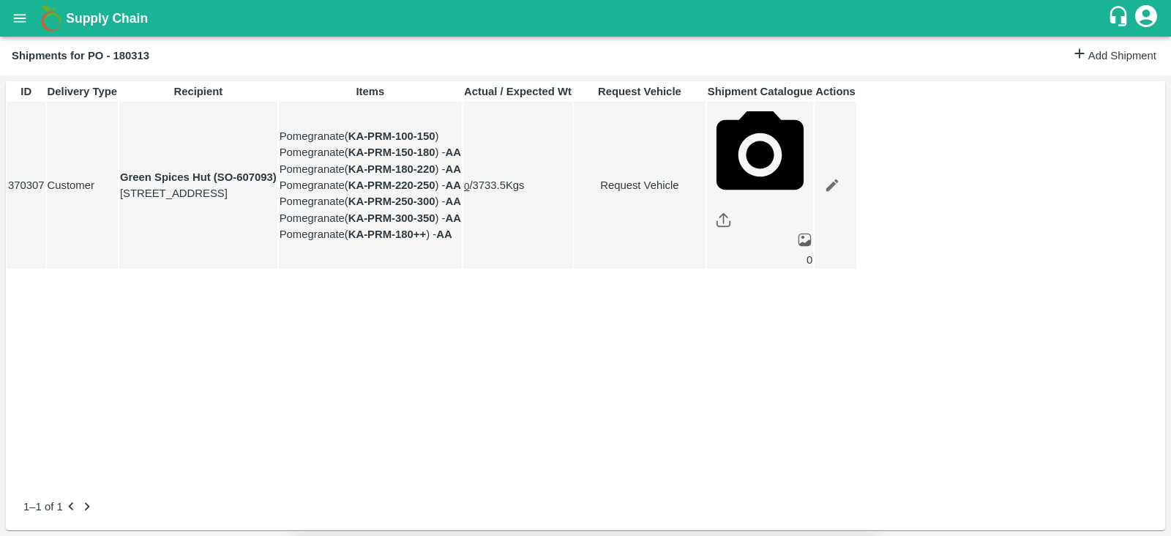
type input "[DATE] 01:00 PM"
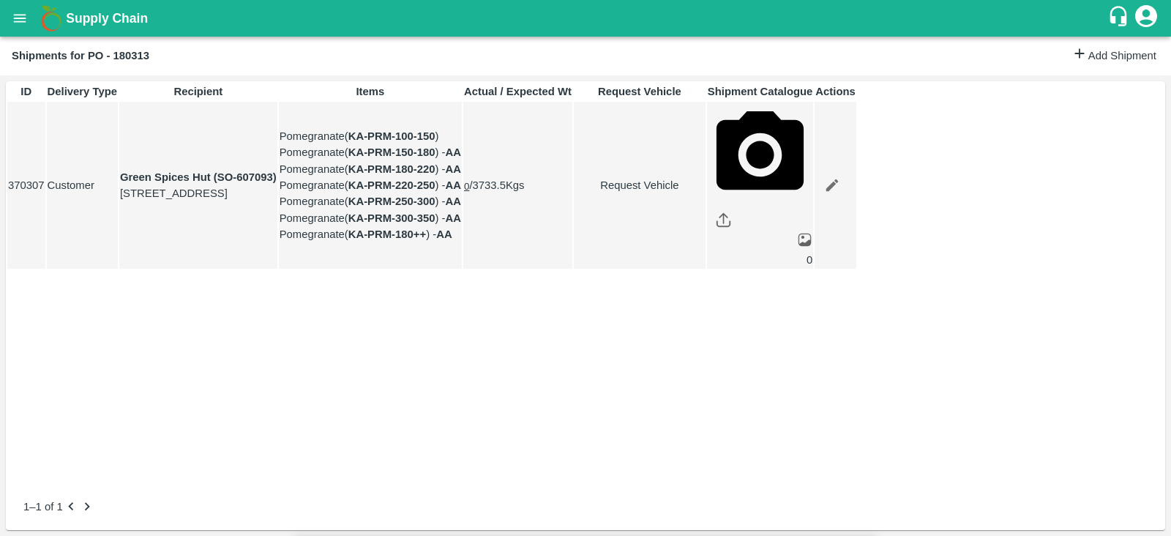
type input "[DATE] 04:22 PM"
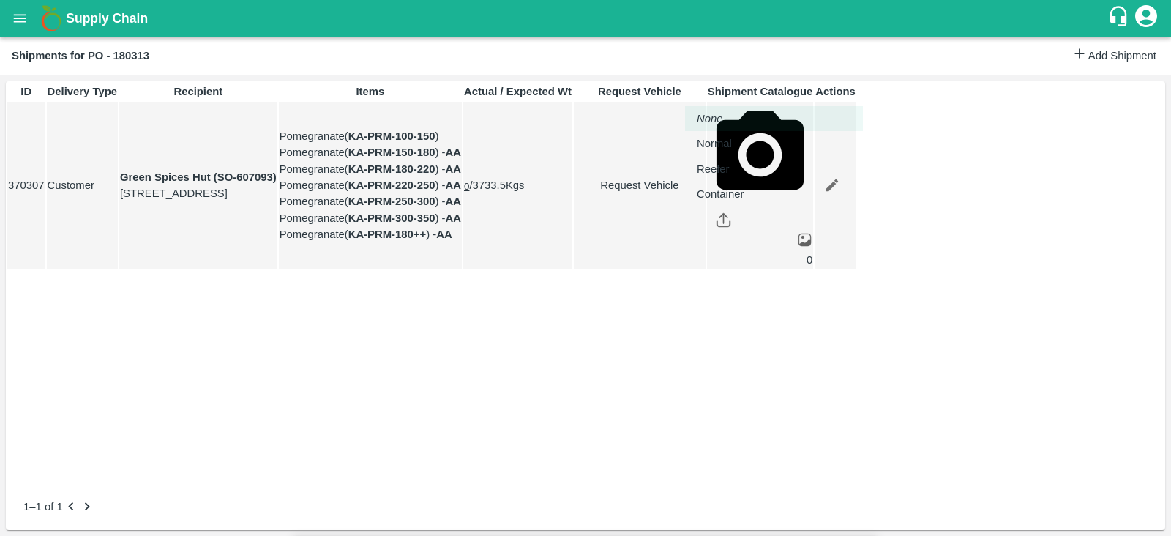
drag, startPoint x: 764, startPoint y: 82, endPoint x: 763, endPoint y: 139, distance: 57.1
click at [763, 139] on body "Supply Chain Shipments for PO - 180313 Add Shipment ID Delivery Type Recipient …" at bounding box center [585, 268] width 1171 height 536
click at [739, 139] on div "Normal" at bounding box center [718, 143] width 42 height 16
type input "1"
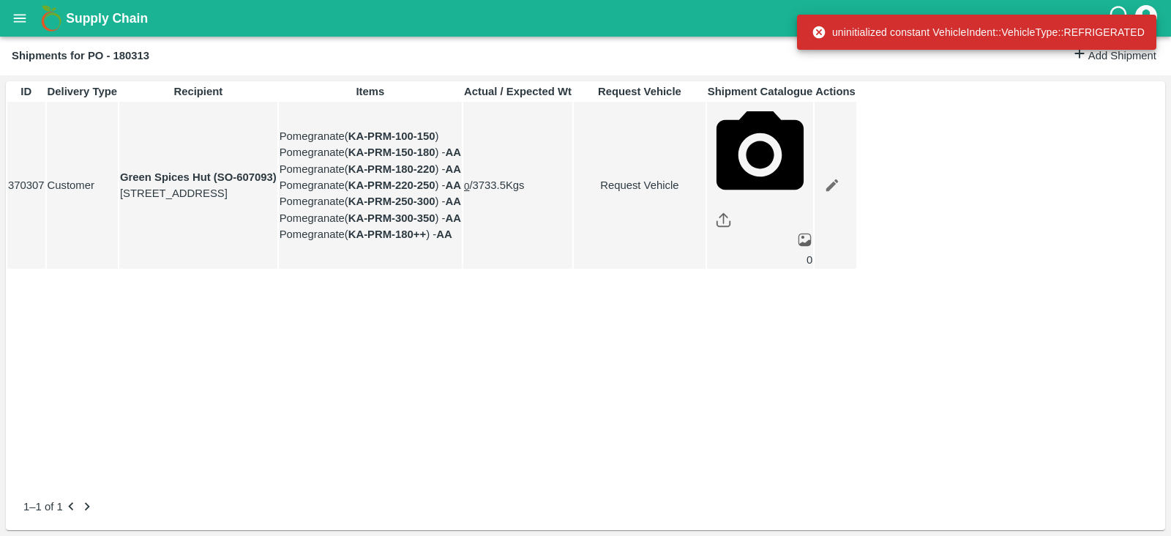
click at [705, 193] on link "Request Vehicle" at bounding box center [640, 185] width 130 height 16
type input "1"
type input "[DATE] 01:00 PM"
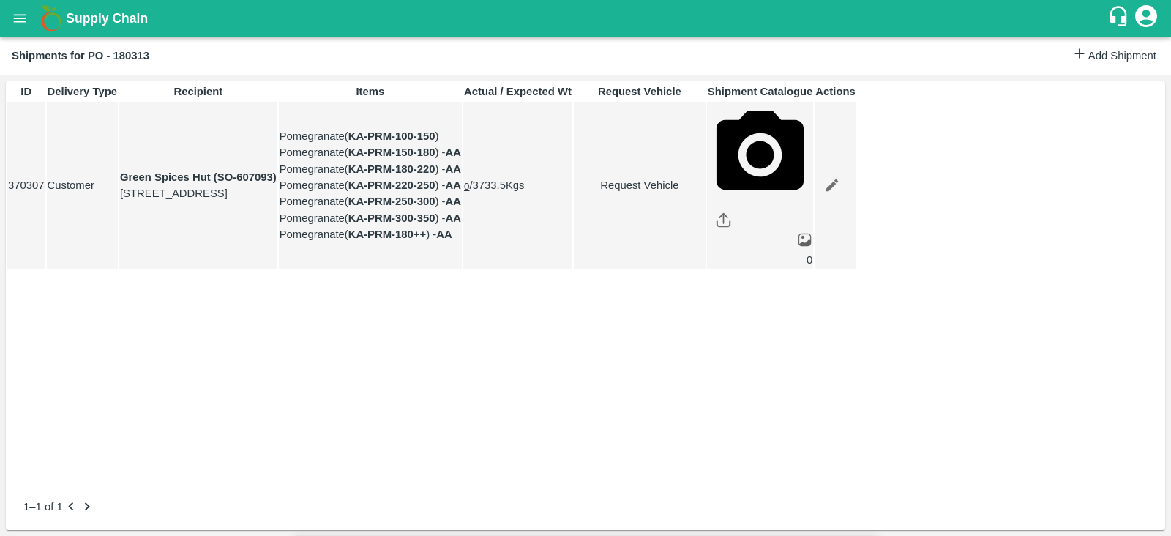
type input "[DATE] 05:22 AM"
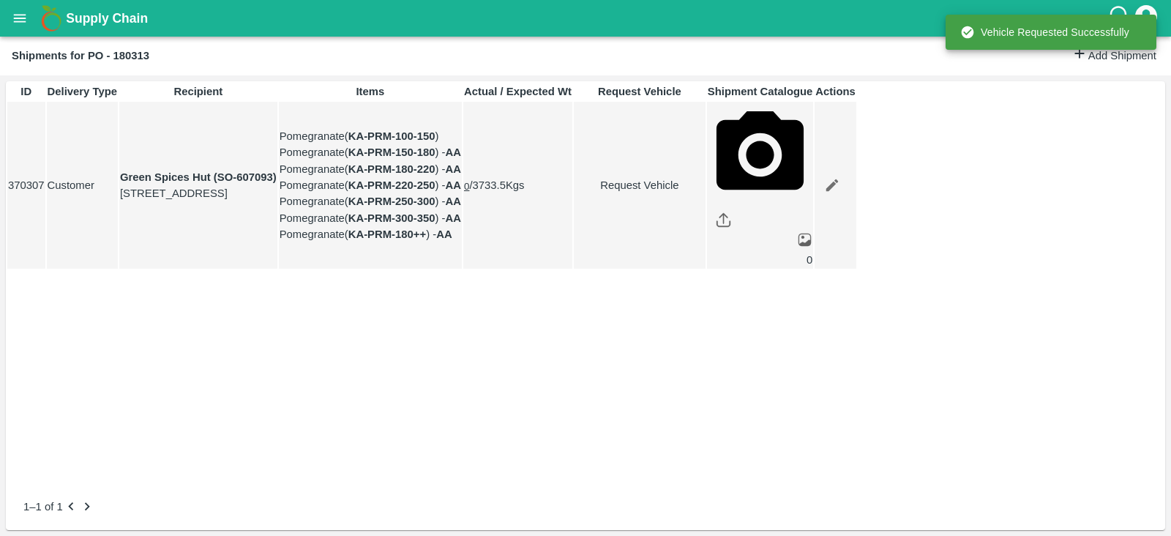
click at [1071, 458] on div "ID Delivery Type Recipient Items Actual / Expected Wt Request Vehicle Shipment …" at bounding box center [586, 282] width 1160 height 402
